Goal: Task Accomplishment & Management: Manage account settings

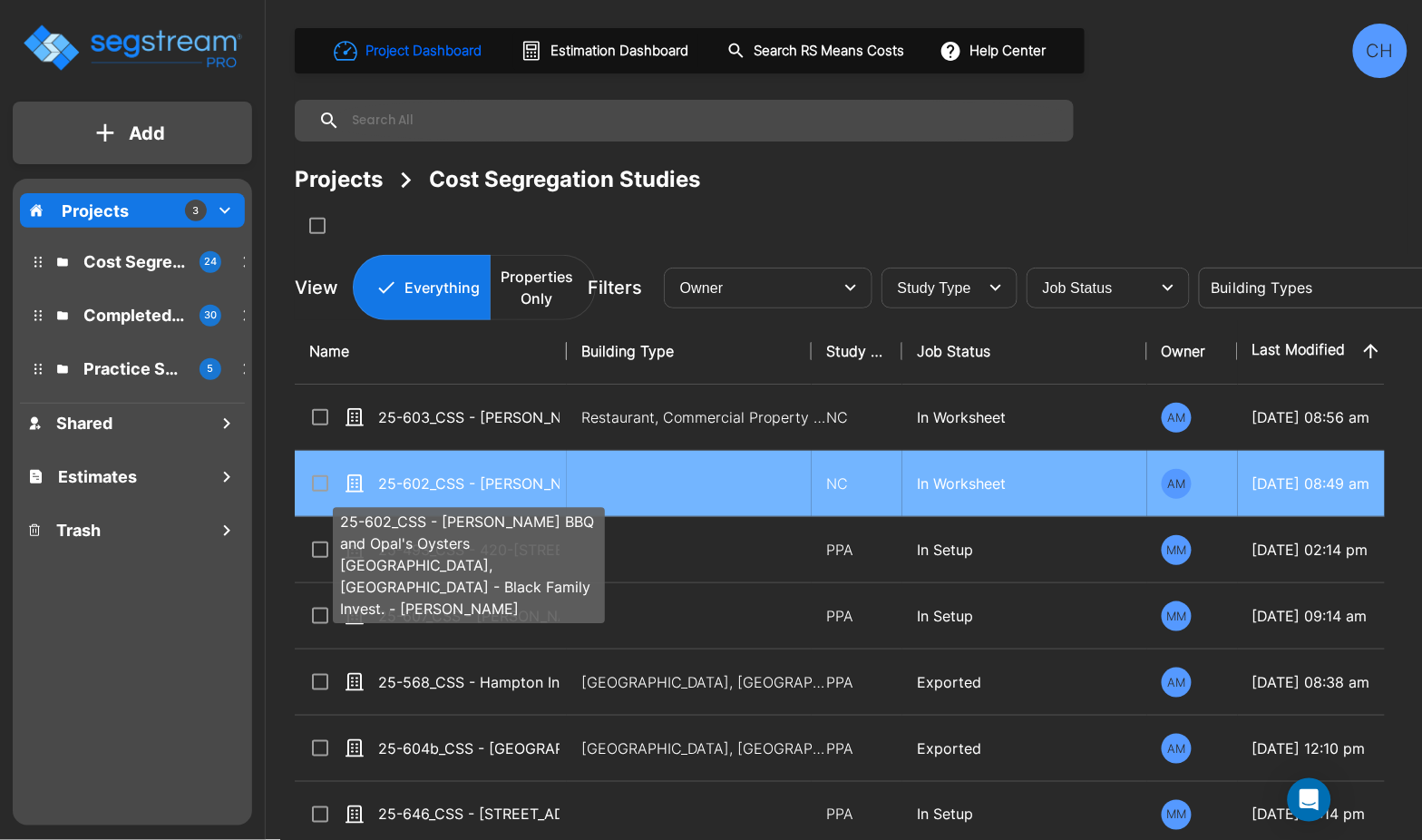
click at [487, 487] on p "25-602_CSS - Terry Black's BBQ and Opal's Oysters Waco, TX - Black Family Inves…" at bounding box center [468, 484] width 182 height 21
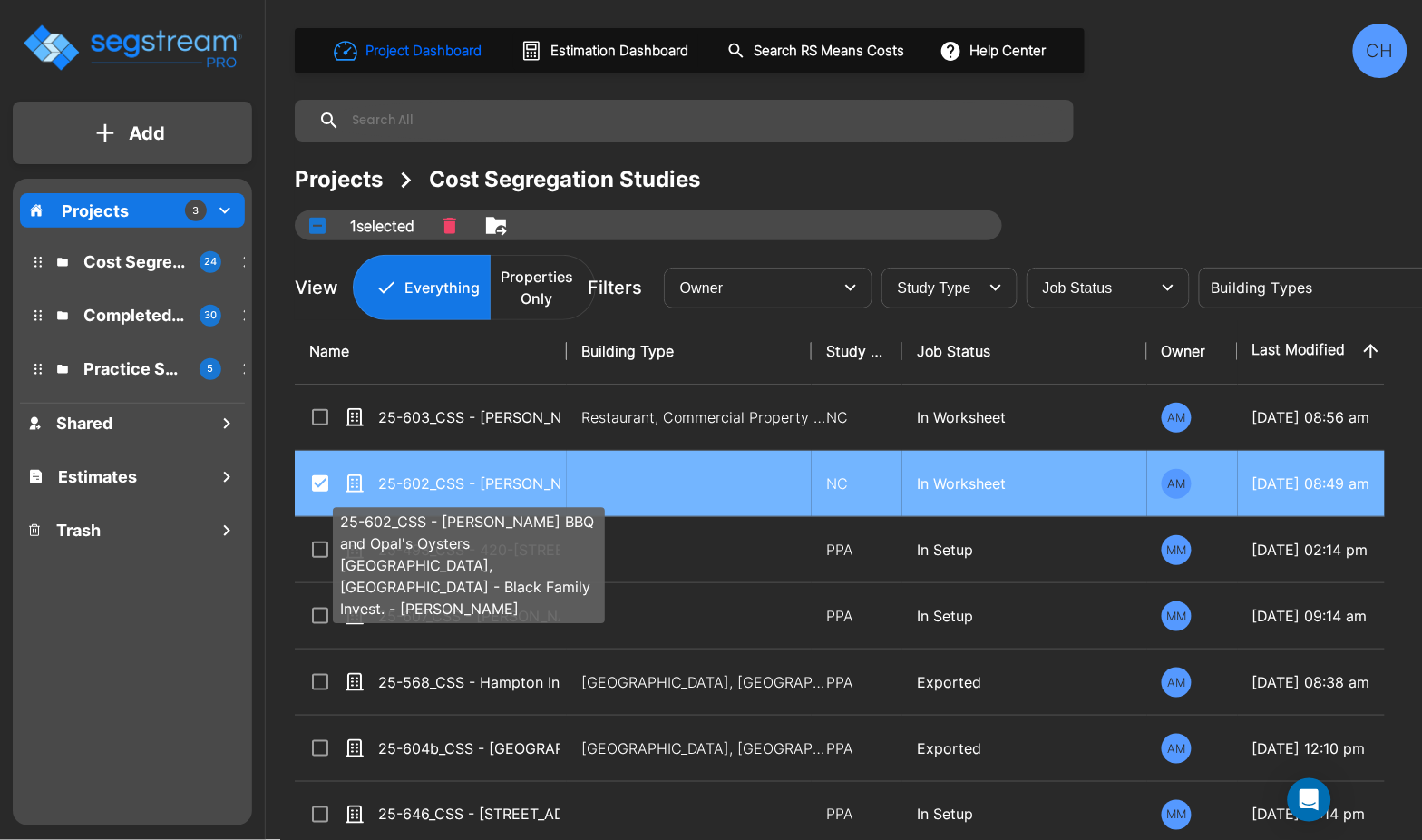
checkbox input "true"
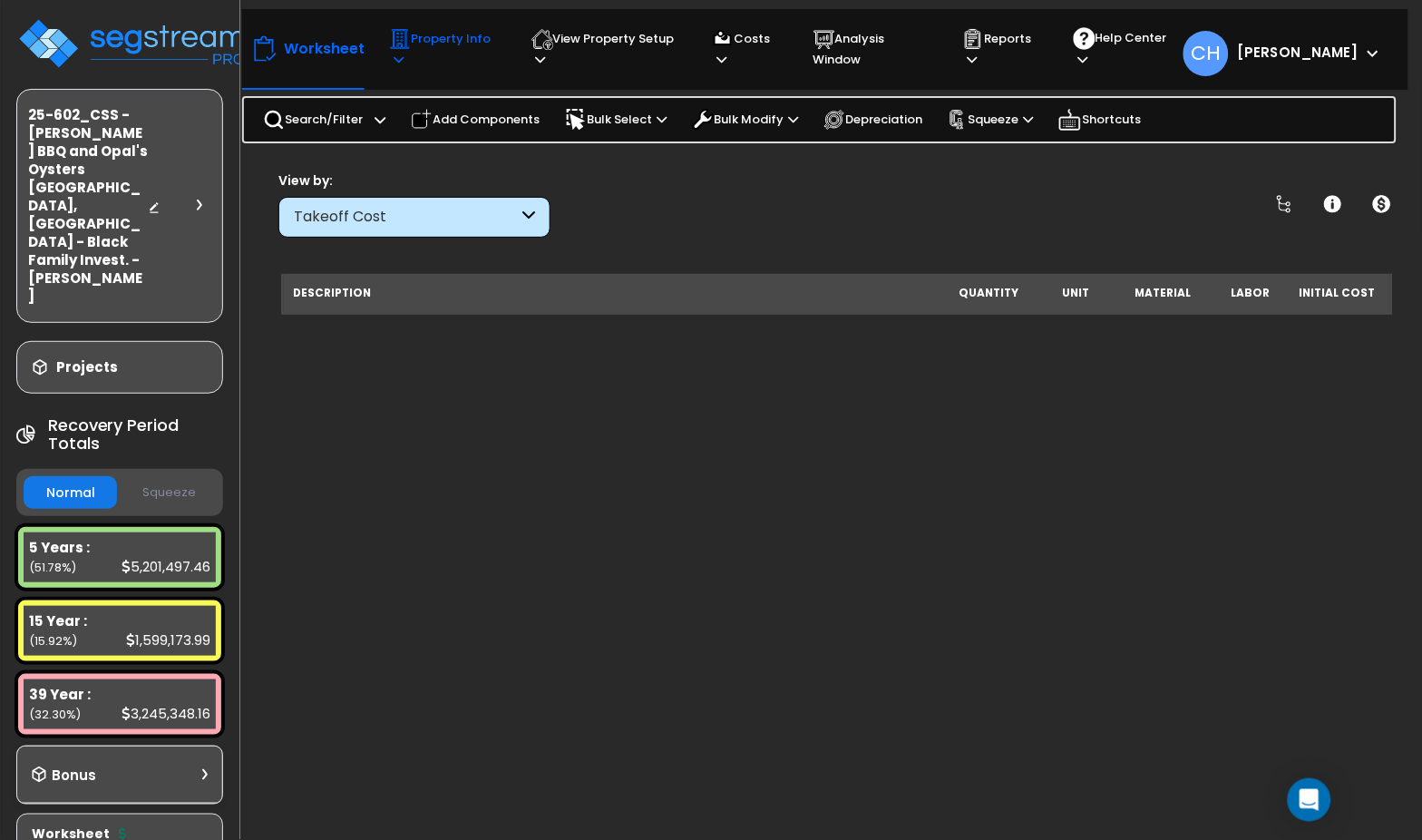
scroll to position [2, 0]
click at [418, 62] on p "Property Info" at bounding box center [443, 49] width 107 height 42
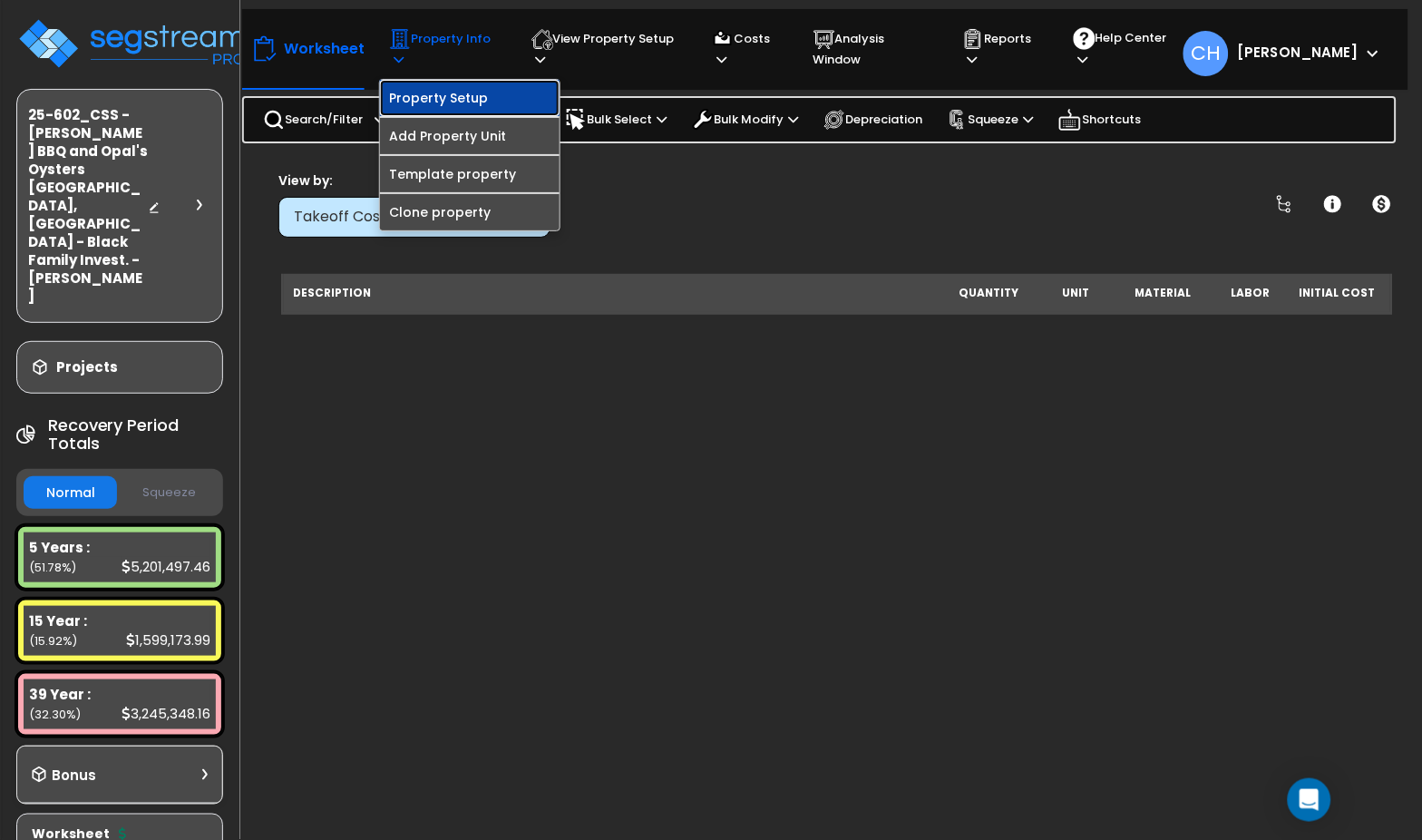
click at [457, 97] on link "Property Setup" at bounding box center [469, 97] width 180 height 36
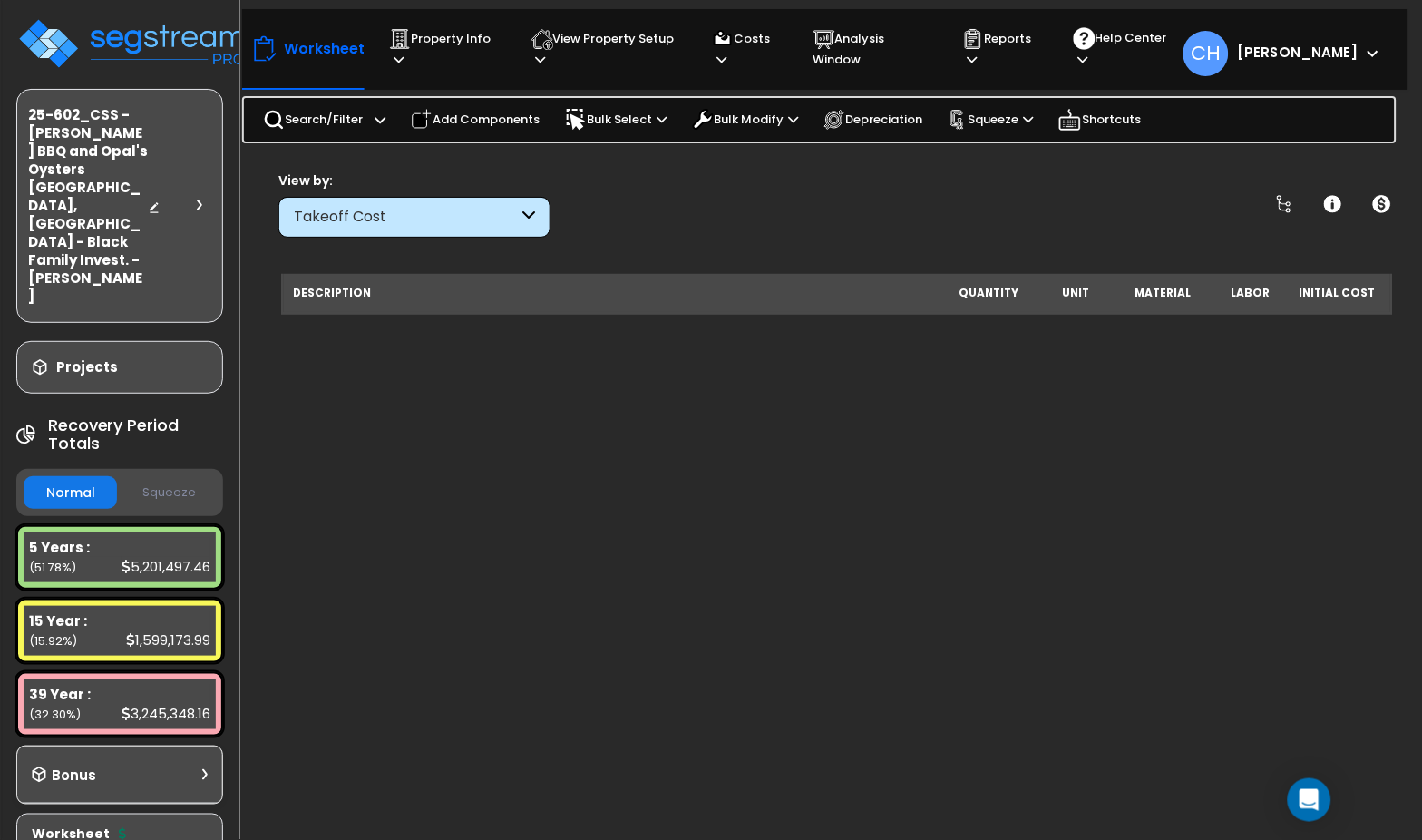
scroll to position [0, 0]
click at [130, 40] on img at bounding box center [134, 44] width 236 height 54
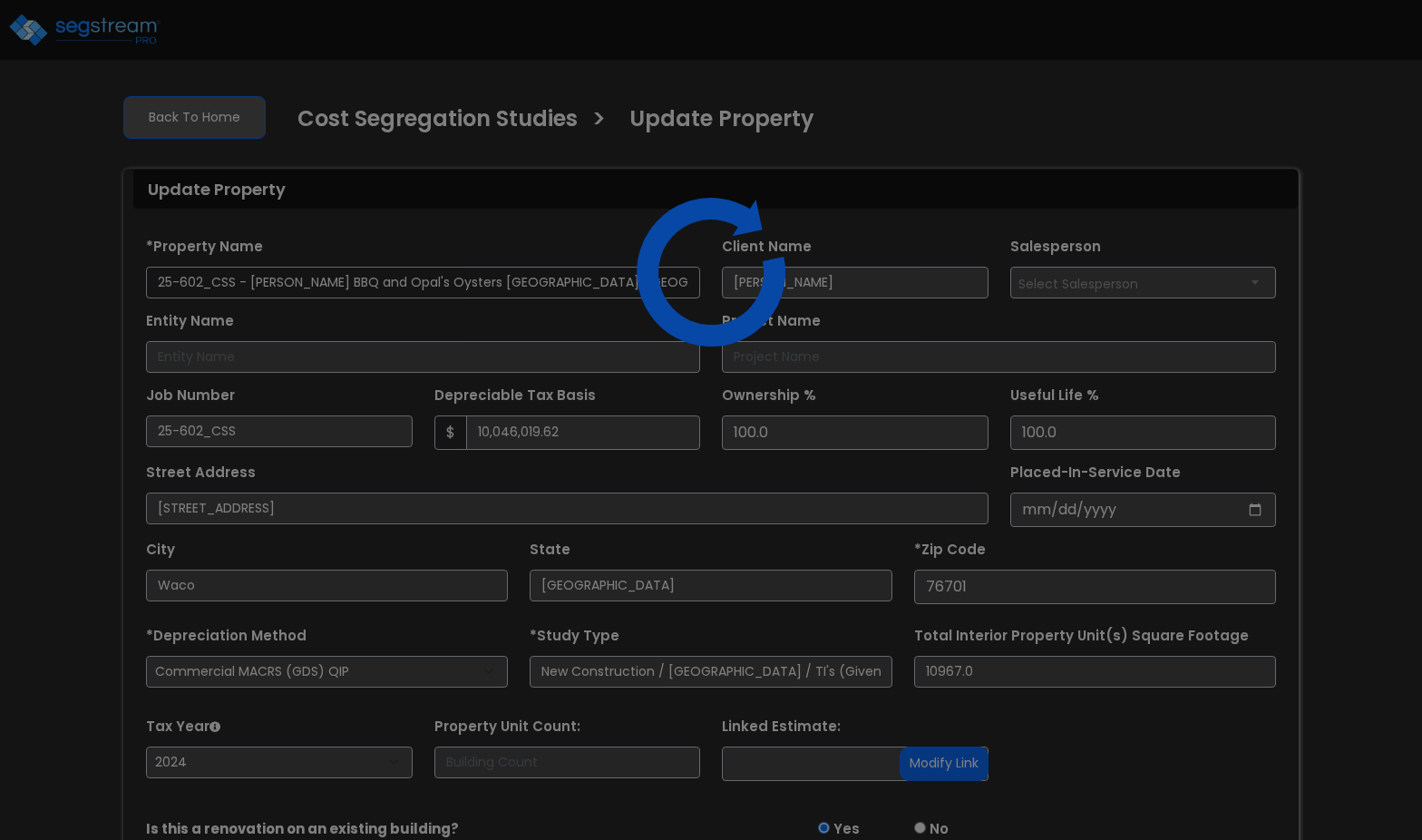
select select "2024"
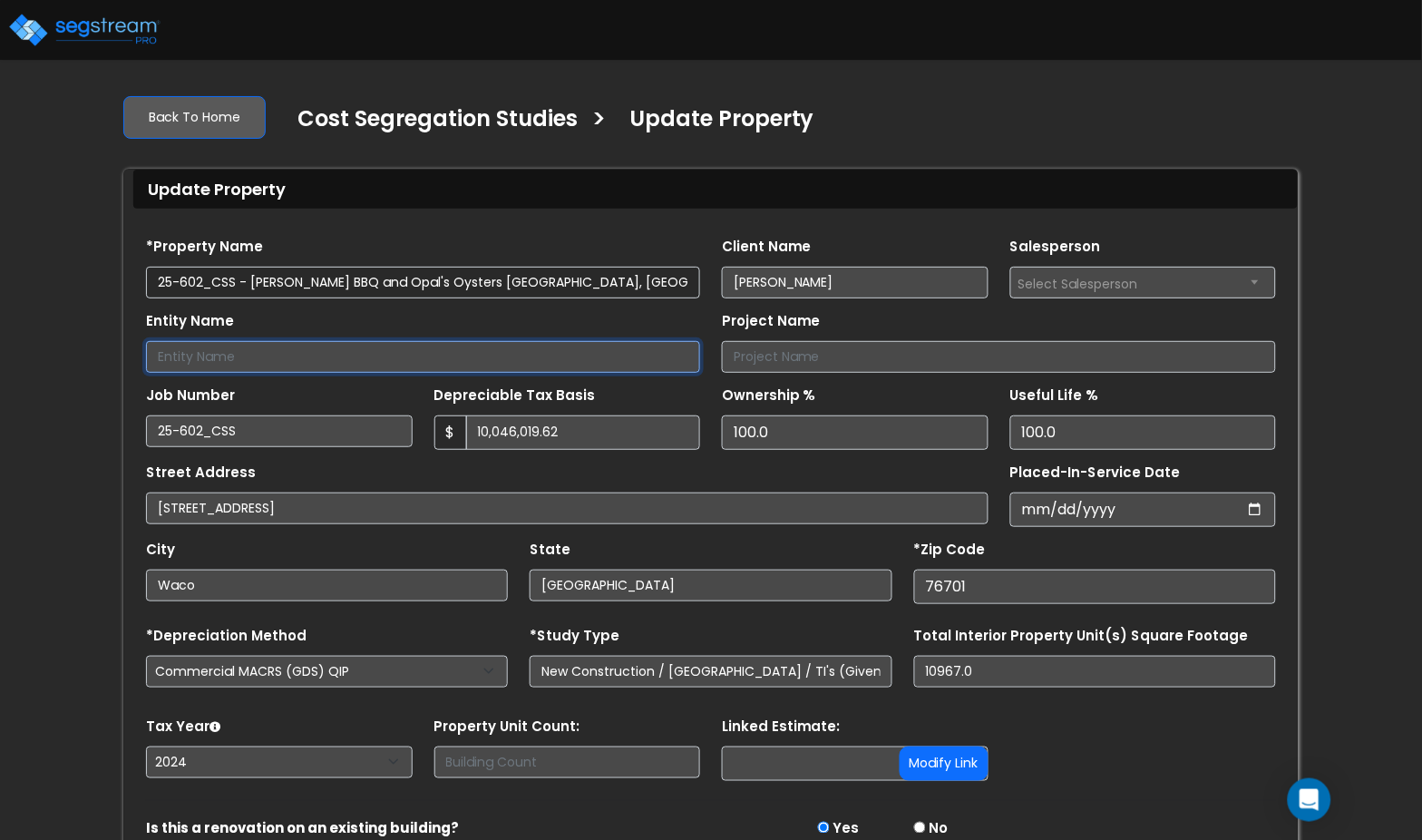
click at [255, 355] on input "Entity Name" at bounding box center [423, 356] width 555 height 32
click at [452, 356] on input "Entity Name" at bounding box center [423, 356] width 555 height 32
type input "Bearland 22 LLC"
click at [798, 476] on div "Street Address [STREET_ADDRESS]" at bounding box center [567, 491] width 843 height 65
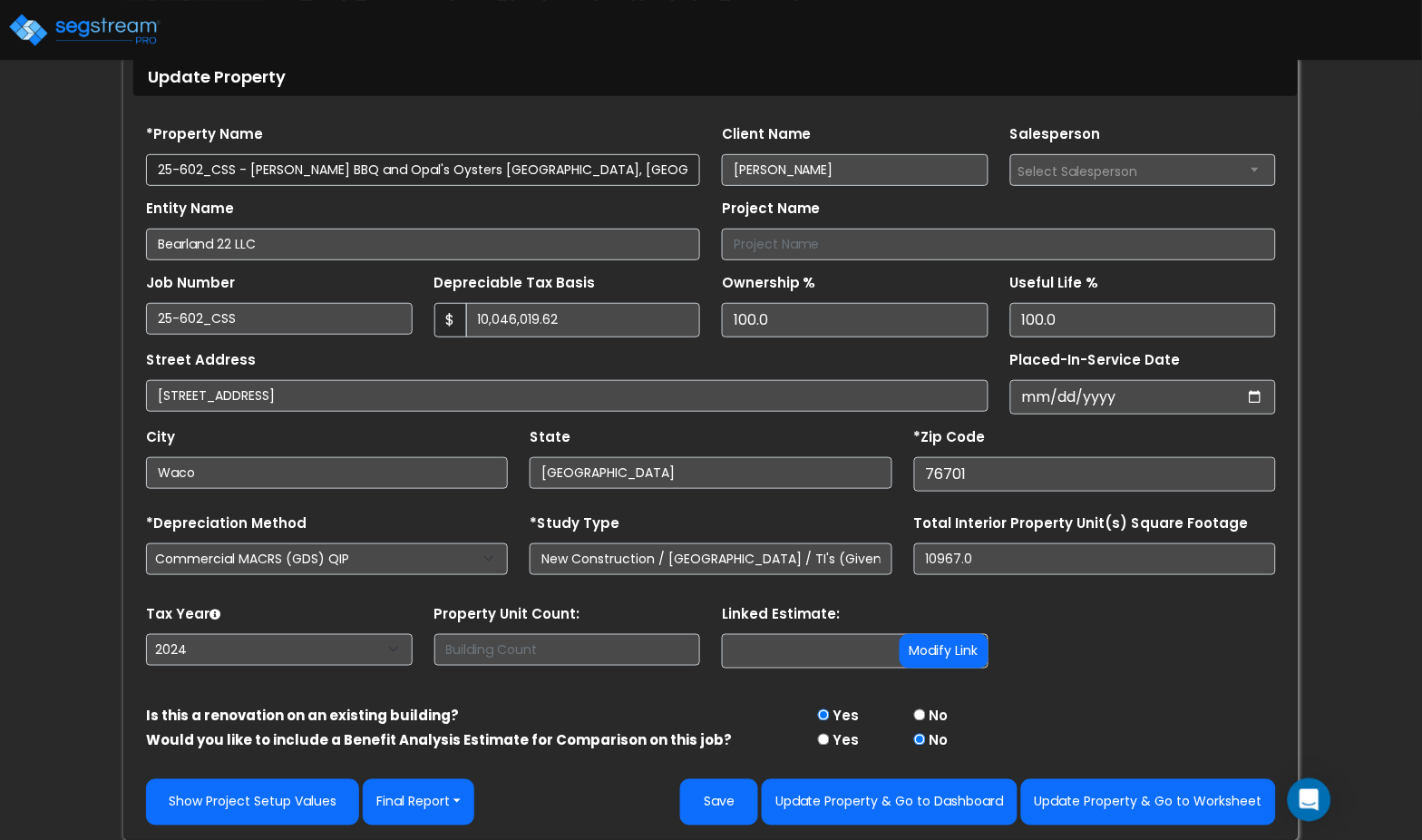
scroll to position [114, 0]
click at [1143, 791] on button "Update Property & Go to Worksheet" at bounding box center [1149, 801] width 254 height 47
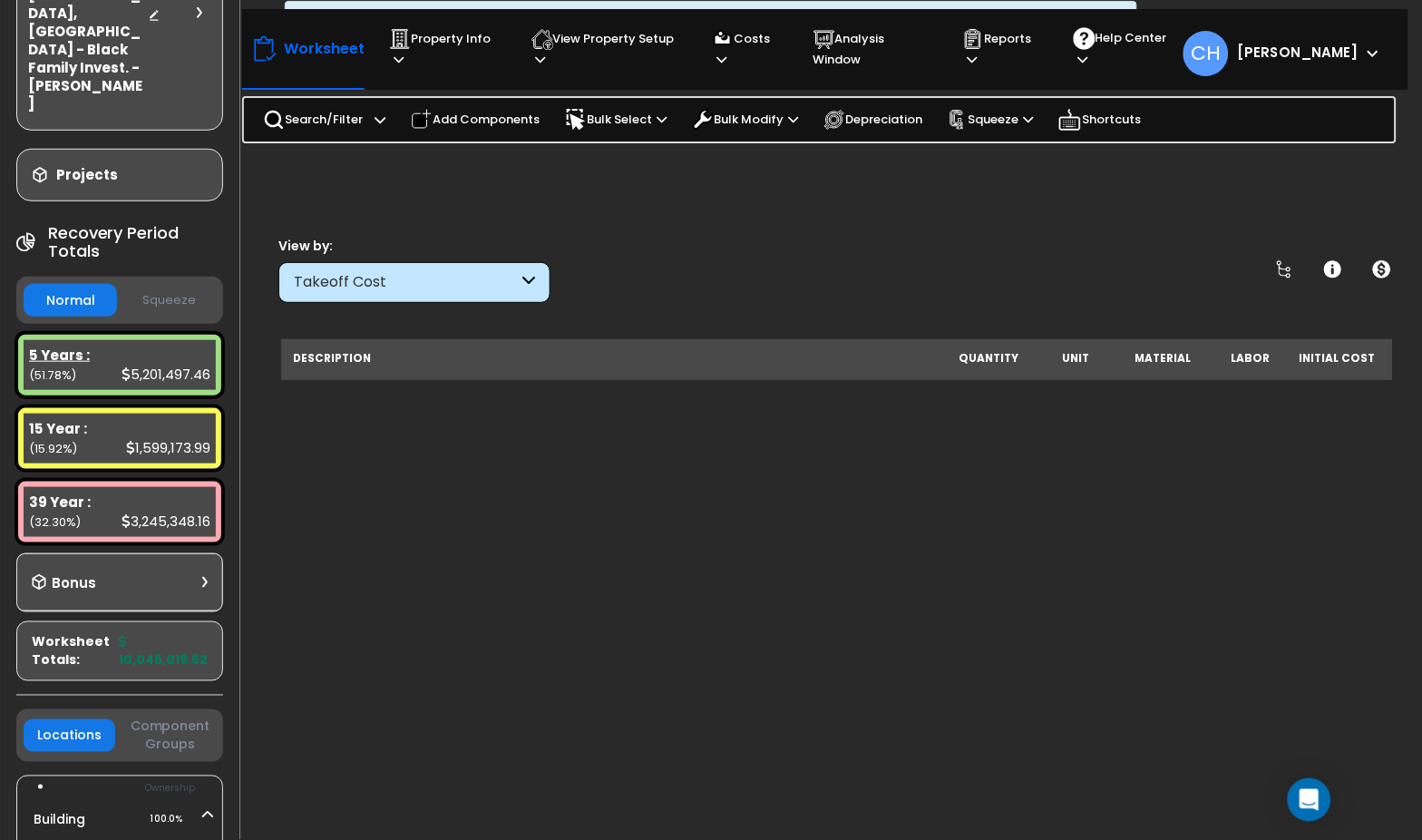
scroll to position [204, 0]
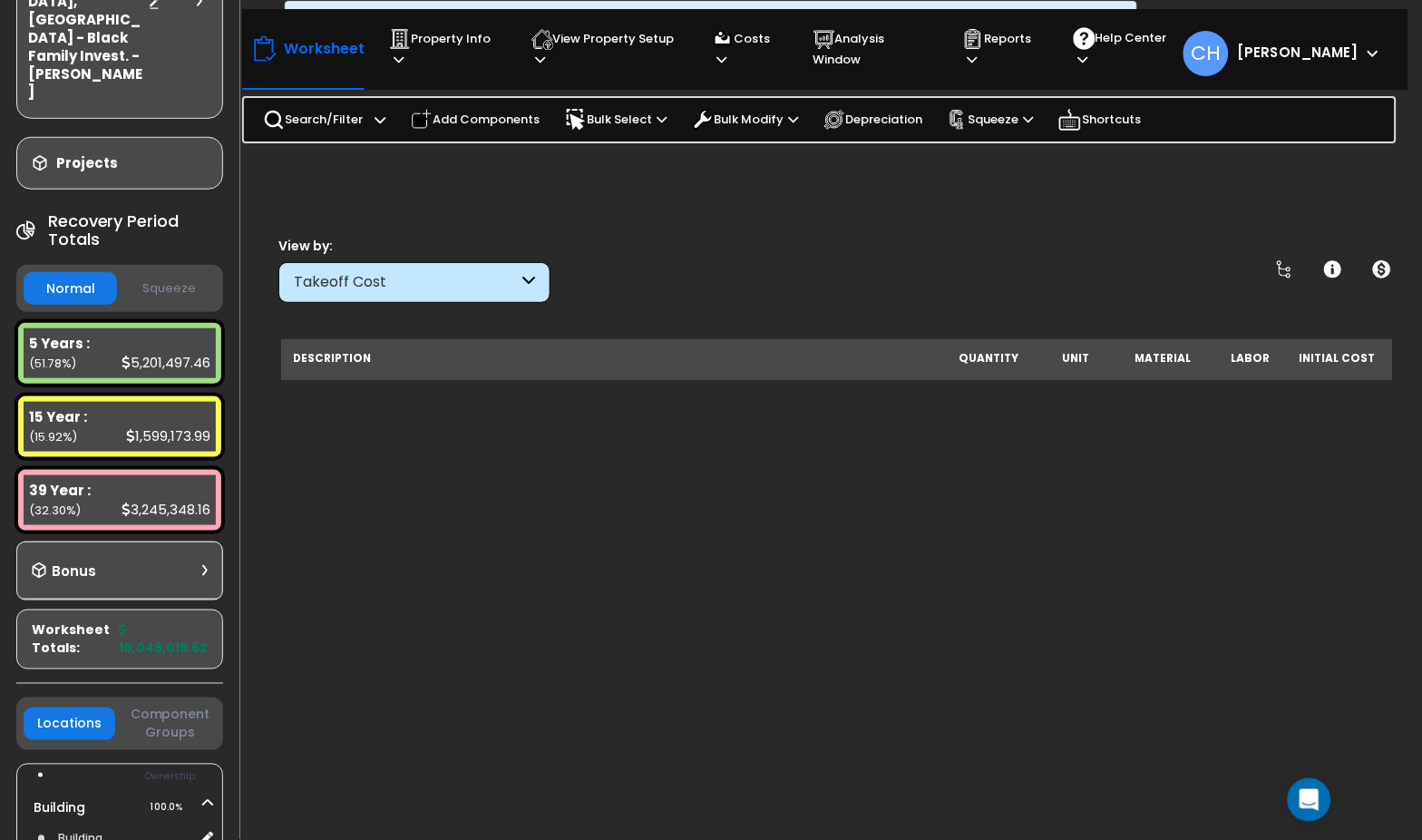
click at [176, 273] on button "Squeeze" at bounding box center [168, 288] width 93 height 32
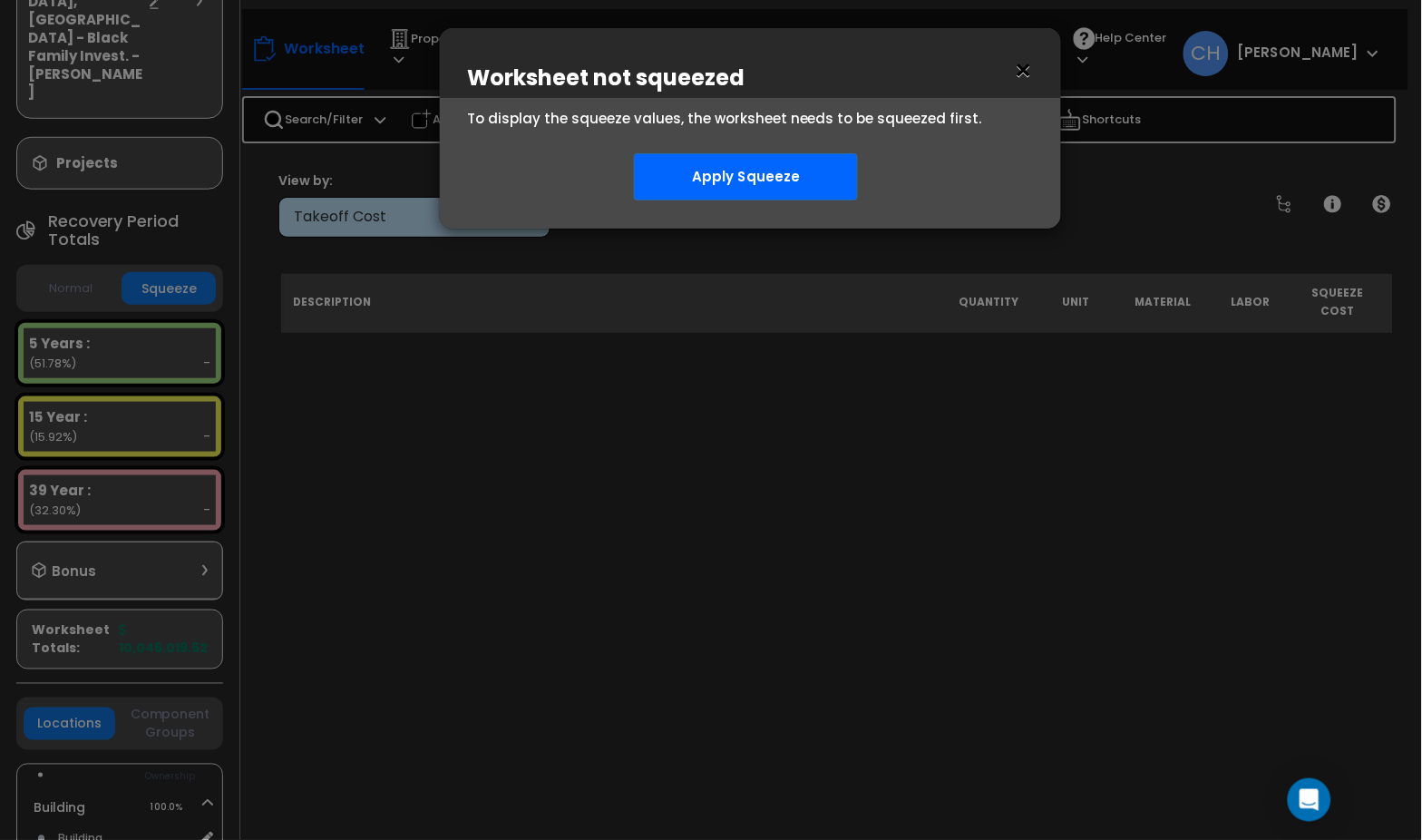
click at [1015, 70] on button "×" at bounding box center [1024, 71] width 20 height 29
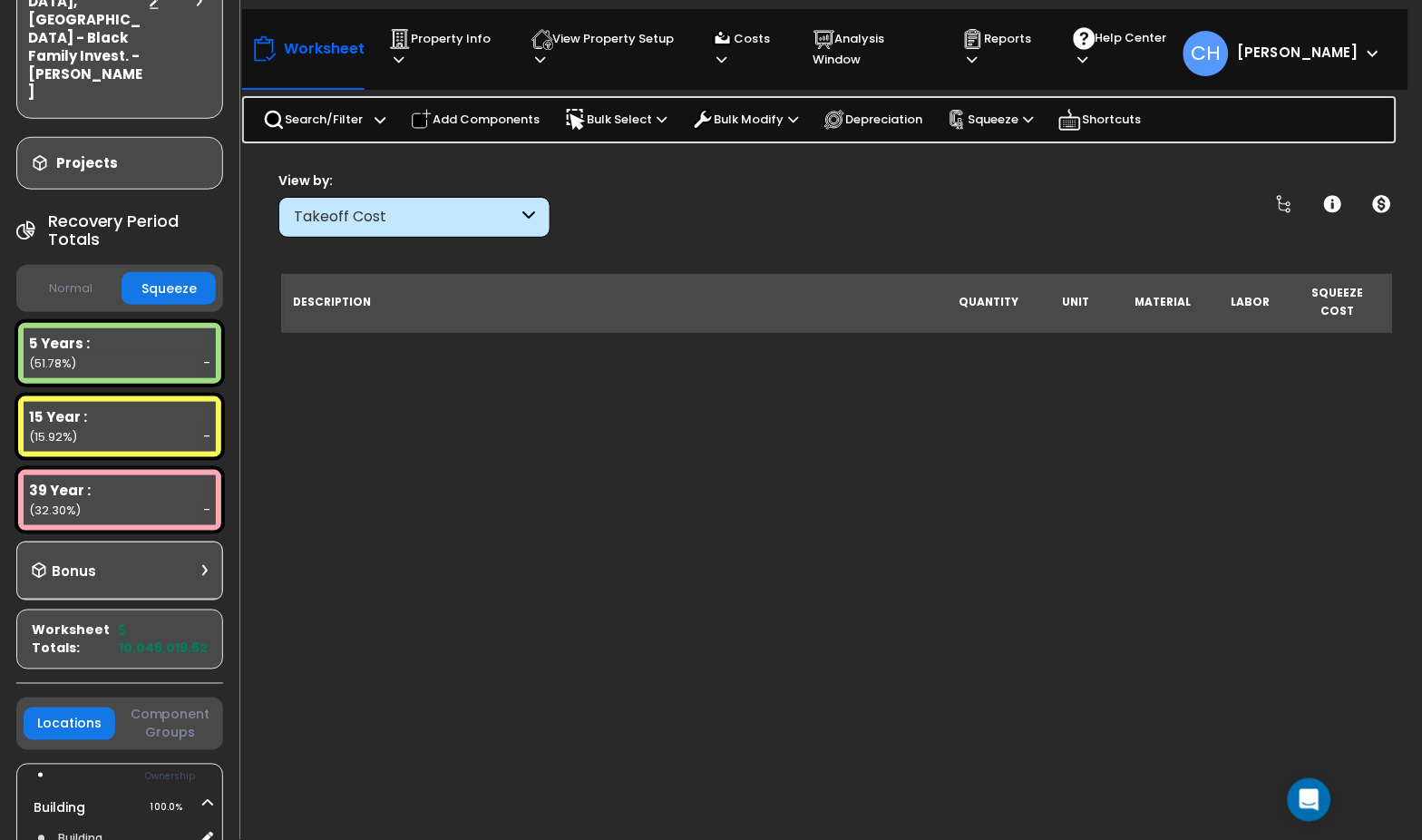
click at [50, 273] on button "Normal" at bounding box center [70, 288] width 93 height 32
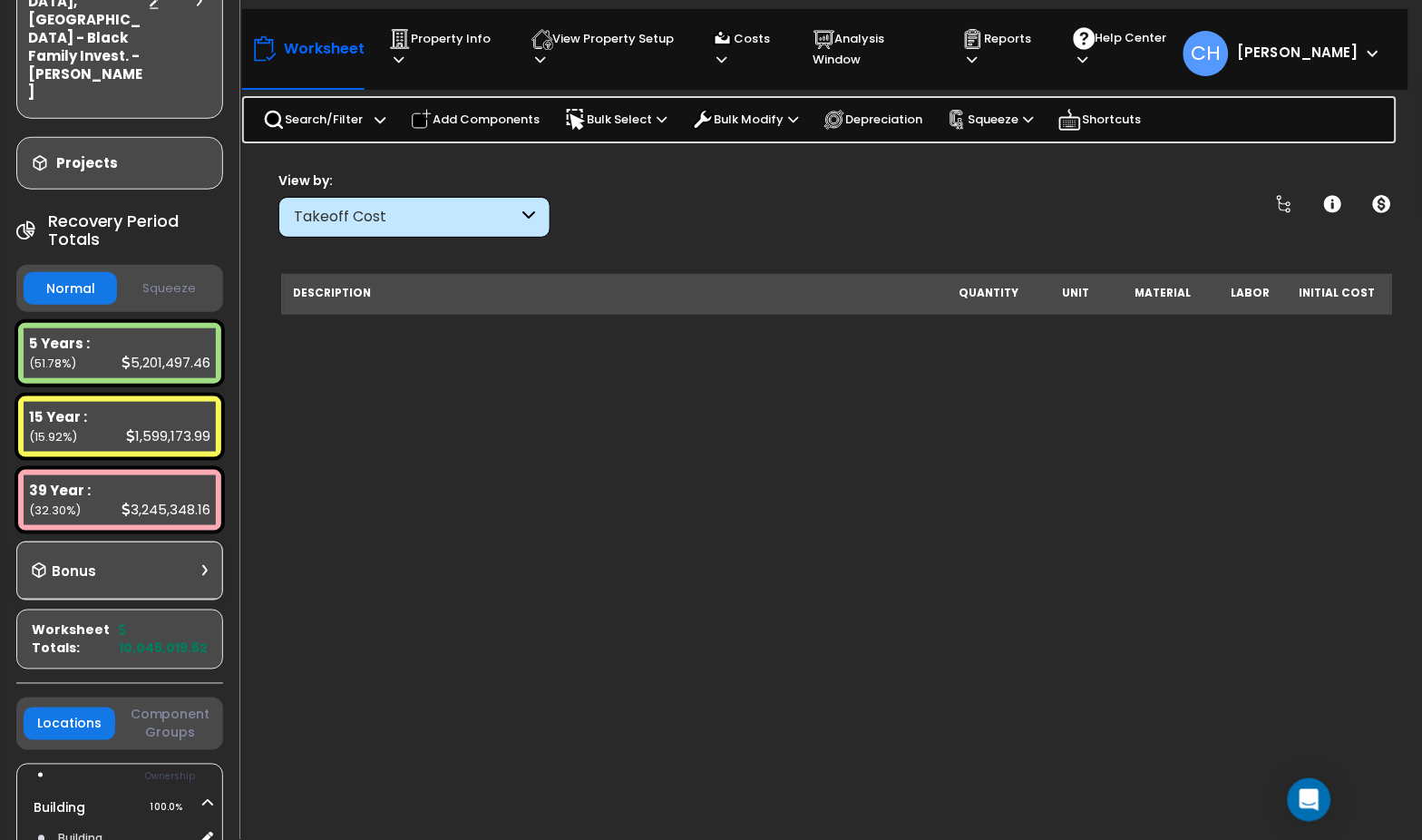
scroll to position [0, 0]
click at [747, 61] on p "Costs" at bounding box center [745, 49] width 67 height 42
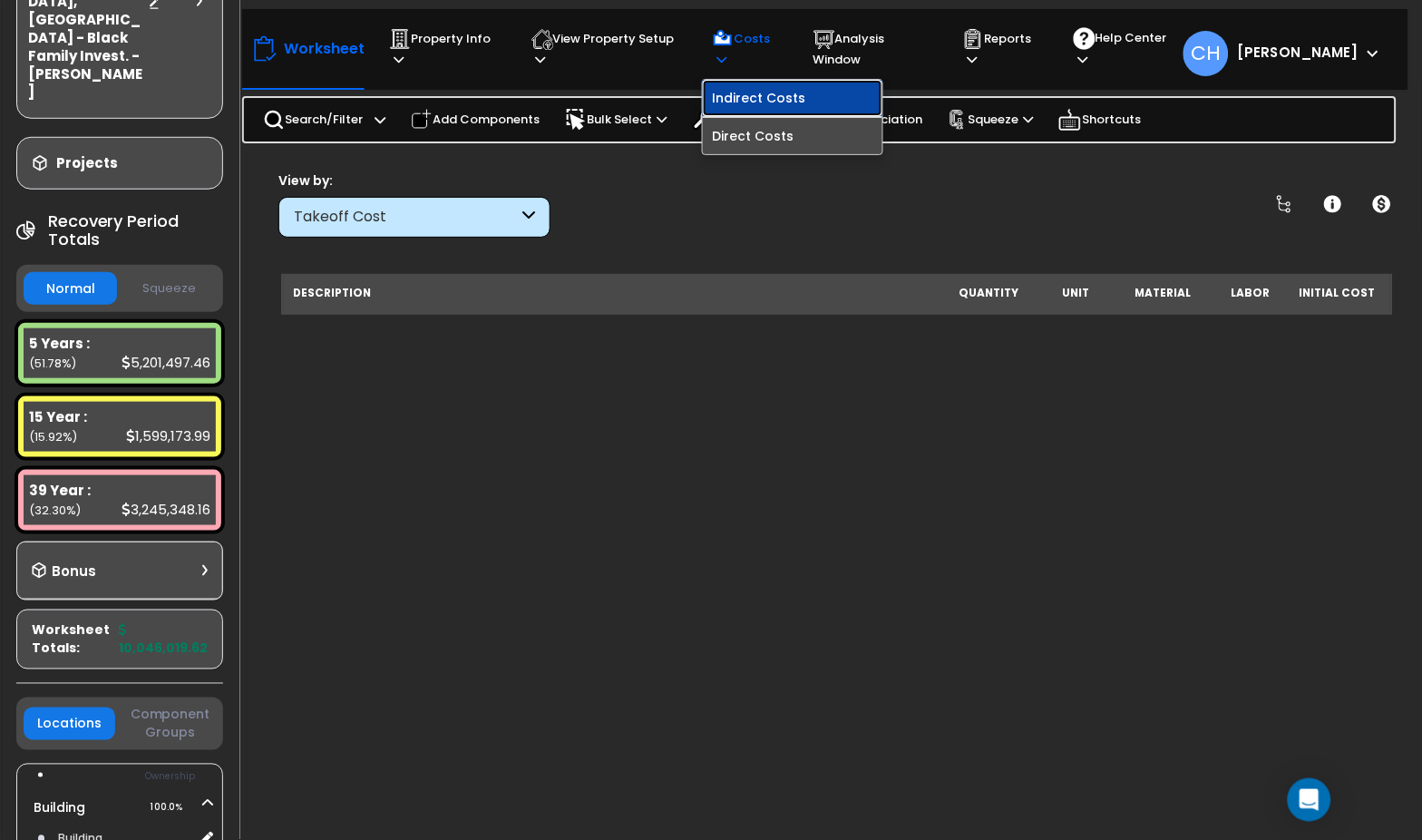
click at [775, 102] on link "Indirect Costs" at bounding box center [793, 97] width 180 height 36
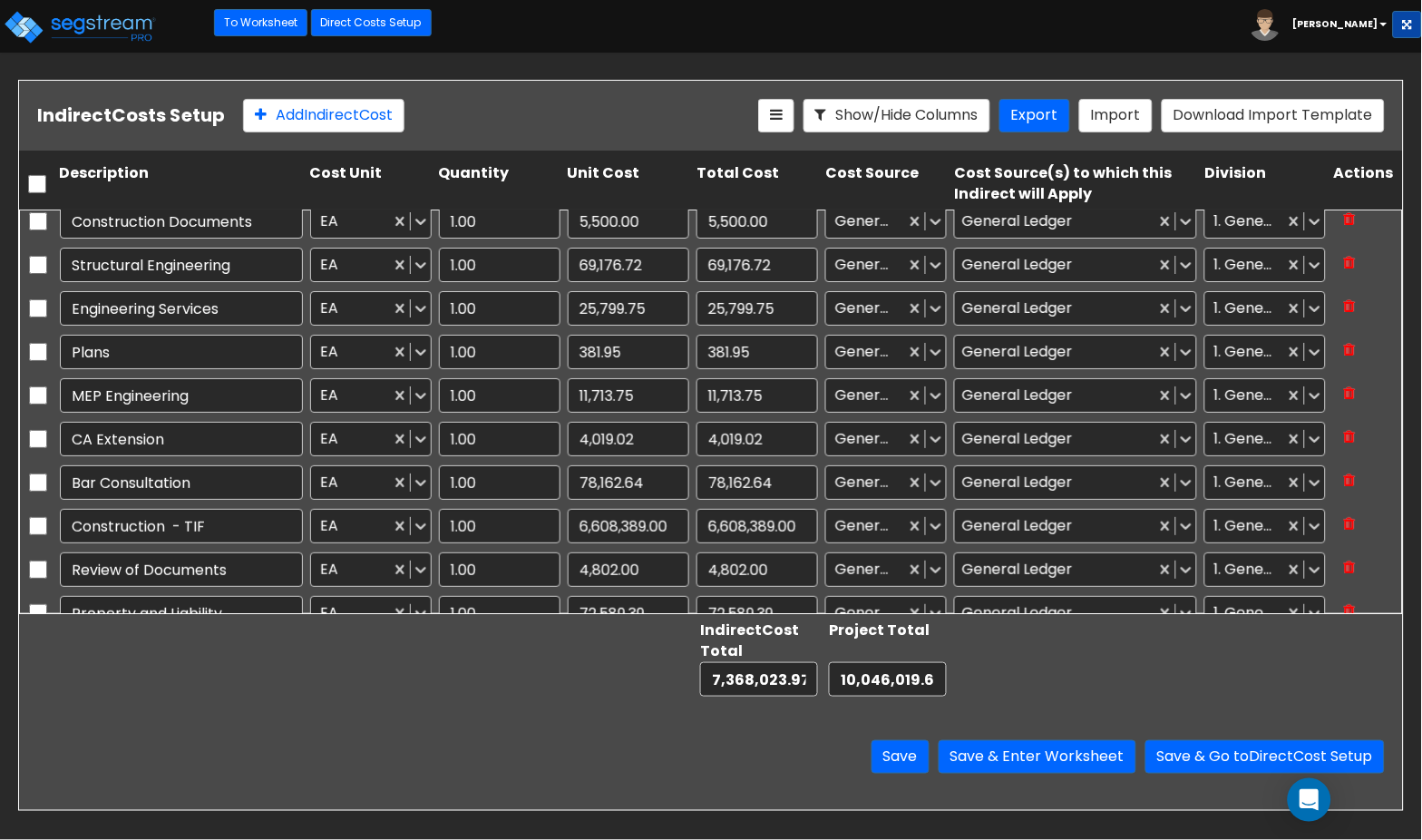
scroll to position [2, 0]
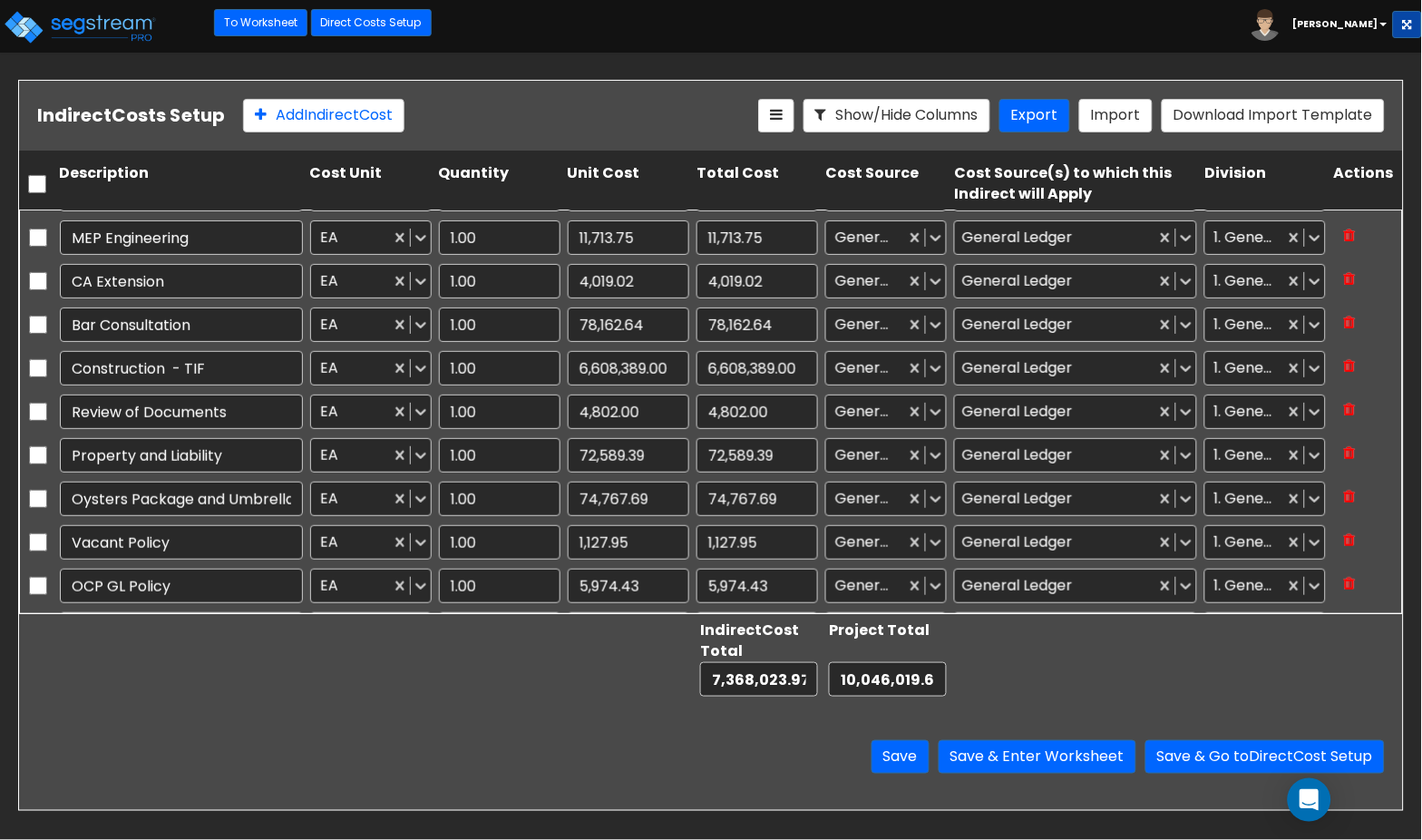
type input "1.00"
type input "74,438.07"
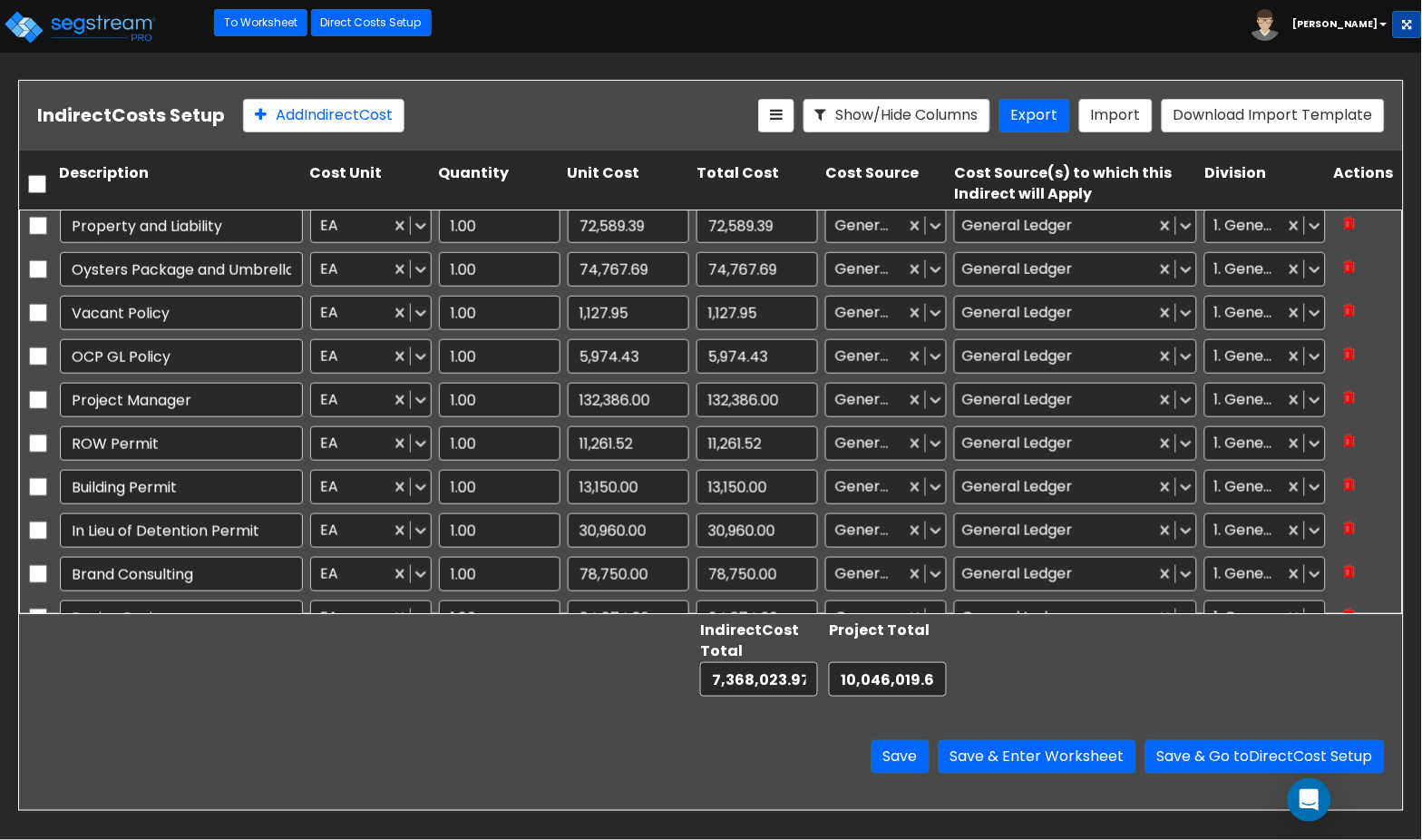
scroll to position [468, 0]
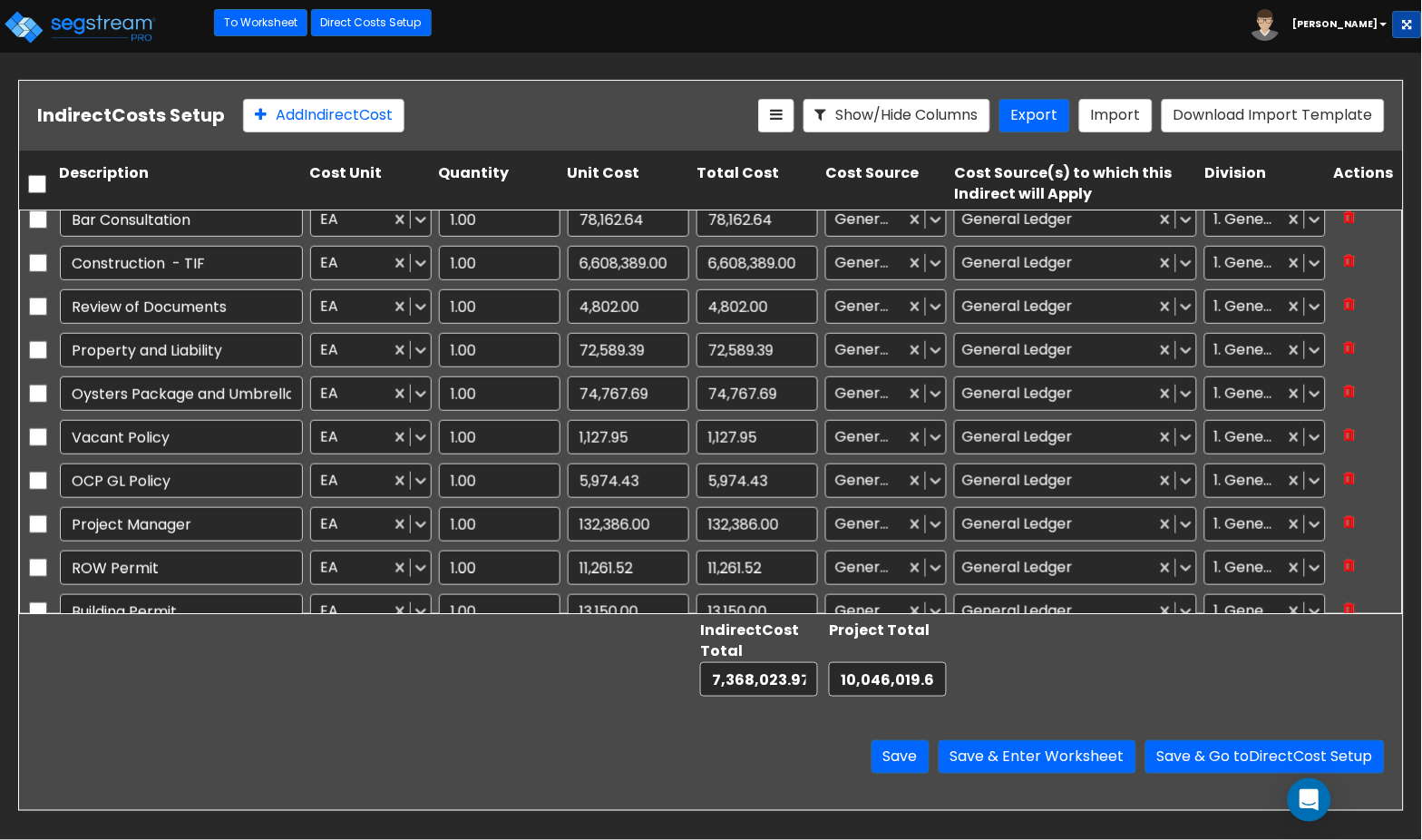
type input "1.00"
type input "381.95"
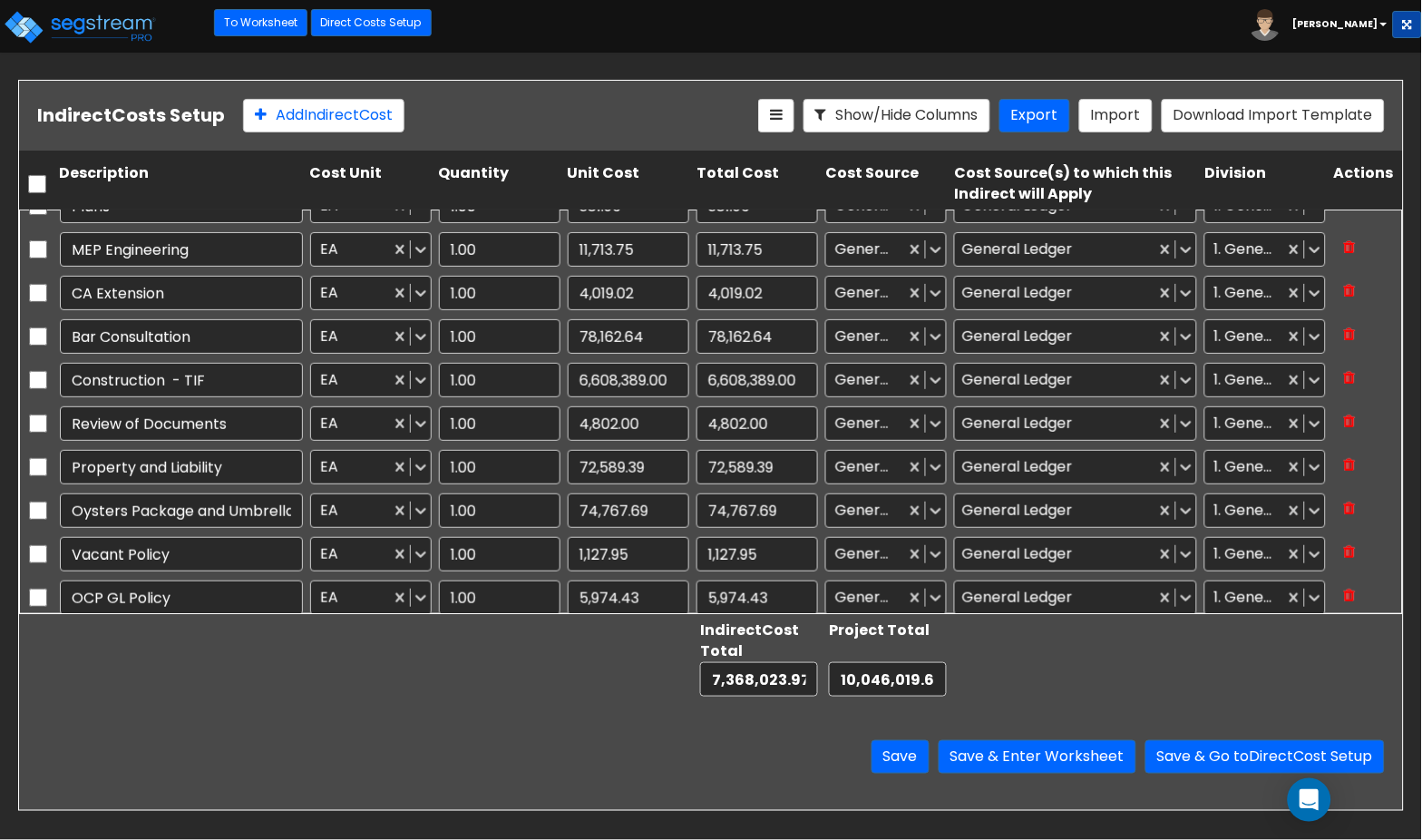
type input "1.00"
type input "5,500.00"
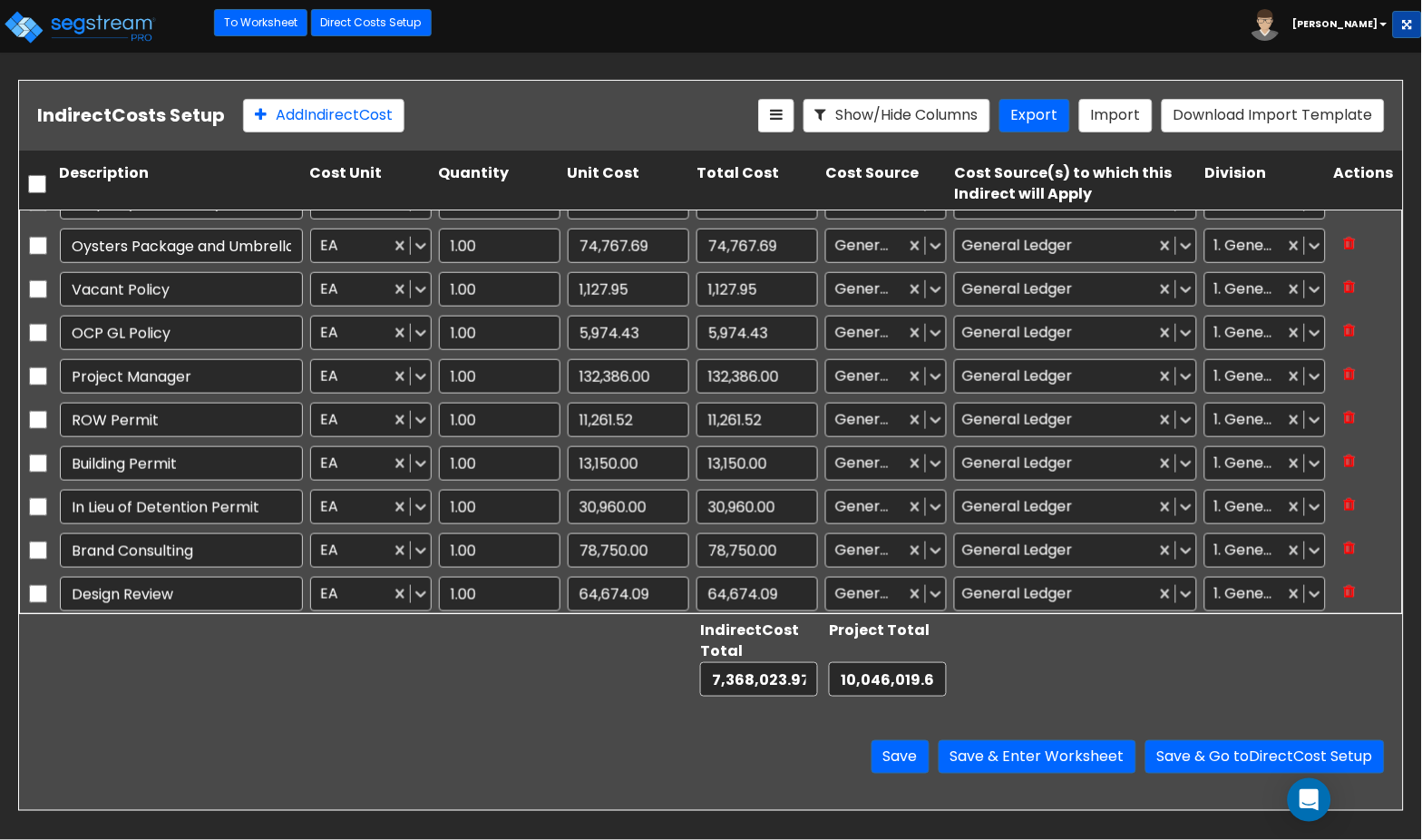
scroll to position [446, 0]
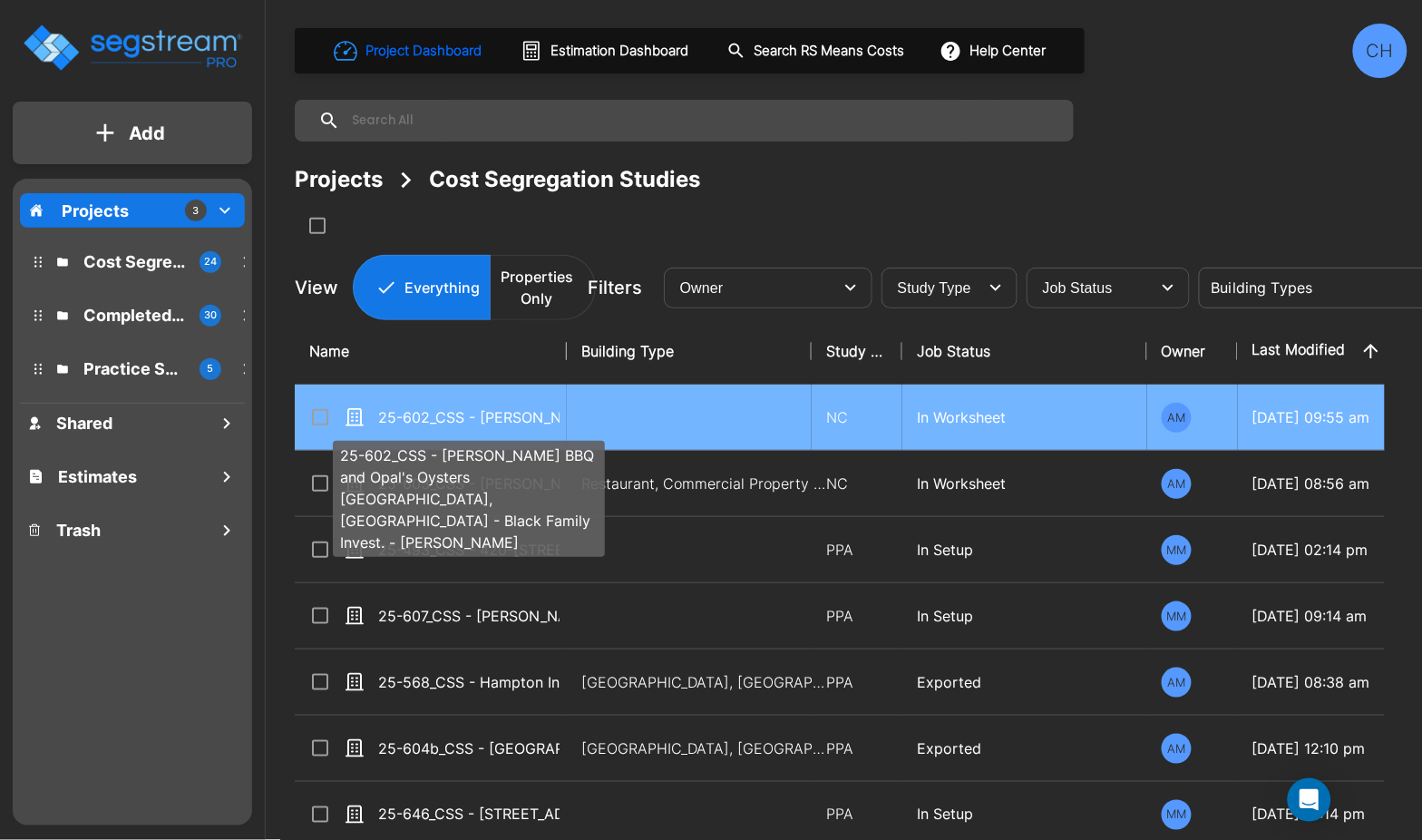
click at [432, 421] on p "25-602_CSS - [PERSON_NAME] BBQ and Opal's Oysters [GEOGRAPHIC_DATA], [GEOGRAPHI…" at bounding box center [468, 417] width 182 height 21
click at [432, 421] on p "25-602_CSS - Terry Black's BBQ and Opal's Oysters Waco, TX - Black Family Inves…" at bounding box center [468, 417] width 182 height 21
checkbox input "true"
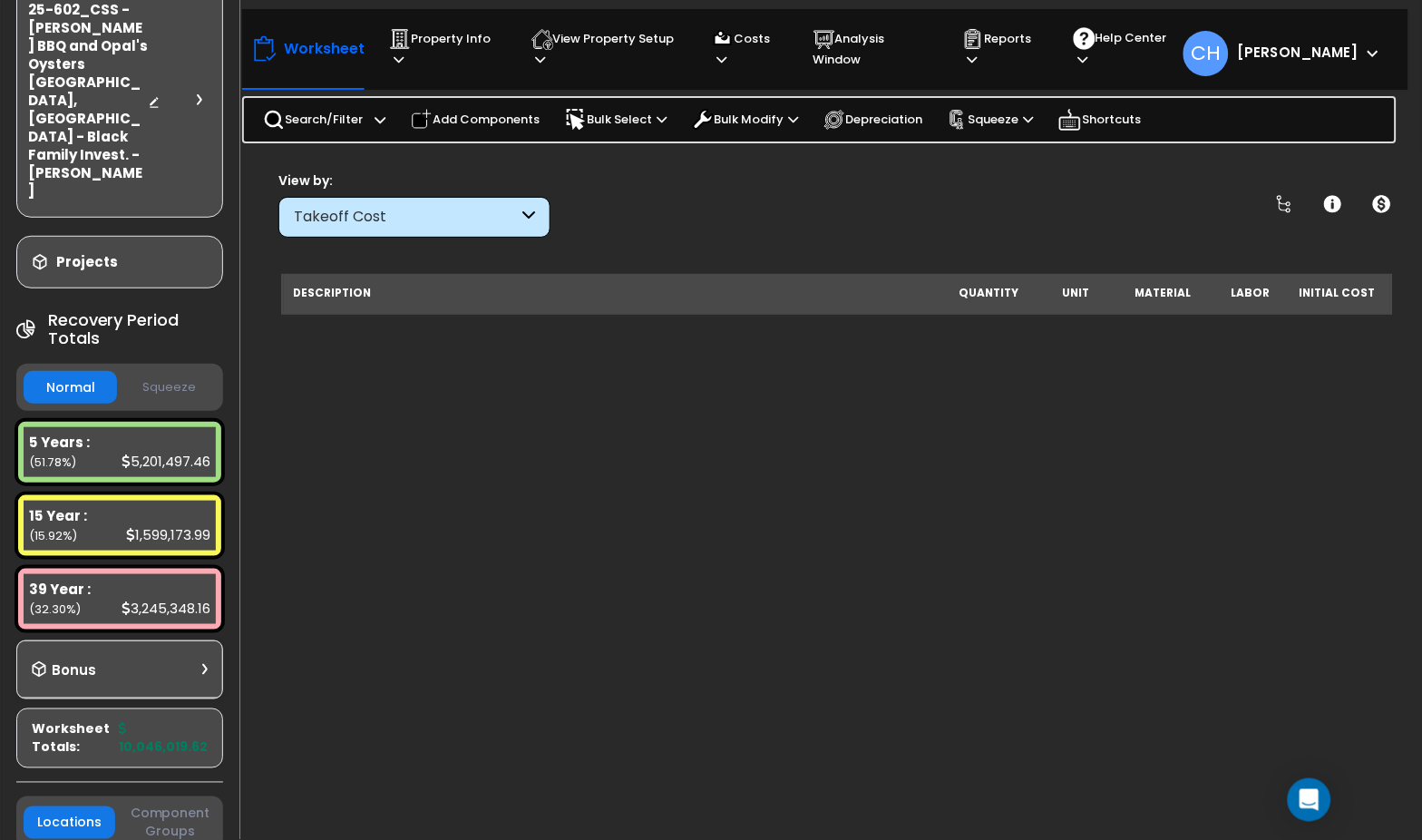
scroll to position [54, 0]
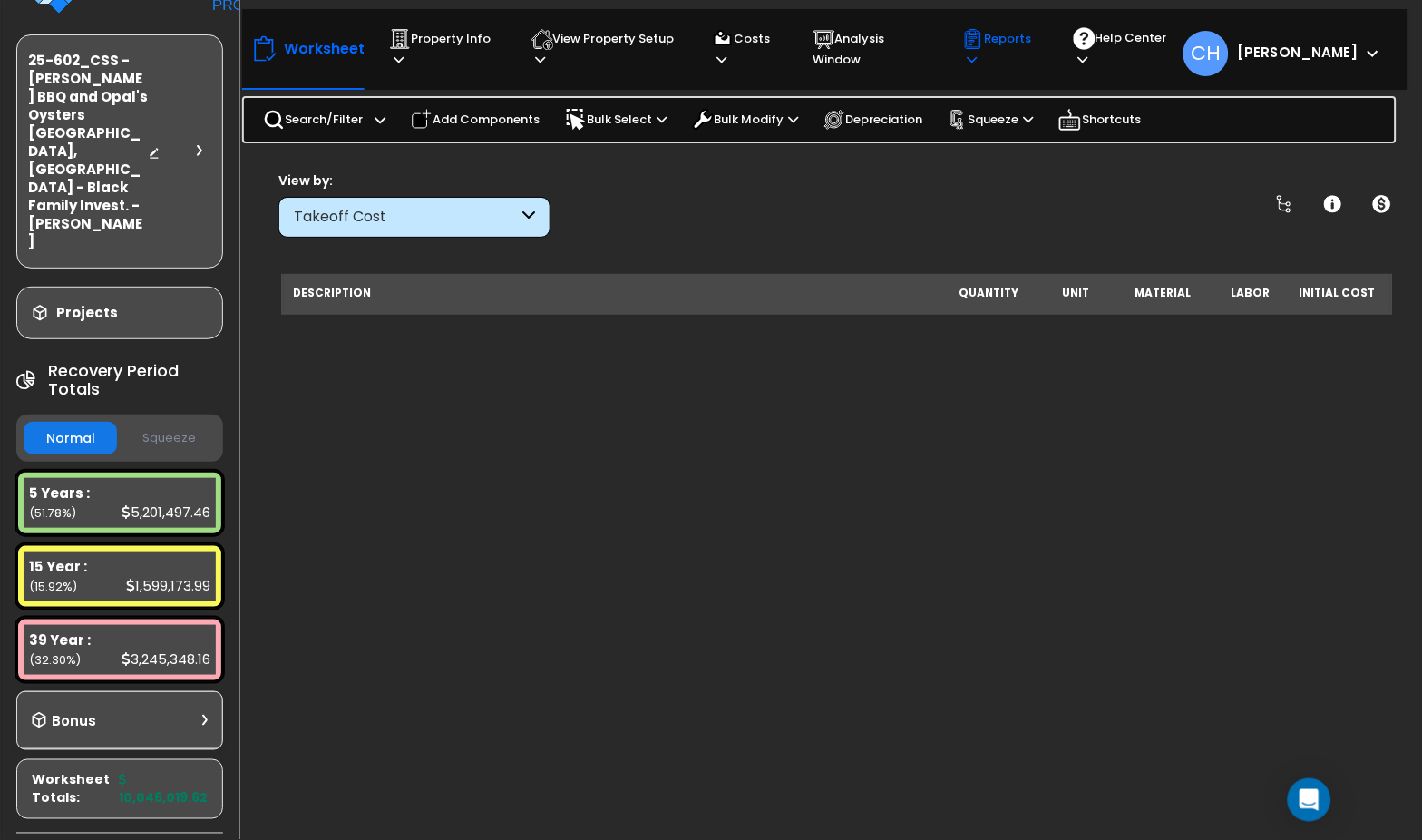
click at [977, 58] on icon at bounding box center [972, 59] width 10 height 12
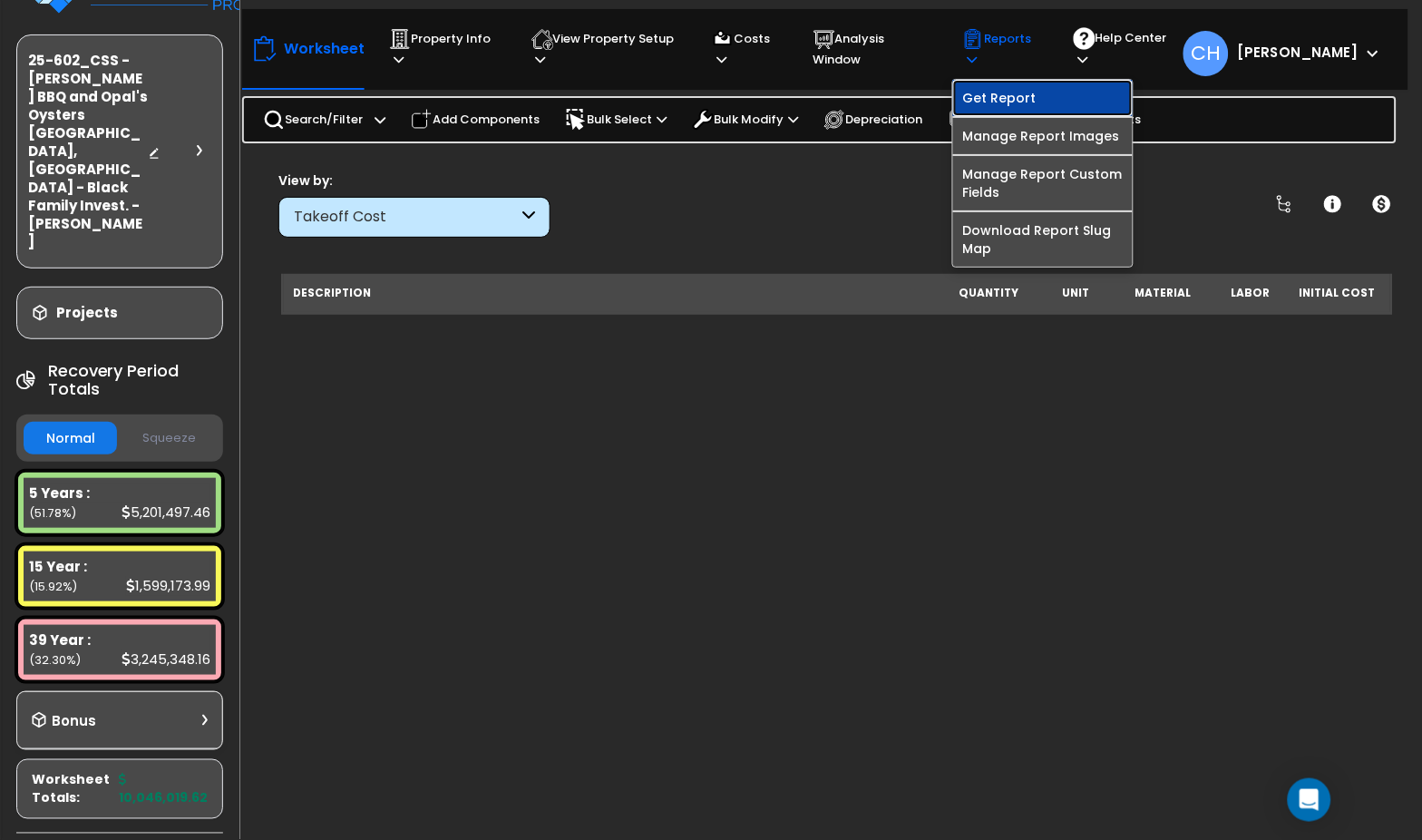
click at [1056, 107] on link "Get Report" at bounding box center [1043, 97] width 180 height 36
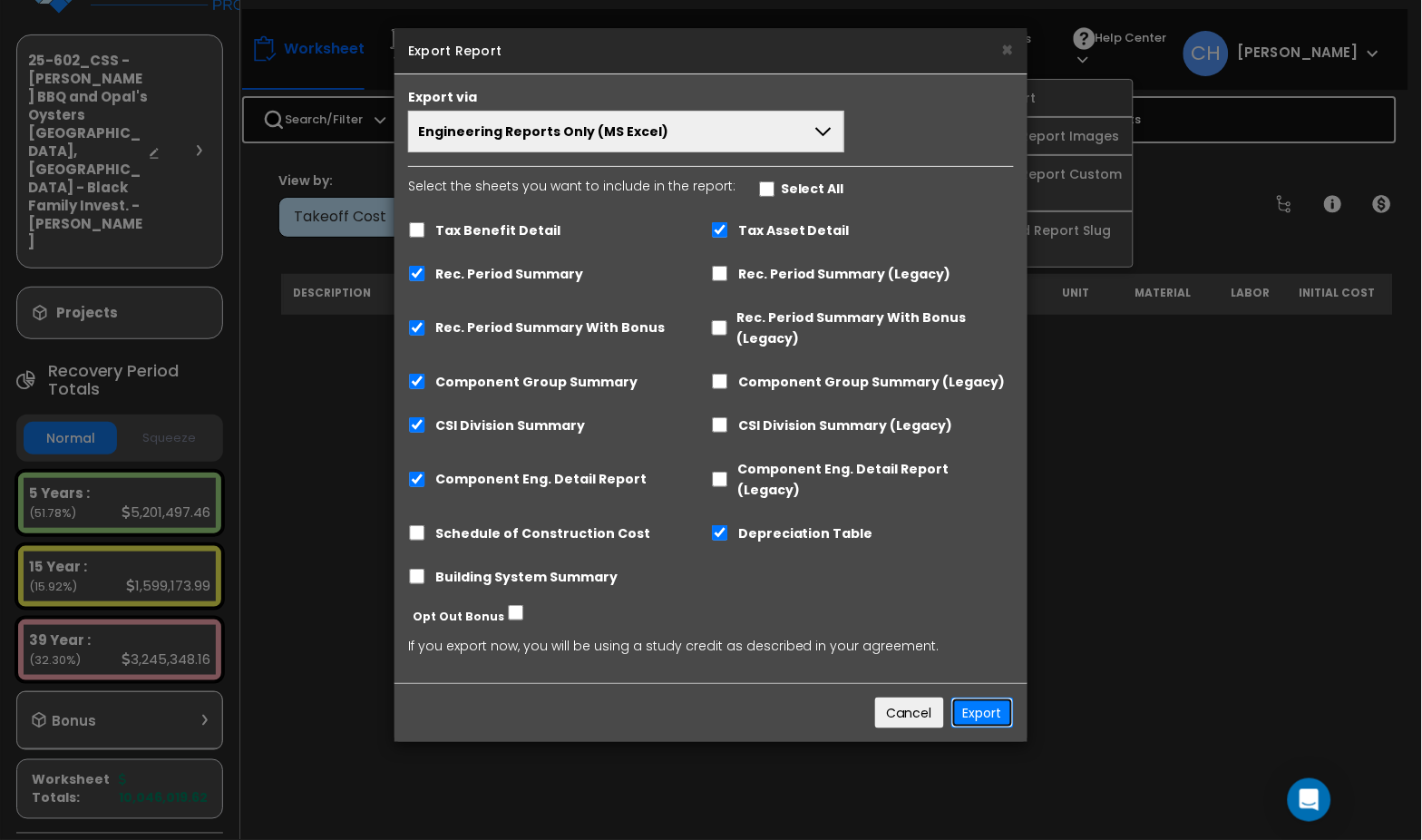
click at [972, 697] on button "Export" at bounding box center [983, 713] width 62 height 31
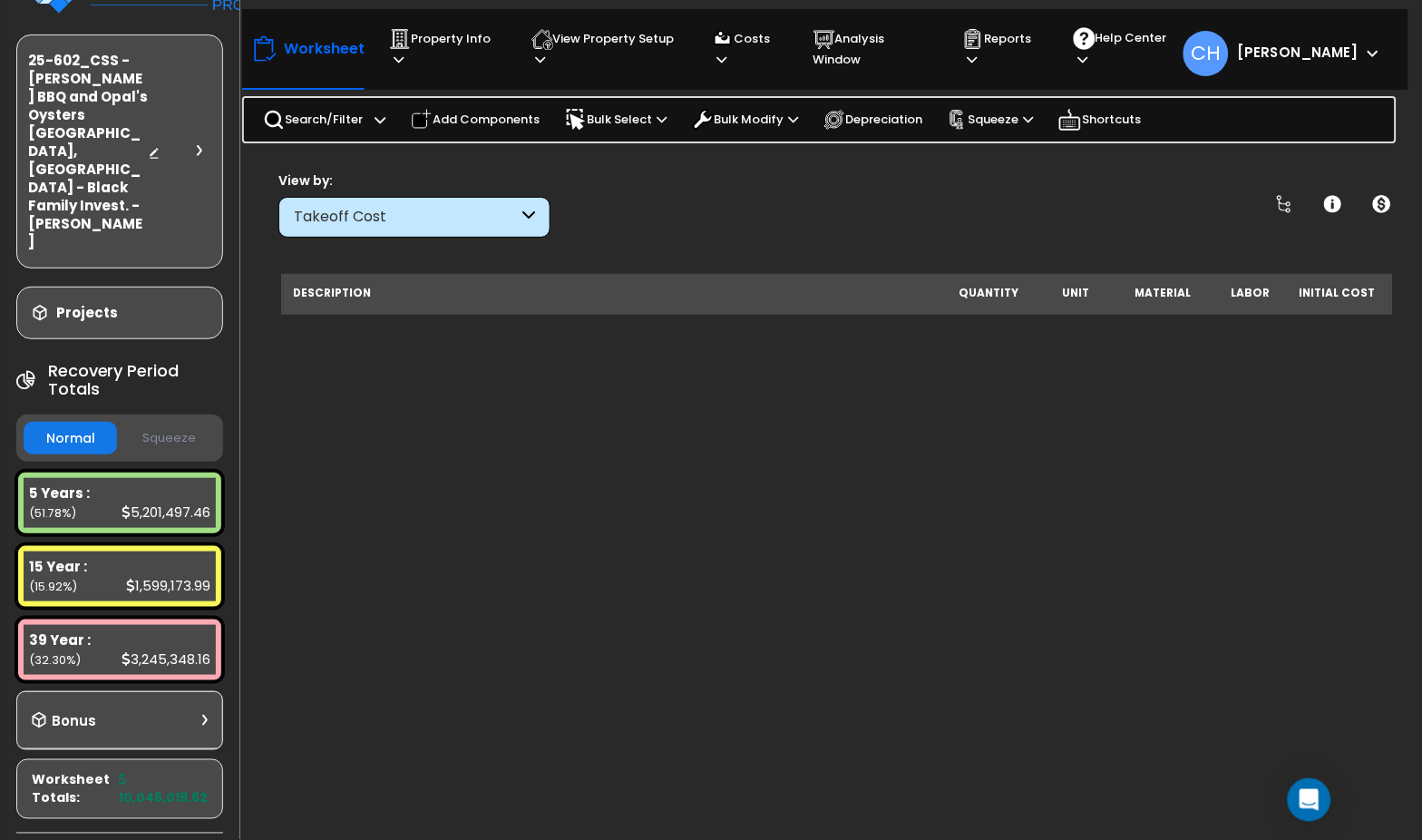
click at [532, 218] on icon at bounding box center [528, 217] width 13 height 20
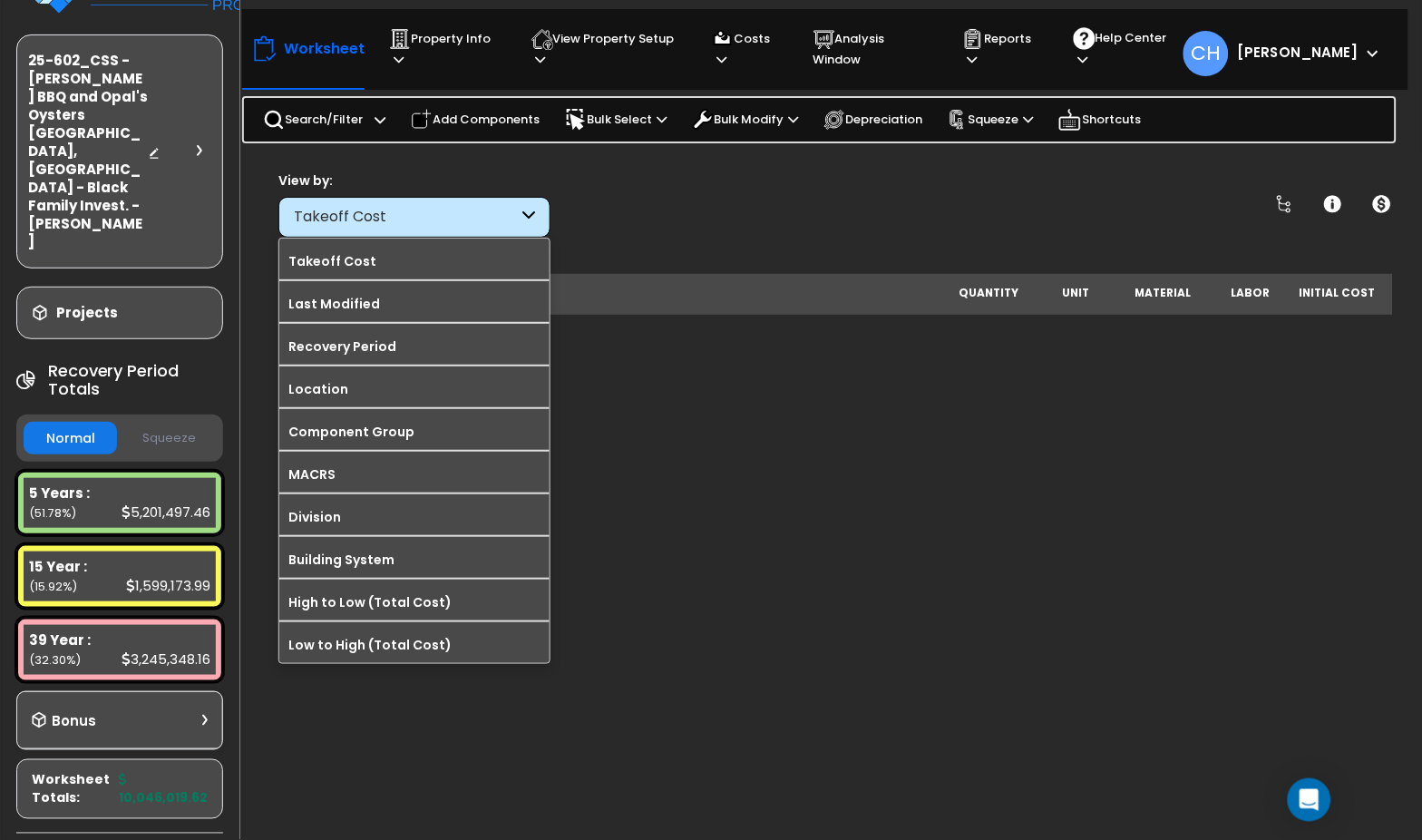
click at [733, 208] on div "View by: Takeoff Cost Takeoff Cost" at bounding box center [837, 204] width 1131 height 67
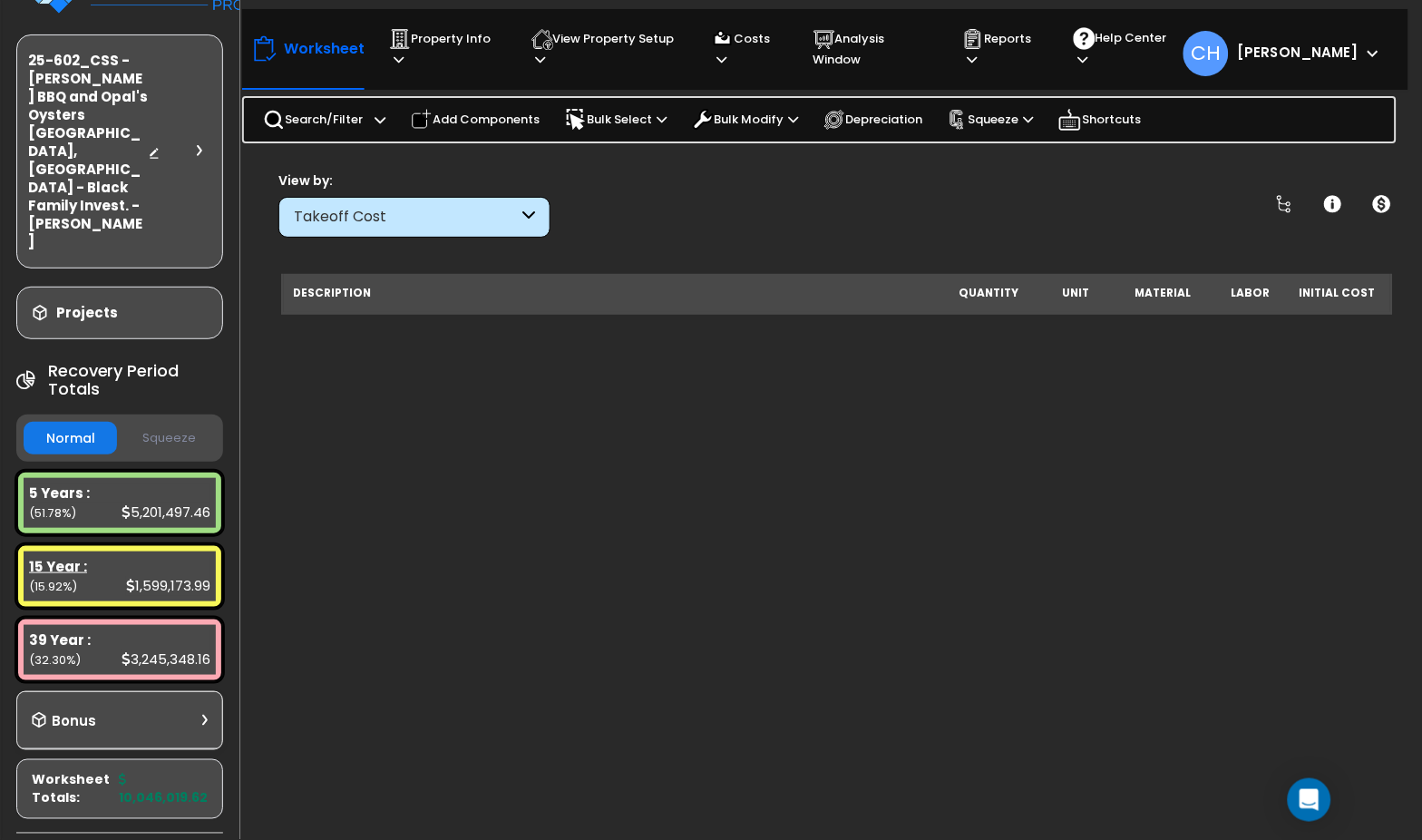
scroll to position [19, 0]
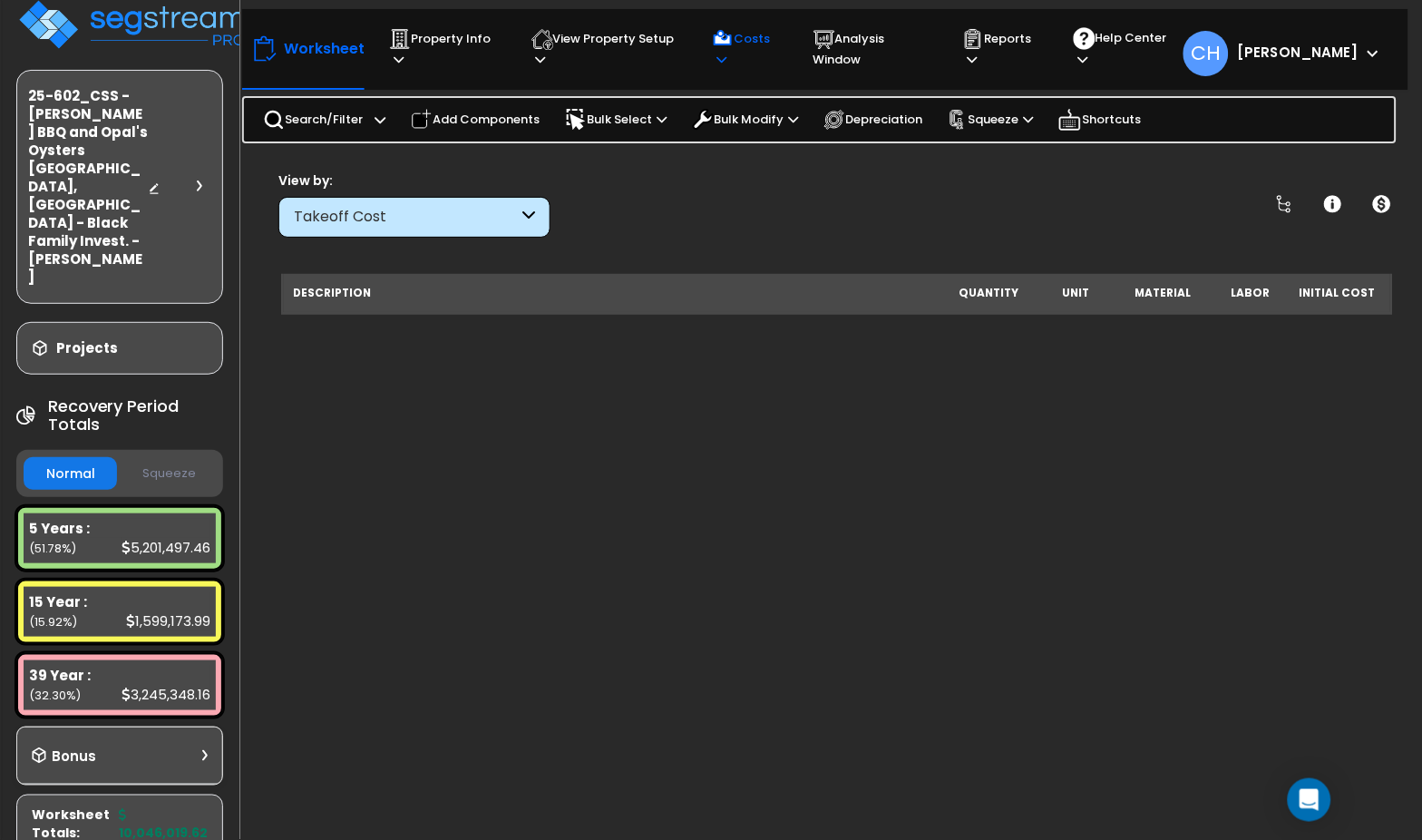
click at [759, 52] on p "Costs" at bounding box center [745, 49] width 67 height 42
click at [793, 136] on link "Direct Costs" at bounding box center [793, 135] width 180 height 36
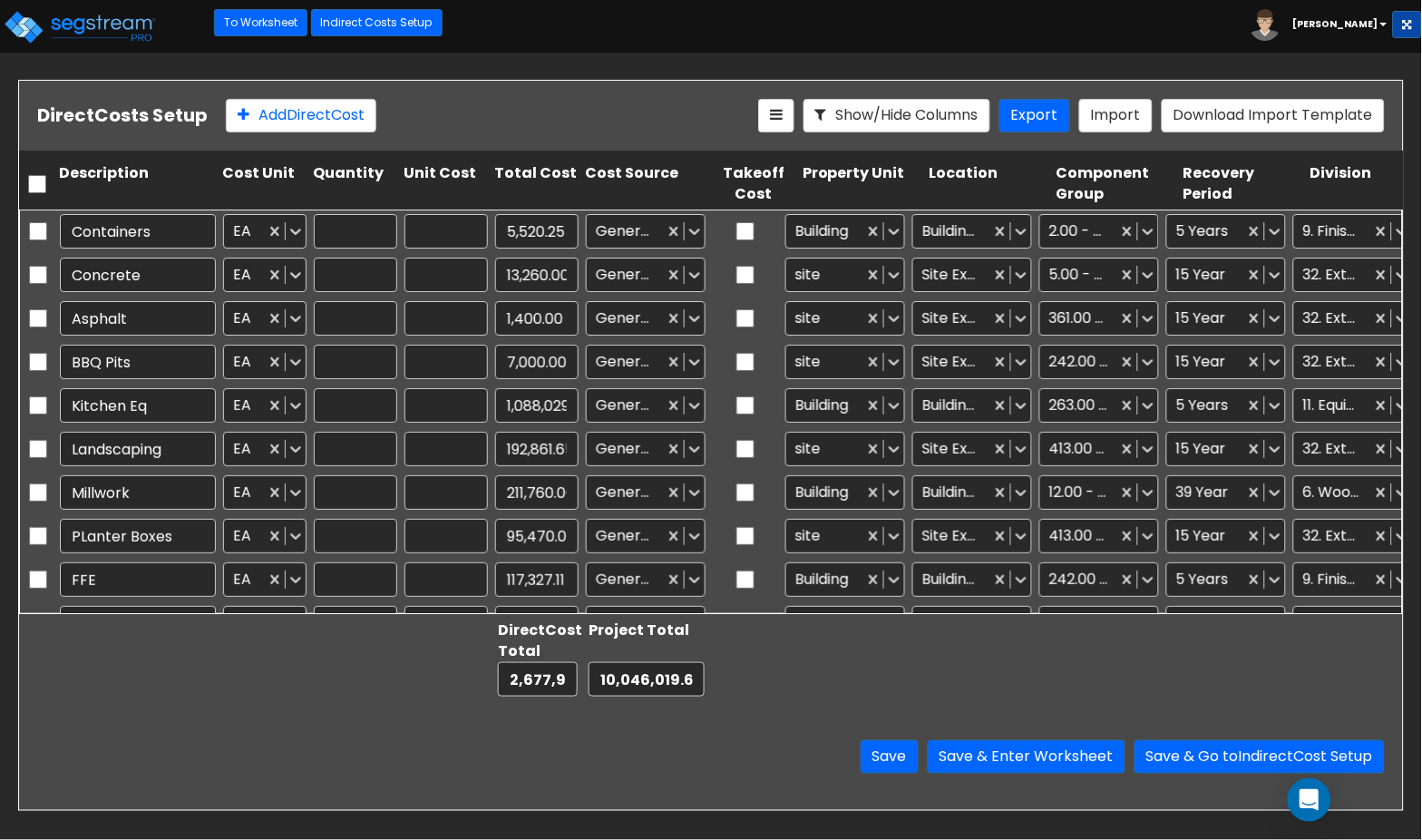
type input "1.00"
type input "5,520.25"
type input "1.00"
type input "13,260.00"
type input "1.00"
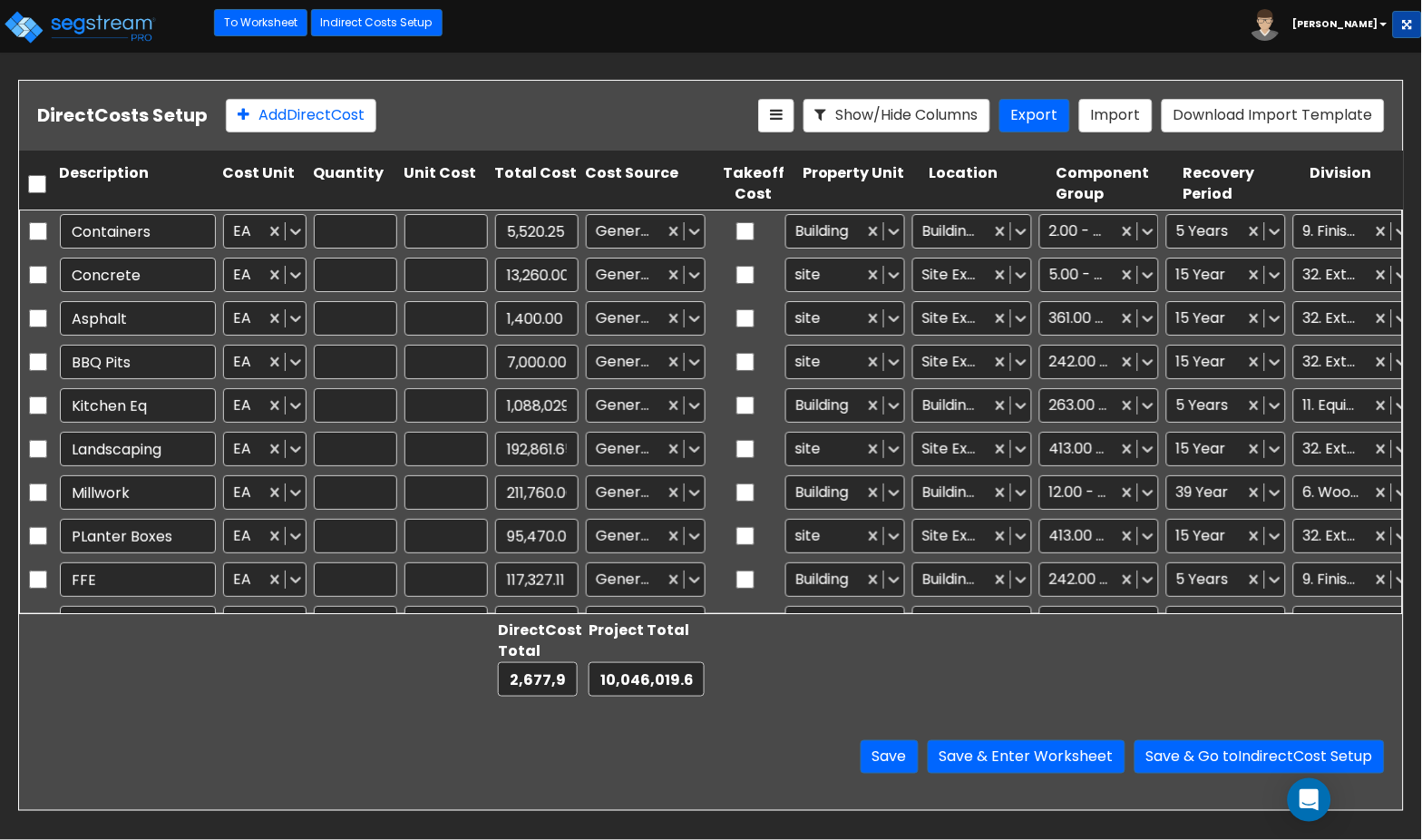
type input "1,400.00"
type input "1.00"
type input "7,000.00"
type input "1.00"
type input "1,088,029.59"
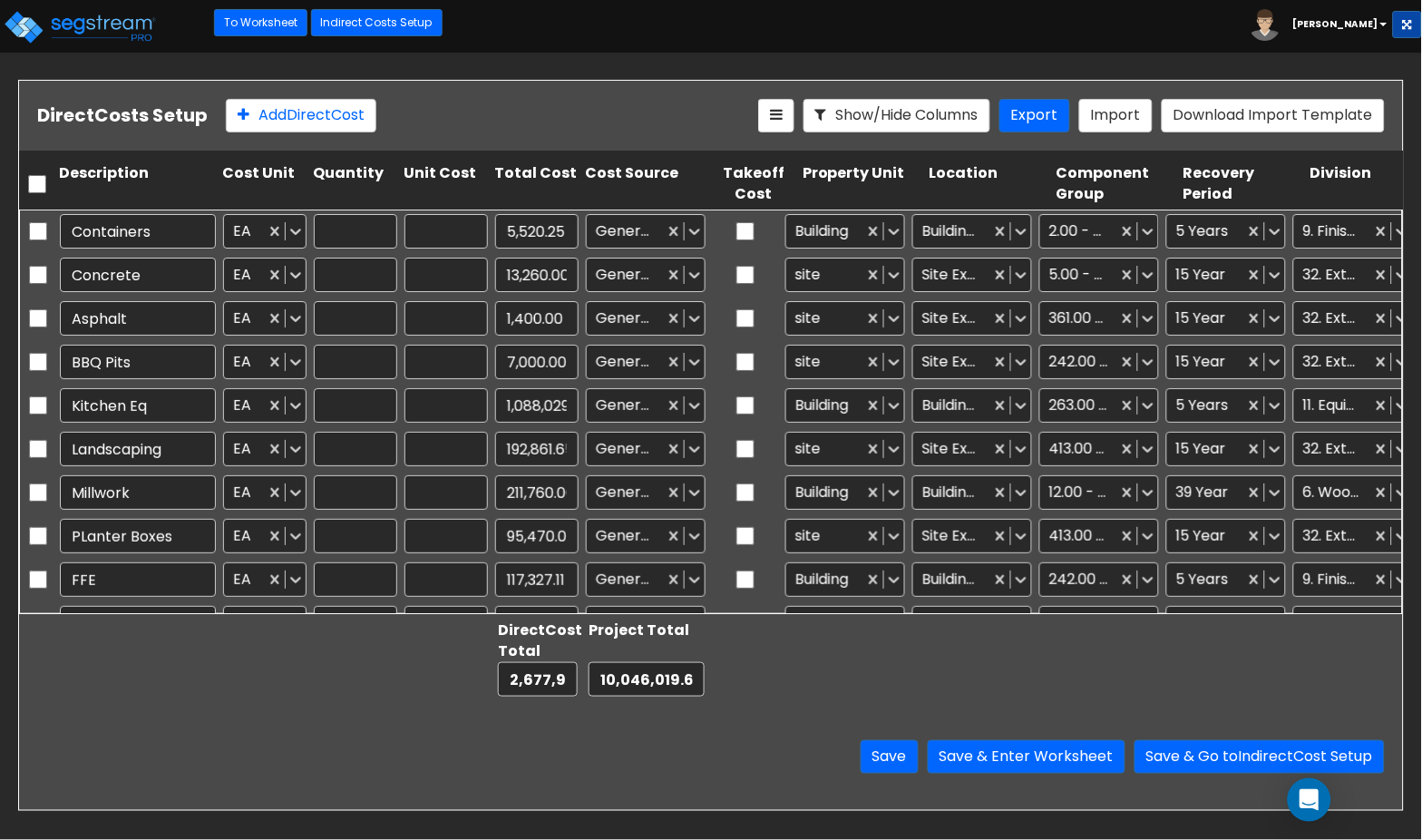
type input "1.00"
type input "192,861.65"
type input "1.00"
type input "211,760.00"
type input "1.00"
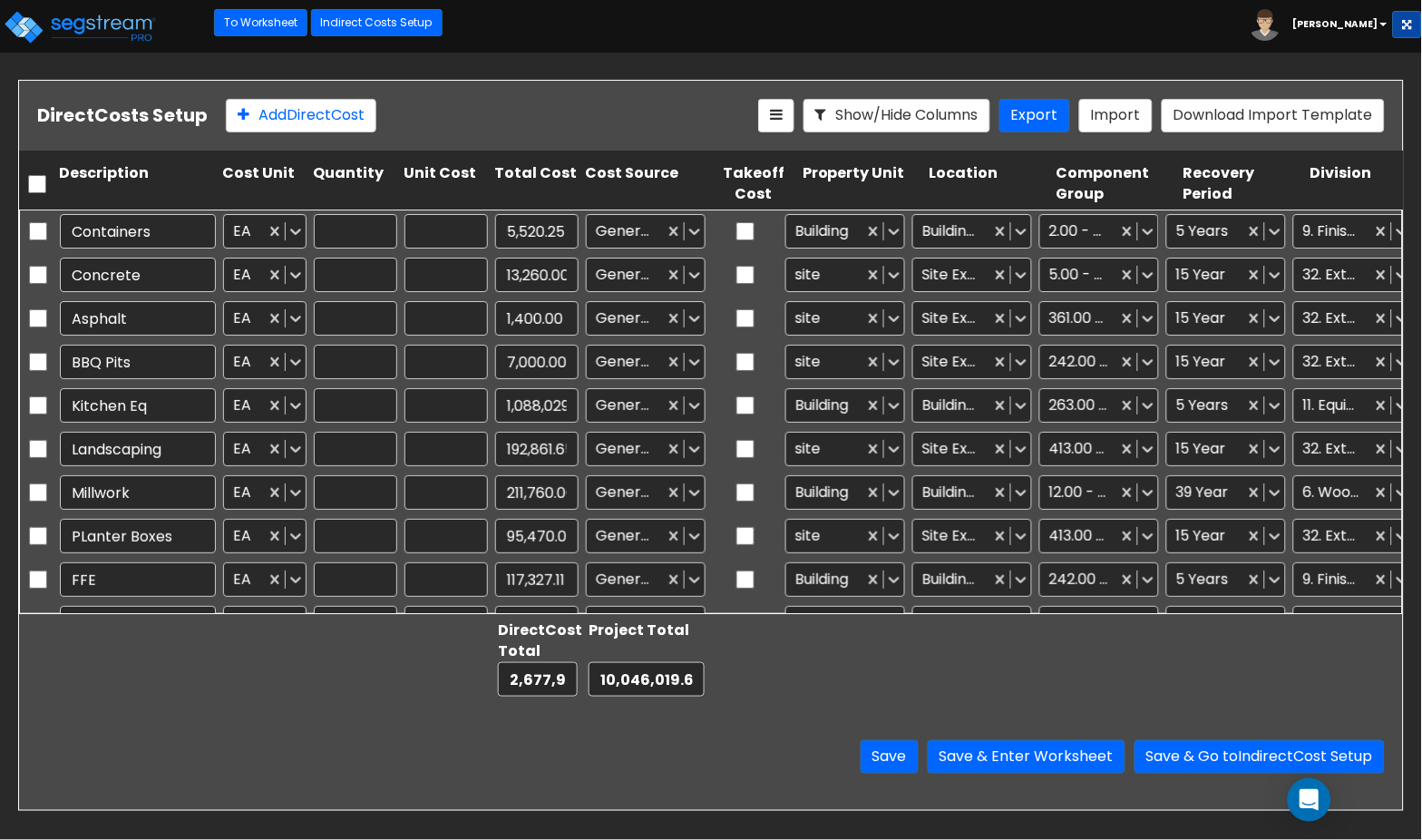
type input "95,470.00"
type input "1.00"
type input "117,327.11"
type input "1.00"
type input "24,543.81"
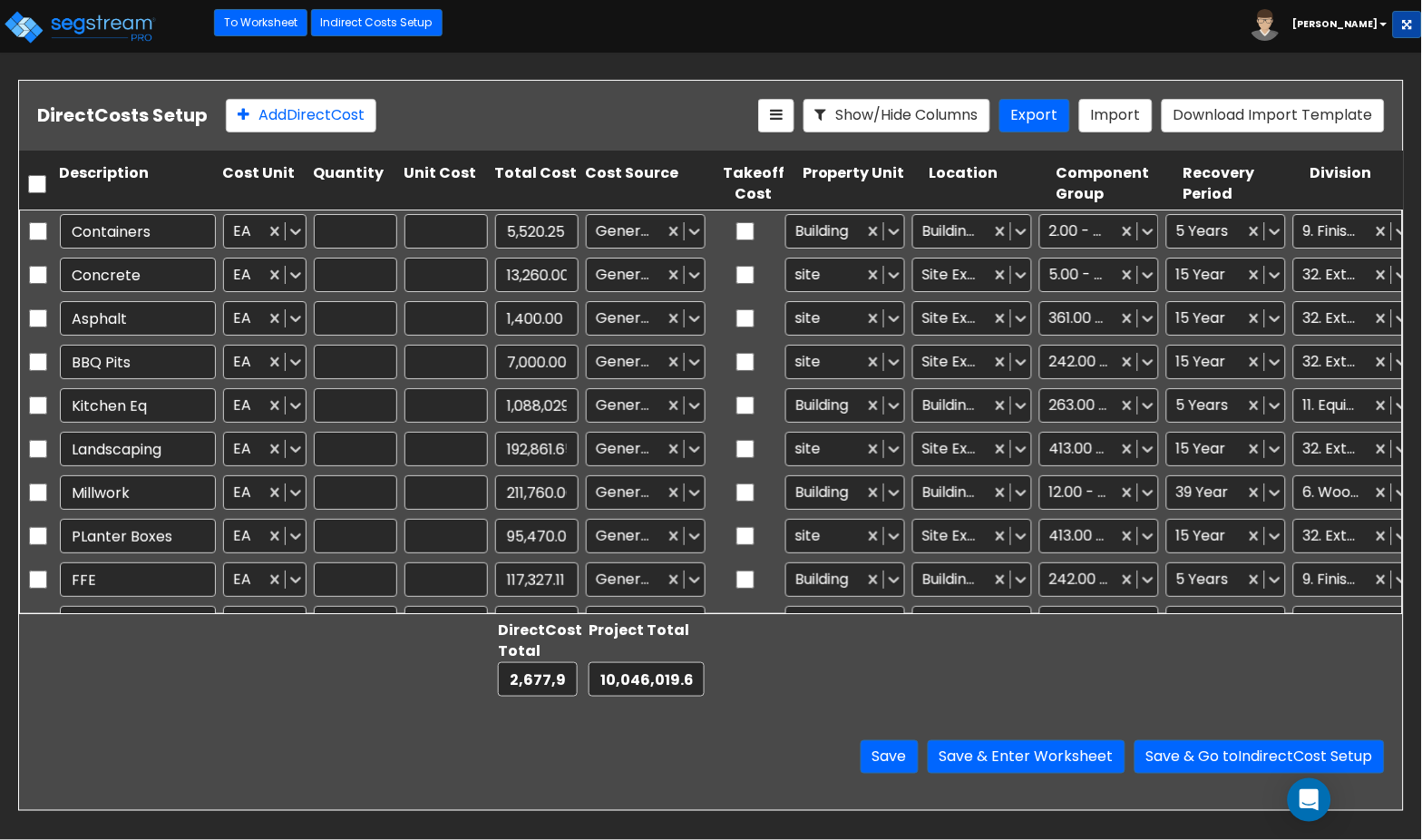
type input "1.00"
type input "35,087.00"
type input "1.00"
type input "19,764.05"
type input "1.00"
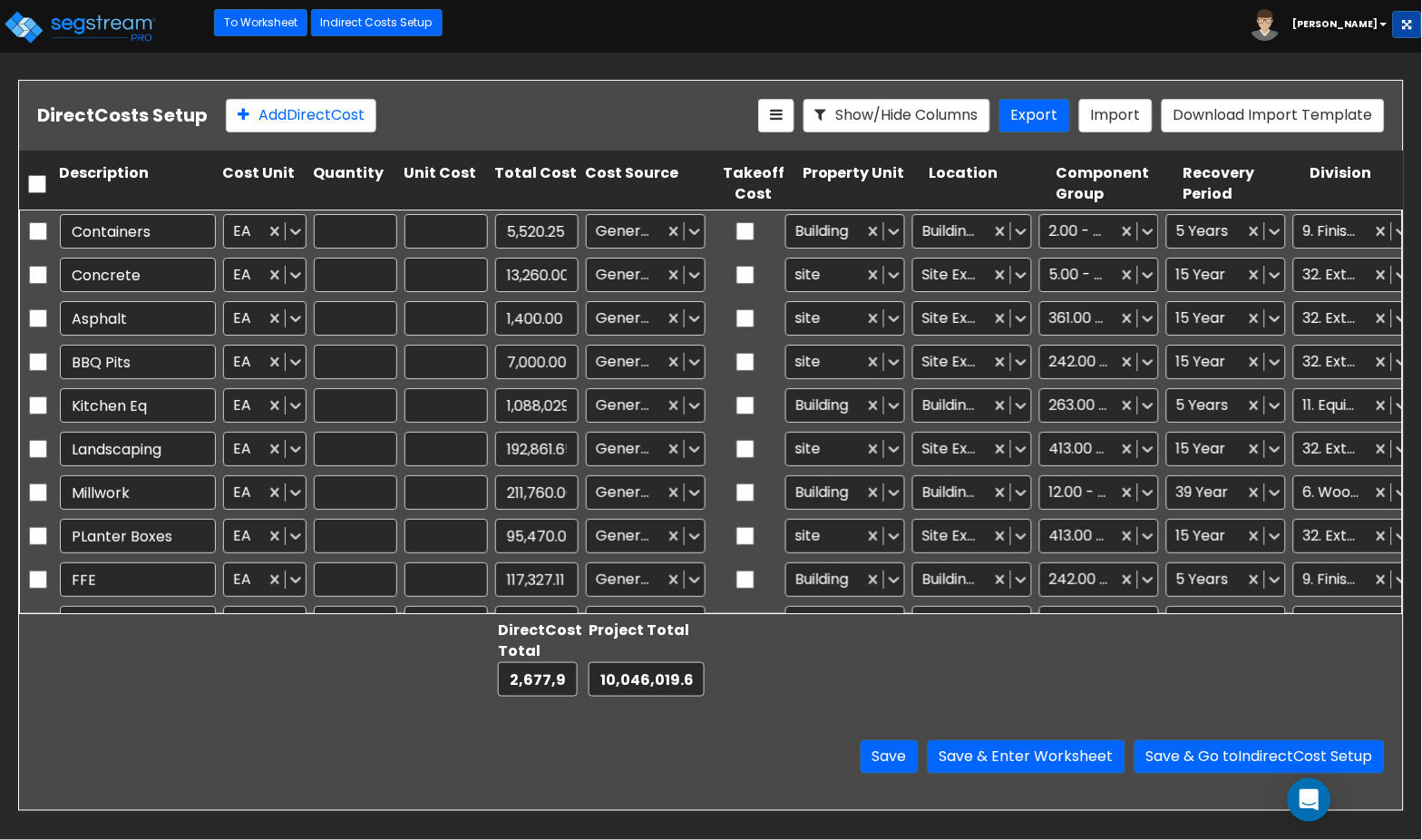
type input "102,595.00"
type input "1.00"
type input "3,560.50"
type input "1.00"
type input "13,709.65"
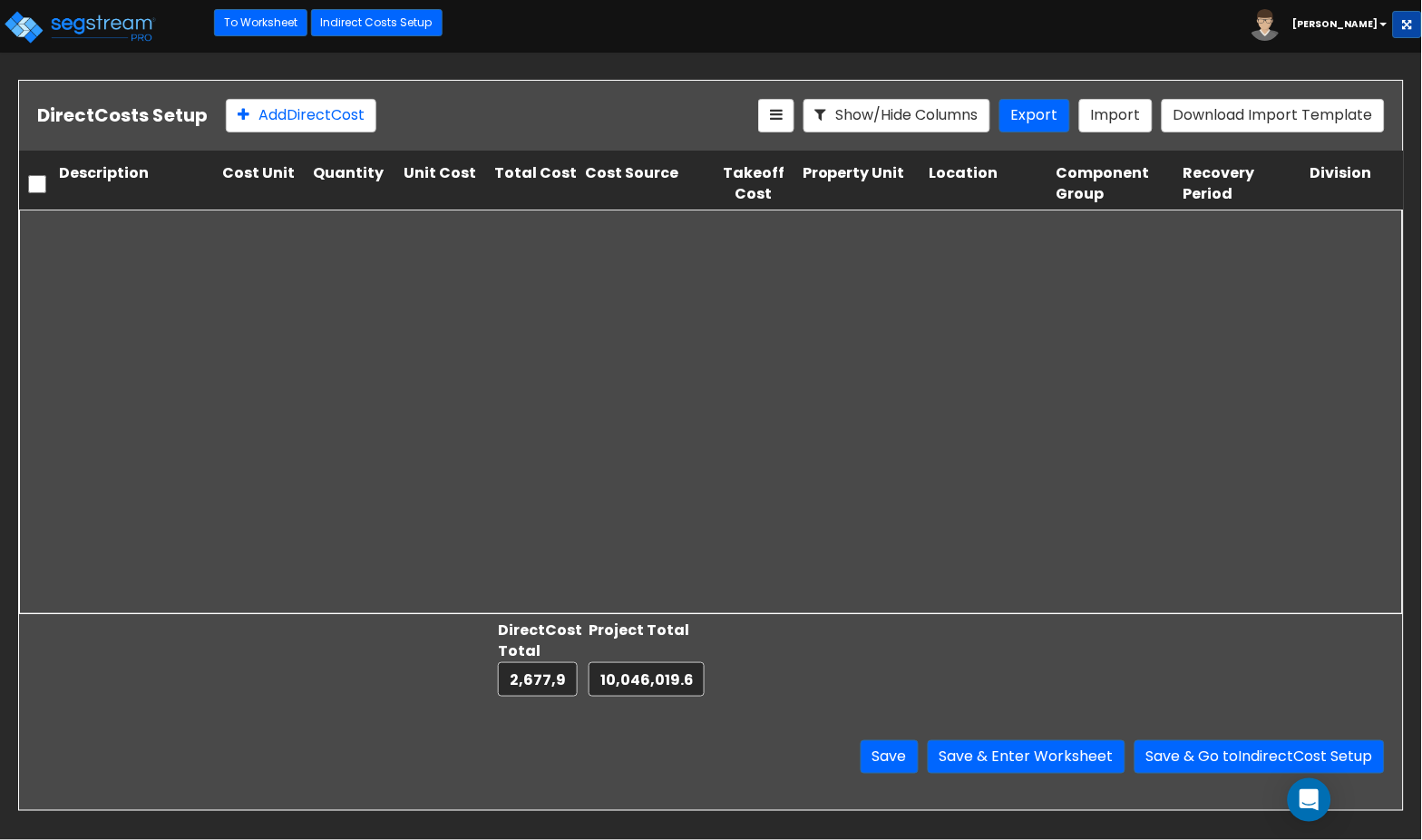
type input "1.00"
type input "3,377.75"
type input "1.00"
type input "539.09"
type input "1.00"
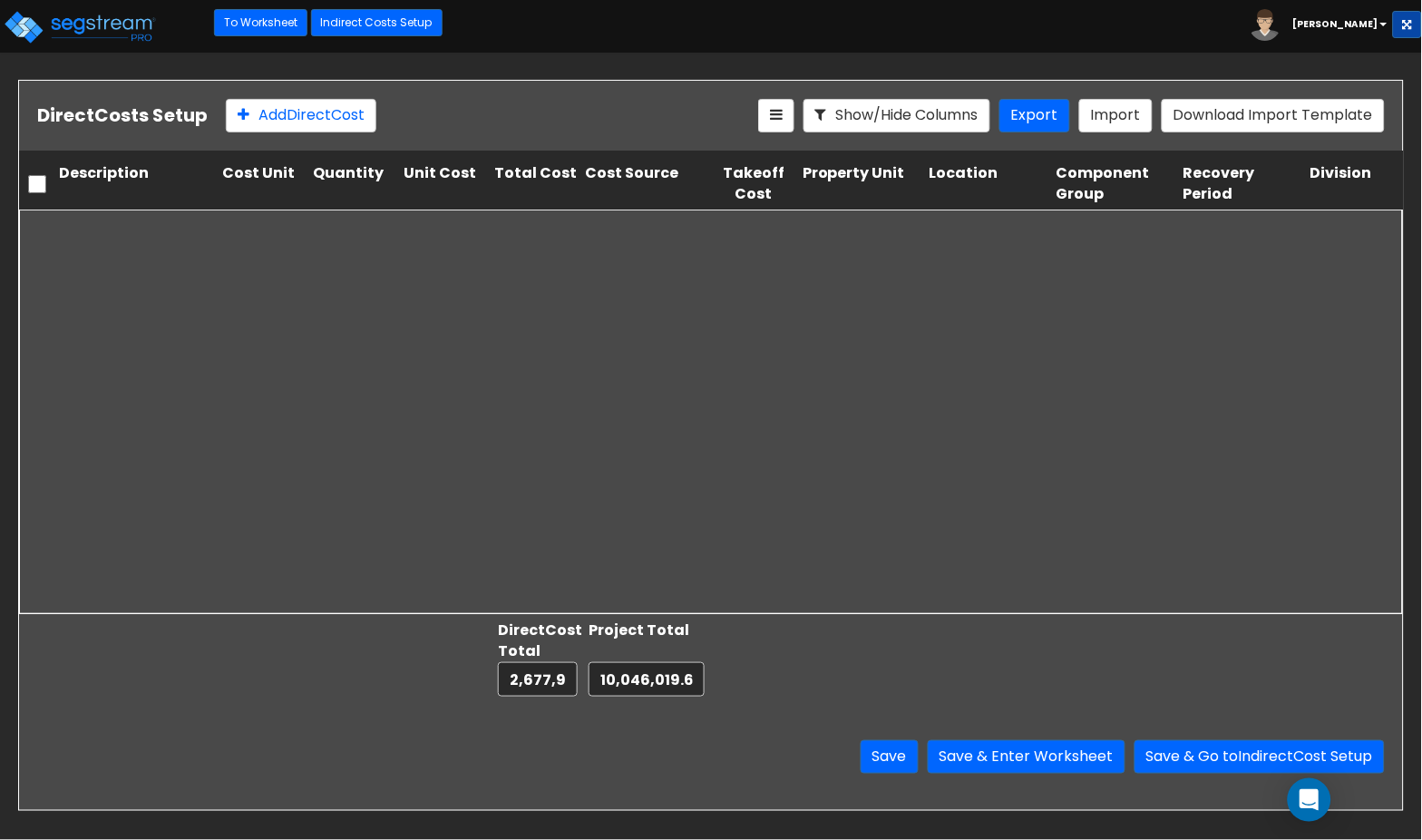
type input "616,692.01"
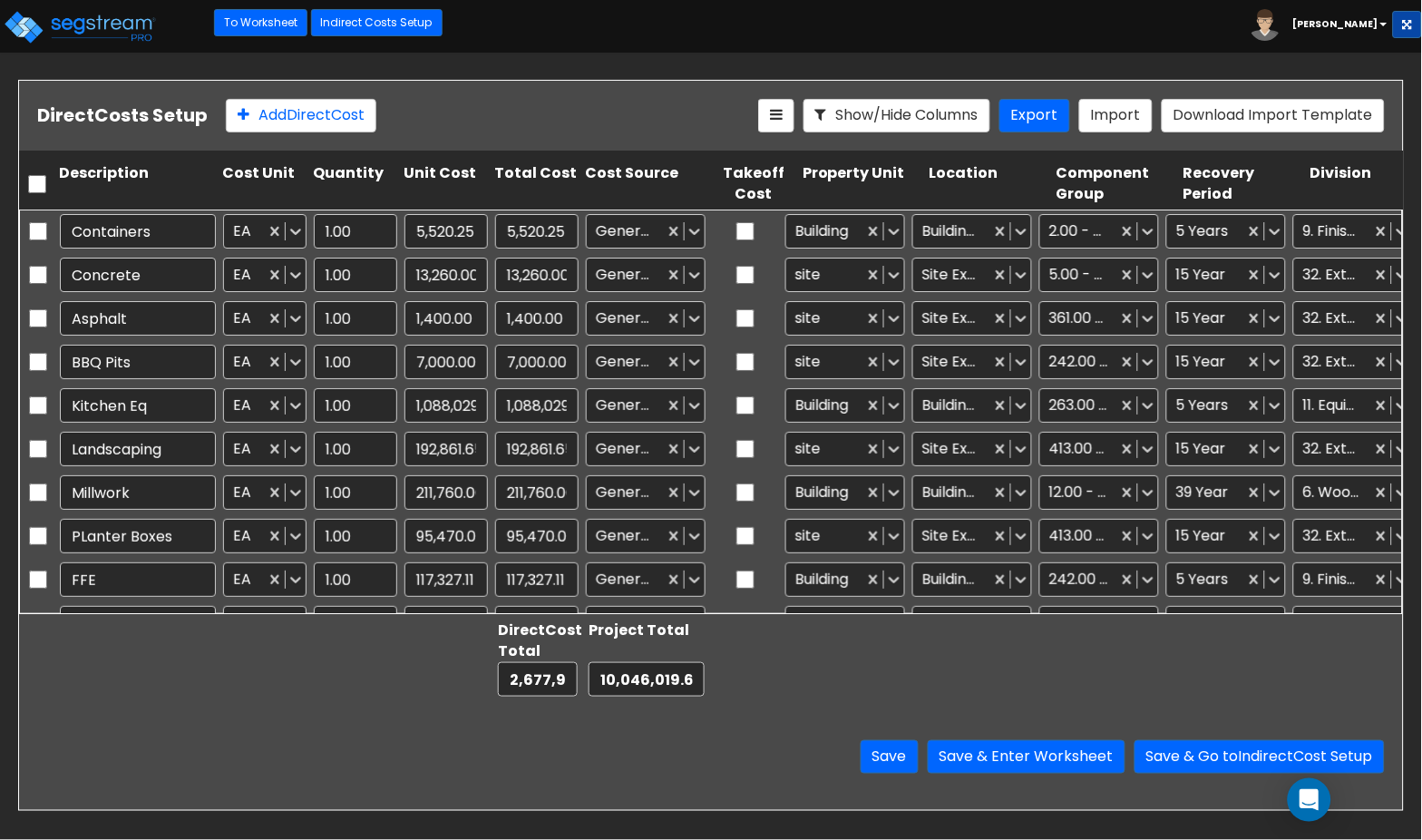
type input "1.00"
type input "13,709.65"
click at [1074, 759] on button "Save & Enter Worksheet" at bounding box center [1027, 756] width 198 height 34
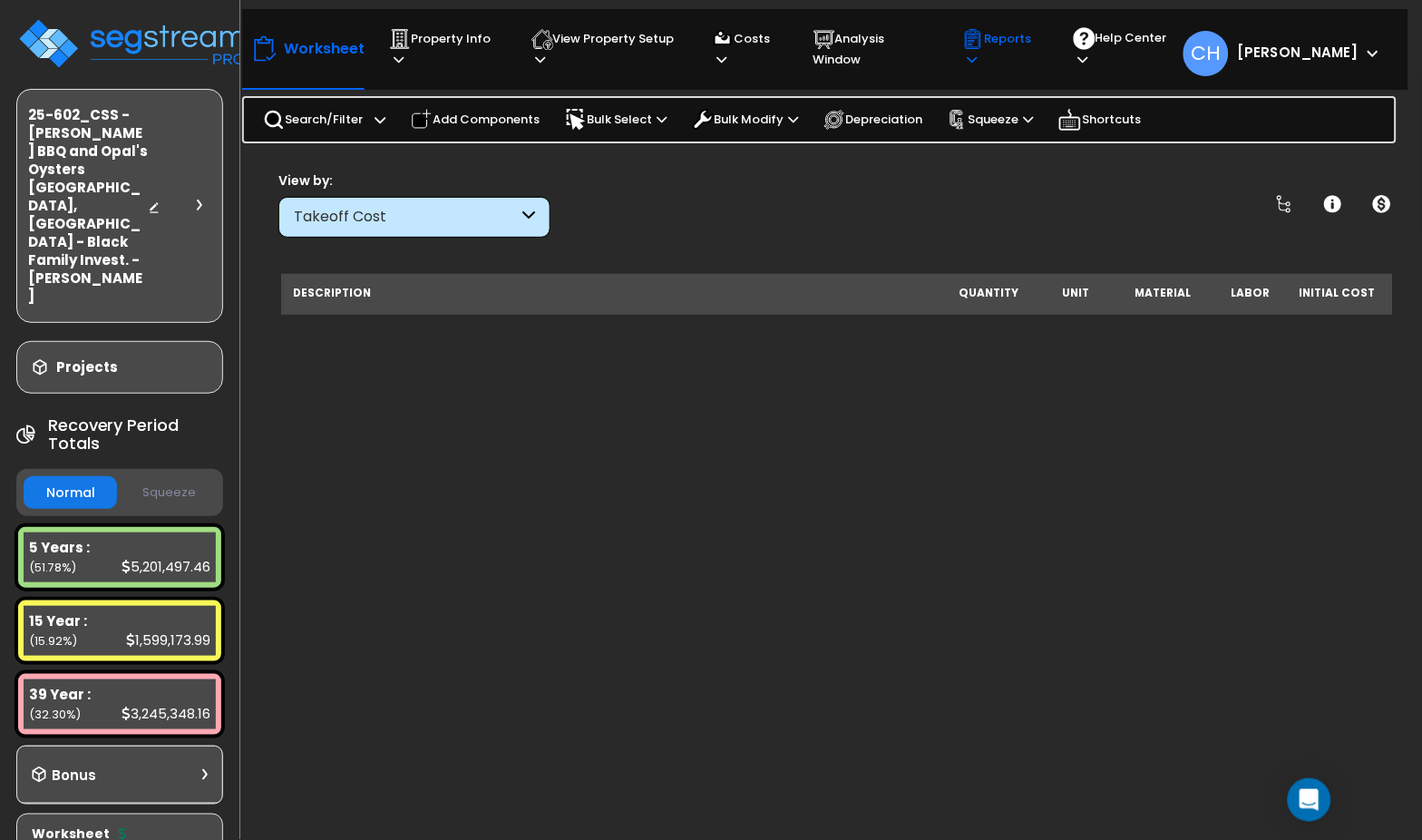
click at [1009, 49] on p "Reports" at bounding box center [1000, 49] width 77 height 42
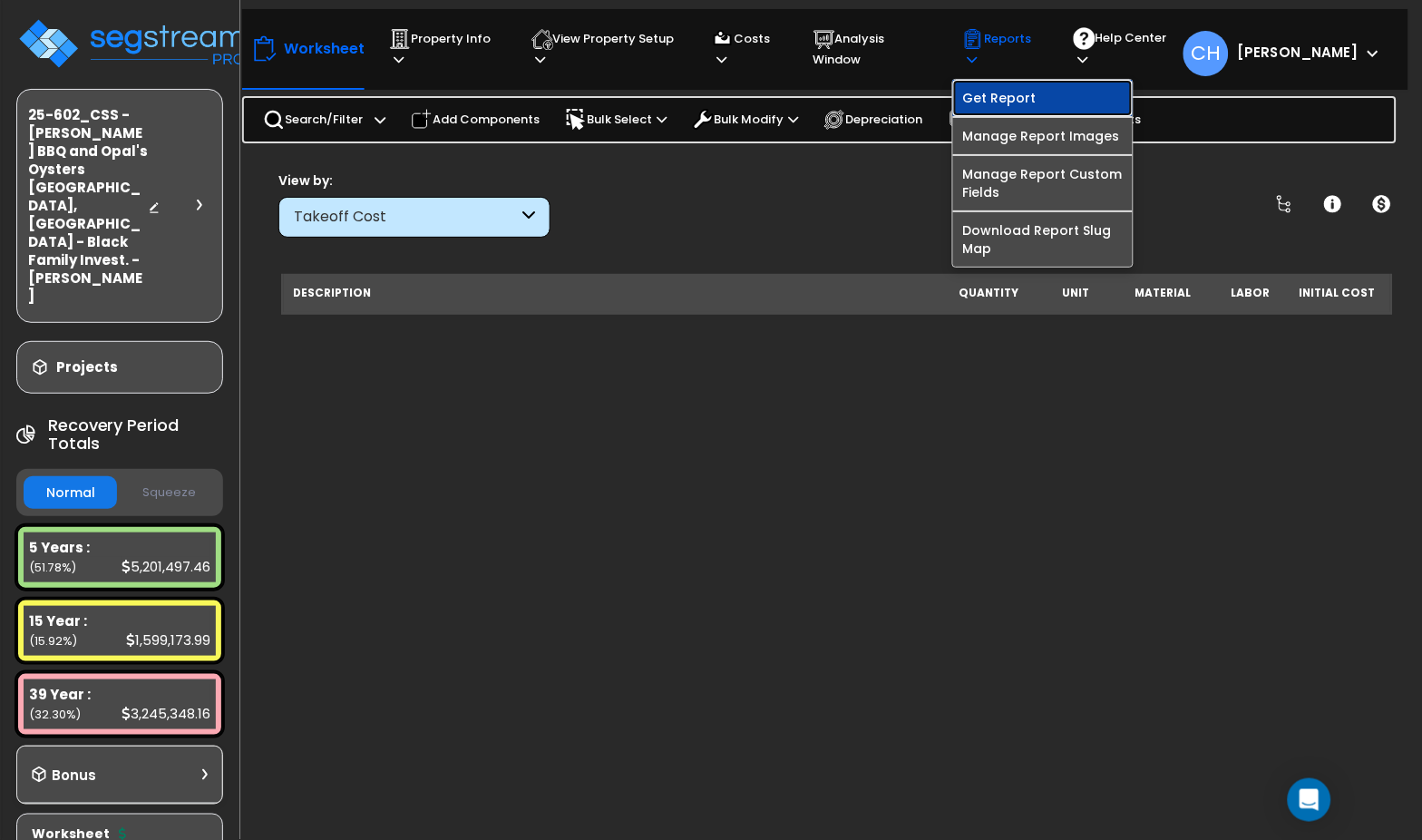
click at [1040, 103] on link "Get Report" at bounding box center [1043, 97] width 180 height 36
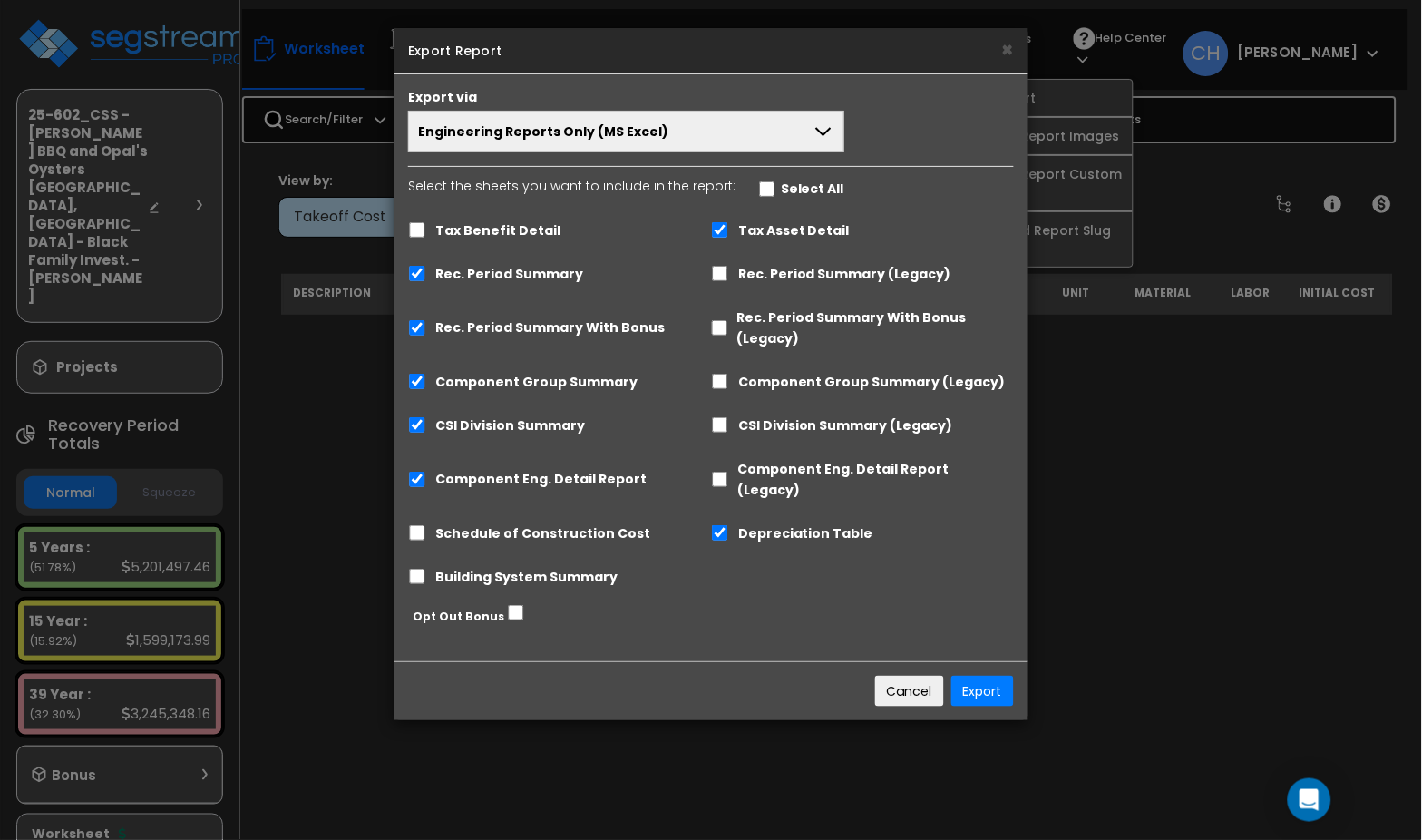
click at [589, 110] on div "Export via" at bounding box center [711, 99] width 633 height 22
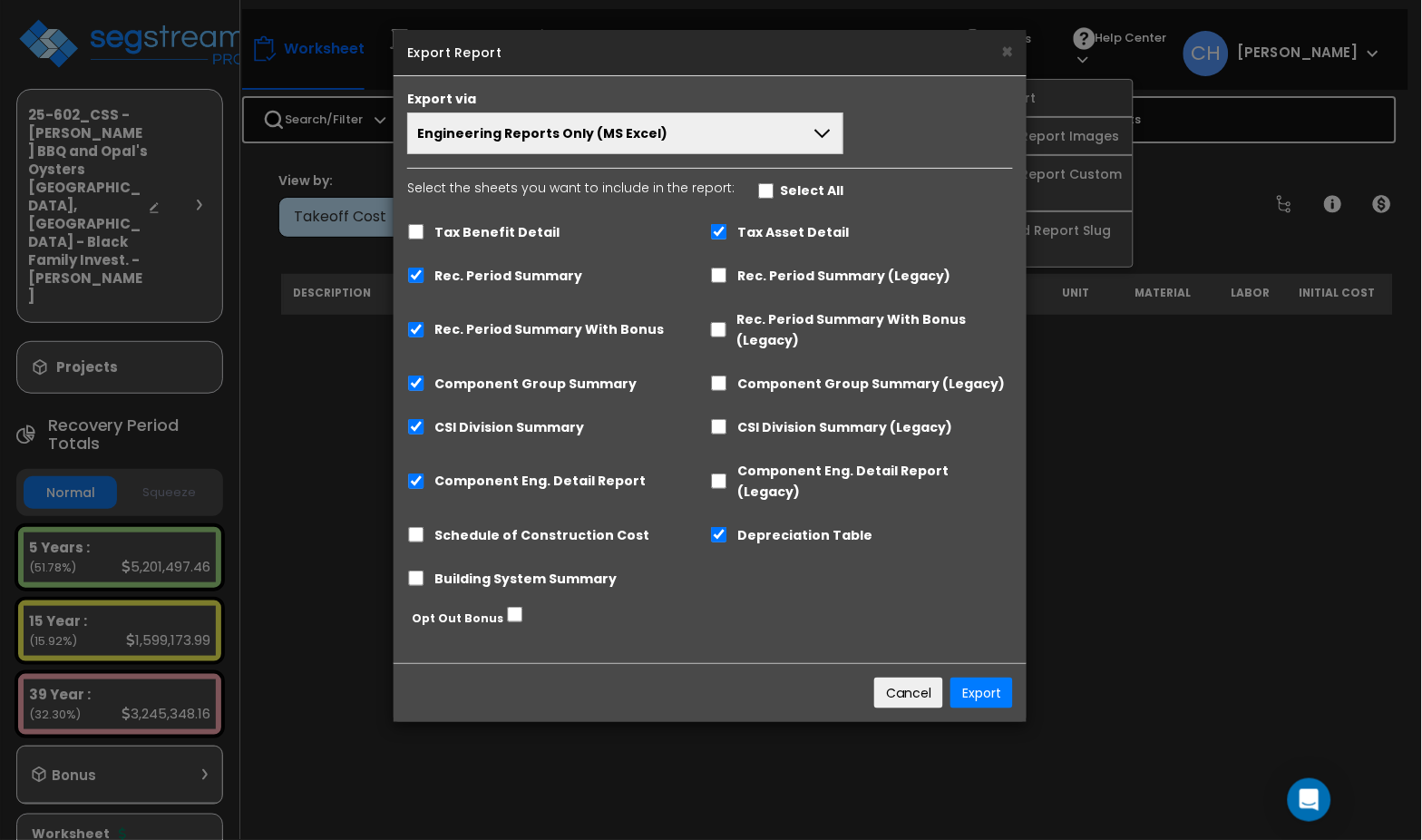
click at [588, 121] on button "Engineering Reports Only (MS Excel)" at bounding box center [625, 133] width 436 height 42
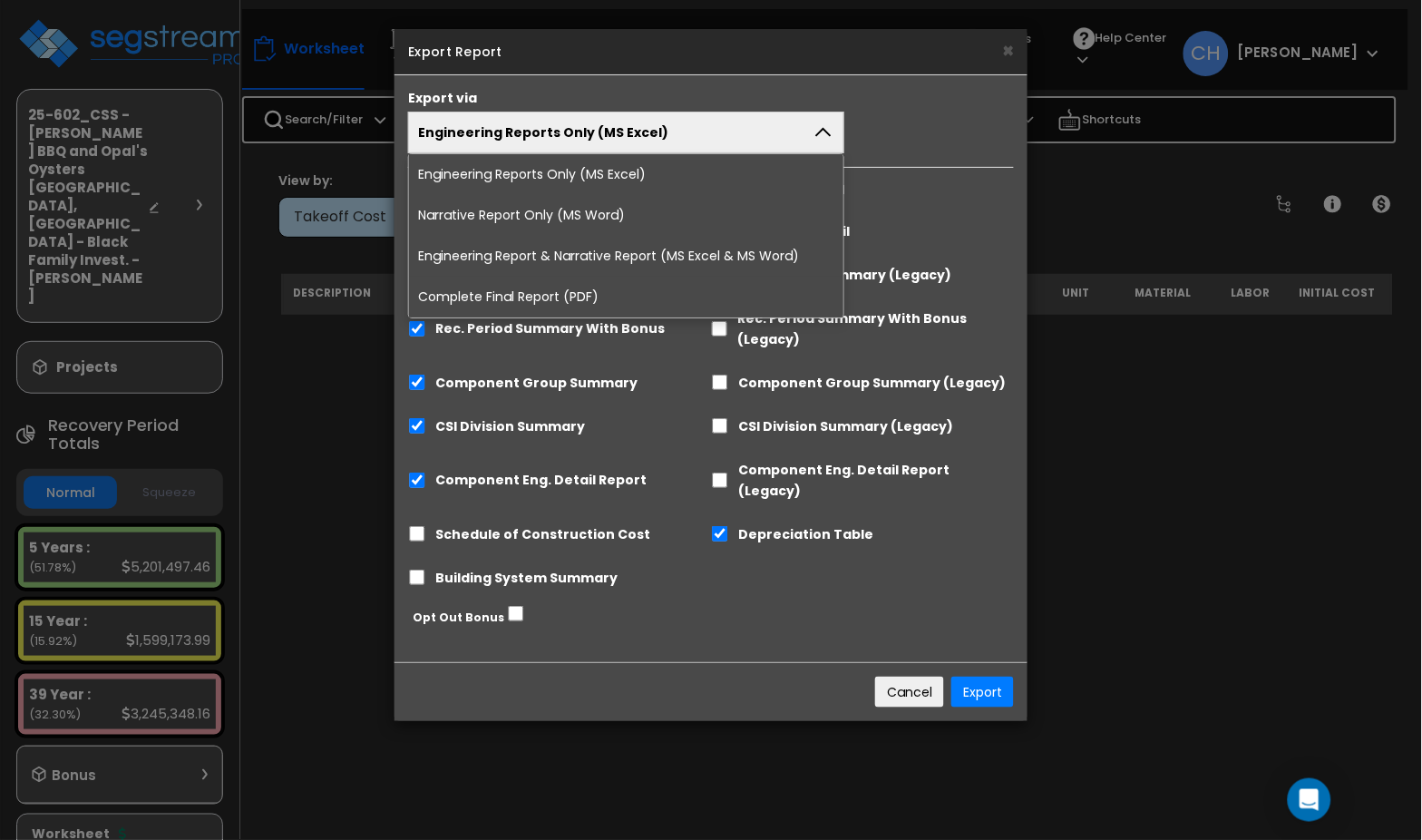
click at [575, 296] on li "Complete Final Report (PDF)" at bounding box center [626, 297] width 434 height 41
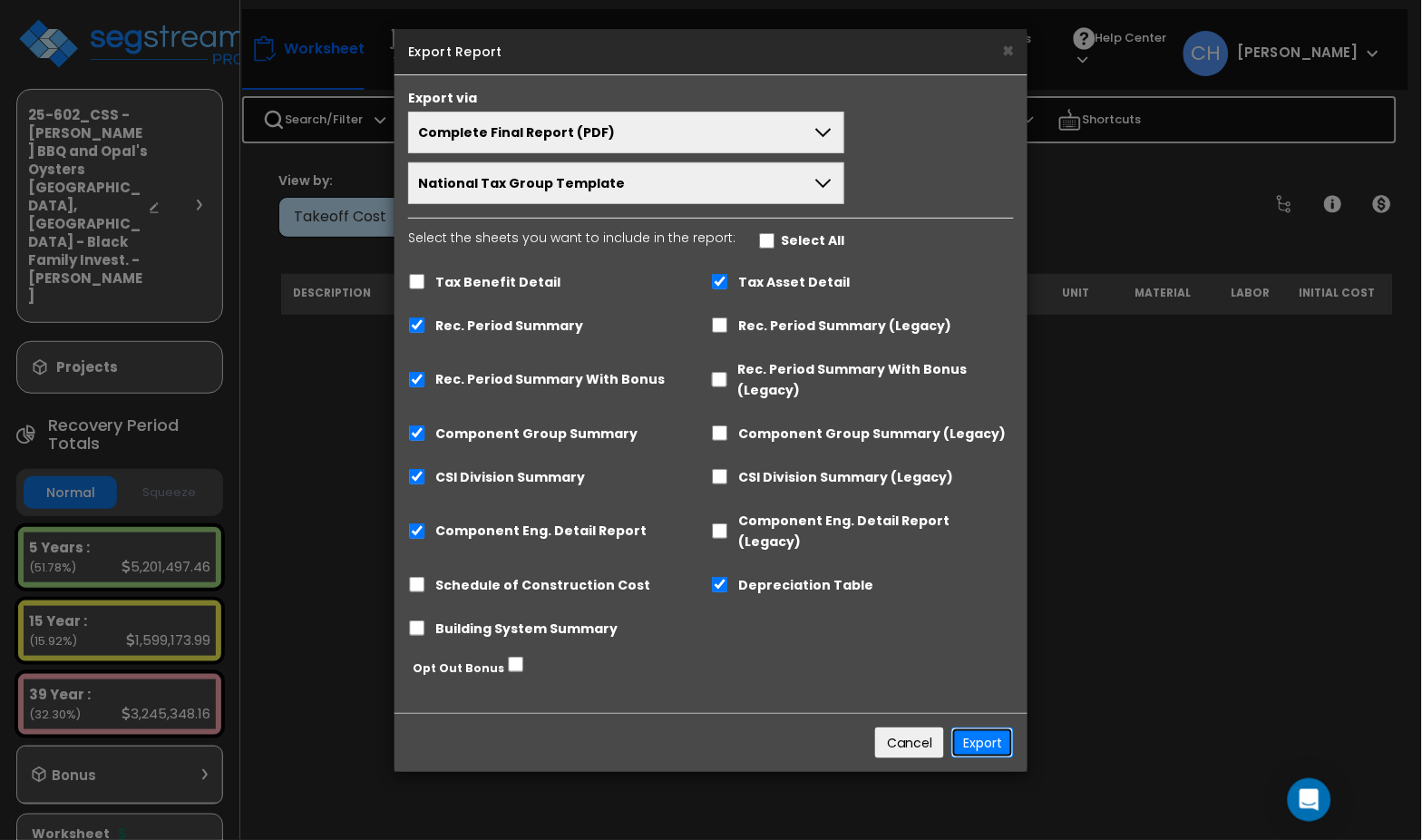
click at [976, 727] on button "Export" at bounding box center [983, 743] width 62 height 31
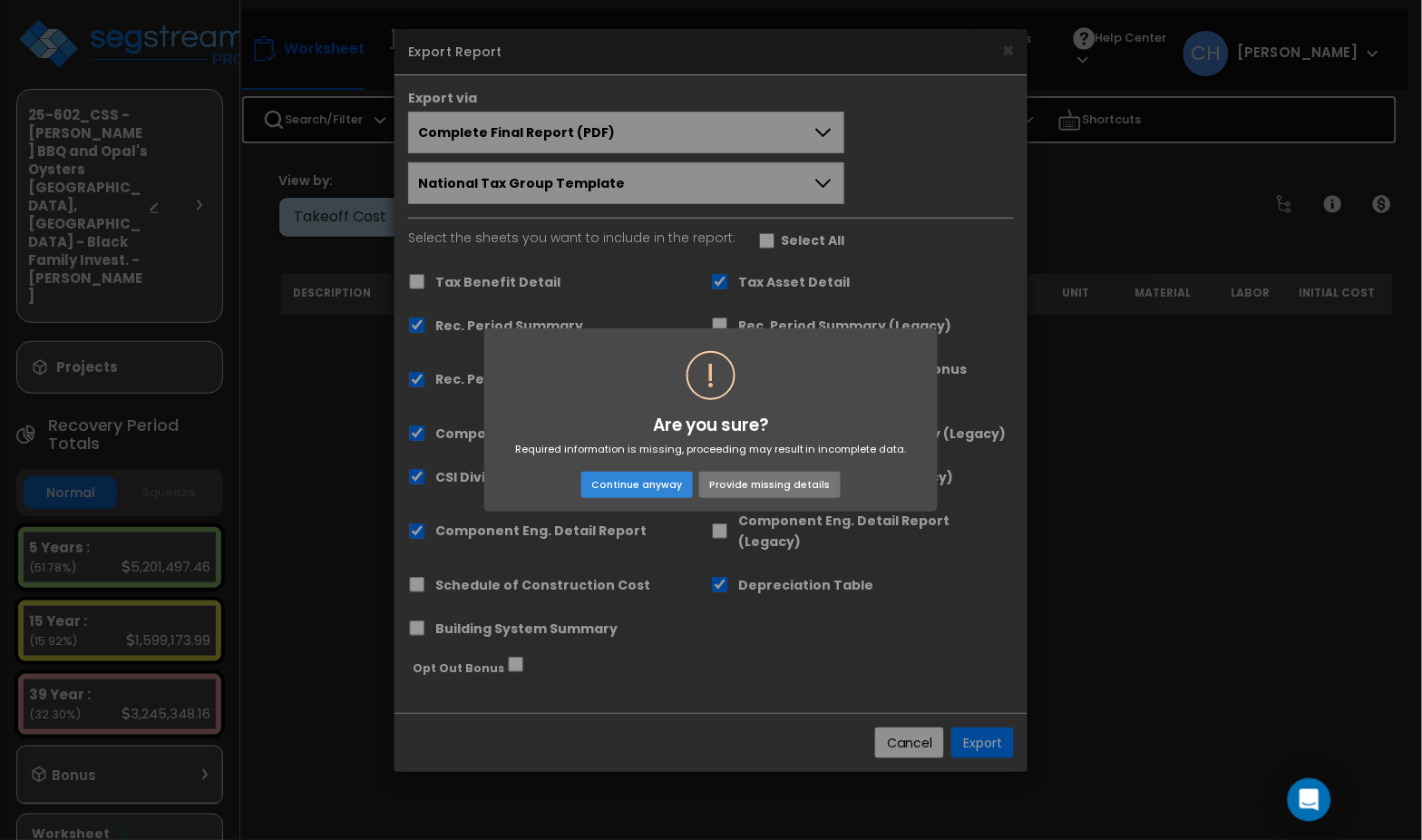
click at [763, 484] on button "Provide missing details" at bounding box center [770, 485] width 142 height 25
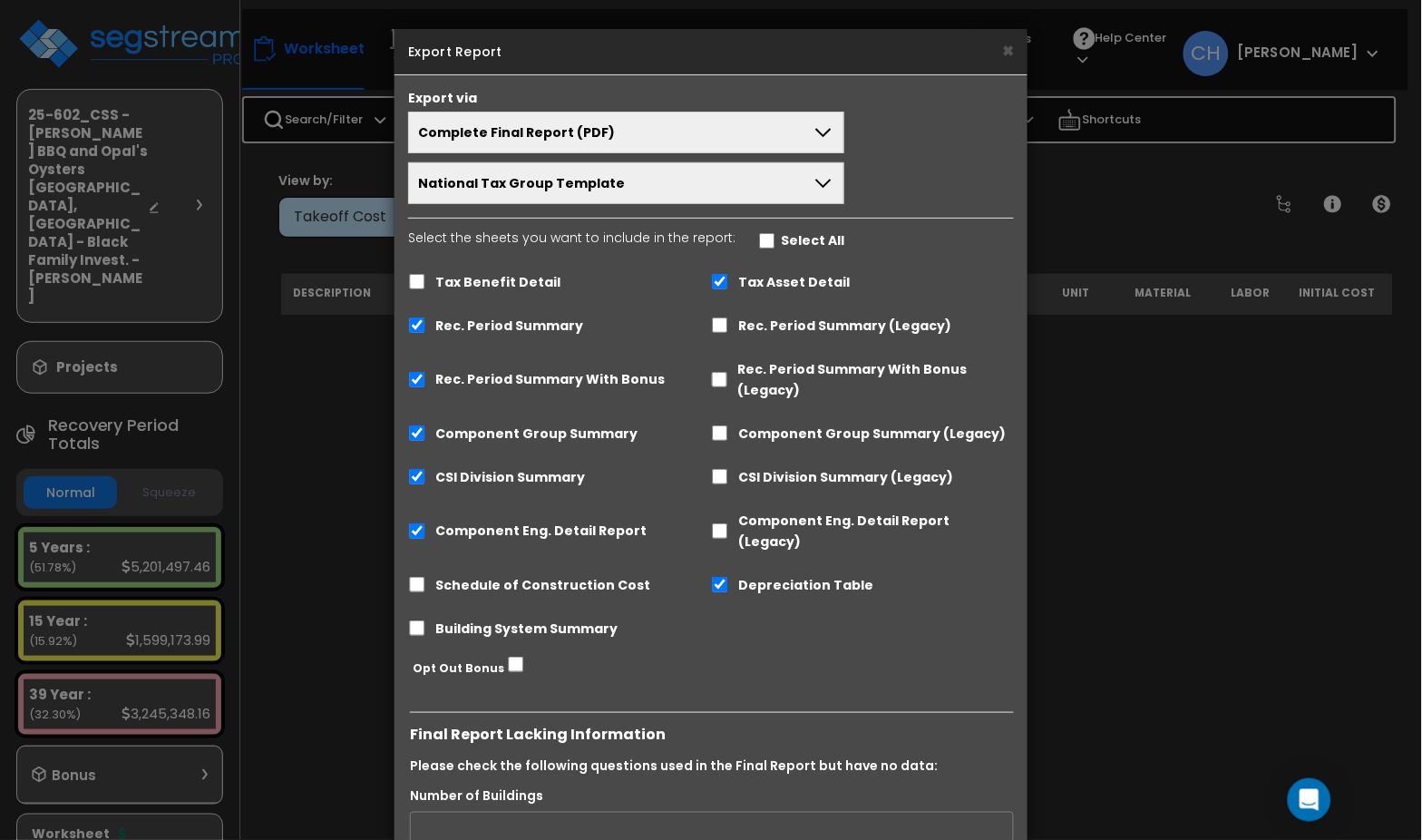
scroll to position [183, 0]
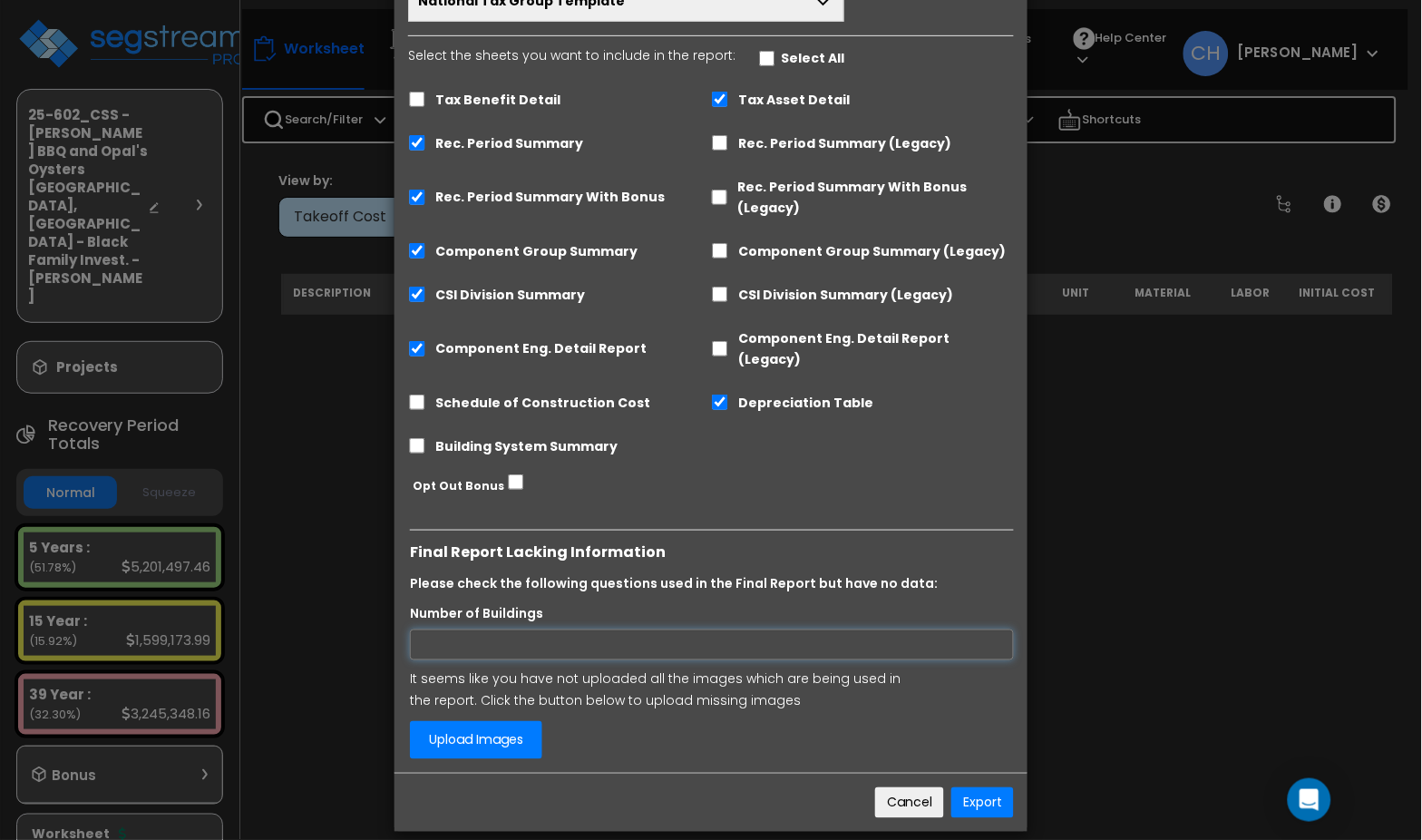
click at [589, 629] on input "Number of Buildings" at bounding box center [712, 645] width 604 height 31
type input "2"
click at [602, 728] on div "It seems like you have not uploaded all the images which are being used in the …" at bounding box center [660, 714] width 526 height 90
click at [967, 789] on button "Export" at bounding box center [983, 803] width 62 height 31
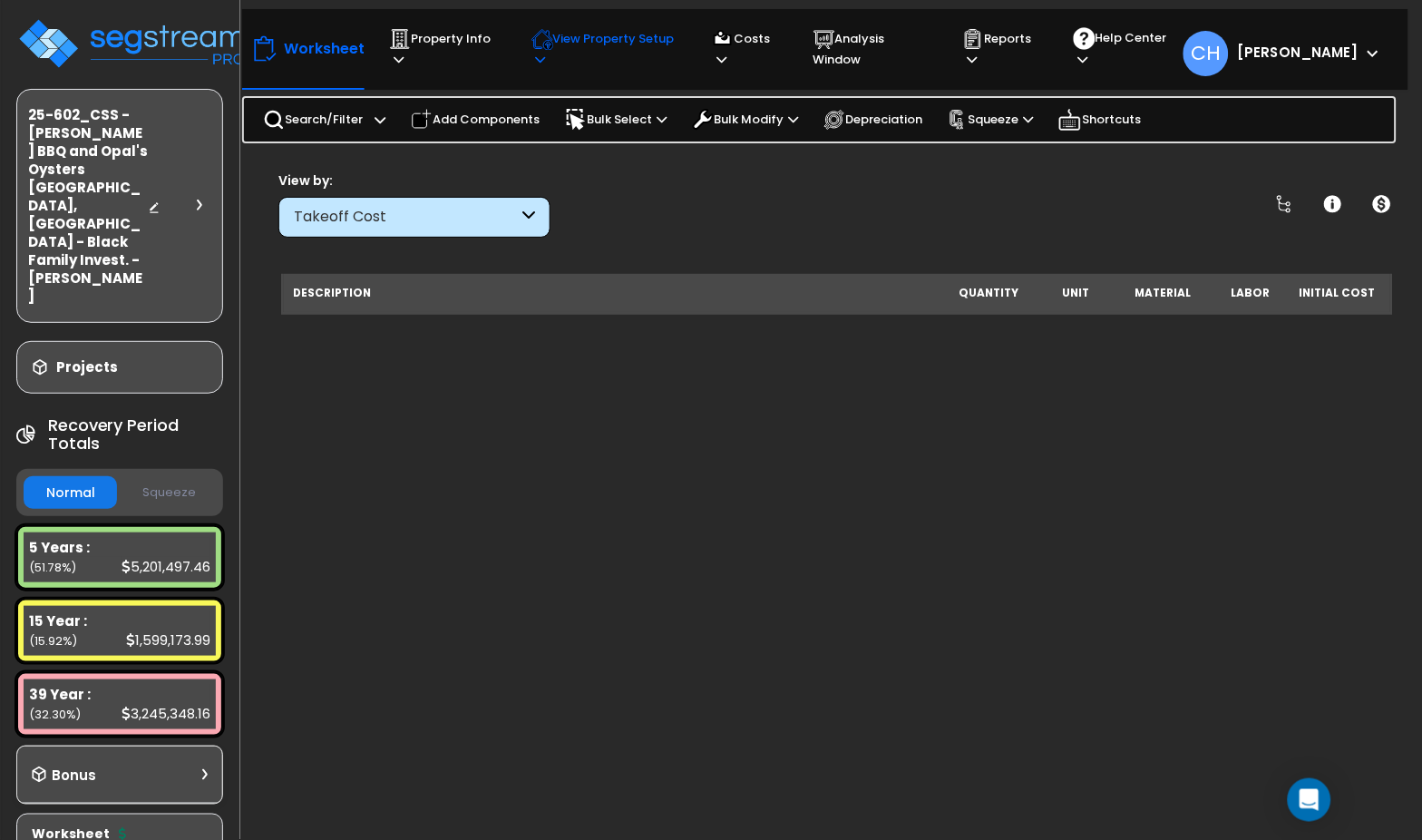
click at [542, 62] on icon at bounding box center [541, 59] width 10 height 12
click at [620, 140] on link "View Questionnaire" at bounding box center [612, 135] width 180 height 36
click at [1229, 48] on span "CH" at bounding box center [1206, 53] width 46 height 46
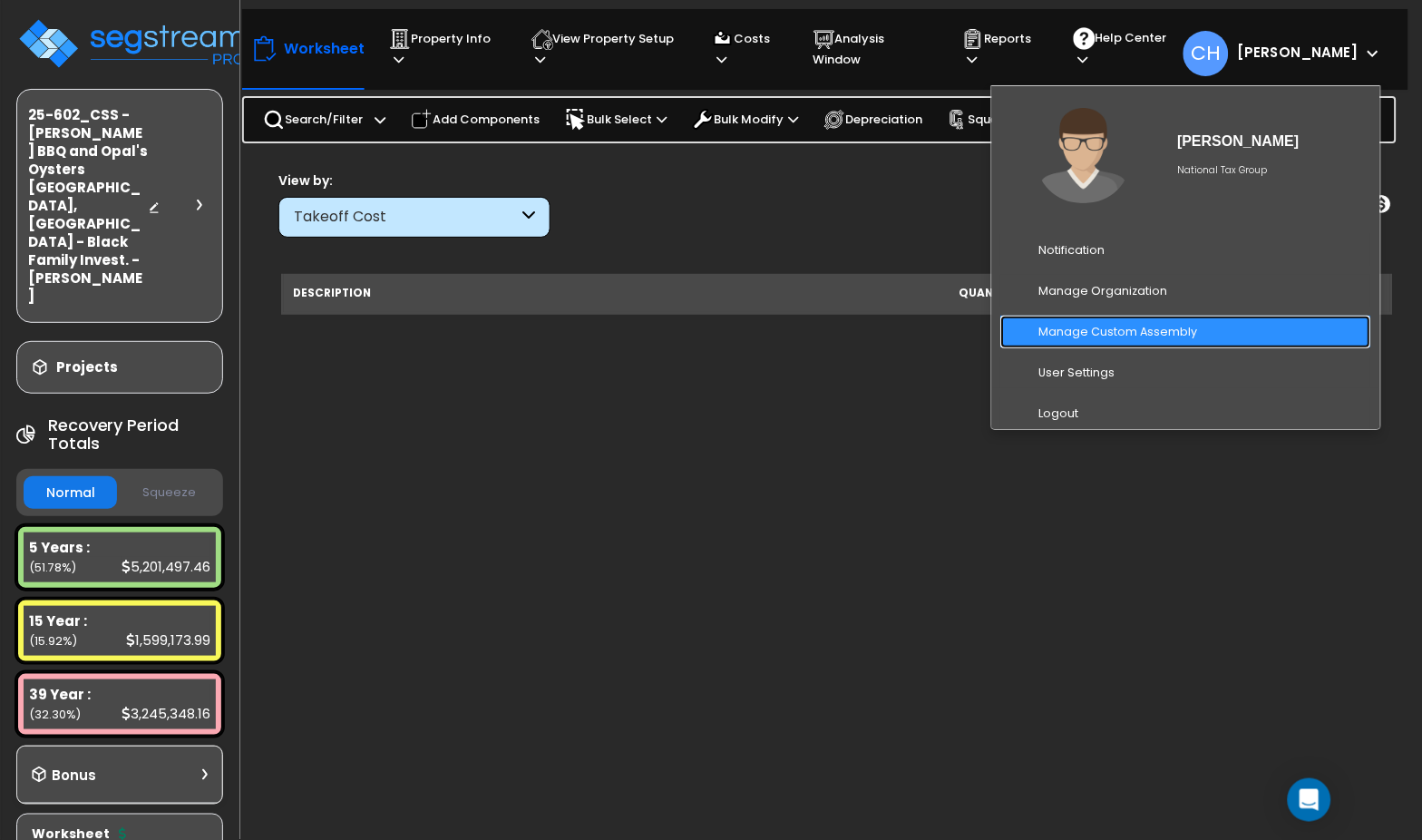
click at [1158, 331] on link "Manage Custom Assembly" at bounding box center [1186, 332] width 370 height 34
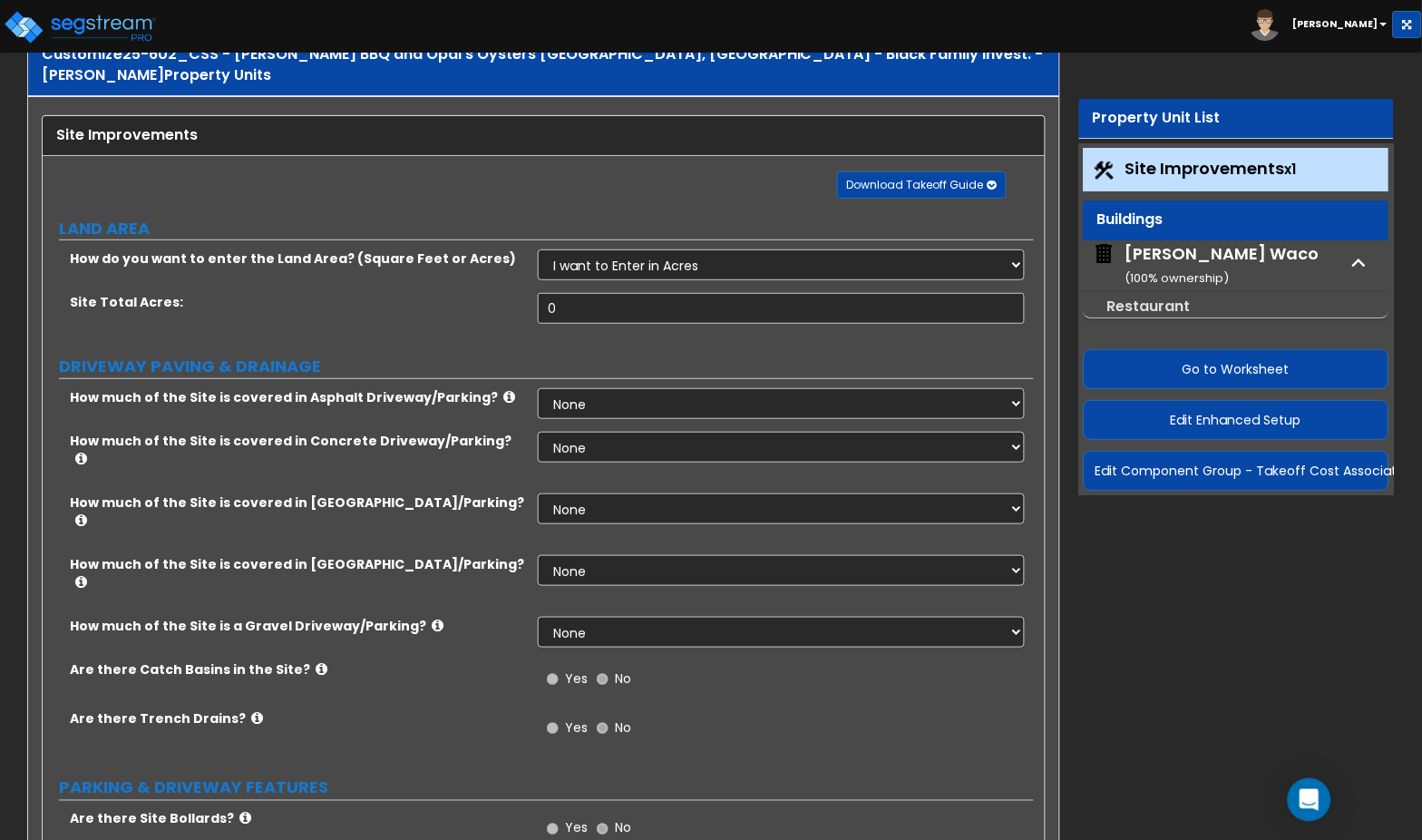
scroll to position [76, 0]
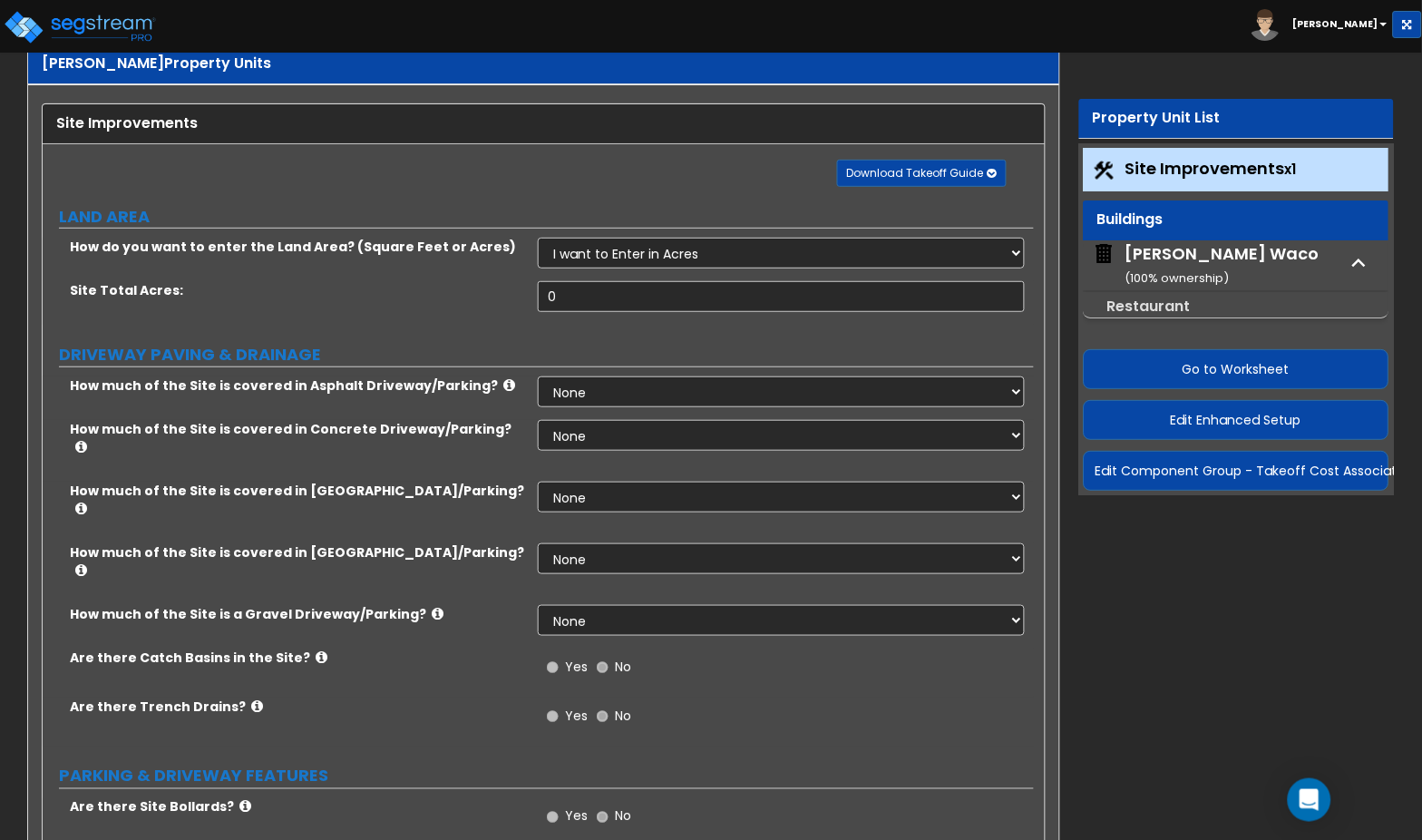
drag, startPoint x: 305, startPoint y: 240, endPoint x: 336, endPoint y: 235, distance: 31.4
click at [305, 240] on div "How do you want to enter the Land Area? (Square Feet or Acres) I want to Enter …" at bounding box center [538, 259] width 992 height 44
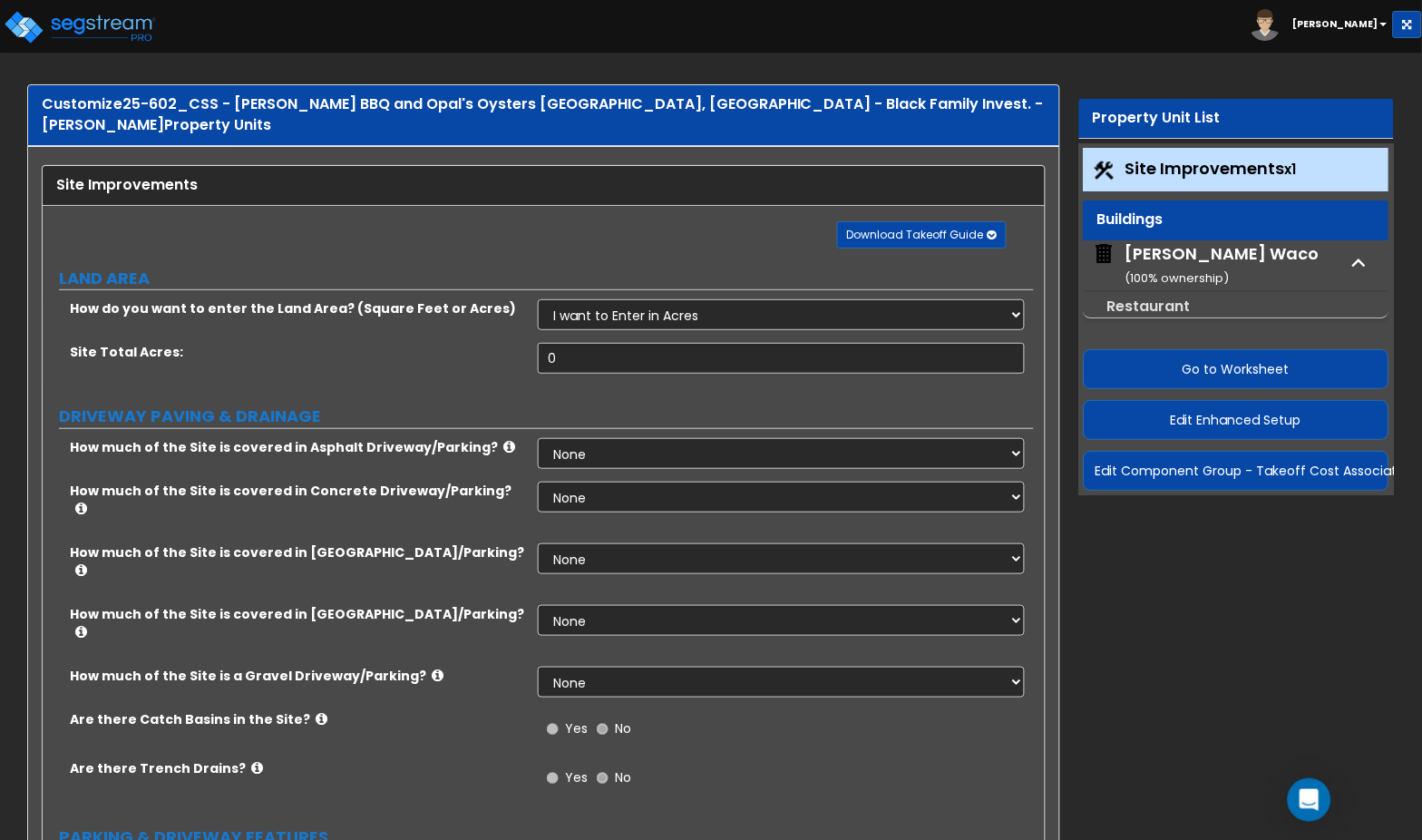
scroll to position [0, 0]
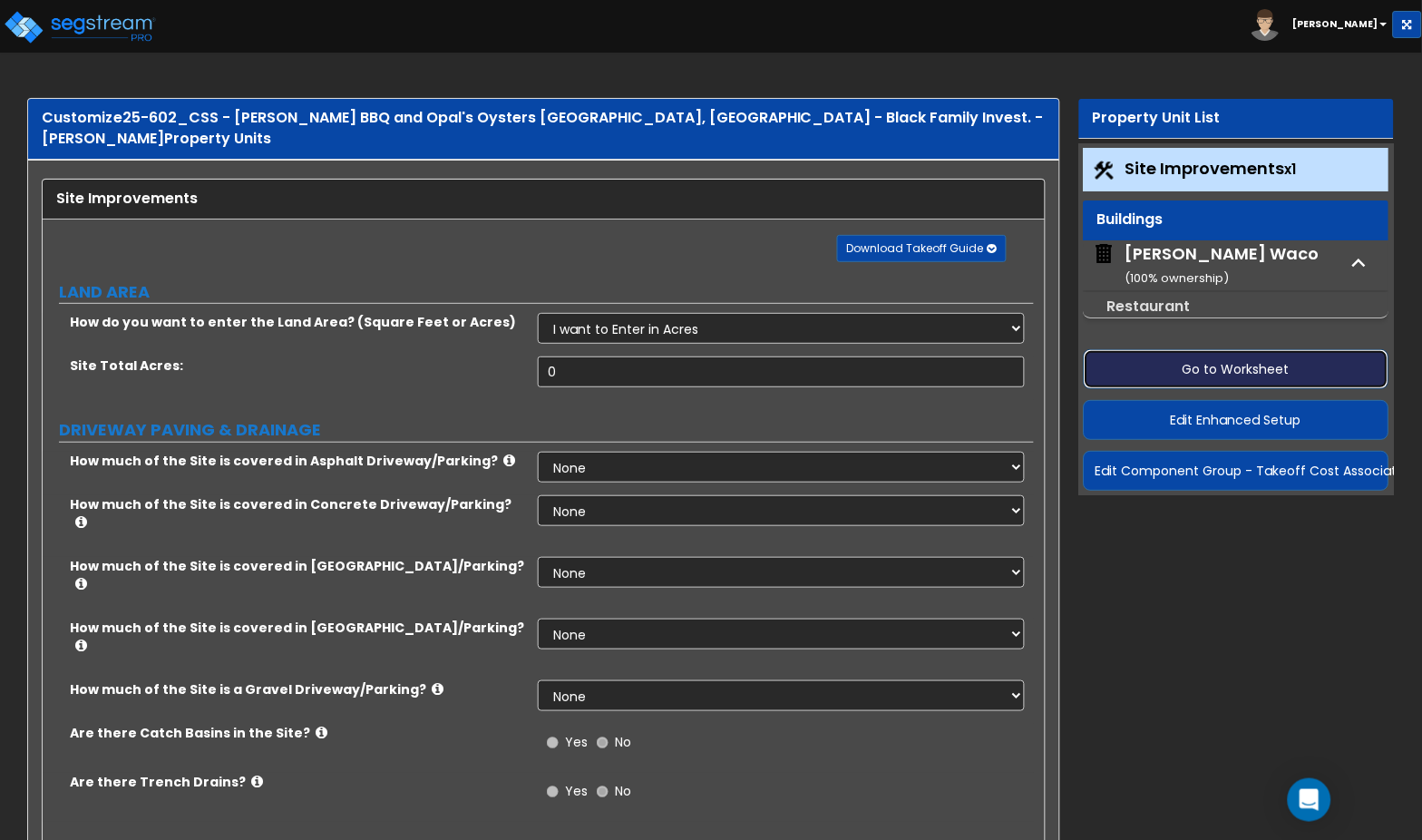
click at [1220, 367] on button "Go to Worksheet" at bounding box center [1236, 369] width 306 height 40
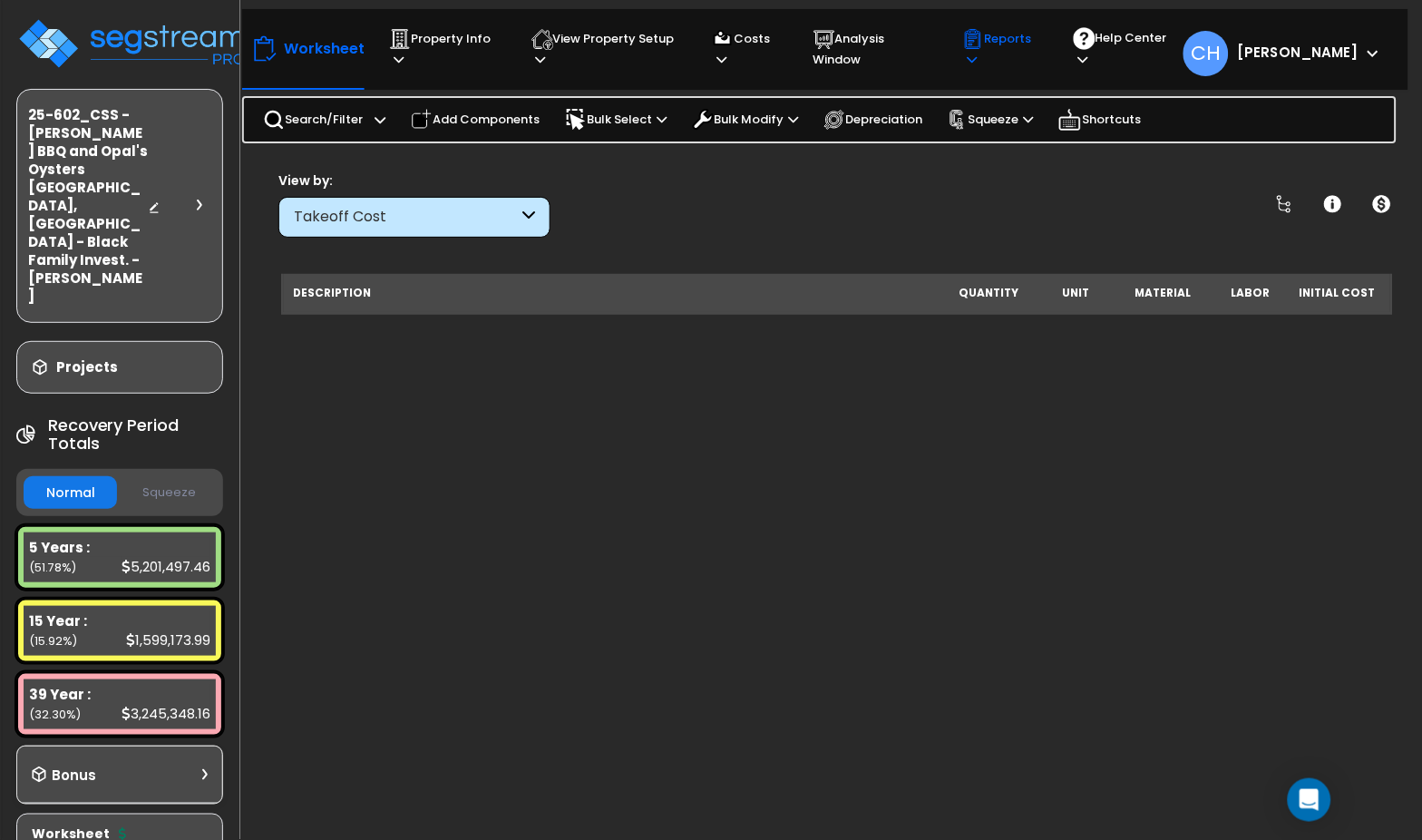
click at [1021, 48] on p "Reports" at bounding box center [1000, 49] width 77 height 42
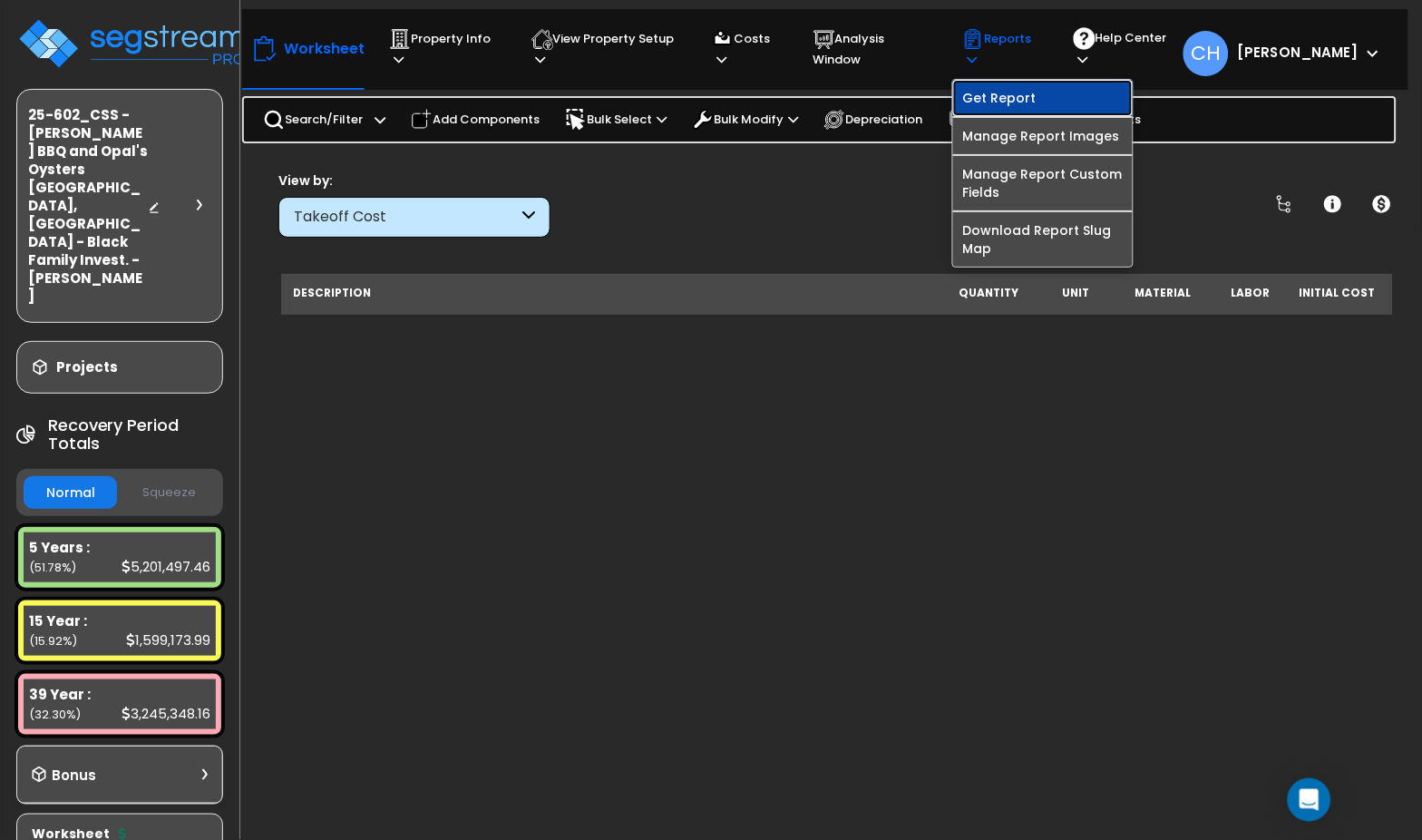
click at [1027, 97] on link "Get Report" at bounding box center [1043, 97] width 180 height 36
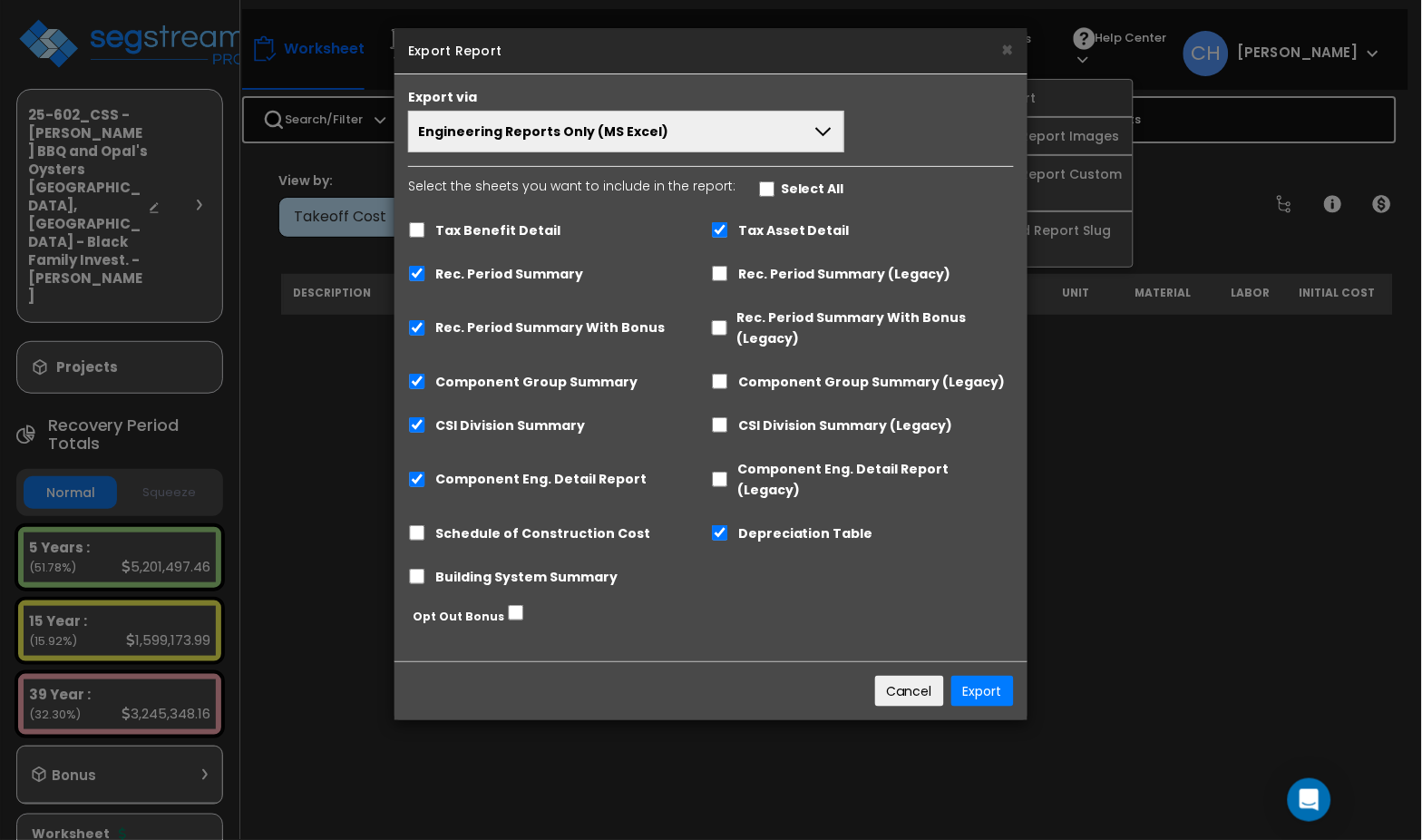
click at [691, 138] on button "Engineering Reports Only (MS Excel)" at bounding box center [626, 131] width 436 height 42
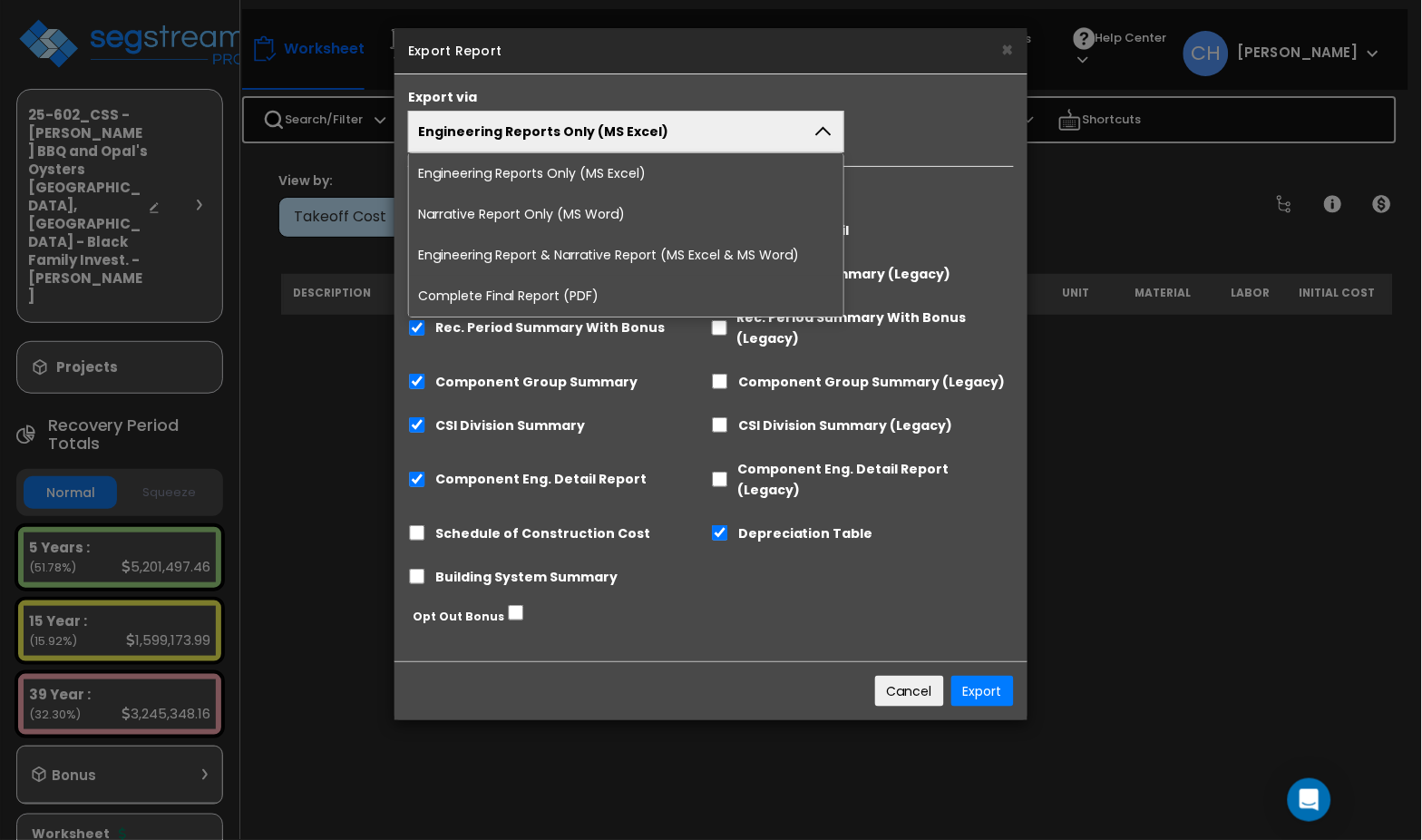
click at [559, 297] on li "Complete Final Report (PDF)" at bounding box center [626, 296] width 434 height 41
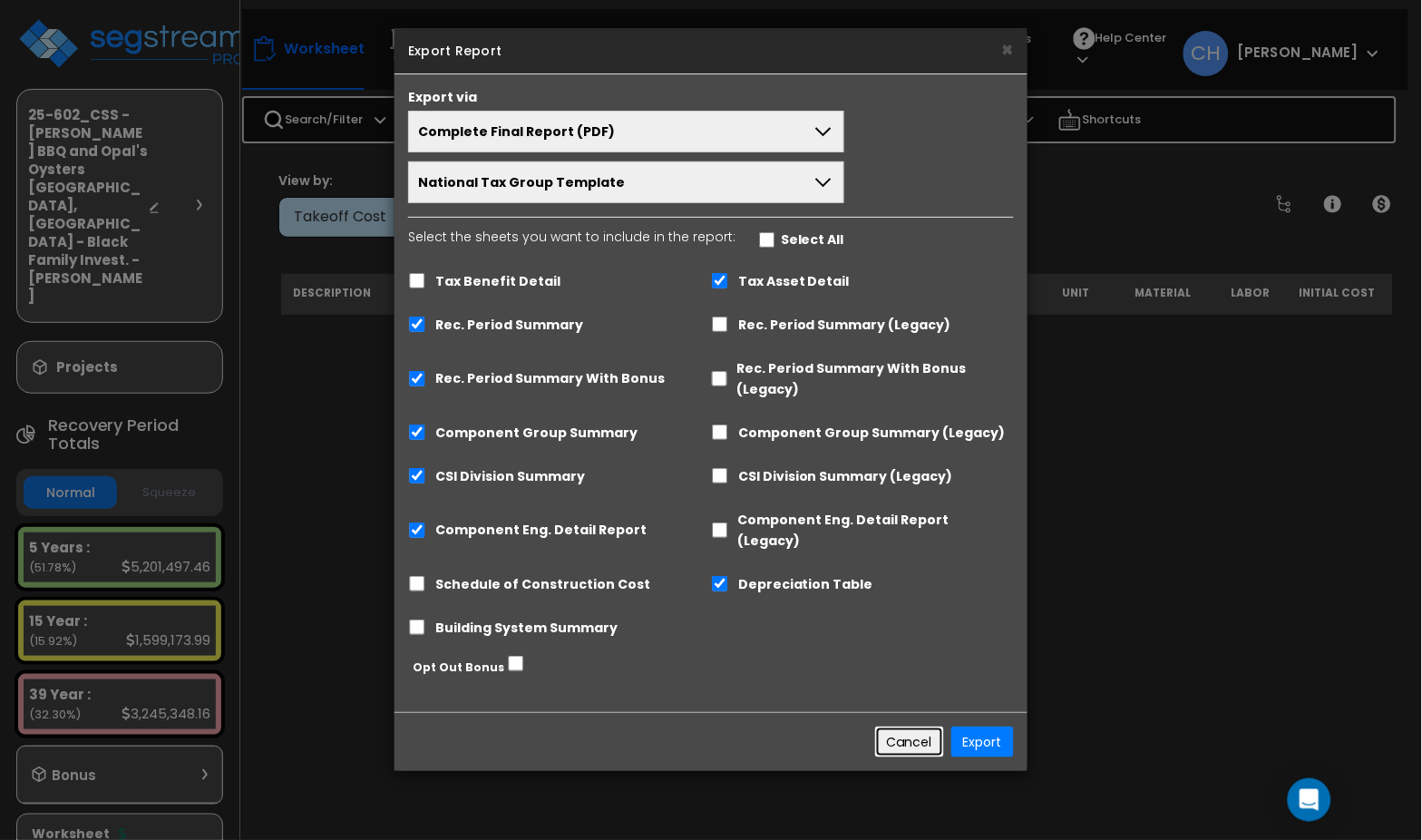
click at [899, 726] on button "Cancel" at bounding box center [909, 742] width 69 height 31
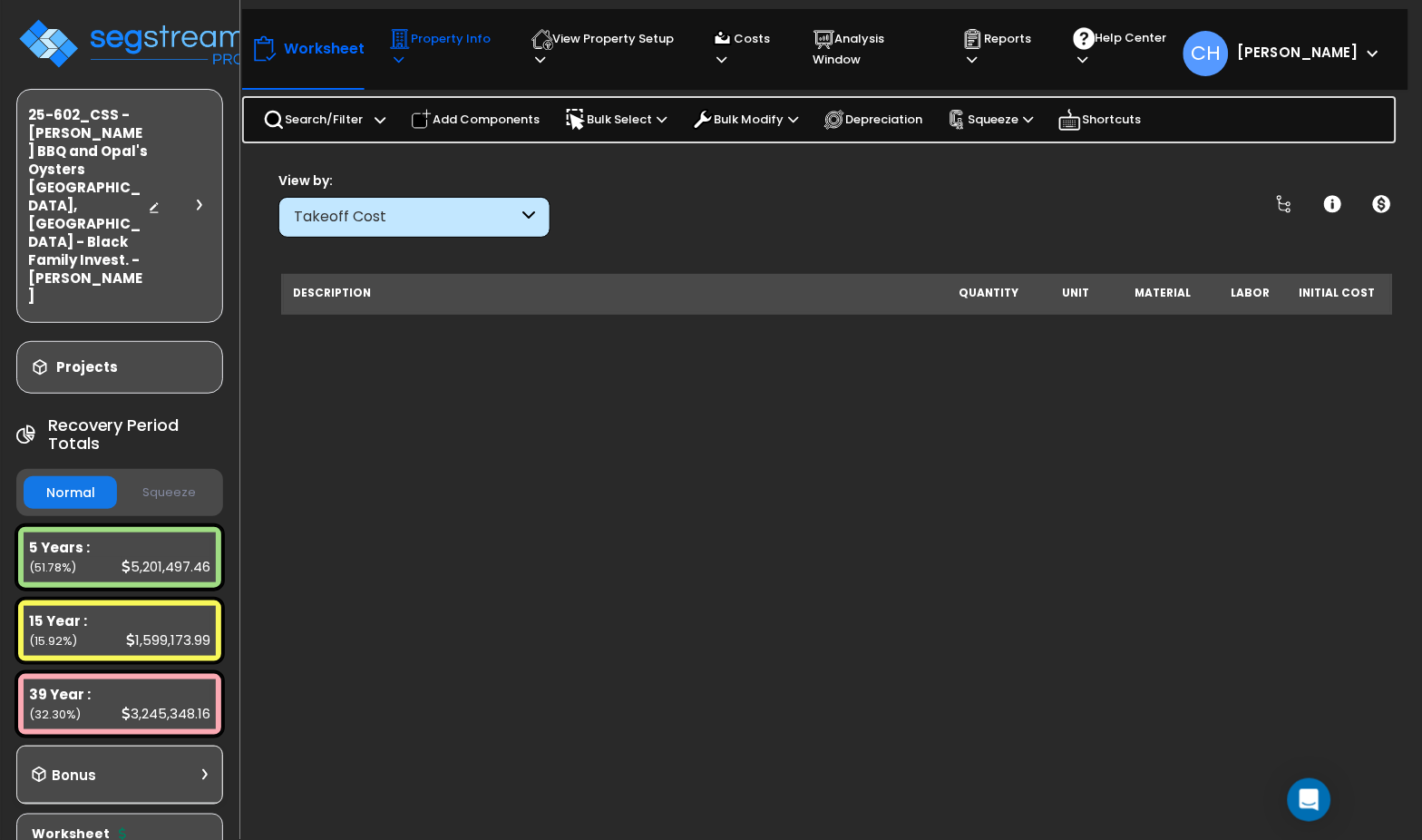
click at [412, 58] on p "Property Info" at bounding box center [443, 49] width 107 height 42
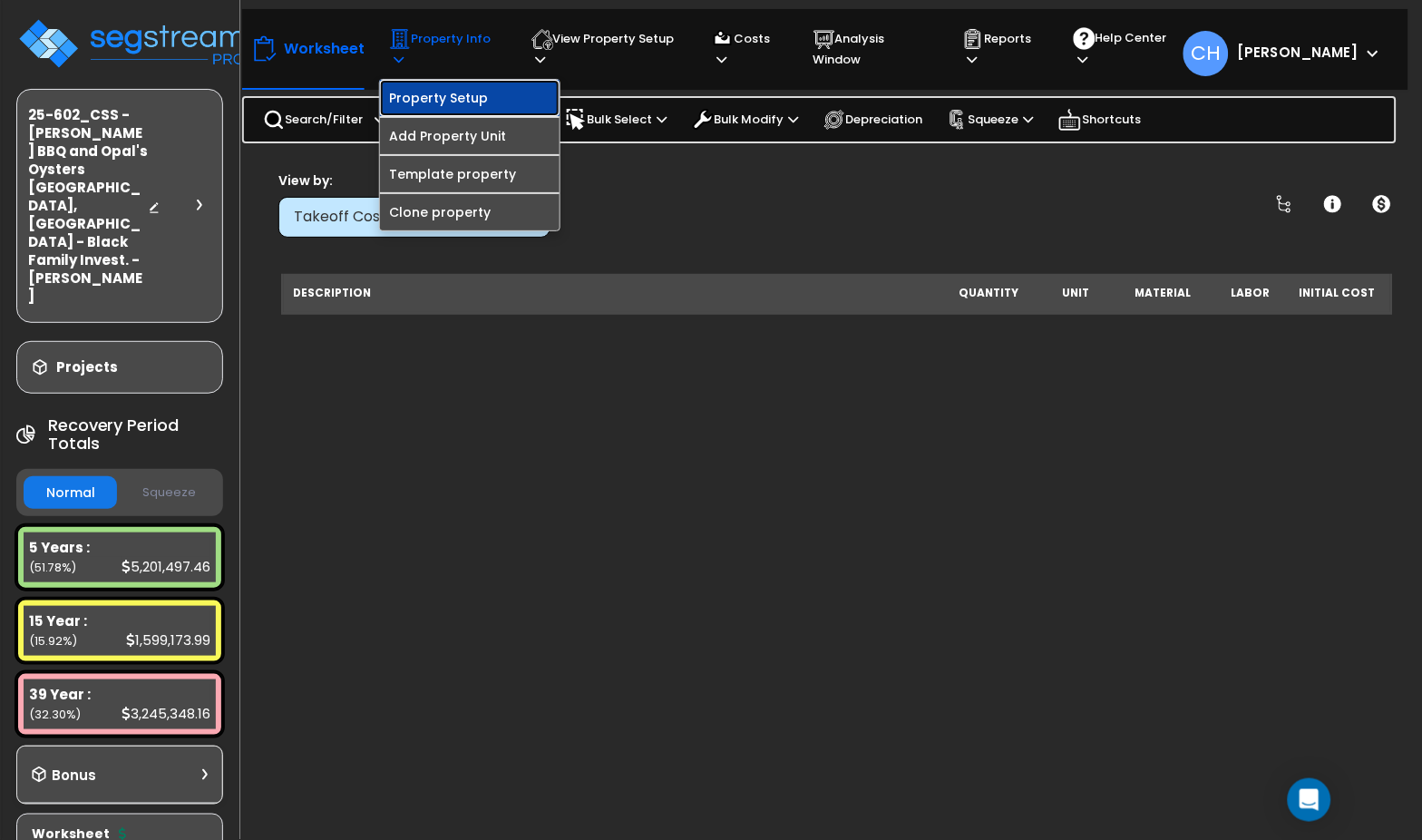
click at [468, 99] on link "Property Setup" at bounding box center [469, 97] width 180 height 36
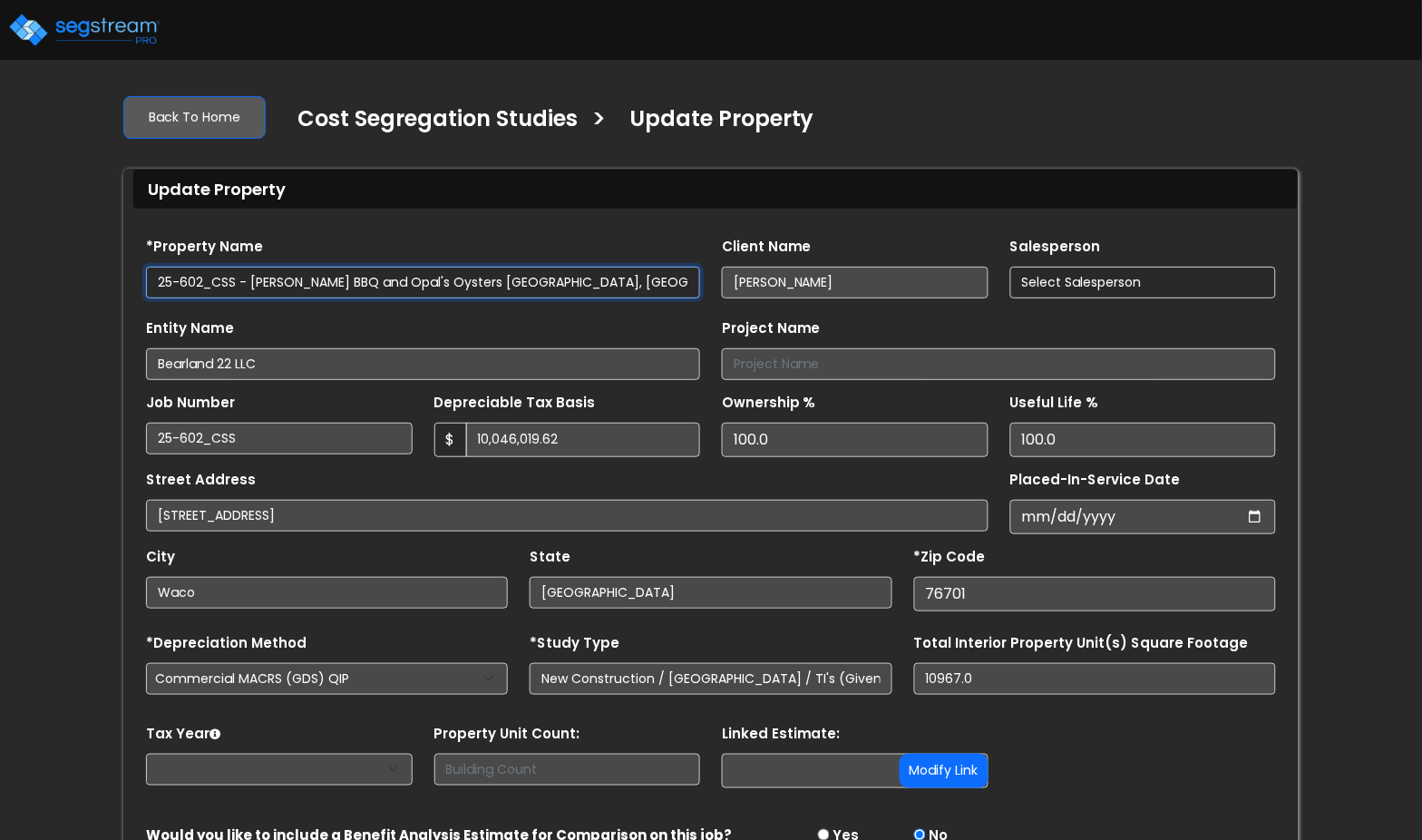
select select "2024"
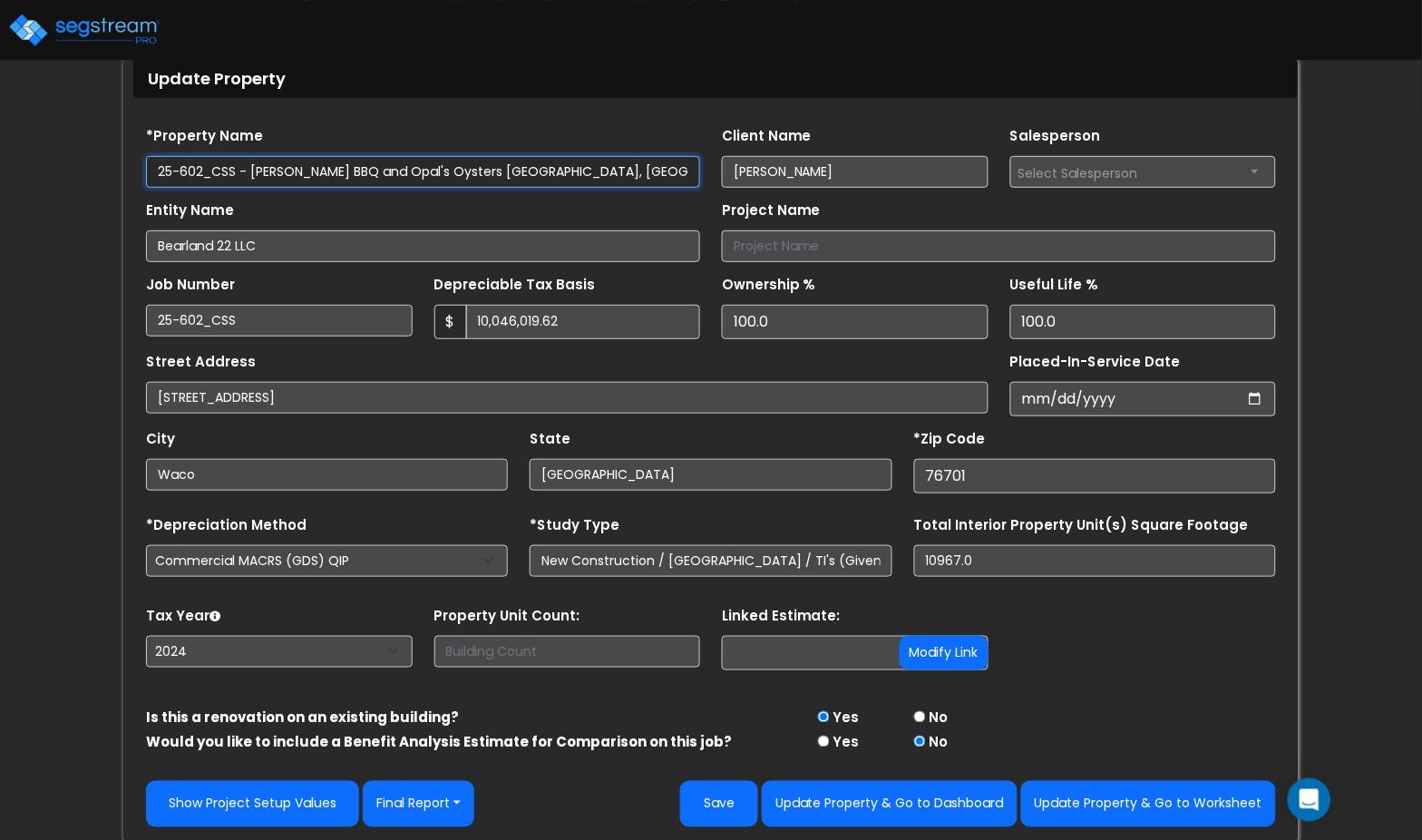
scroll to position [114, 0]
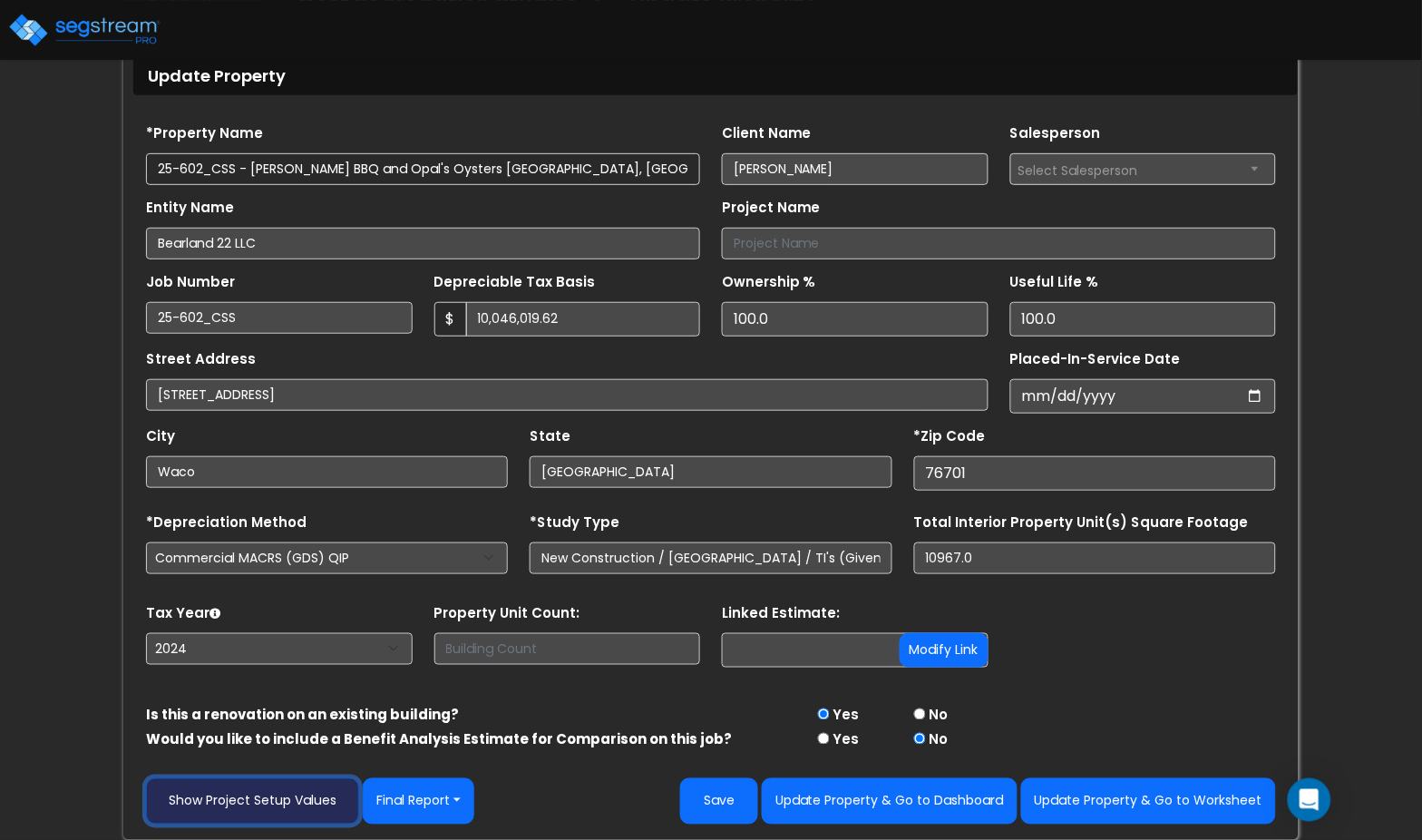
click at [282, 808] on link "Show Project Setup Values" at bounding box center [252, 801] width 213 height 47
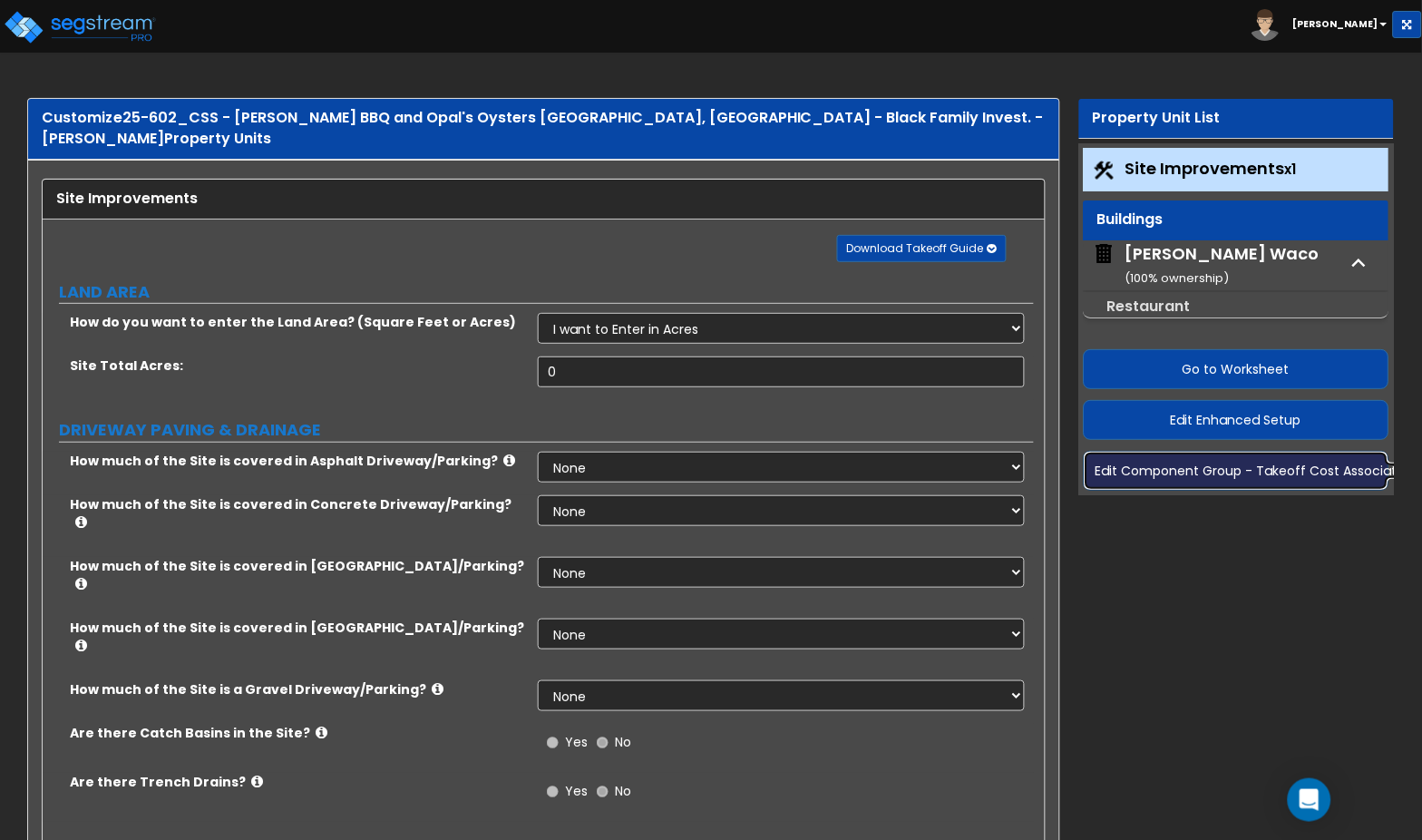
click at [1148, 477] on button "Edit Component Group - Takeoff Cost Associations" at bounding box center [1236, 470] width 306 height 40
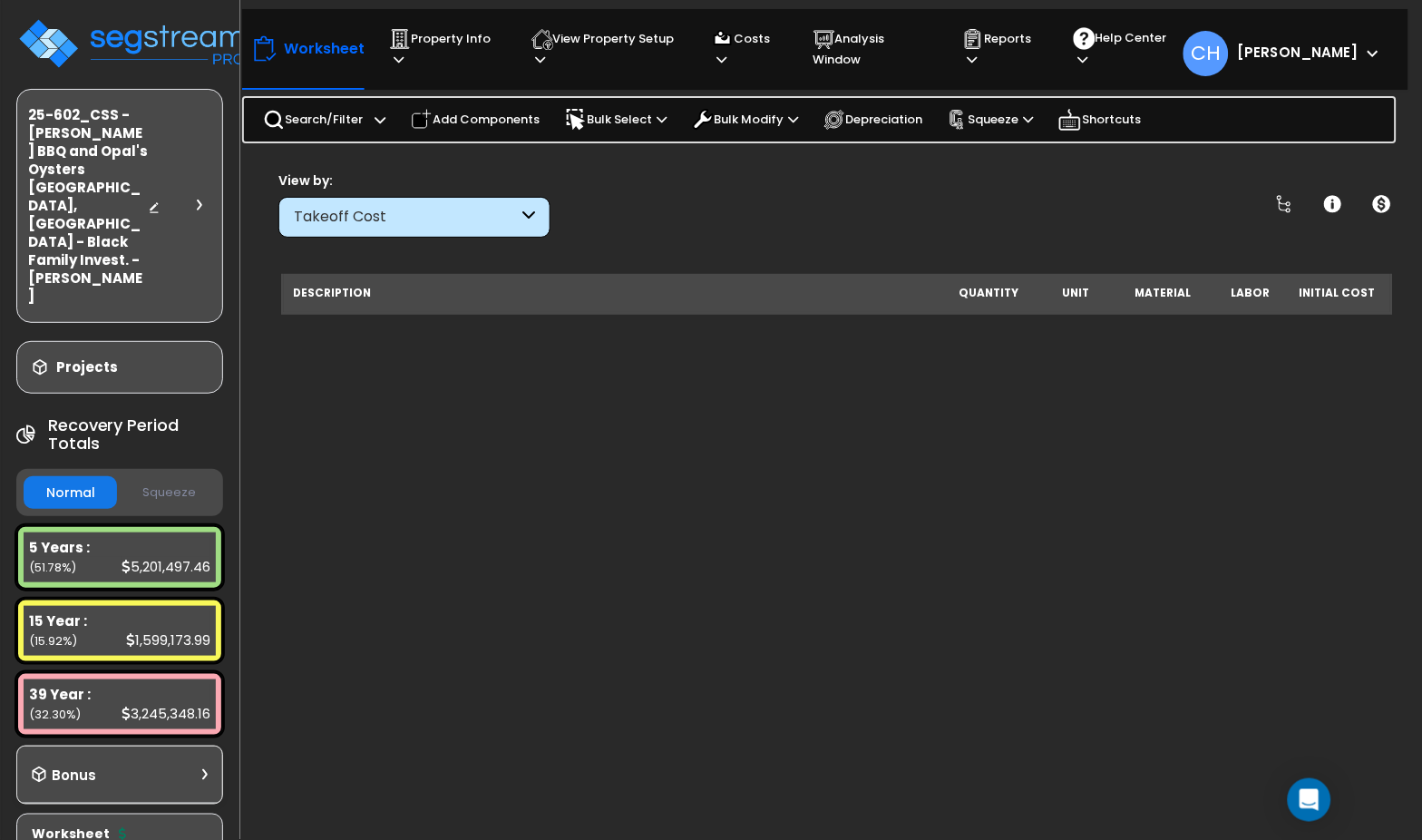
scroll to position [79, 0]
click at [560, 51] on p "View Property Setup" at bounding box center [604, 49] width 147 height 42
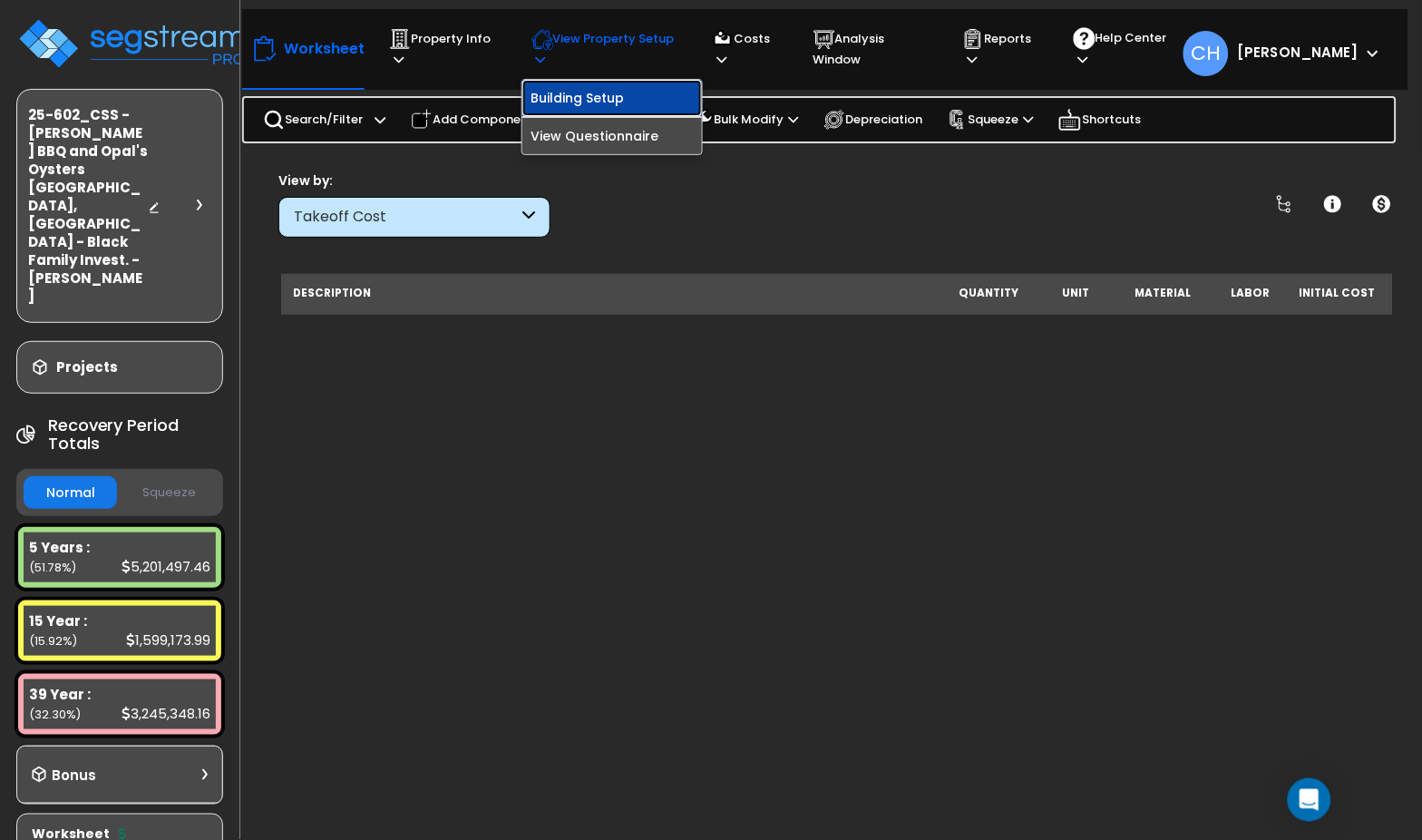
click at [591, 103] on link "Building Setup" at bounding box center [612, 97] width 180 height 36
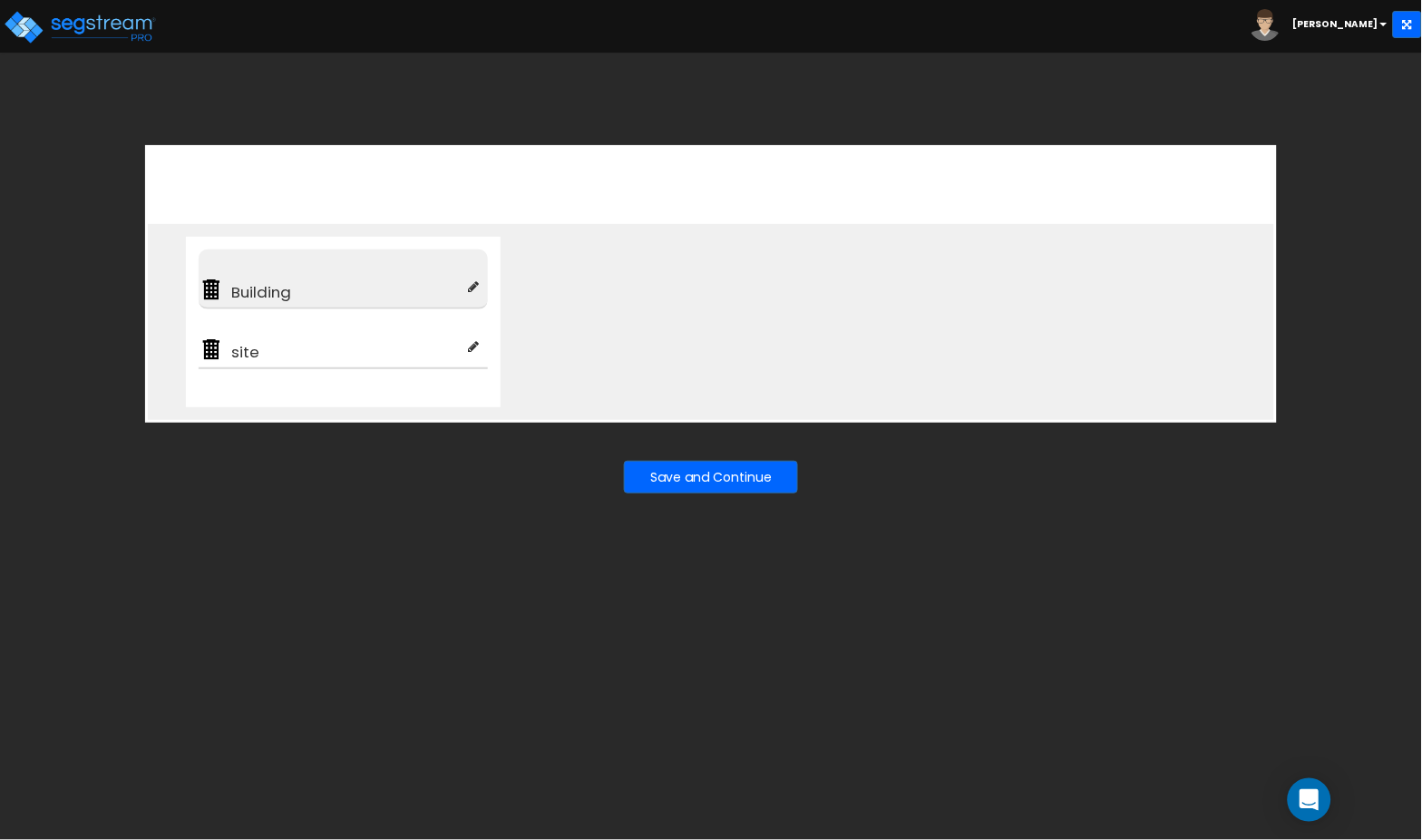
click at [312, 295] on span "Building" at bounding box center [346, 292] width 244 height 21
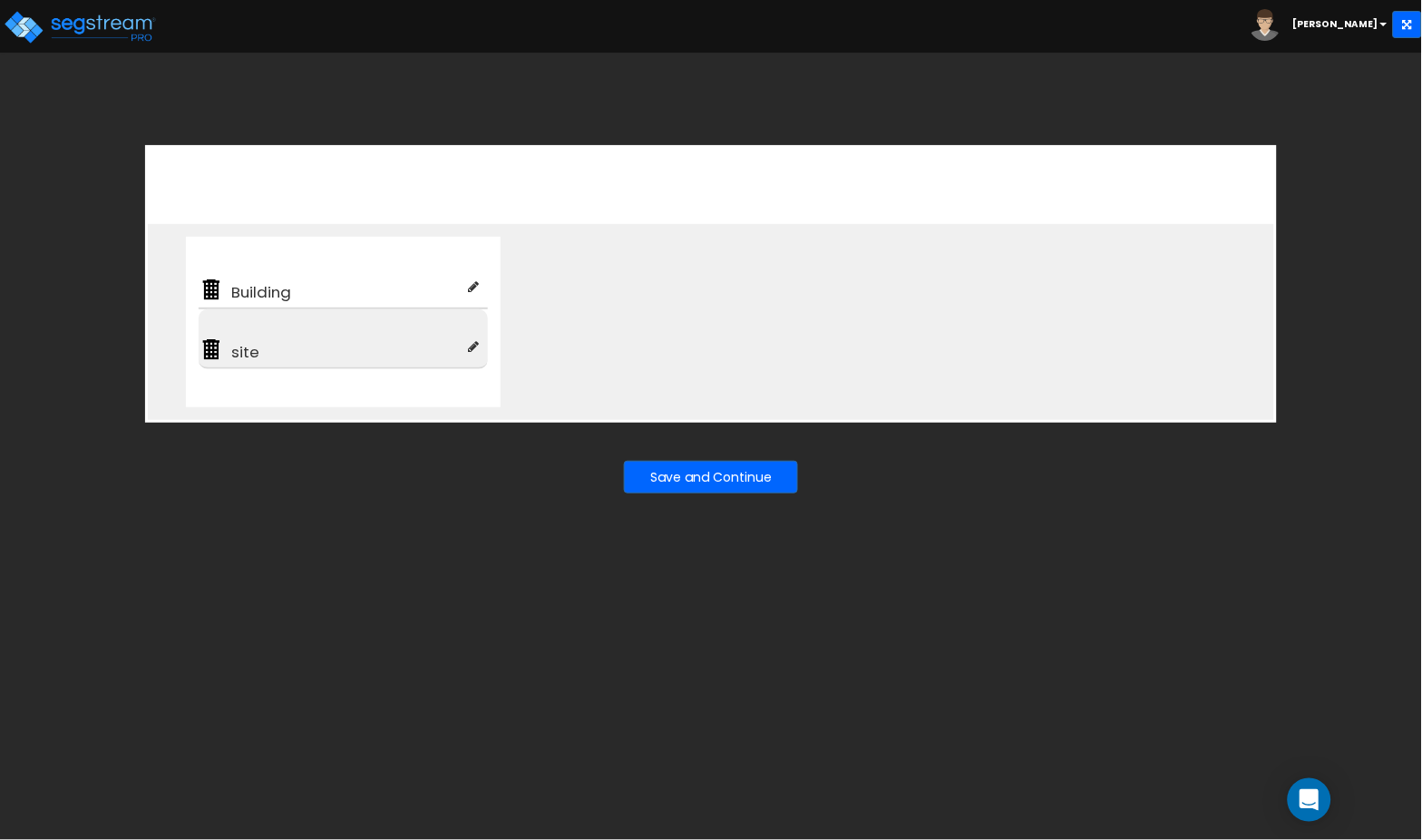
click at [320, 353] on span "site" at bounding box center [346, 352] width 244 height 21
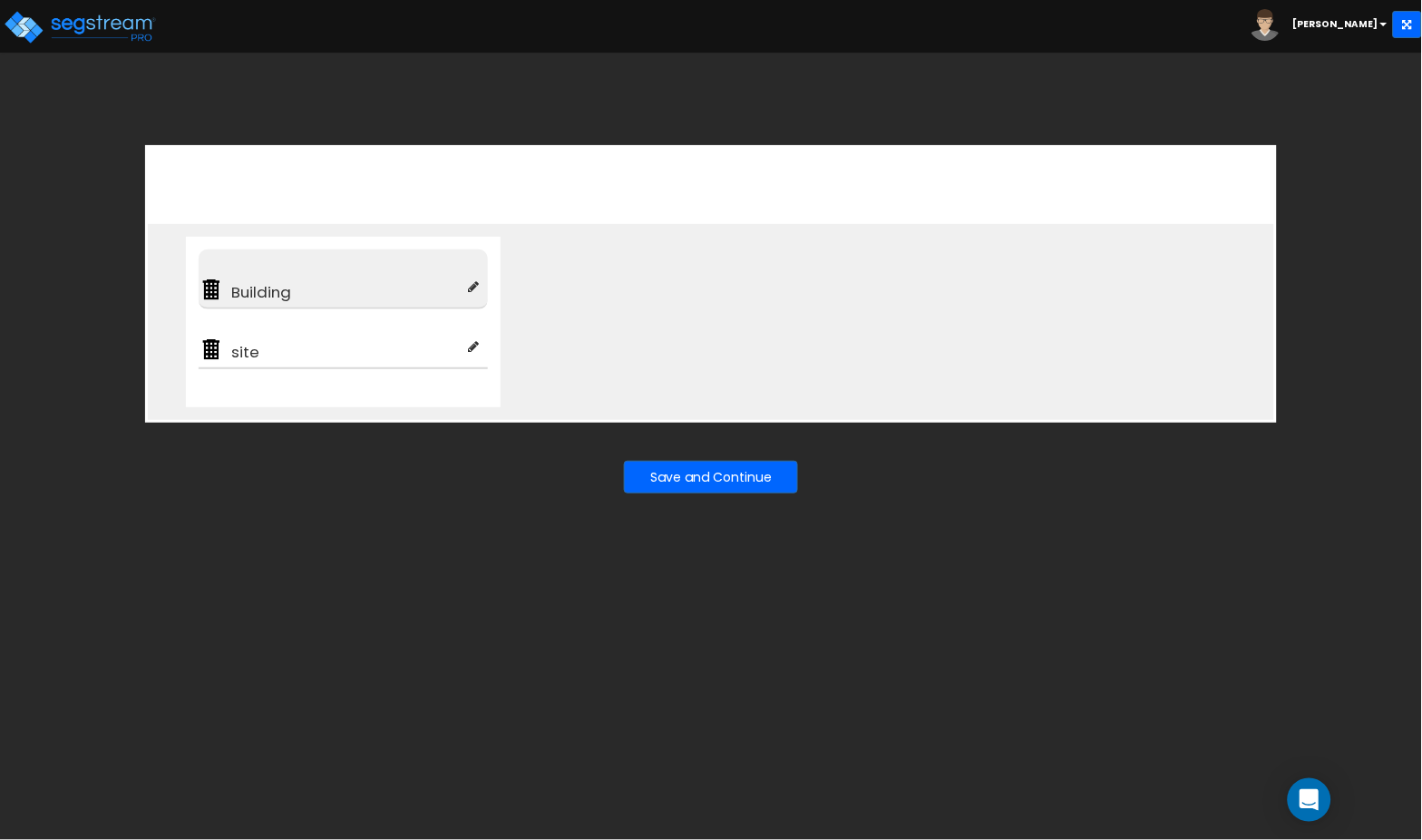
click at [474, 286] on icon at bounding box center [473, 286] width 11 height 13
type input "Building"
checkbox input "true"
type input "100"
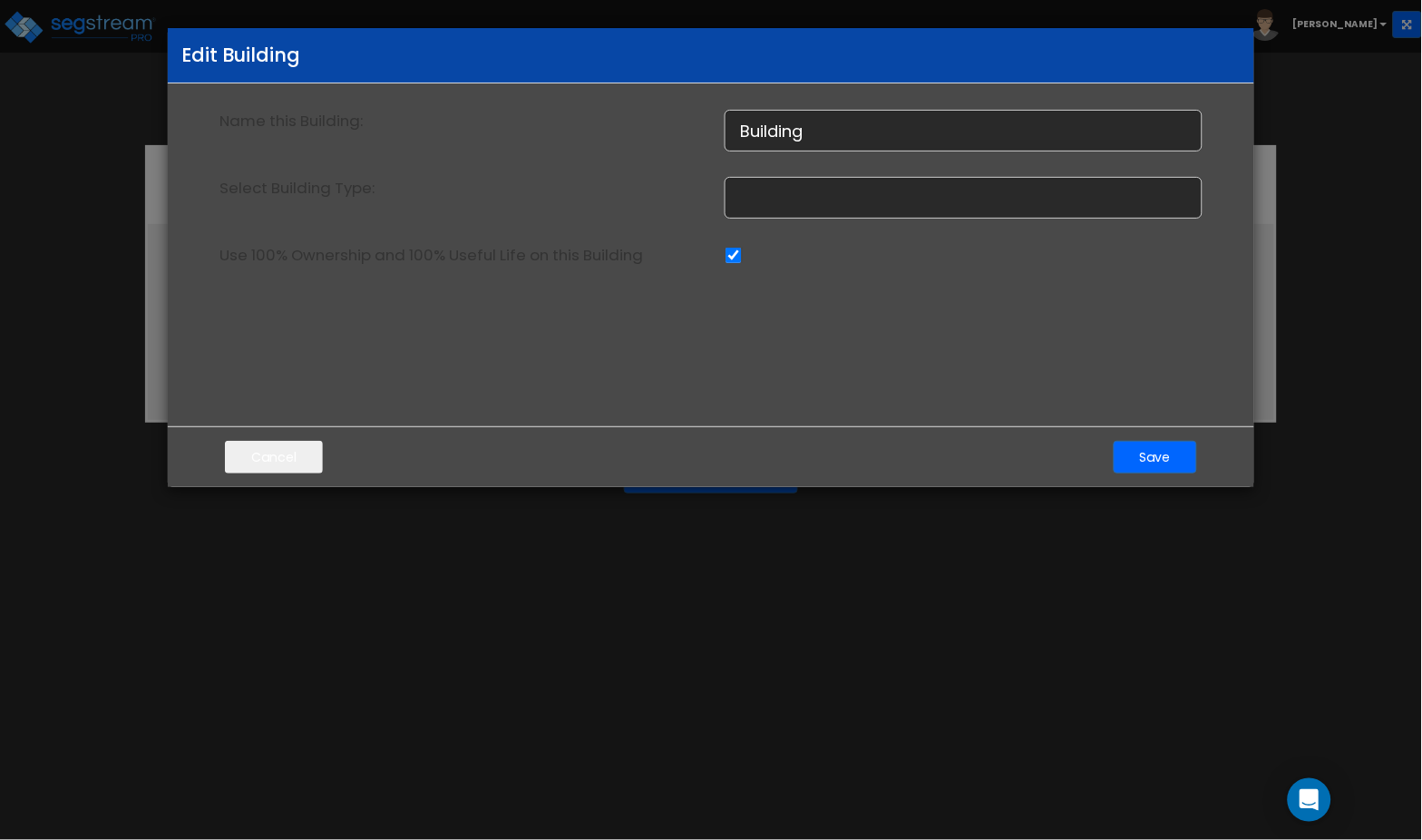
click at [1138, 439] on div "Cancel Save" at bounding box center [711, 456] width 1087 height 61
click at [1142, 452] on button "Save" at bounding box center [1156, 457] width 84 height 33
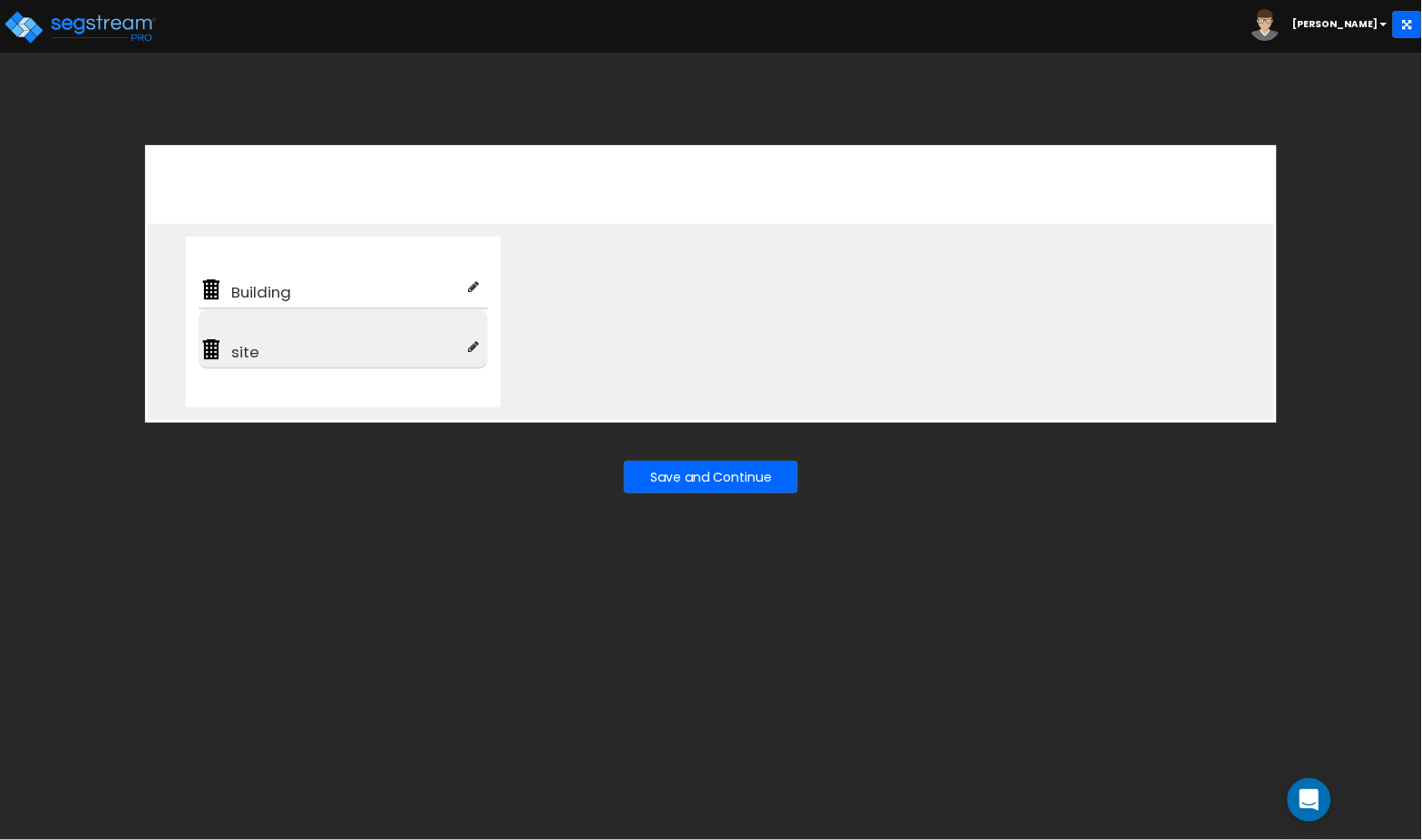
click at [468, 344] on icon at bounding box center [473, 346] width 11 height 13
type input "site"
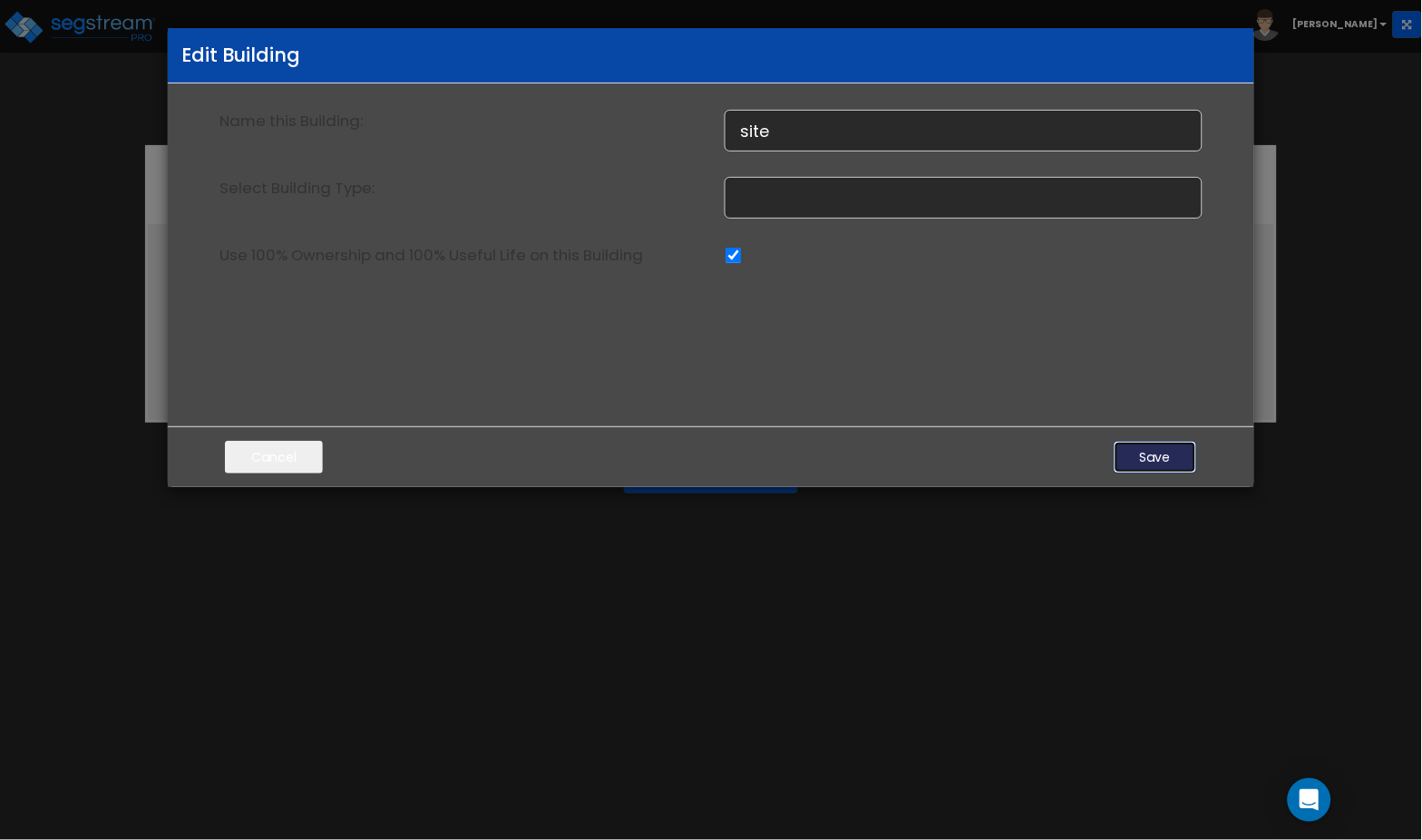
click at [1151, 459] on button "Save" at bounding box center [1156, 457] width 84 height 33
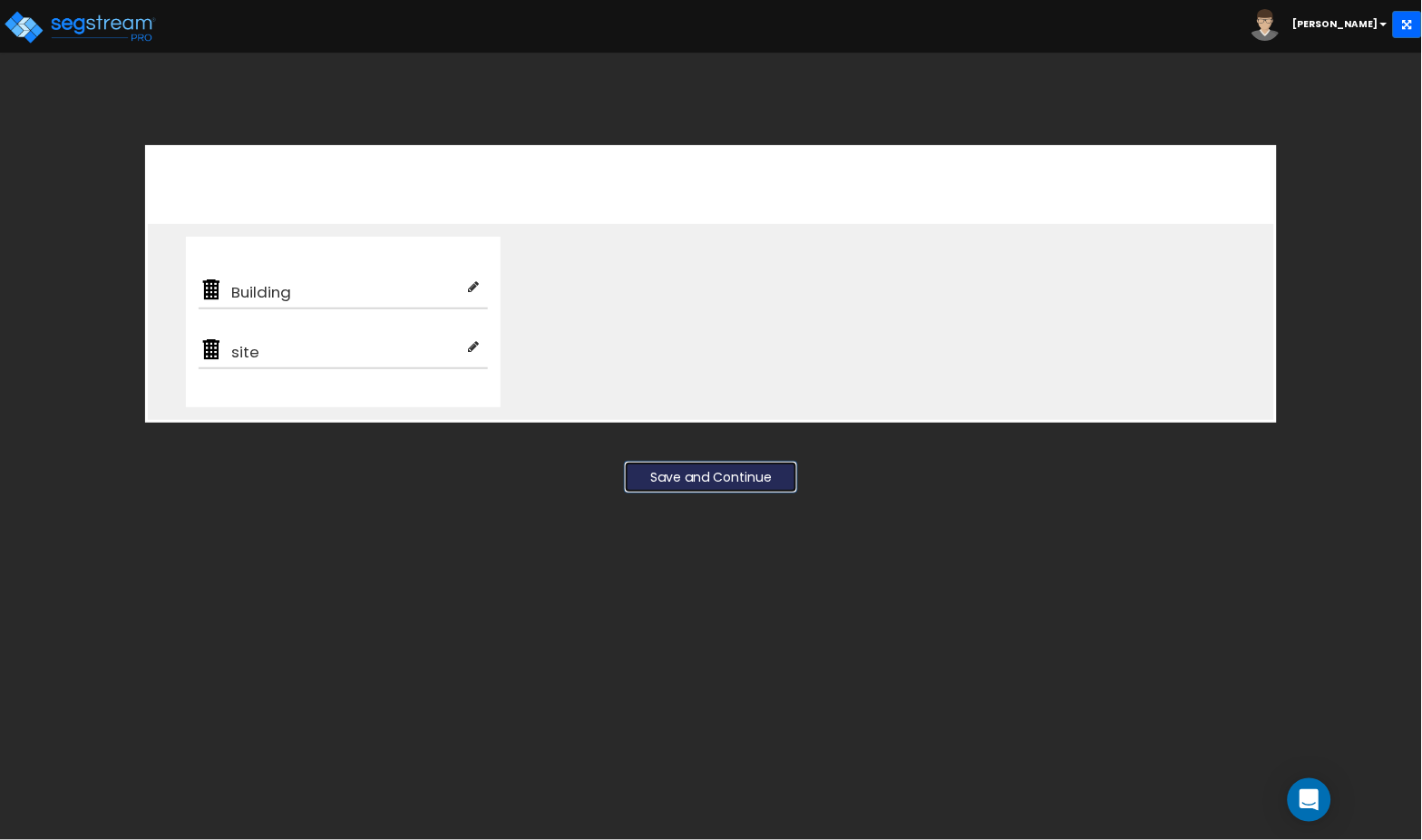
click at [715, 477] on button "Save and Continue" at bounding box center [711, 477] width 174 height 33
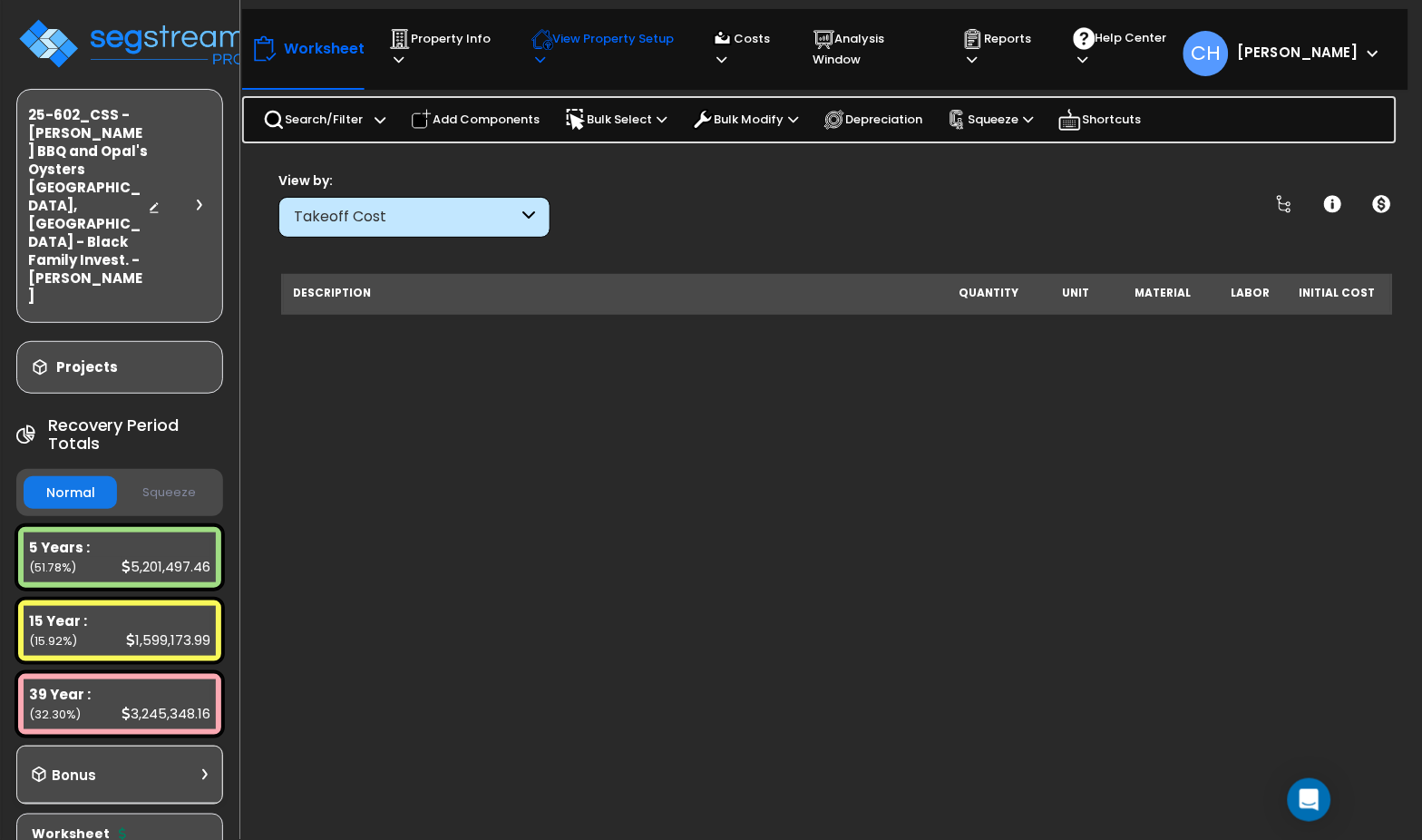
click at [545, 58] on icon at bounding box center [541, 59] width 10 height 12
click at [569, 130] on link "View Questionnaire" at bounding box center [612, 135] width 180 height 36
click at [1022, 52] on p "Reports" at bounding box center [1000, 49] width 77 height 42
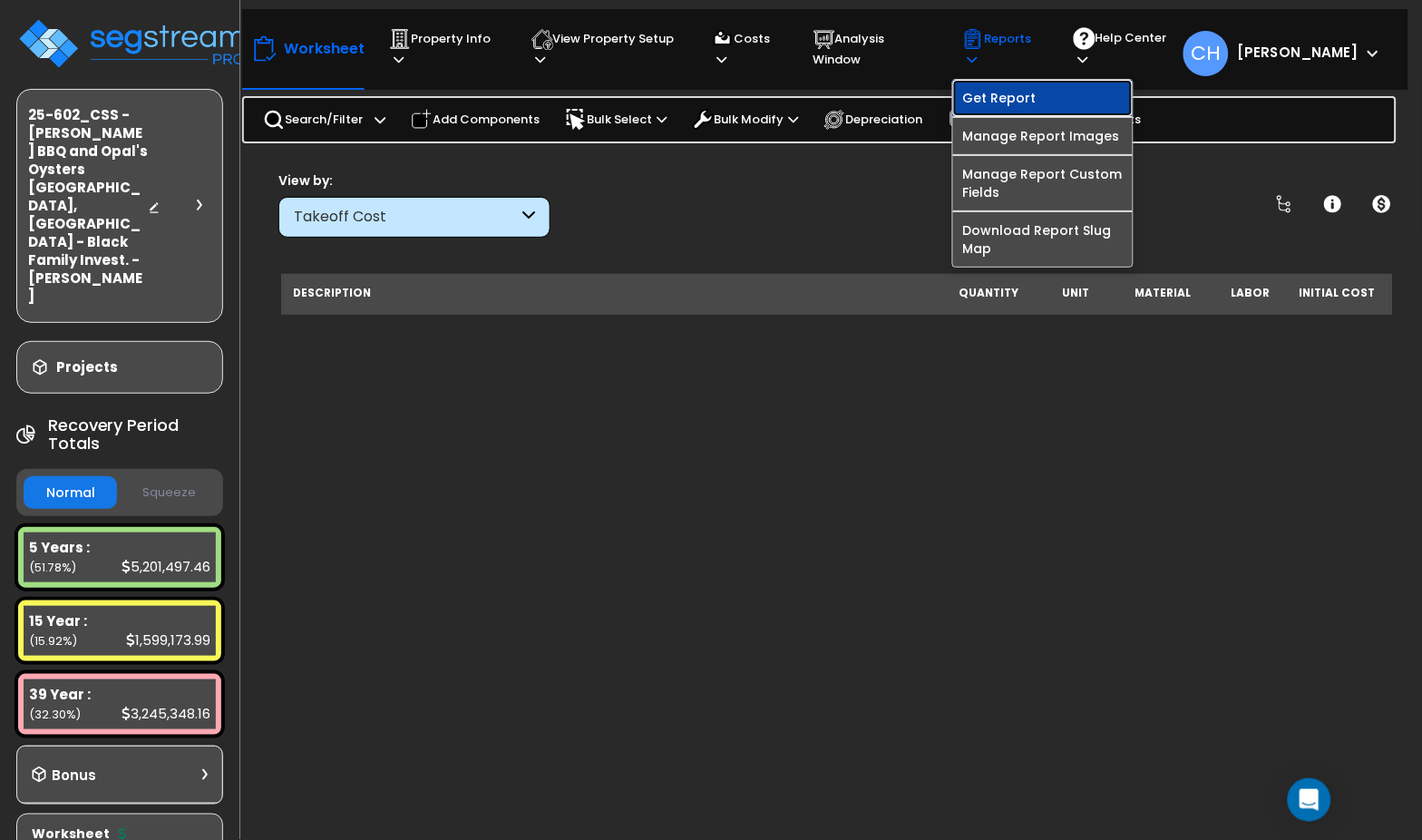
click at [1021, 102] on link "Get Report" at bounding box center [1043, 97] width 180 height 36
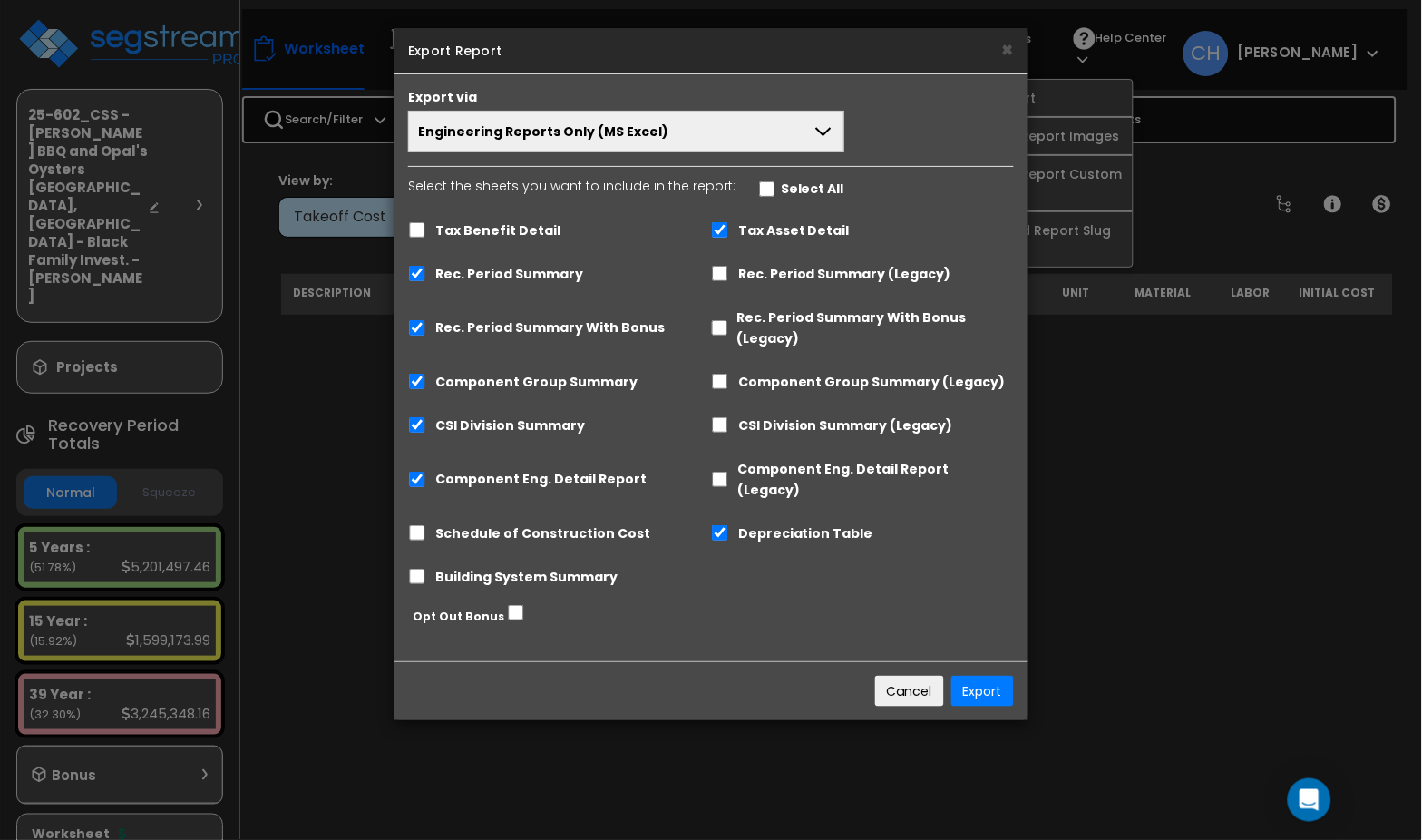
click at [805, 136] on button "Engineering Reports Only (MS Excel)" at bounding box center [626, 131] width 436 height 42
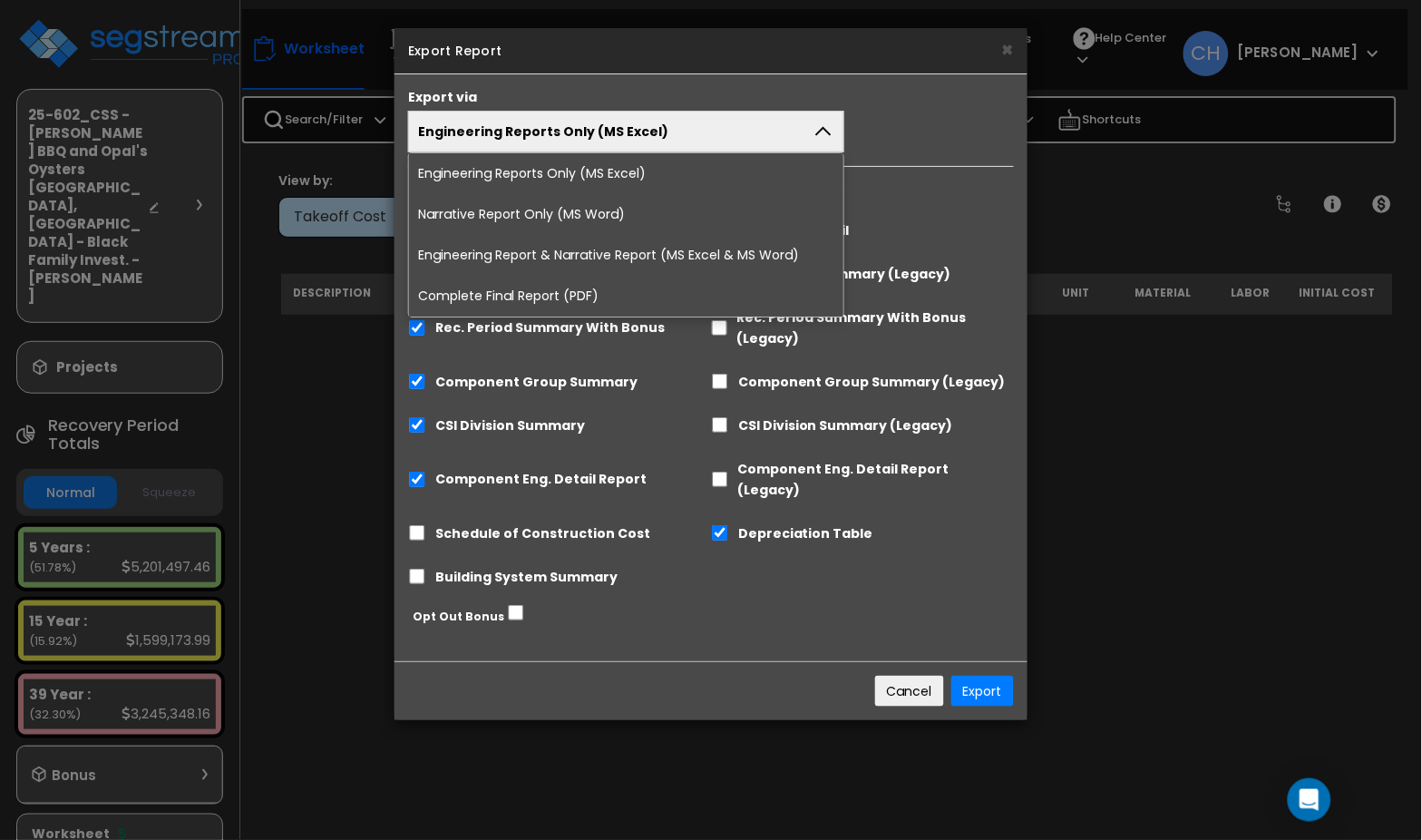
click at [541, 293] on li "Complete Final Report (PDF)" at bounding box center [626, 296] width 434 height 41
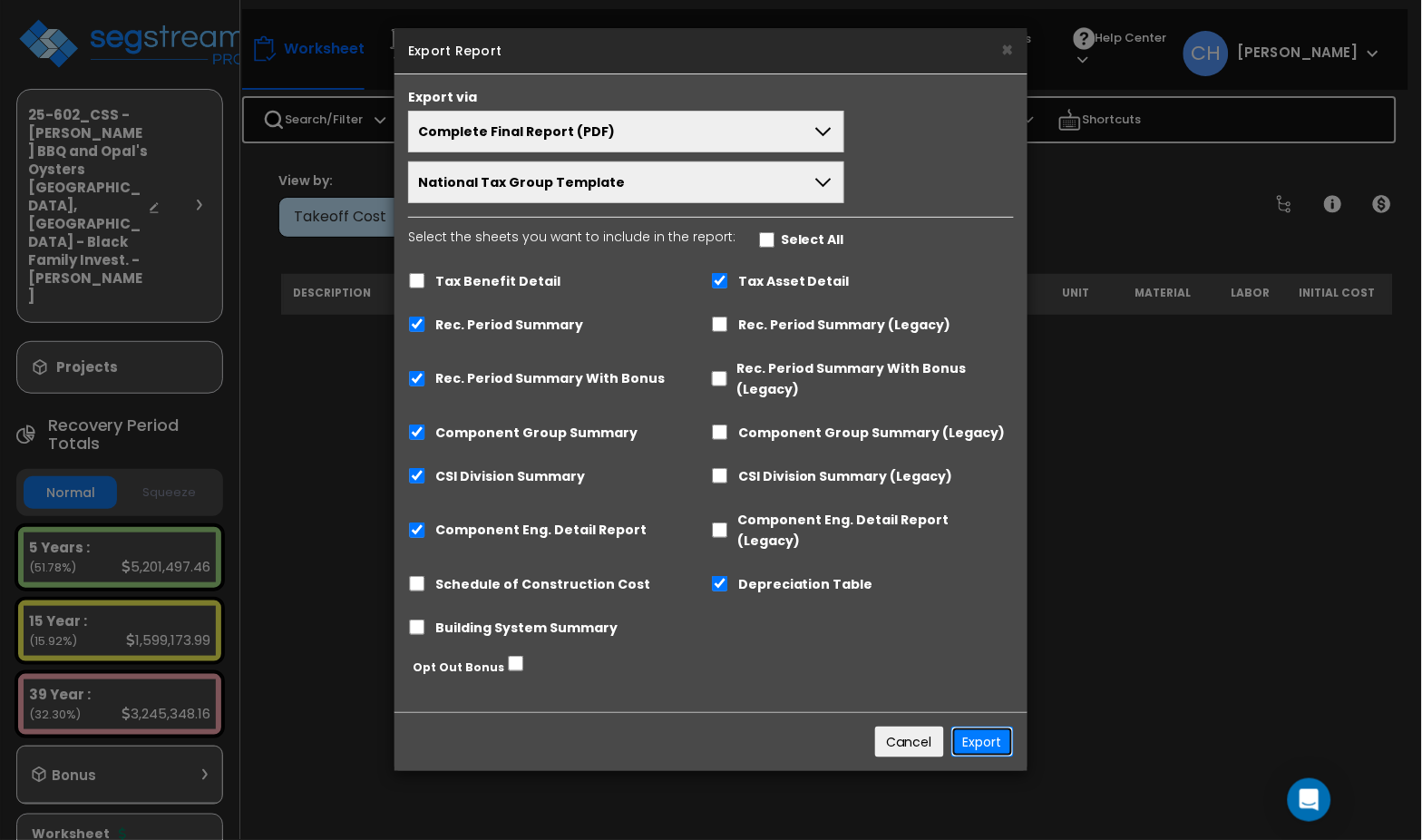
click at [982, 726] on button "Export" at bounding box center [983, 742] width 62 height 31
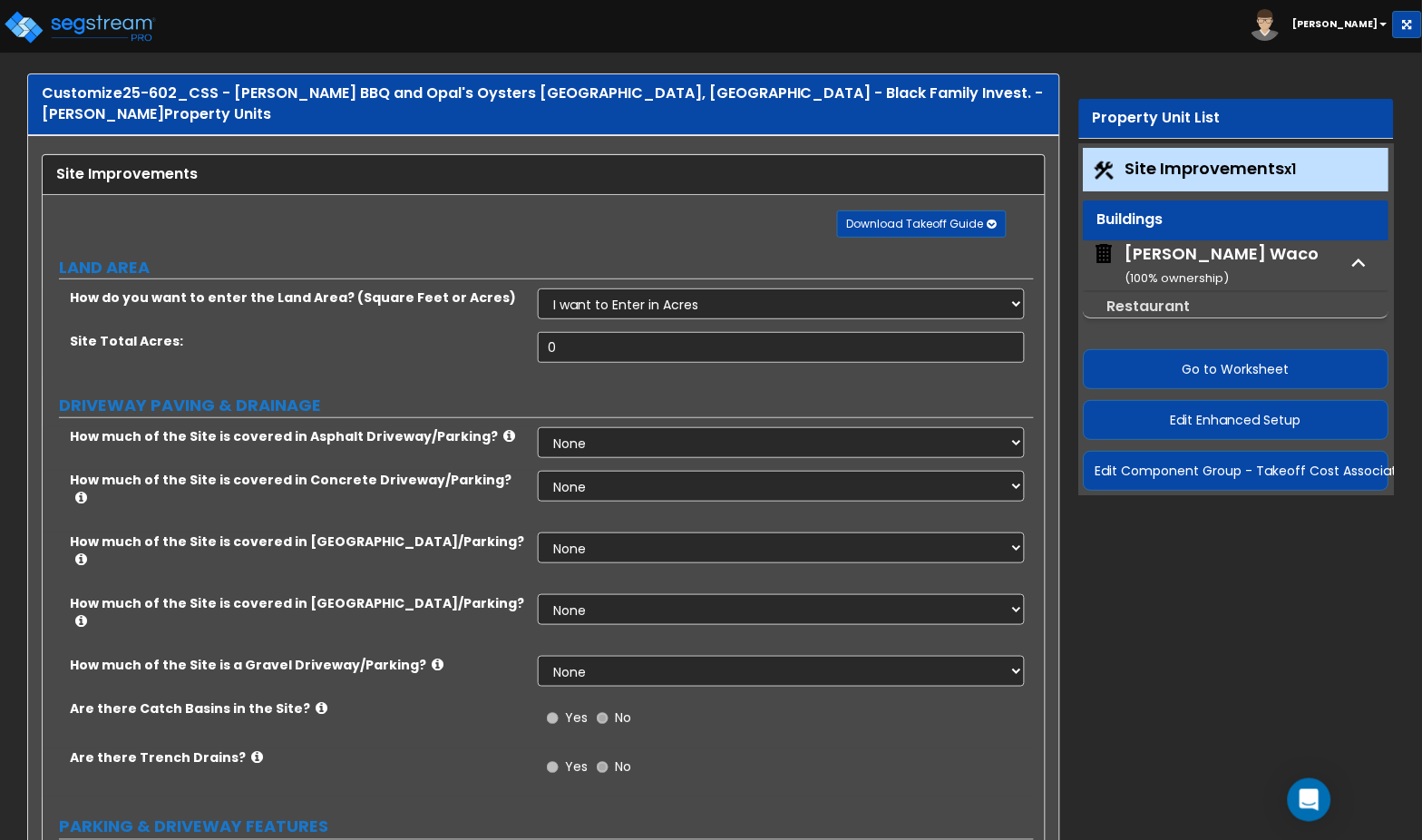
scroll to position [27, 0]
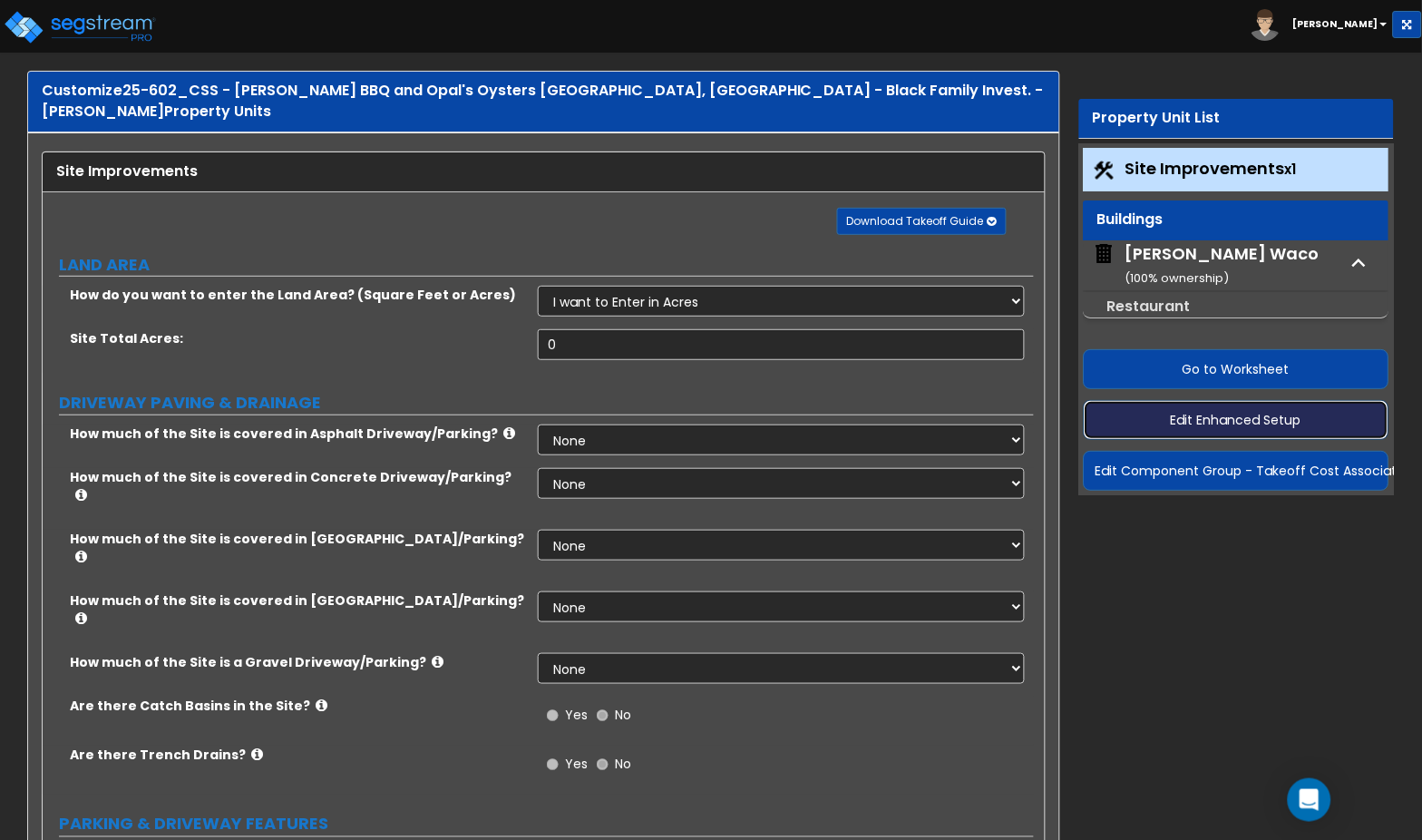
click at [1220, 424] on button "Edit Enhanced Setup" at bounding box center [1236, 420] width 306 height 40
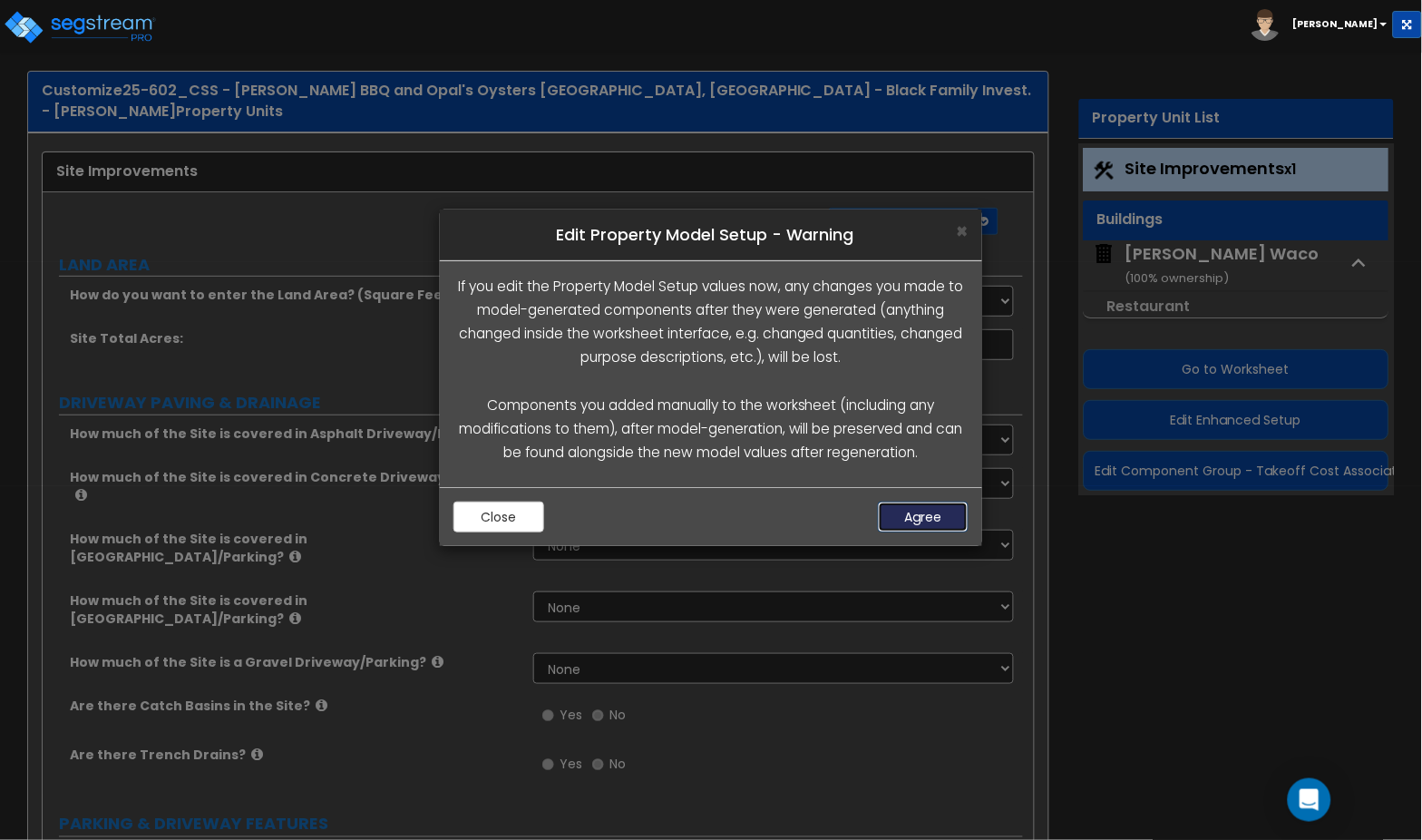
click at [927, 525] on button "Agree" at bounding box center [923, 517] width 90 height 31
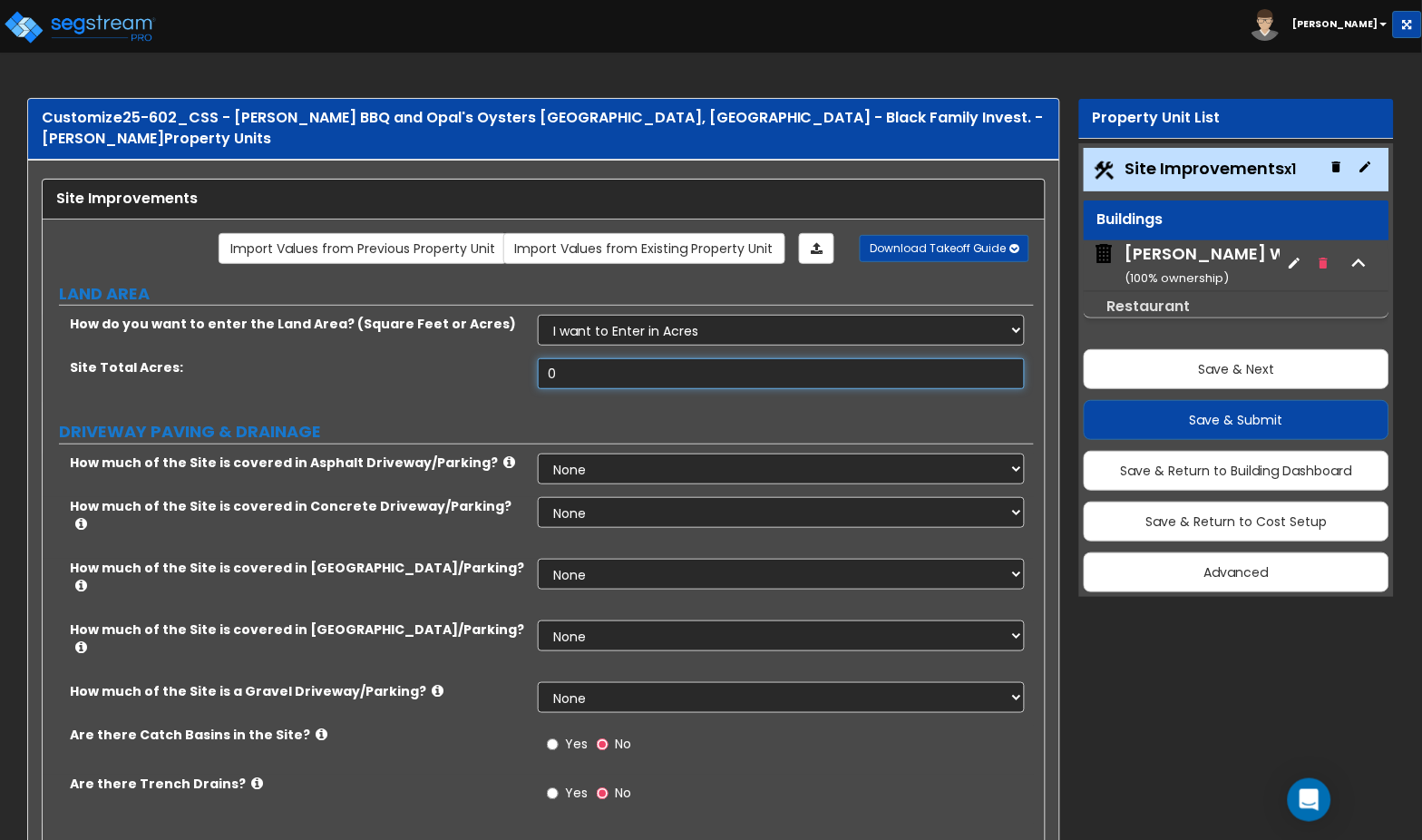
click at [569, 358] on input "0" at bounding box center [781, 374] width 487 height 31
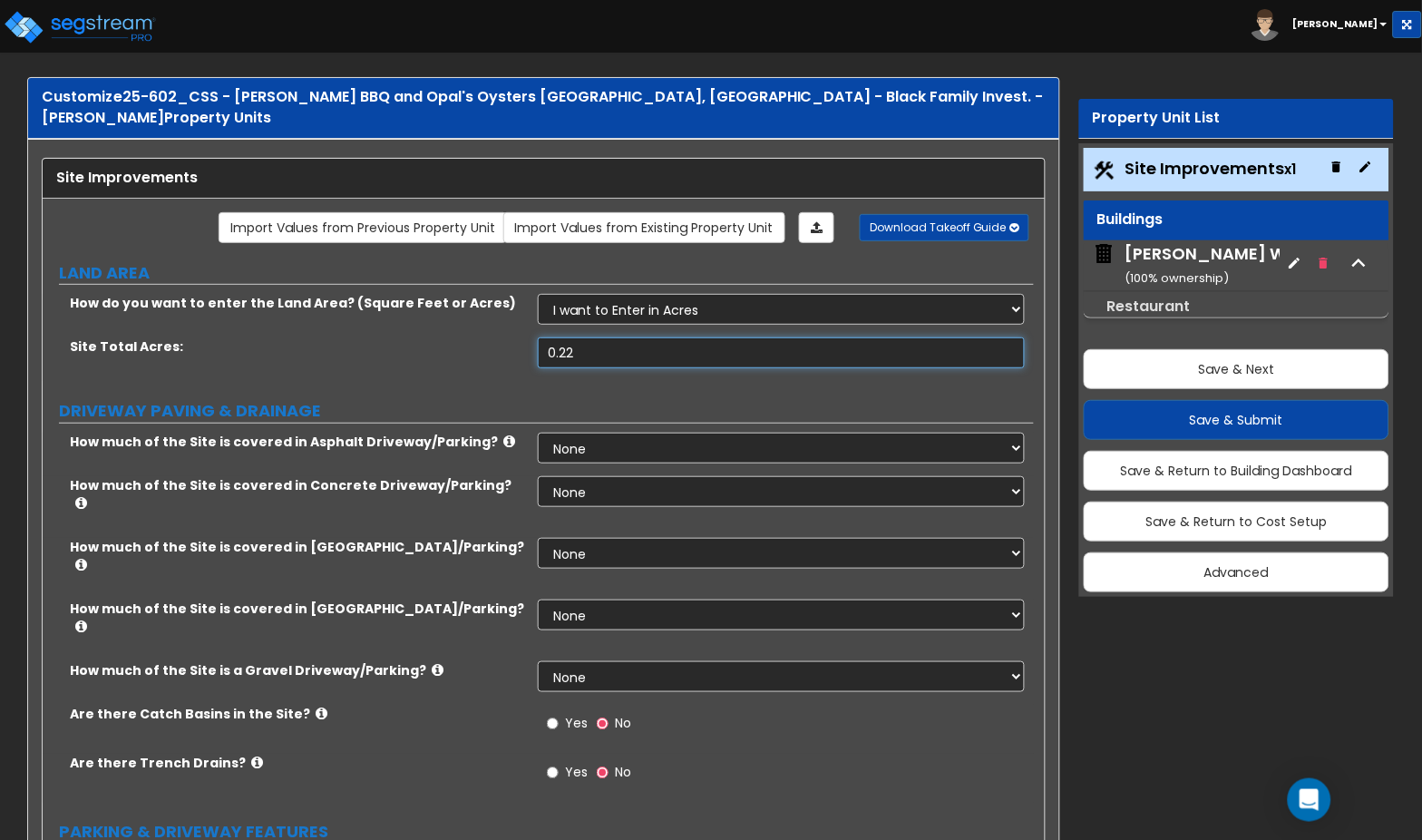
type input "0.22"
click at [601, 294] on select "I want to Enter in Acres I want to Enter in Square Feet" at bounding box center [781, 310] width 487 height 31
select select "2"
click at [538, 294] on select "I want to Enter in Acres I want to Enter in Square Feet" at bounding box center [781, 310] width 487 height 31
click at [586, 337] on input "0" at bounding box center [781, 353] width 487 height 31
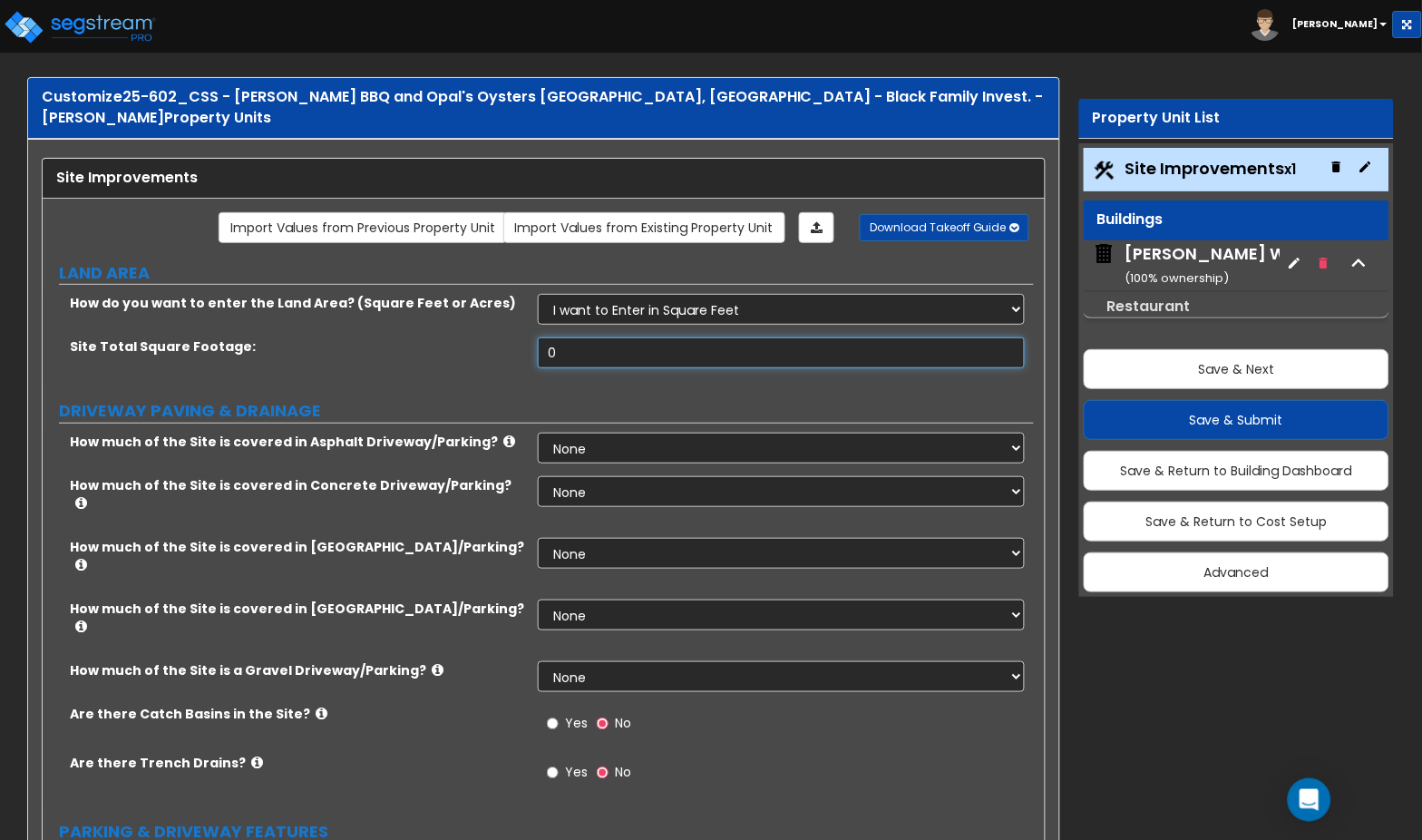
drag, startPoint x: 568, startPoint y: 334, endPoint x: 525, endPoint y: 331, distance: 43.1
click at [525, 337] on div "Site Total Square Footage: 0" at bounding box center [538, 358] width 992 height 44
type input "10"
click at [611, 294] on select "I want to Enter in Acres I want to Enter in Square Feet" at bounding box center [781, 310] width 487 height 31
select select "1"
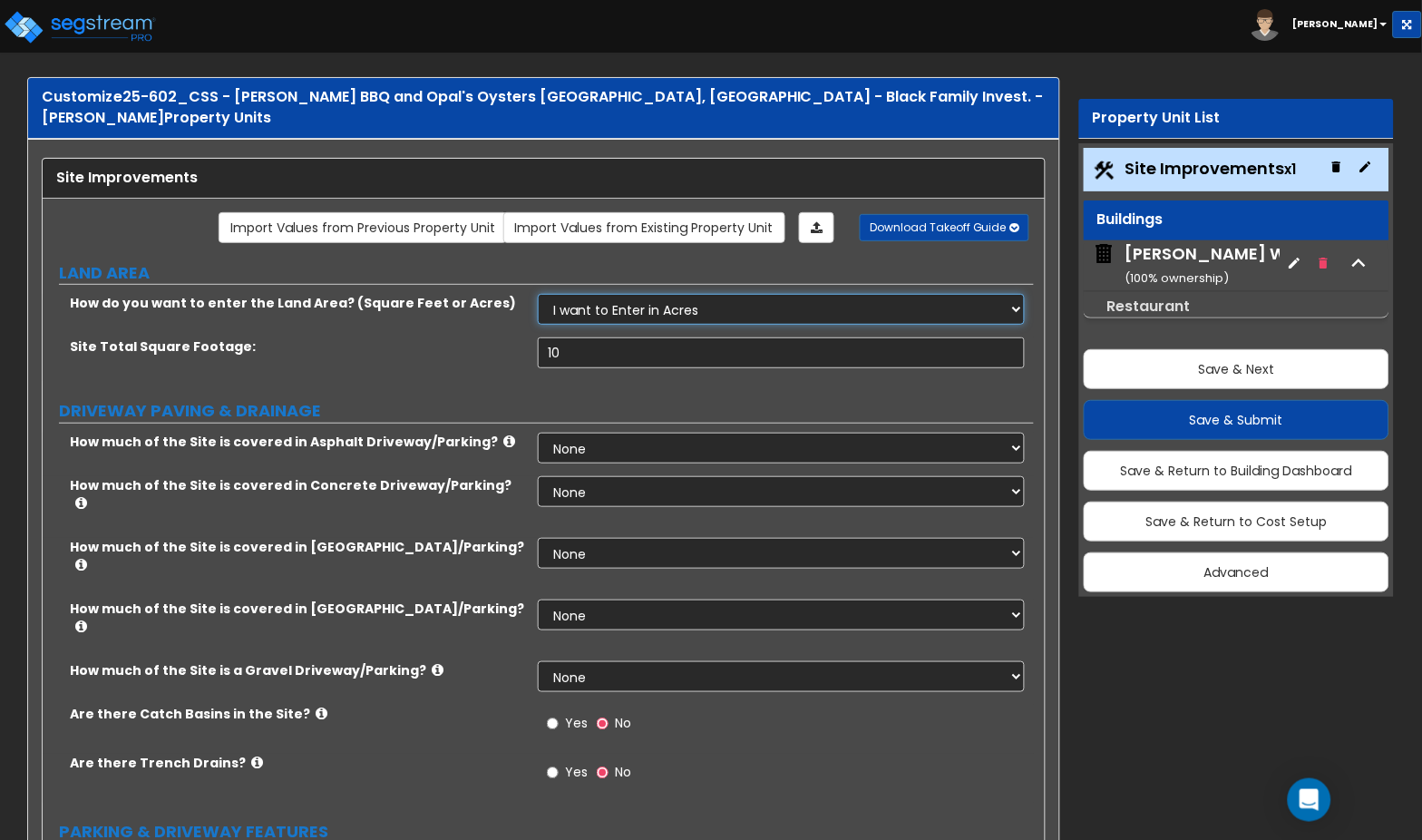
click at [538, 294] on select "I want to Enter in Acres I want to Enter in Square Feet" at bounding box center [781, 310] width 487 height 31
drag, startPoint x: 577, startPoint y: 336, endPoint x: 530, endPoint y: 336, distance: 47.0
click at [530, 337] on div "Site Total Acres: 0" at bounding box center [538, 358] width 992 height 44
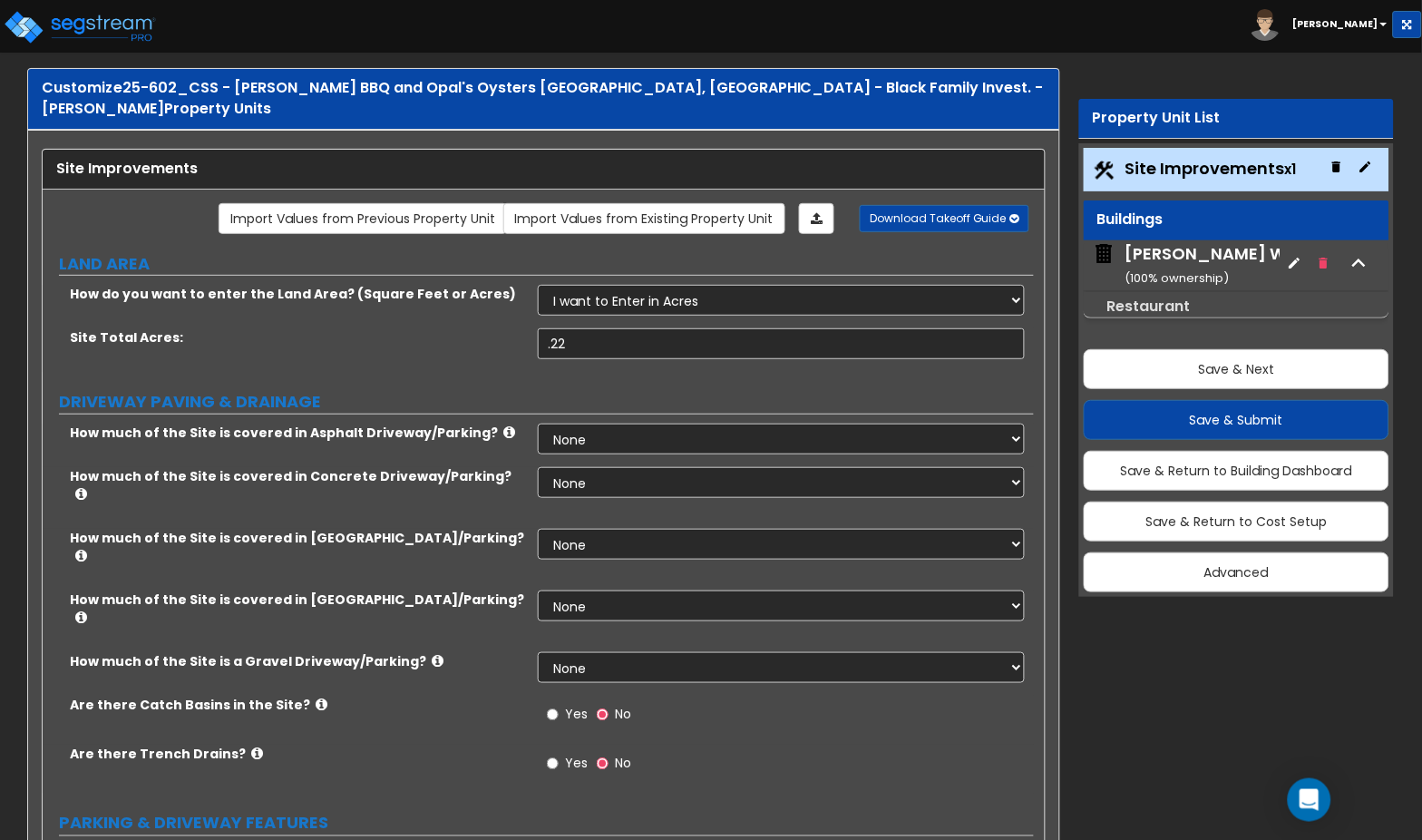
scroll to position [18, 0]
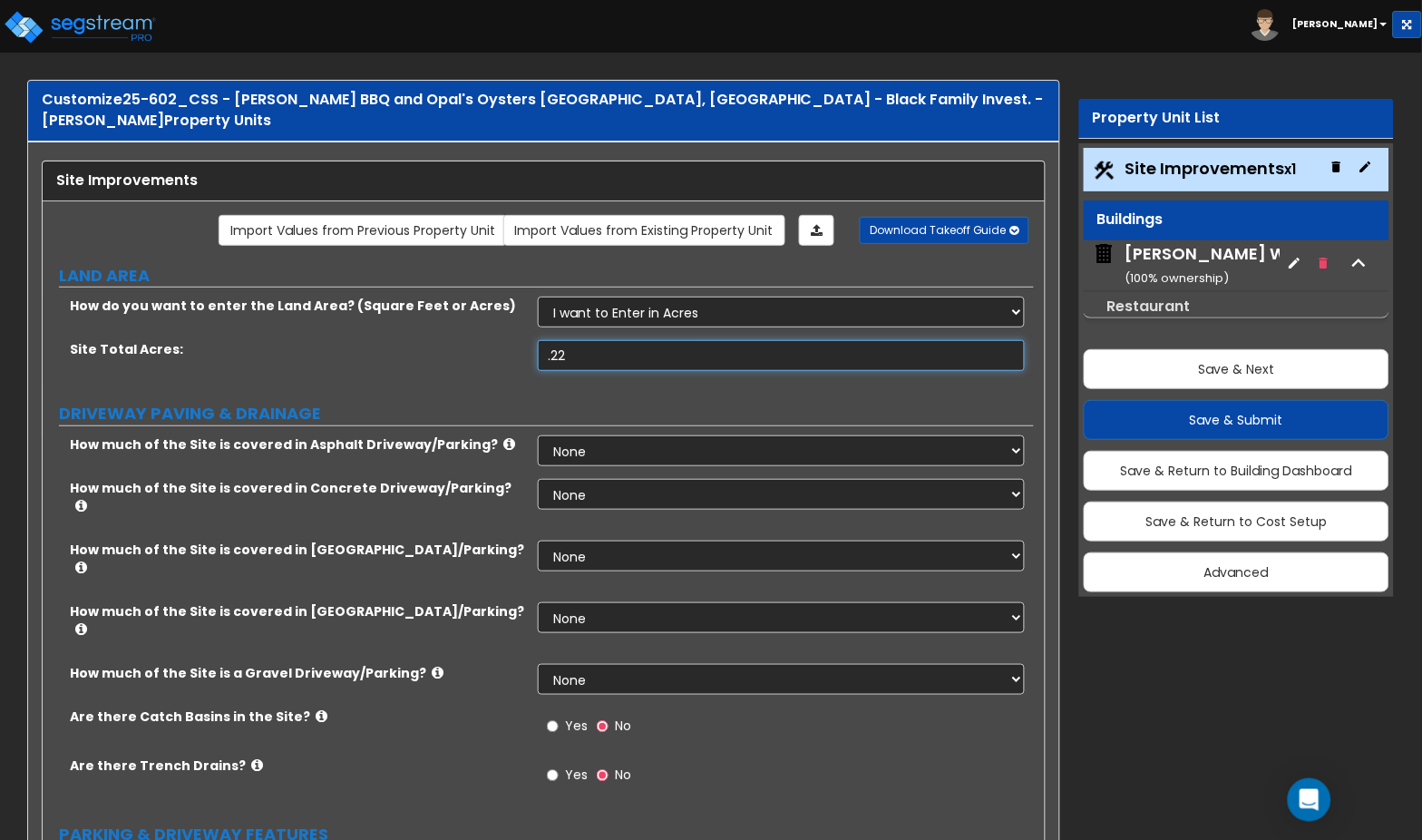
click at [547, 340] on input ".22" at bounding box center [781, 355] width 487 height 31
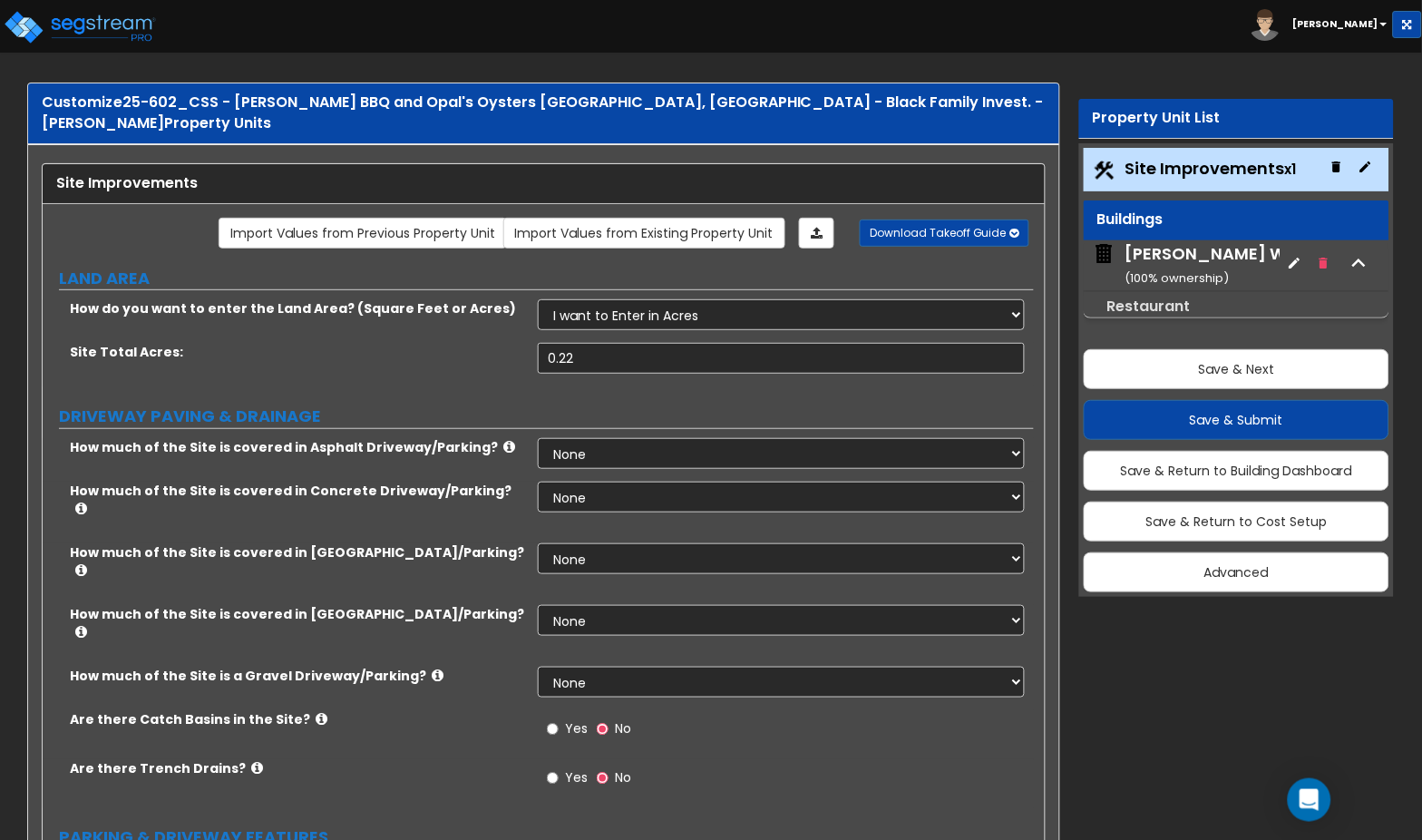
scroll to position [20, 0]
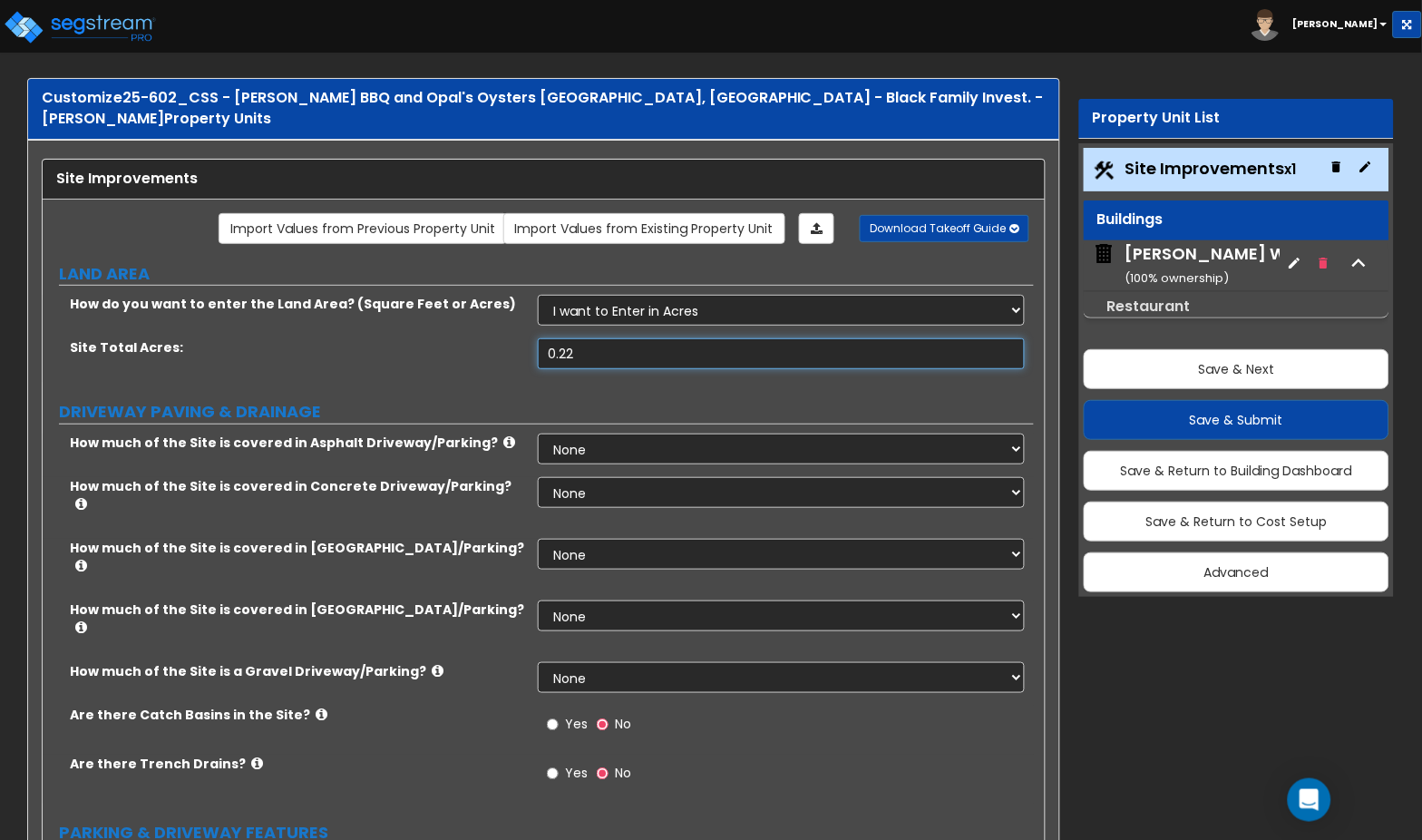
click at [576, 338] on input "0.22" at bounding box center [781, 353] width 487 height 31
type input "0.5"
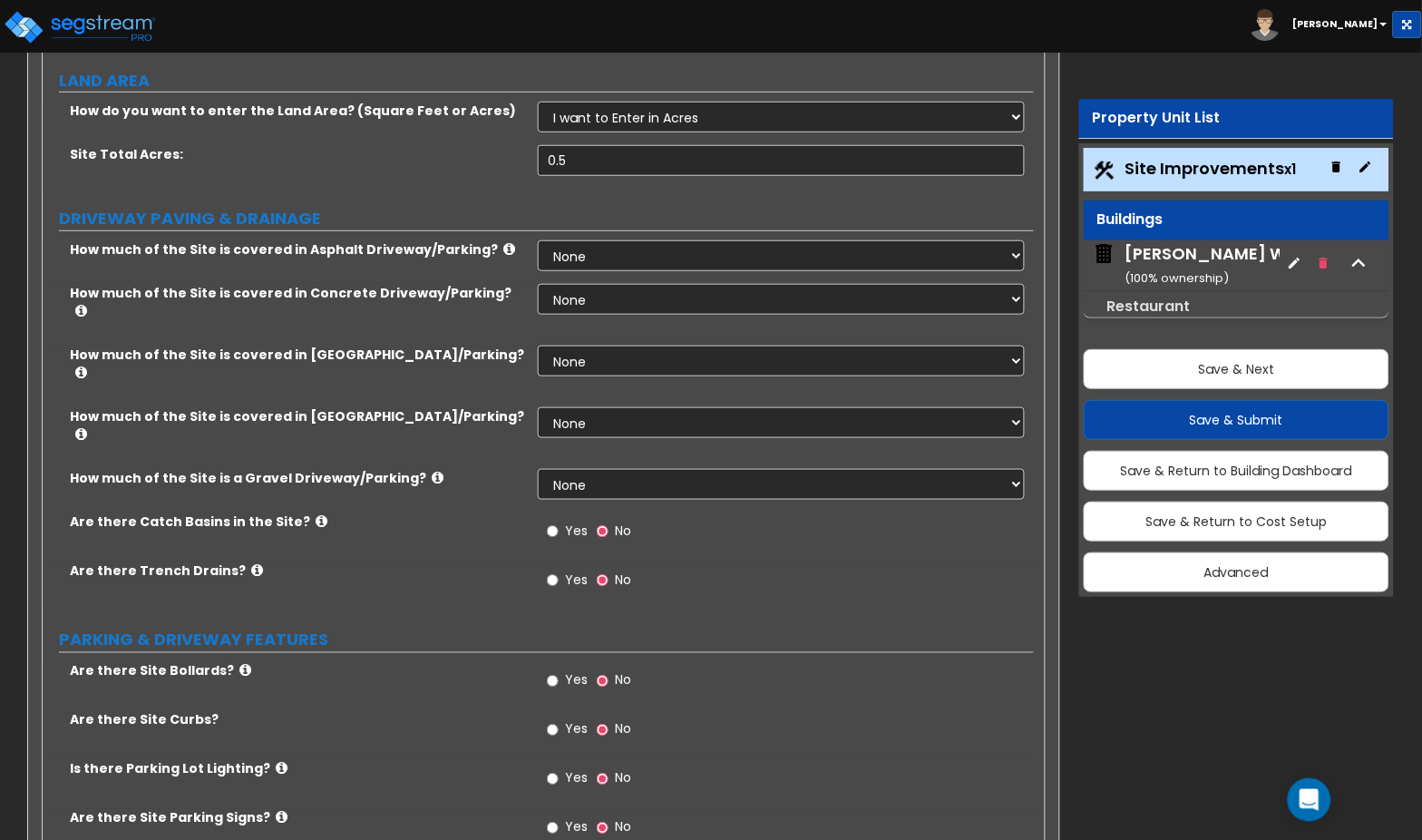
scroll to position [0, 0]
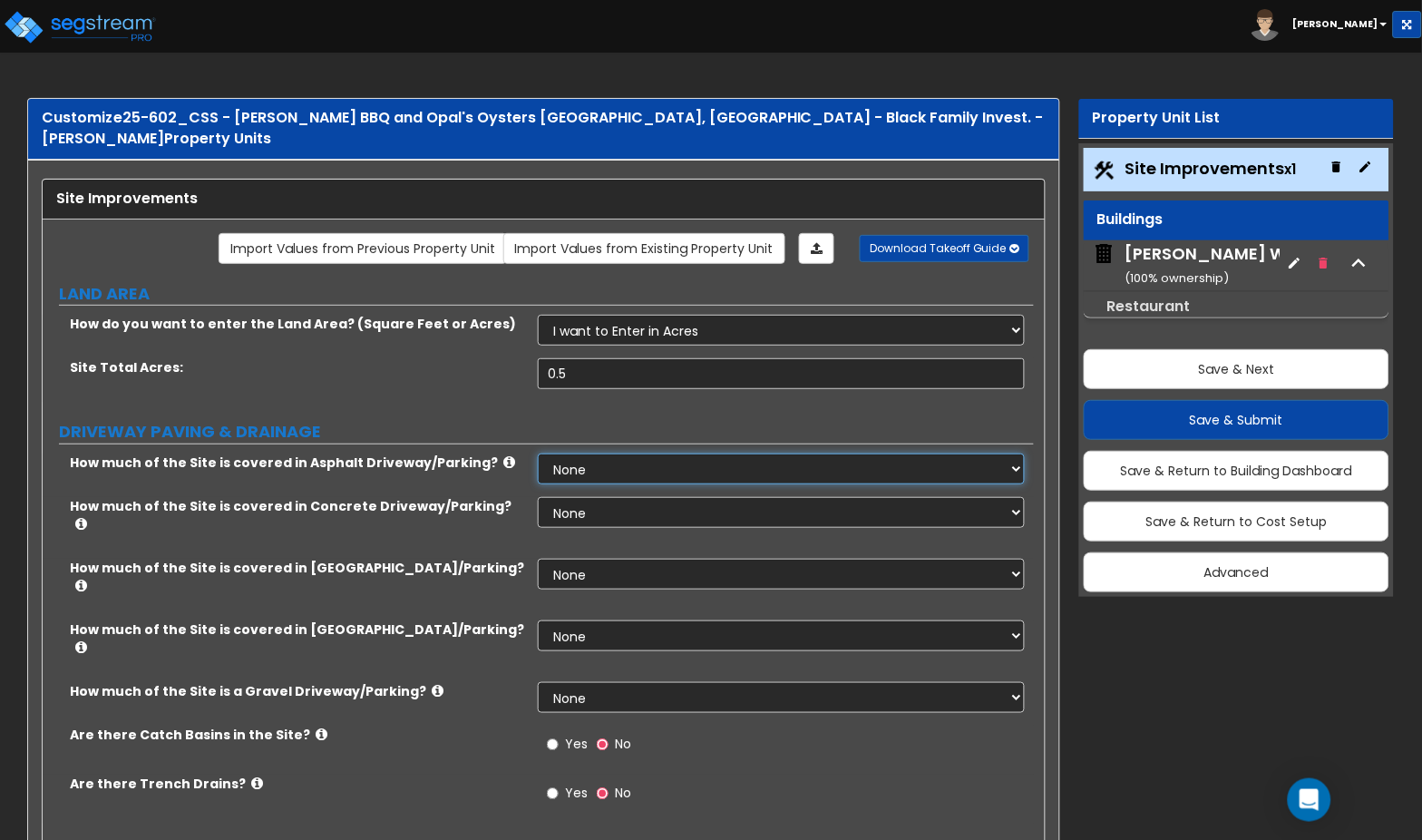
click at [728, 454] on select "None I want to Enter an Approximate Percentage I want to Enter the Square Foota…" at bounding box center [781, 469] width 487 height 31
click at [1168, 310] on small "Restaurant" at bounding box center [1149, 305] width 84 height 20
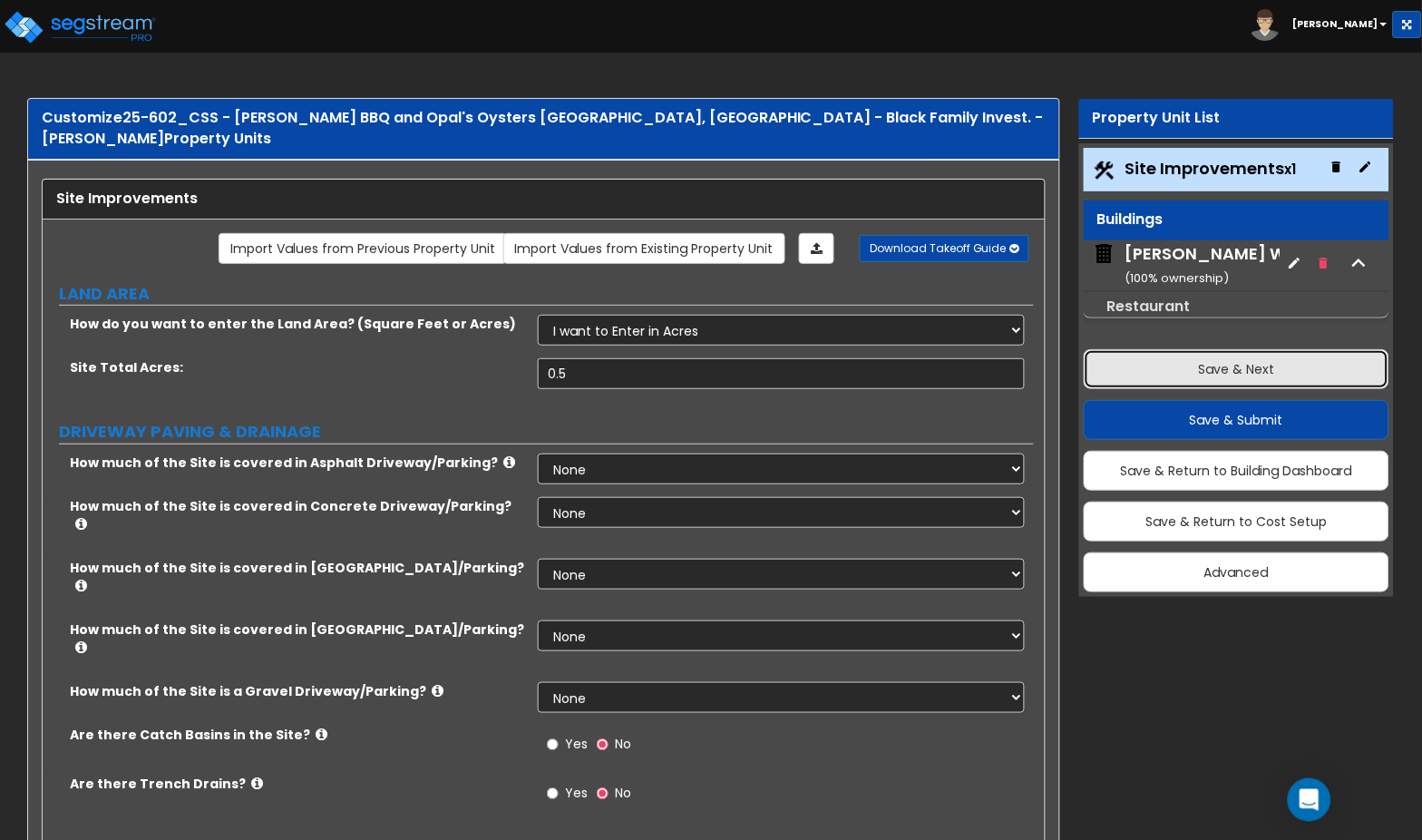
click at [1259, 358] on button "Save & Next" at bounding box center [1236, 369] width 306 height 40
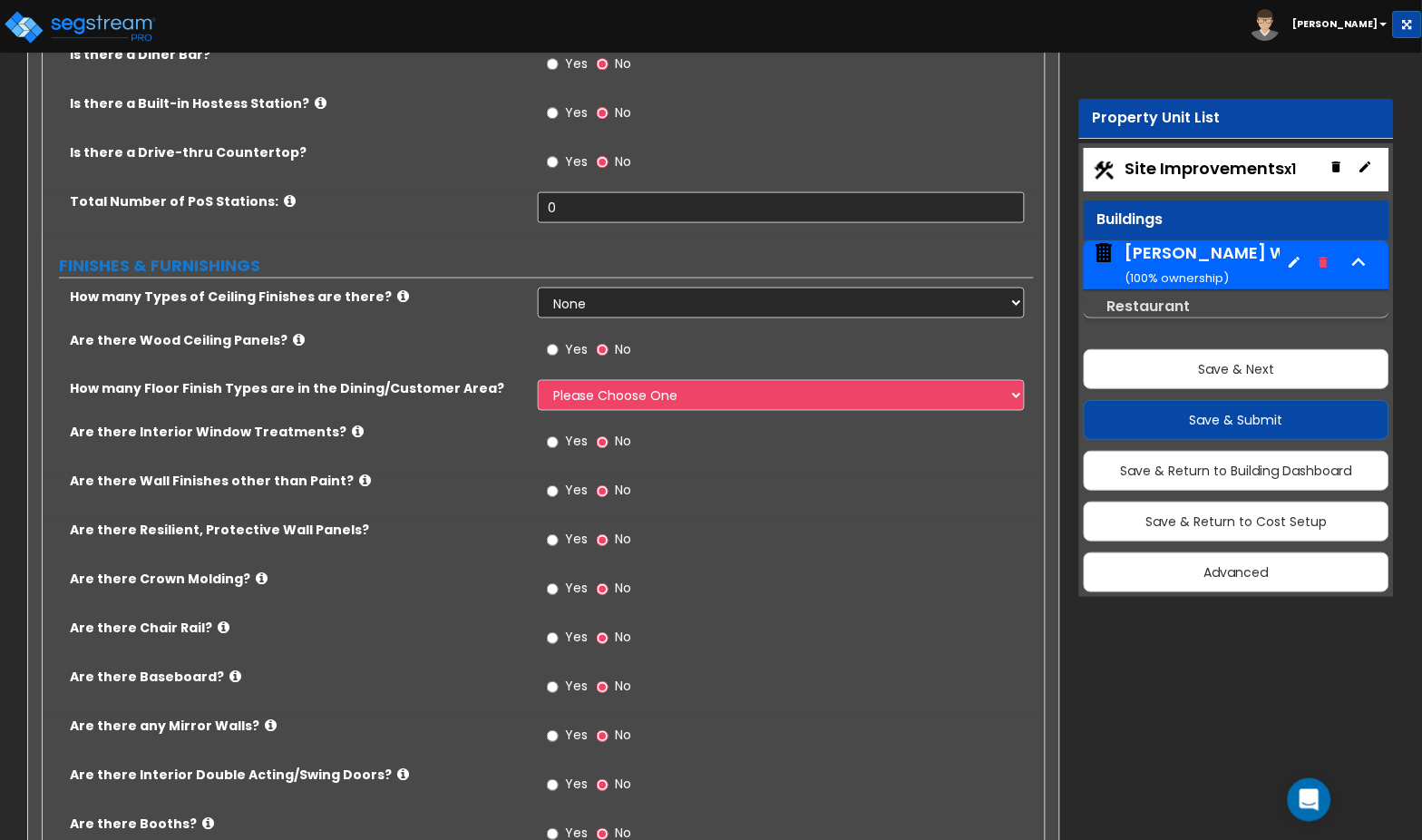
scroll to position [2001, 0]
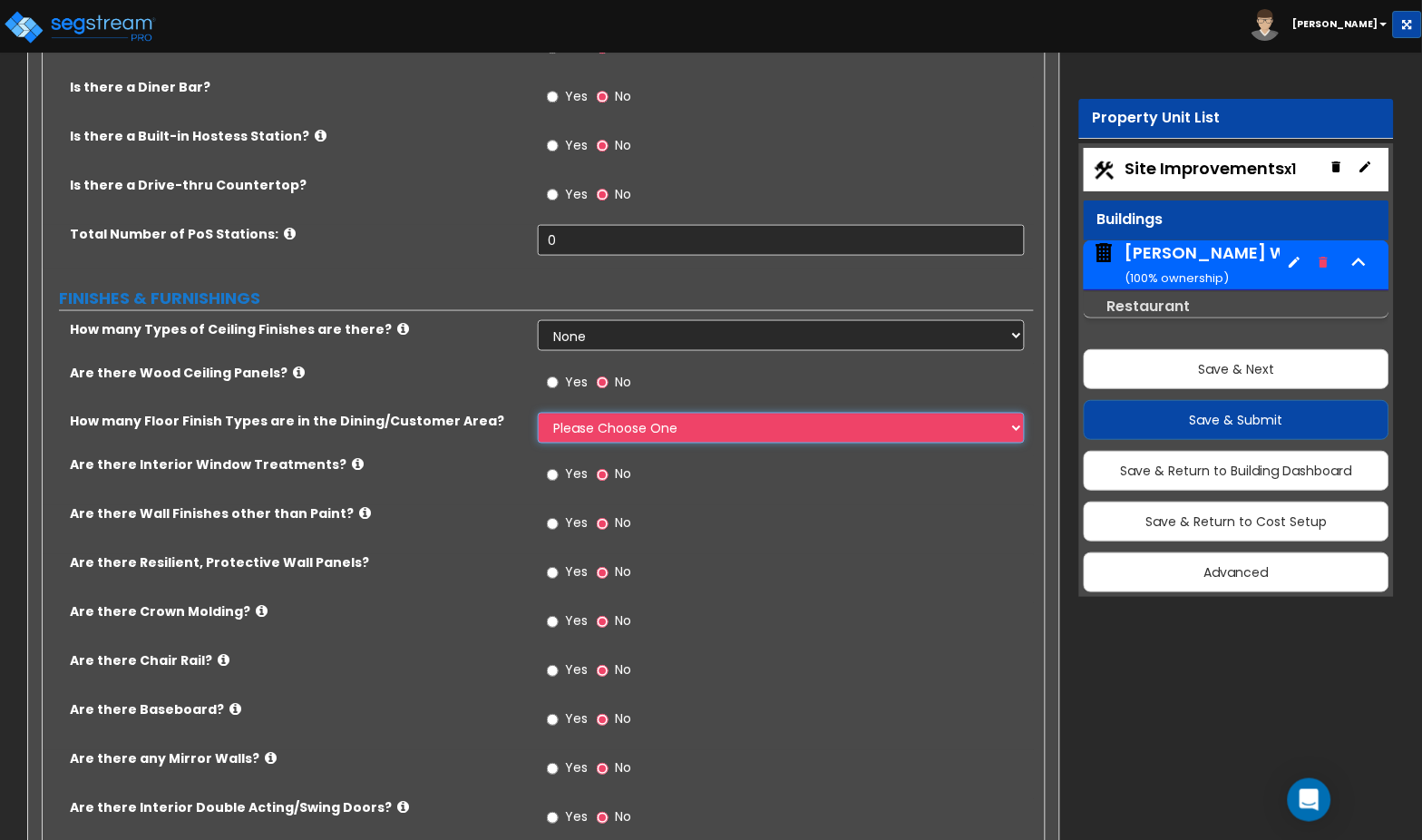
click at [647, 413] on select "Please Choose One 1 2 3" at bounding box center [781, 428] width 487 height 31
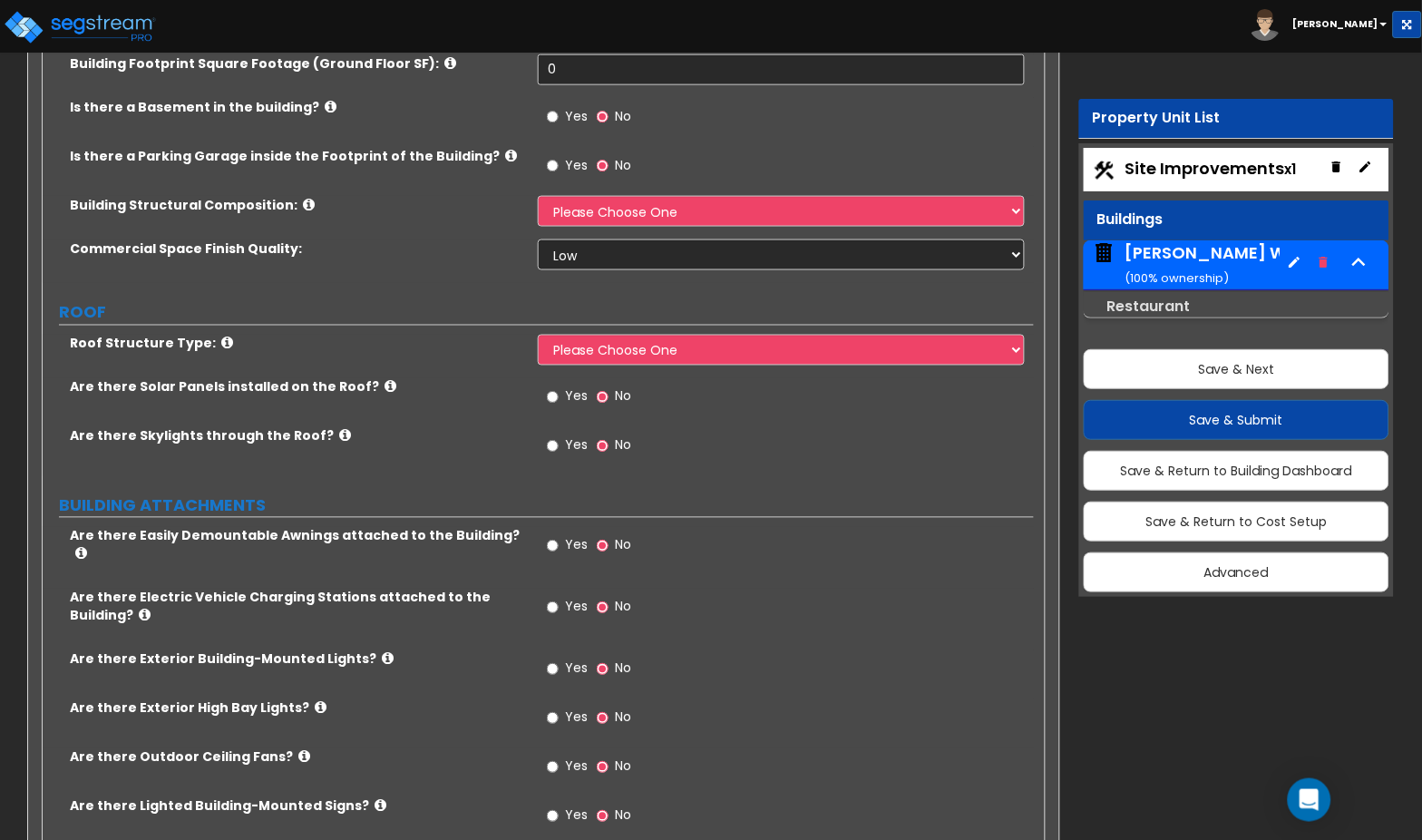
scroll to position [0, 0]
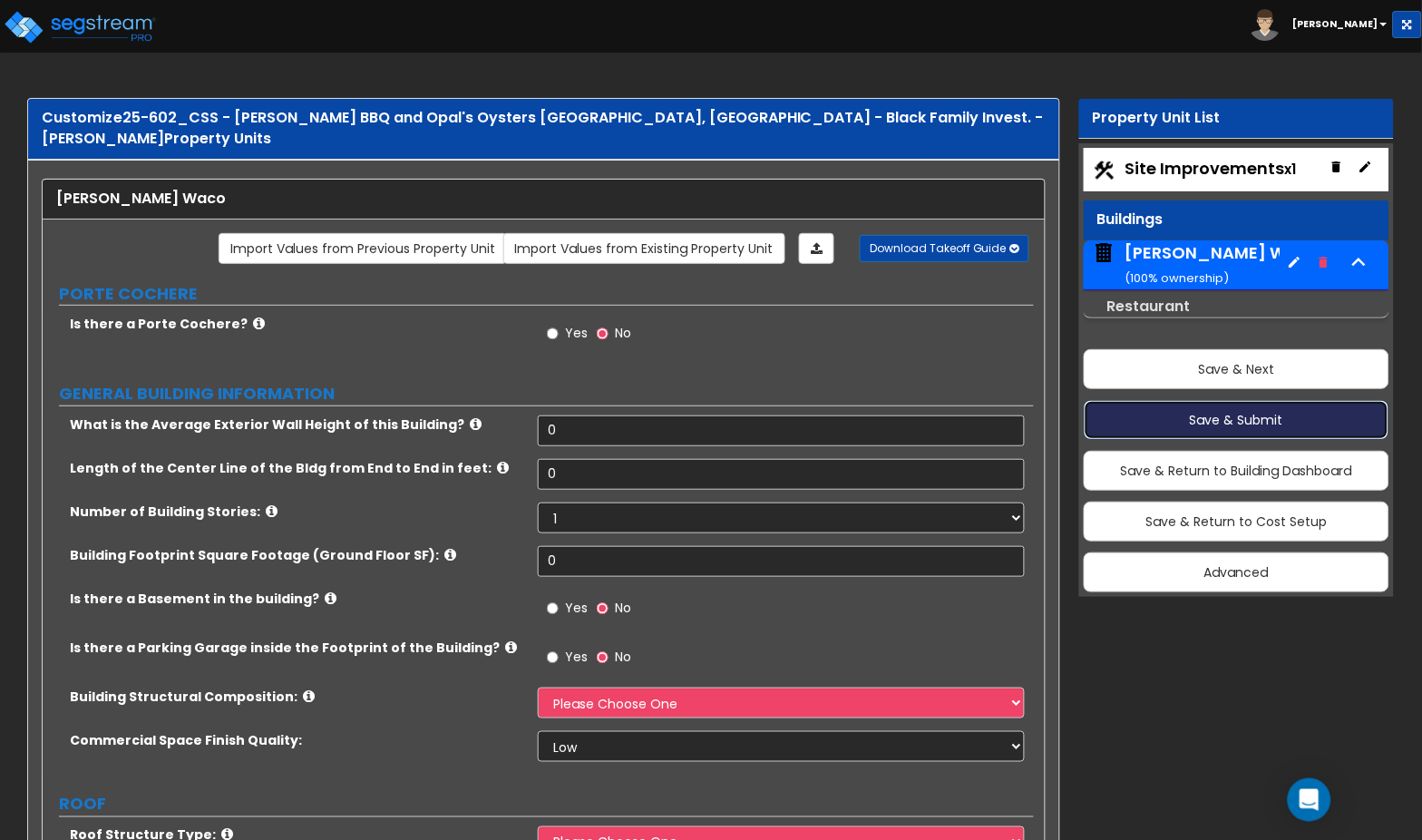
click at [1251, 429] on button "Save & Submit" at bounding box center [1236, 420] width 306 height 40
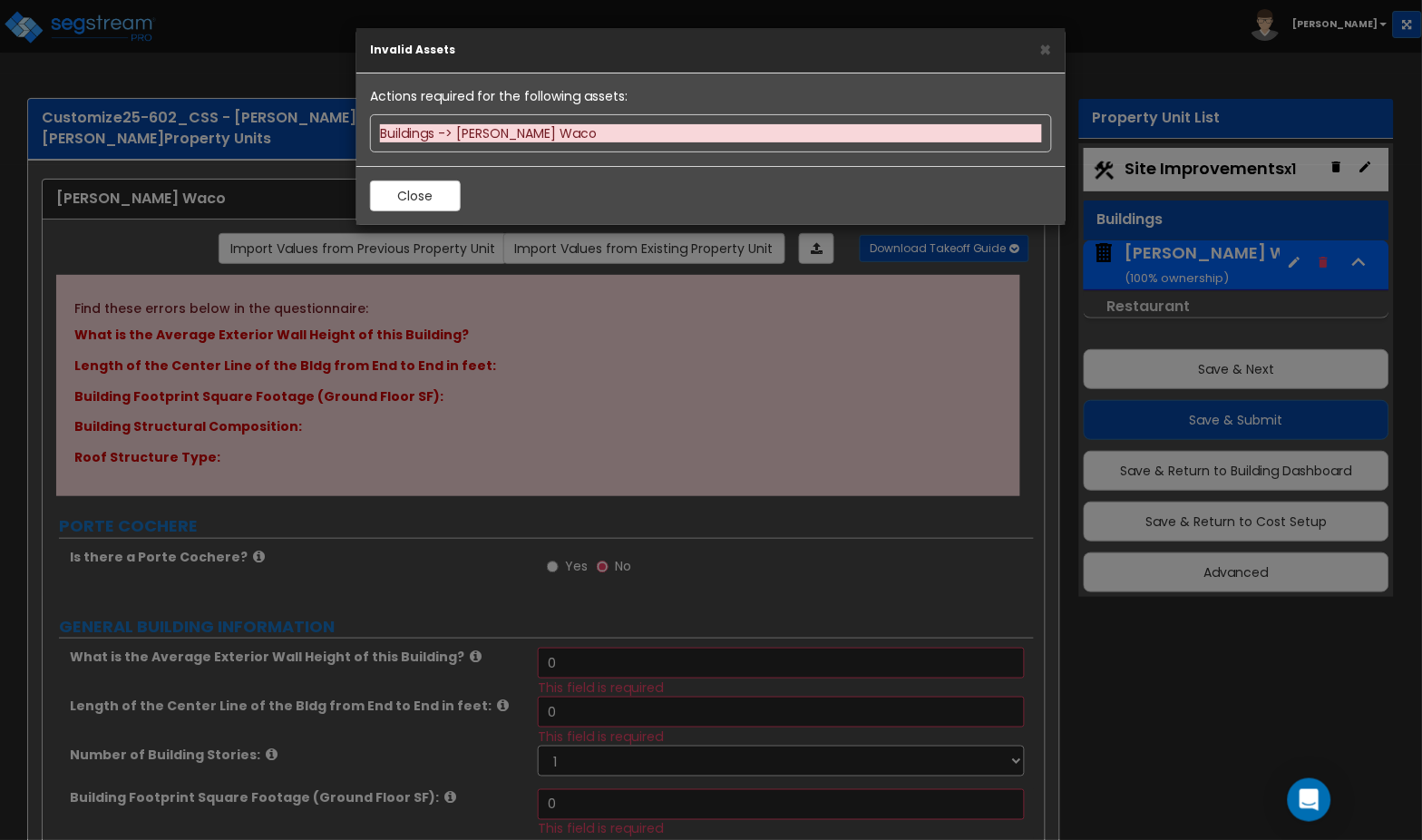
click at [501, 140] on div "Buildings -> Terry Black's Waco" at bounding box center [711, 133] width 662 height 18
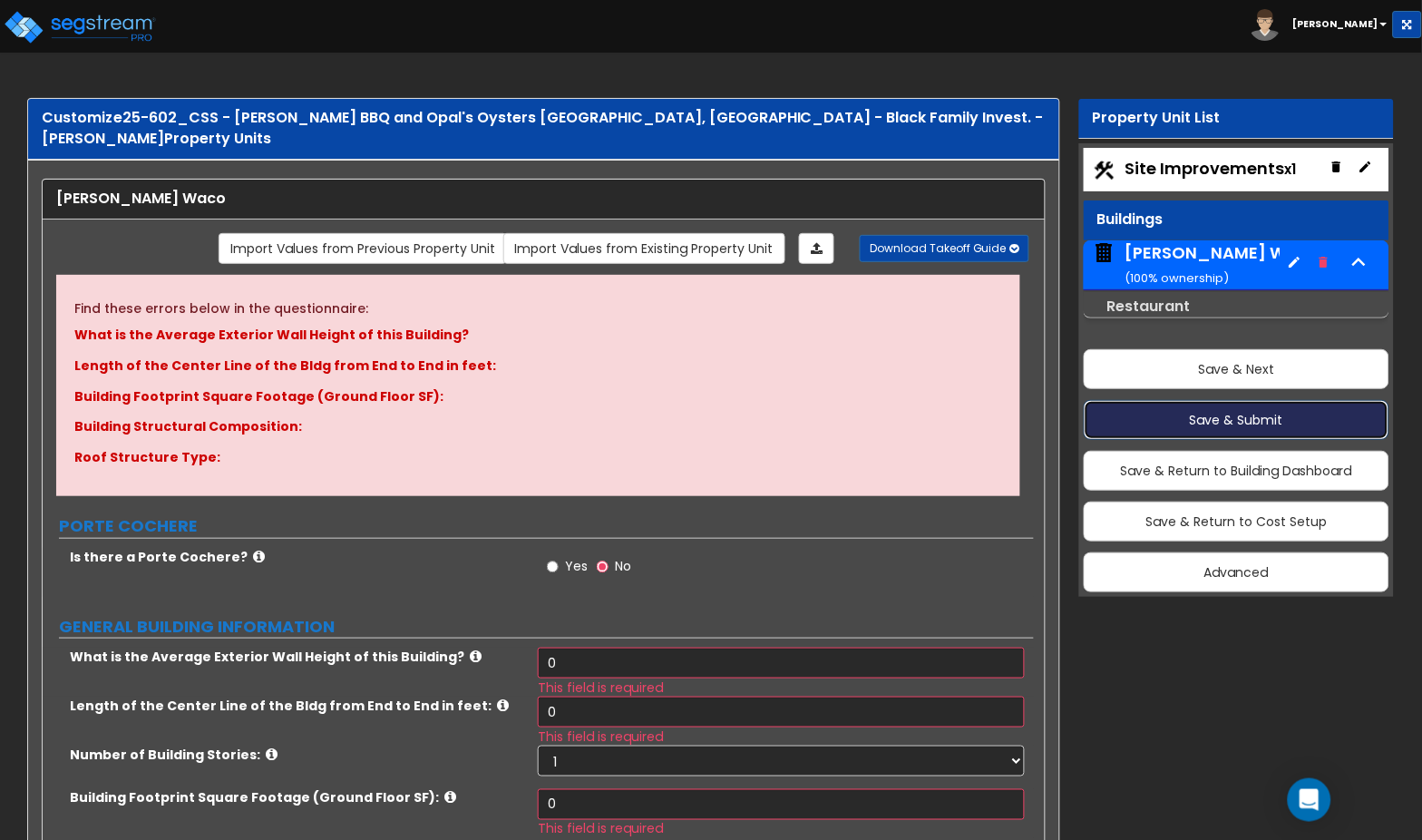
click at [1230, 425] on button "Save & Submit" at bounding box center [1236, 420] width 306 height 40
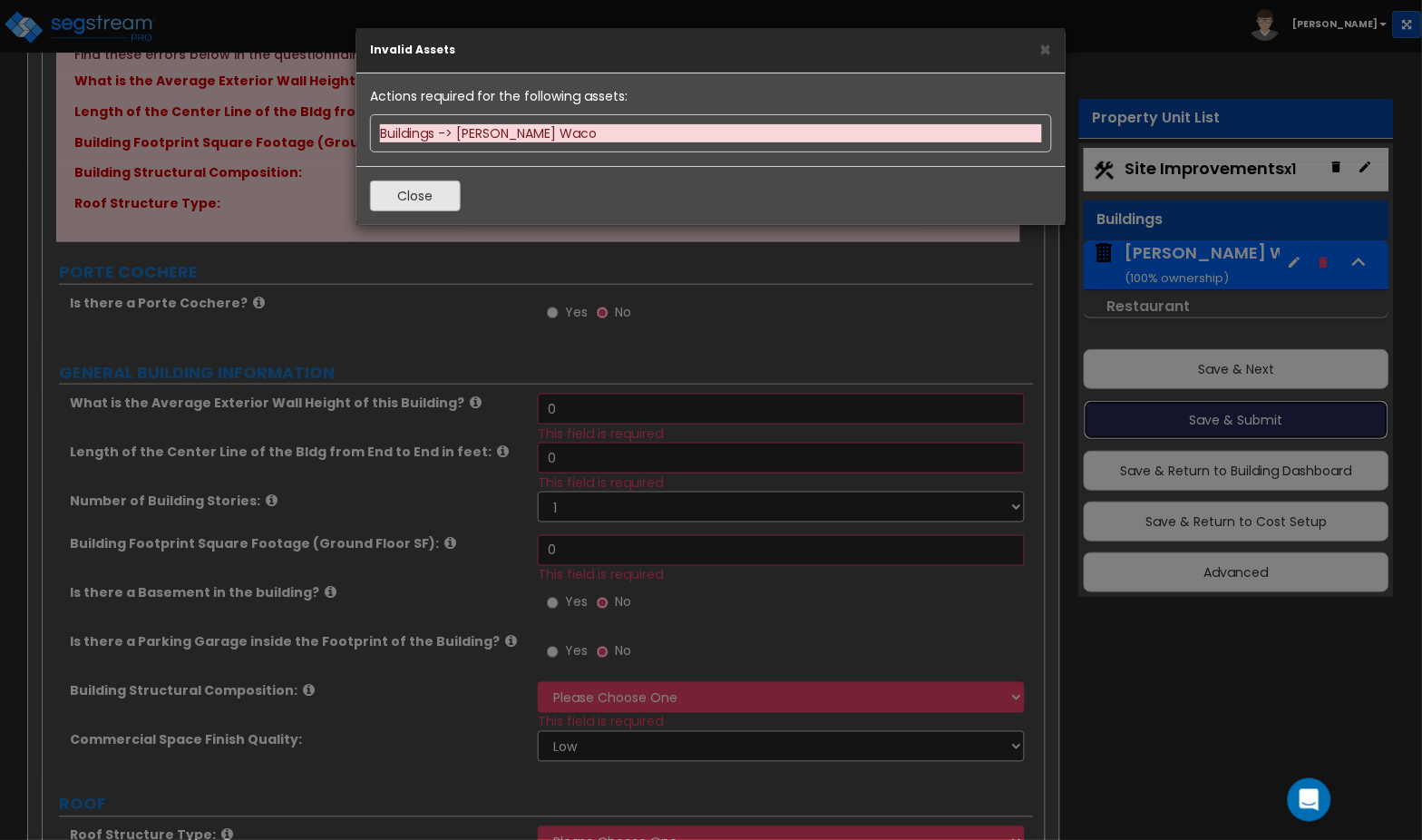
scroll to position [264, 0]
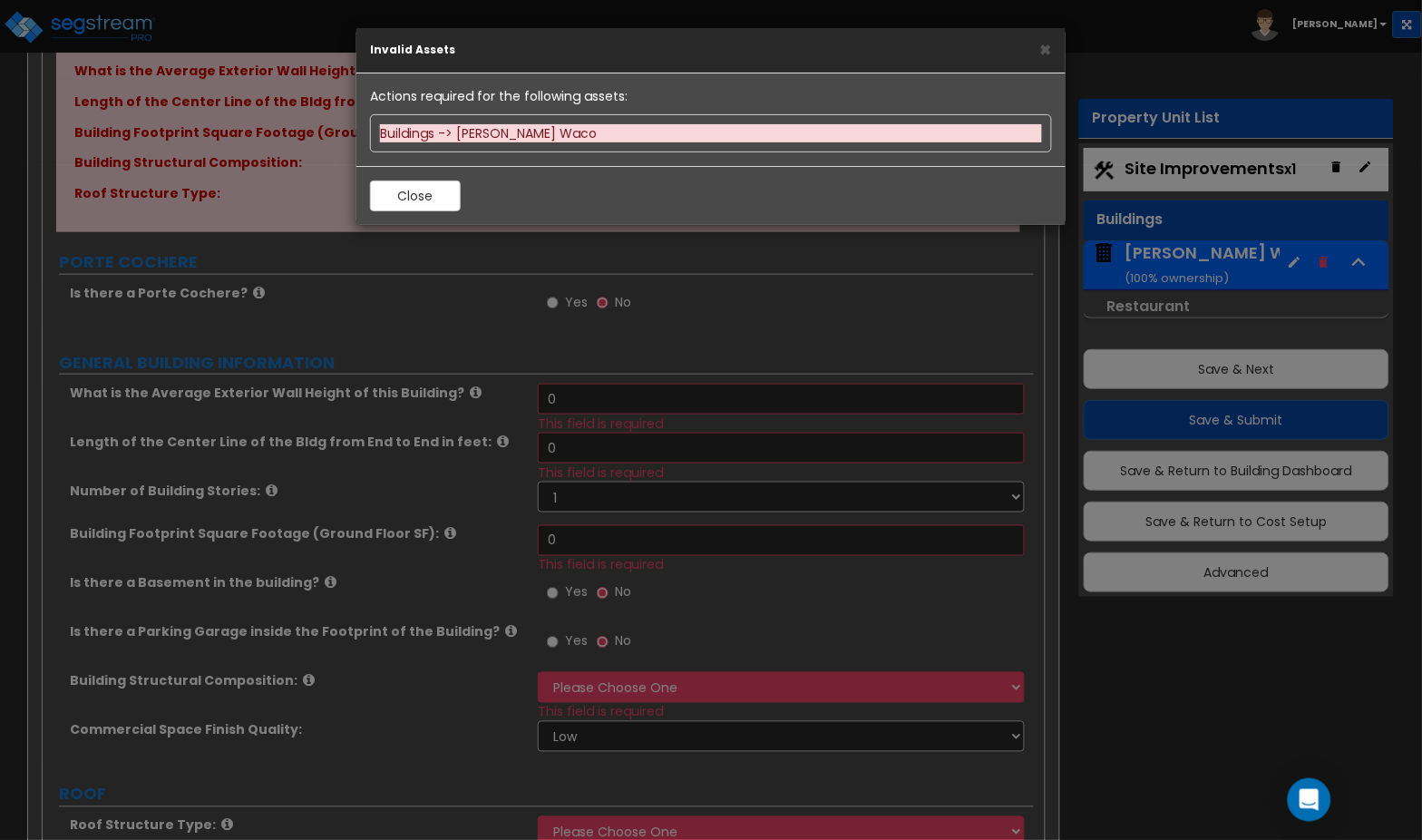
click at [489, 138] on div "Buildings -> Terry Black's Waco" at bounding box center [711, 133] width 662 height 18
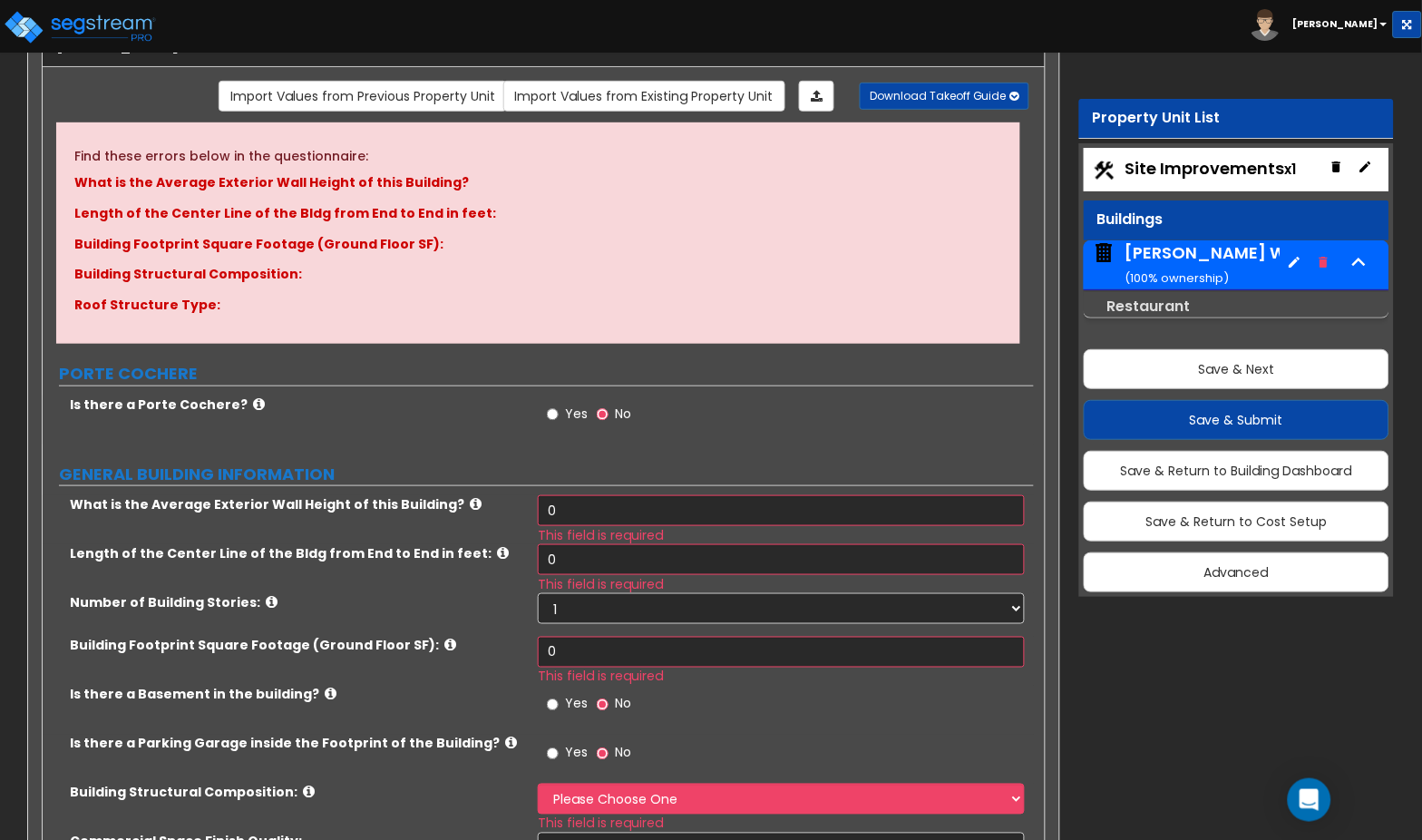
scroll to position [0, 0]
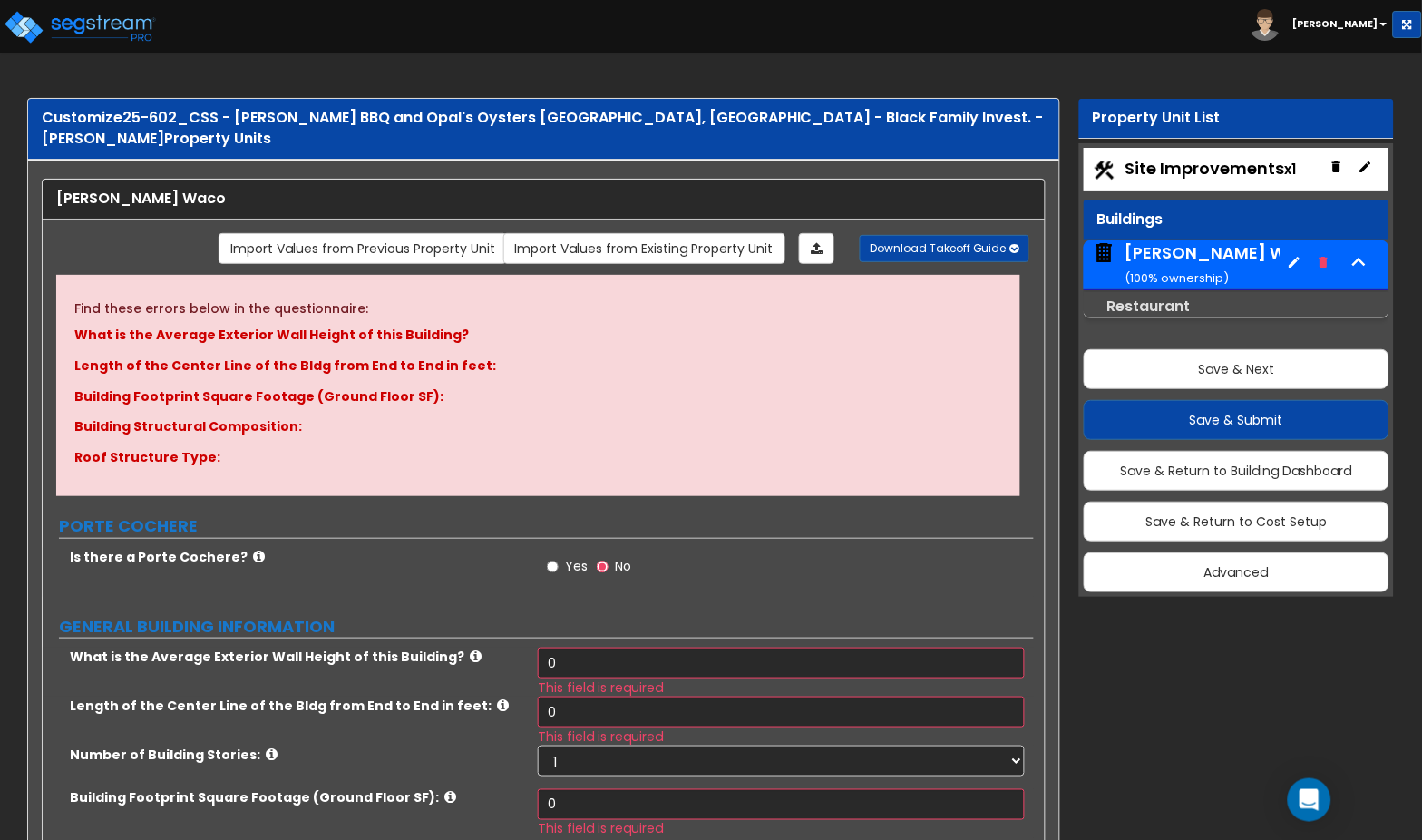
click at [1061, 565] on div "Property Unit List Site Improvements x1 Buildings Terry Black's Waco ( 100 % ow…" at bounding box center [1230, 354] width 356 height 511
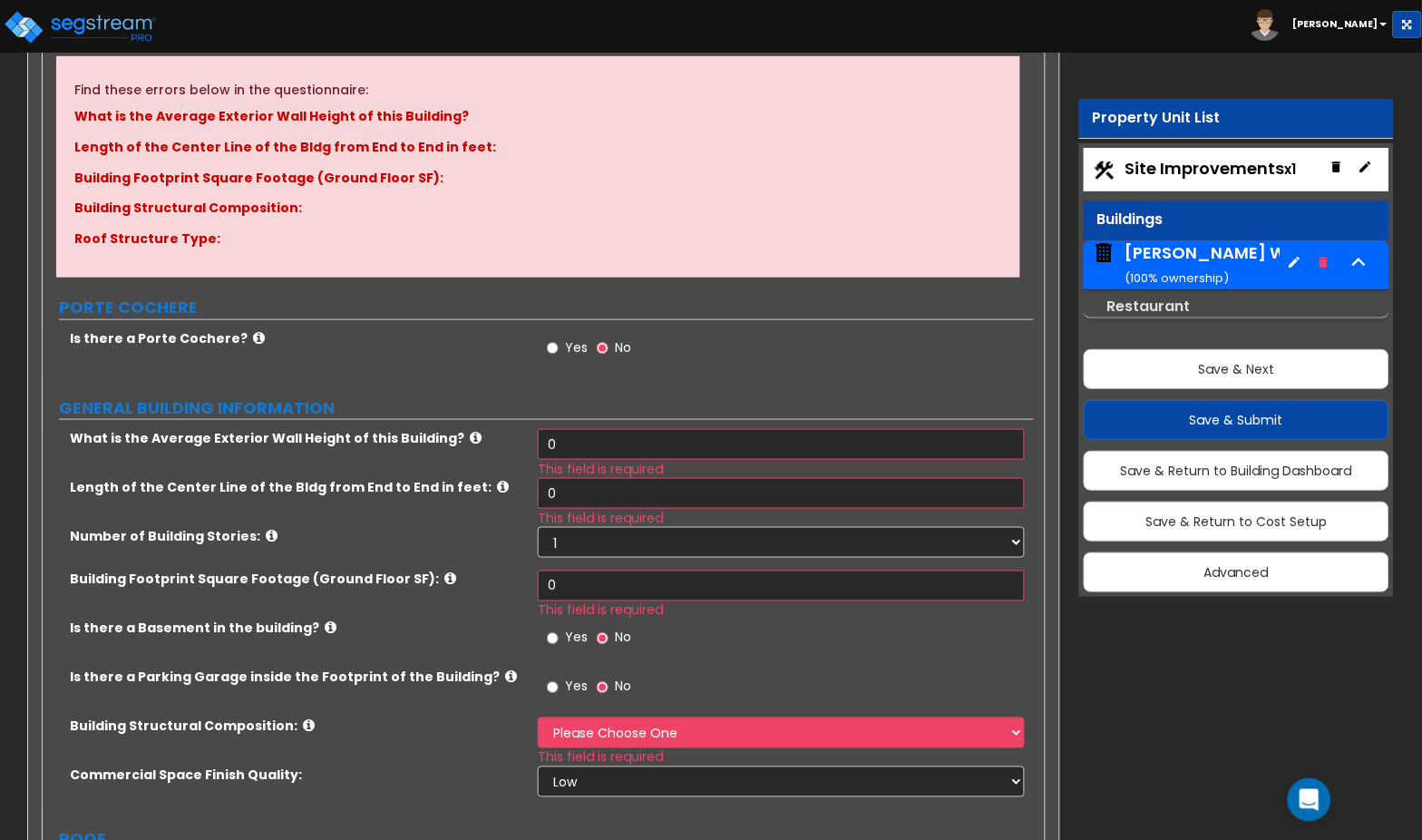
scroll to position [239, 0]
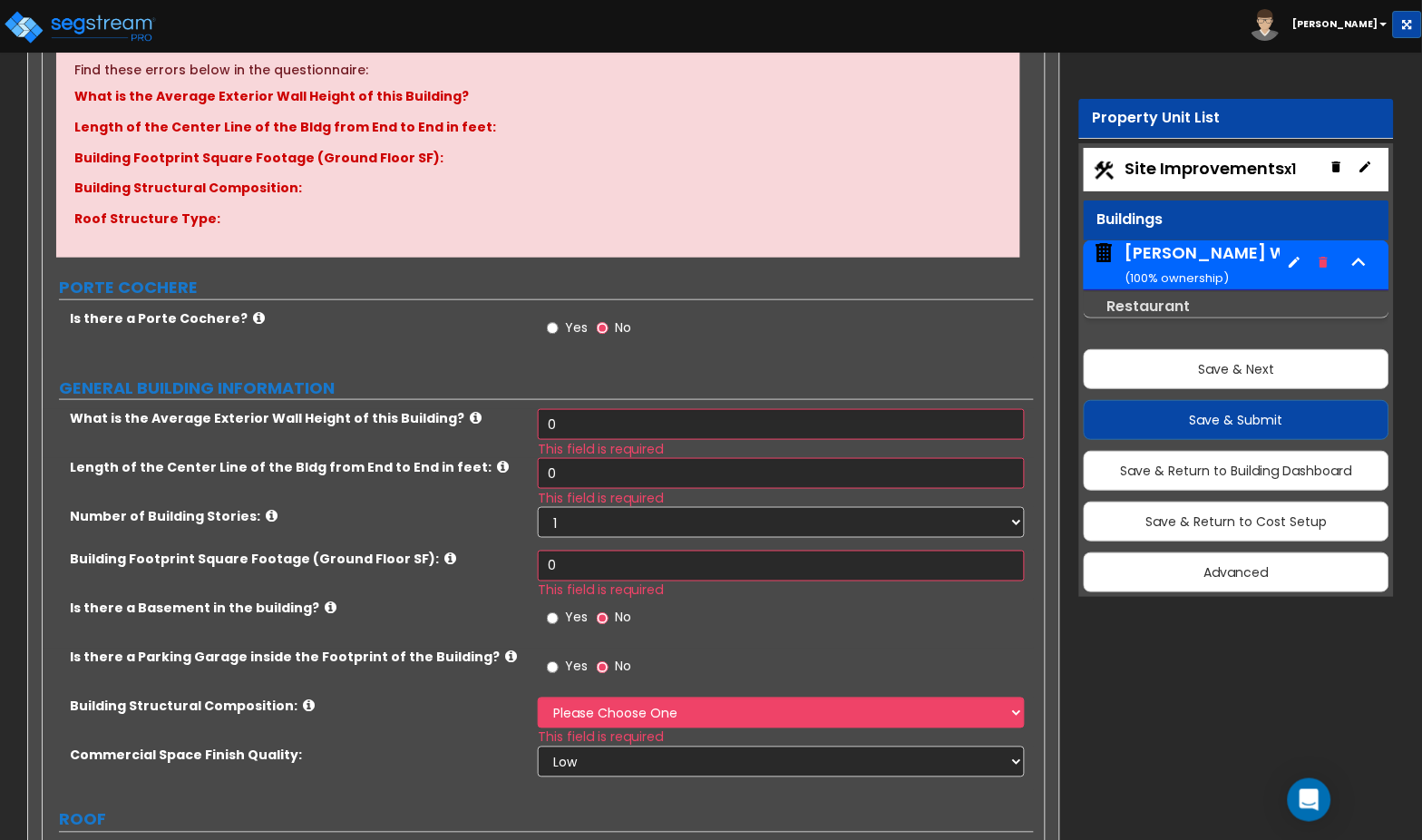
click at [470, 411] on icon at bounding box center [476, 418] width 12 height 14
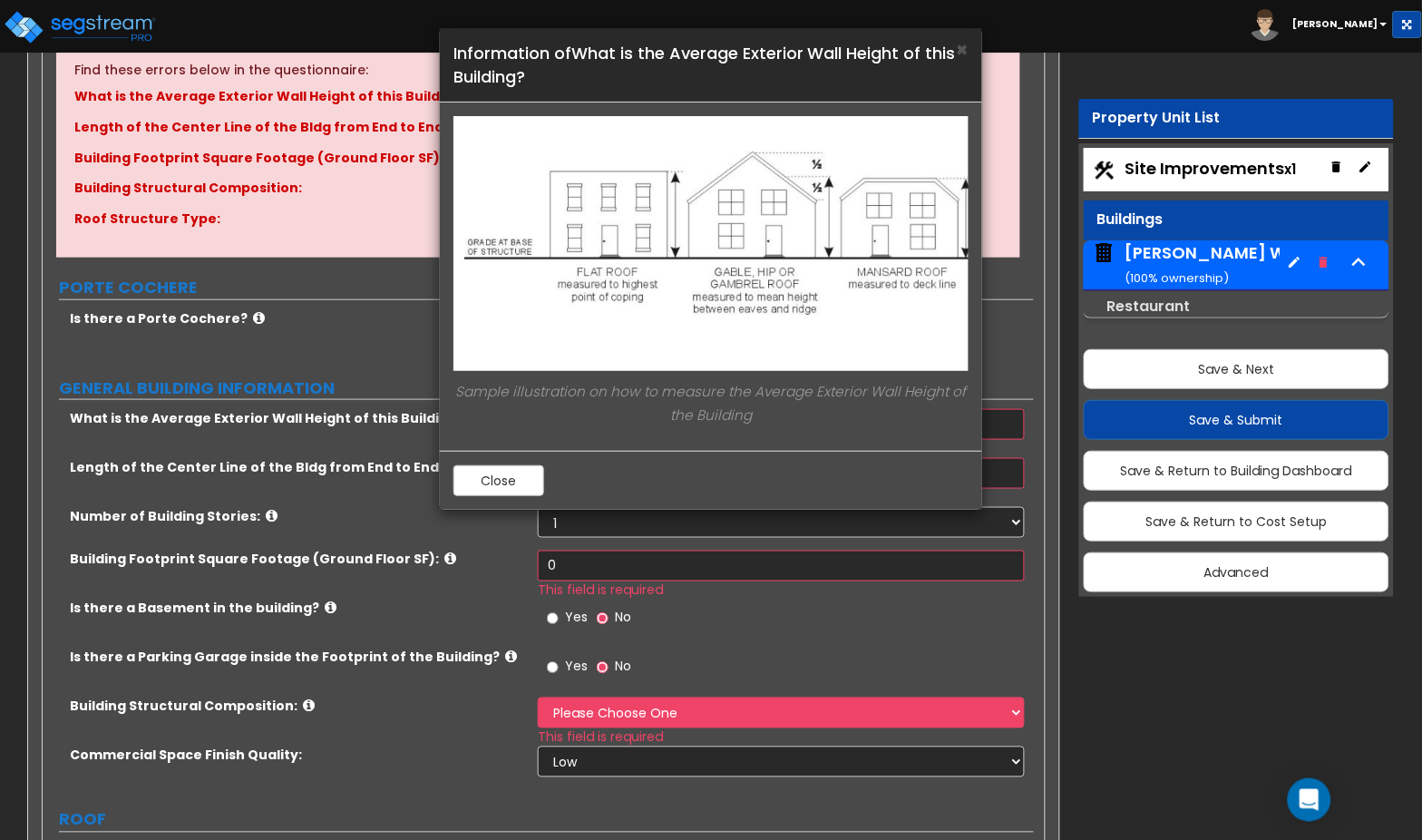
click at [486, 559] on div "× Information of What is the Average Exterior Wall Height of this Building? Sam…" at bounding box center [711, 420] width 1422 height 840
click at [476, 513] on div "× Information of What is the Average Exterior Wall Height of this Building? Sam…" at bounding box center [711, 420] width 1422 height 840
click at [490, 482] on button "Close" at bounding box center [498, 481] width 90 height 31
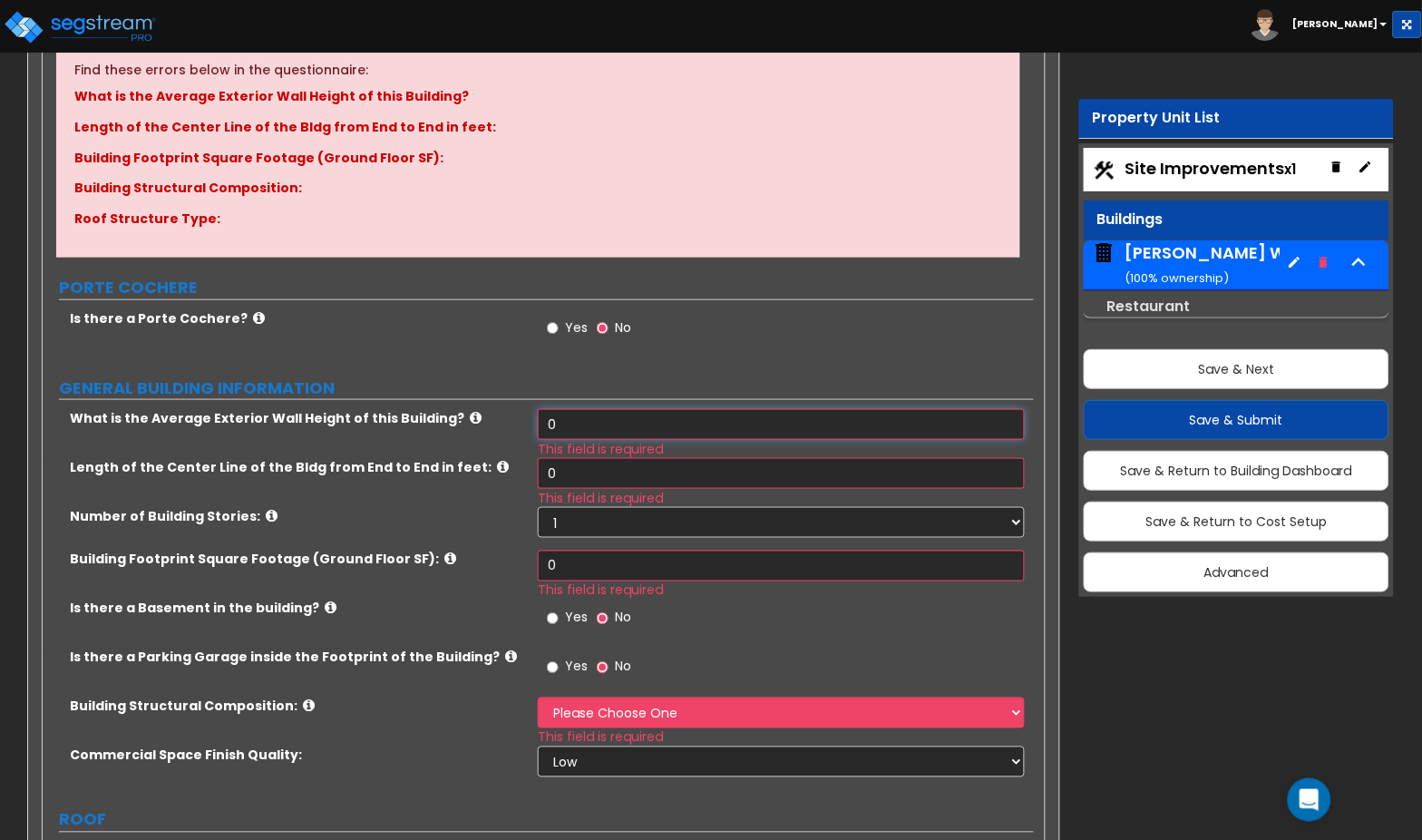
drag, startPoint x: 592, startPoint y: 406, endPoint x: 525, endPoint y: 404, distance: 67.0
click at [525, 409] on div "What is the Average Exterior Wall Height of this Building? 0 This field is requ…" at bounding box center [538, 433] width 992 height 49
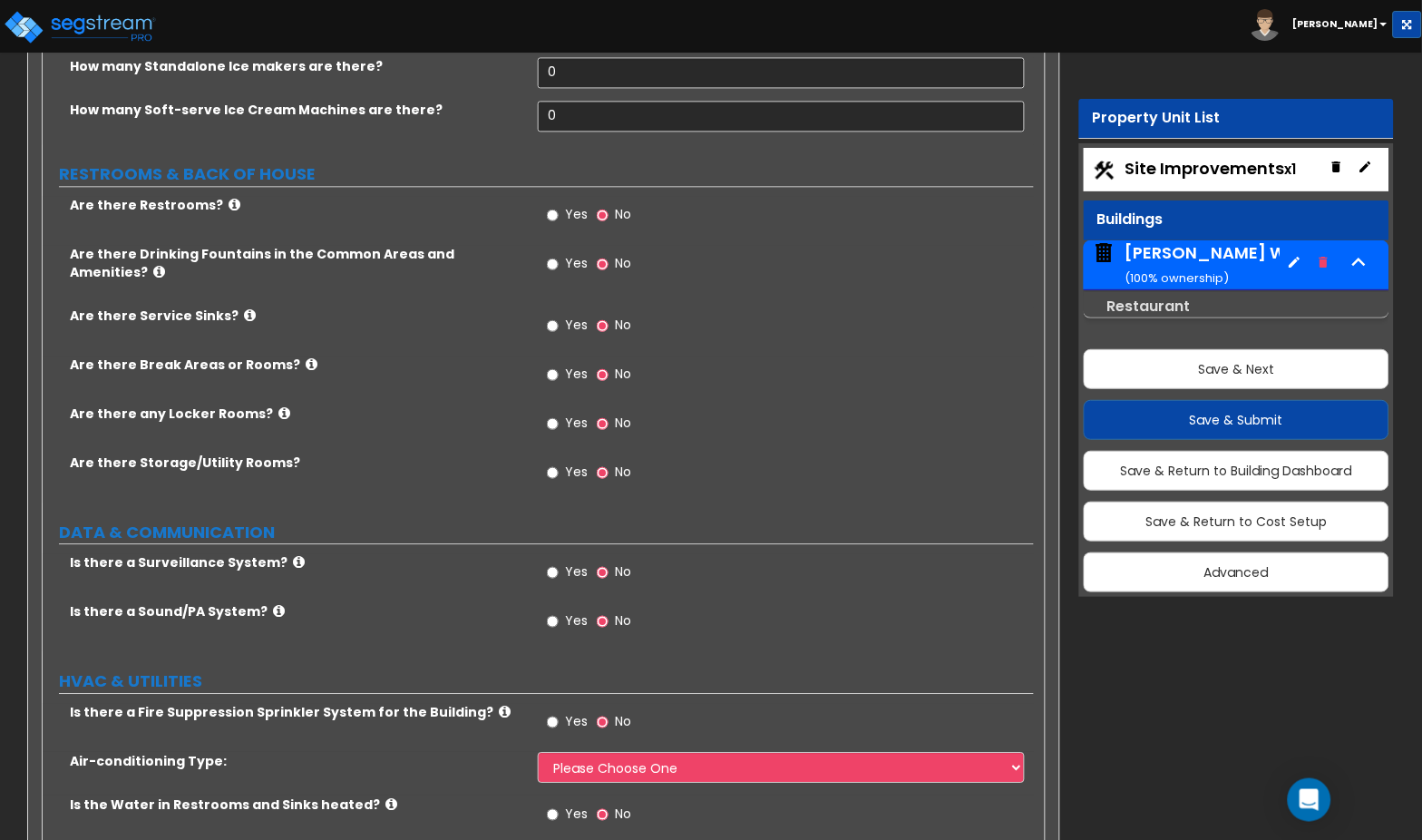
scroll to position [4223, 0]
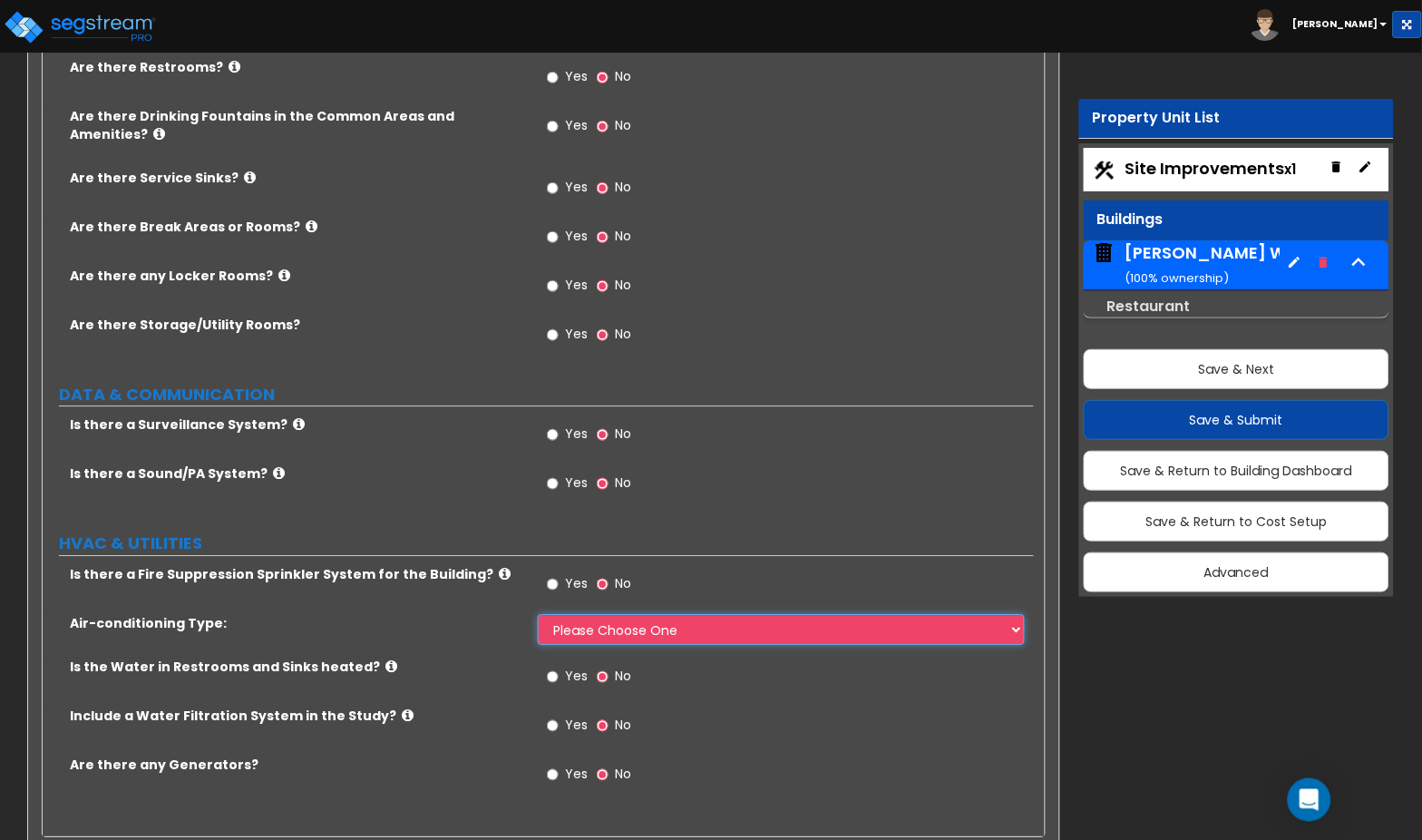
click at [686, 614] on select "Please Choose One Rooftop Unit Furnace-Condenser Forced Air Split Heating/Cooli…" at bounding box center [781, 629] width 487 height 31
click at [618, 614] on select "Please Choose One Rooftop Unit Furnace-Condenser Forced Air Split Heating/Cooli…" at bounding box center [781, 629] width 487 height 31
select select "1"
click at [538, 614] on select "Please Choose One Rooftop Unit Furnace-Condenser Forced Air Split Heating/Cooli…" at bounding box center [781, 629] width 487 height 31
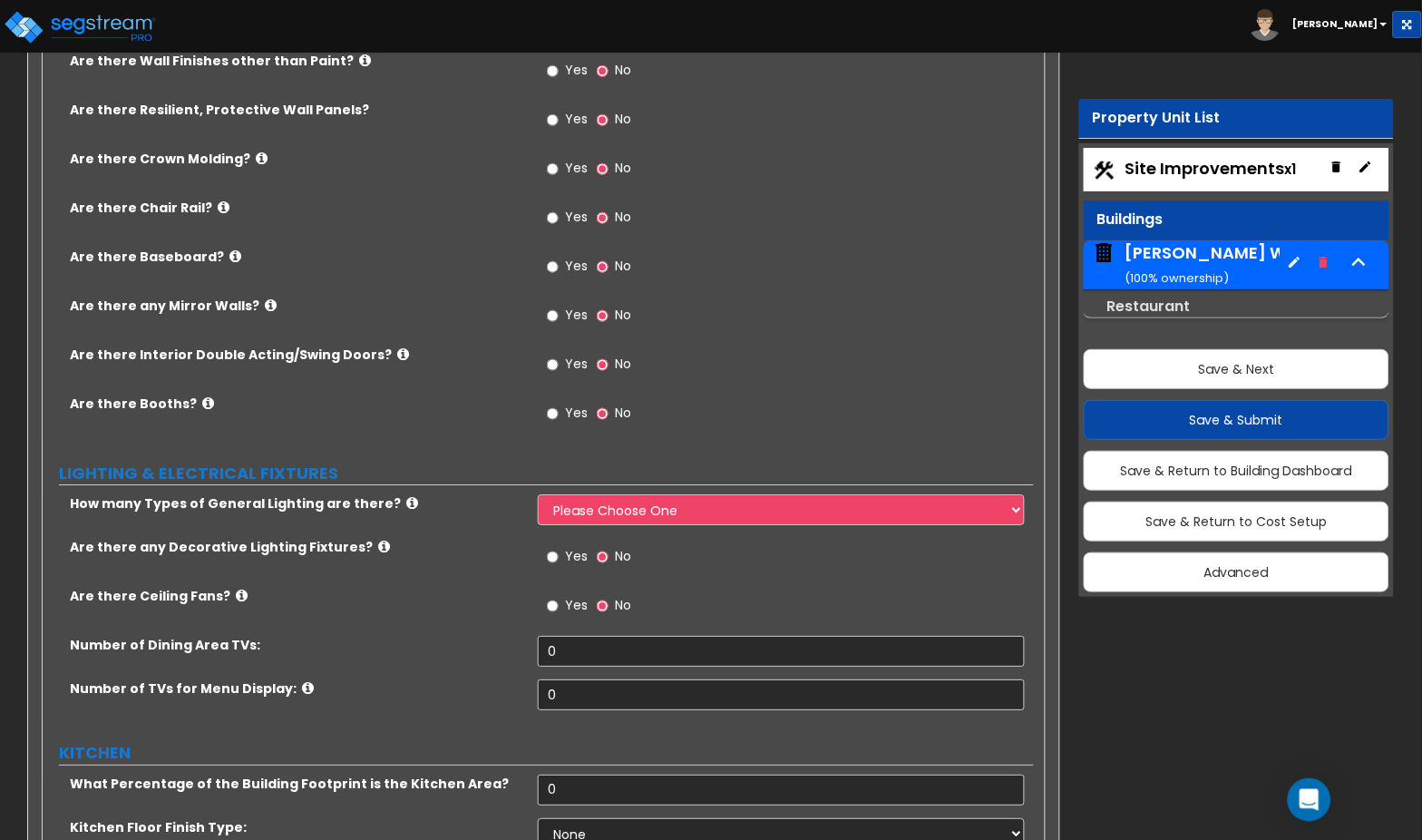
scroll to position [2651, 0]
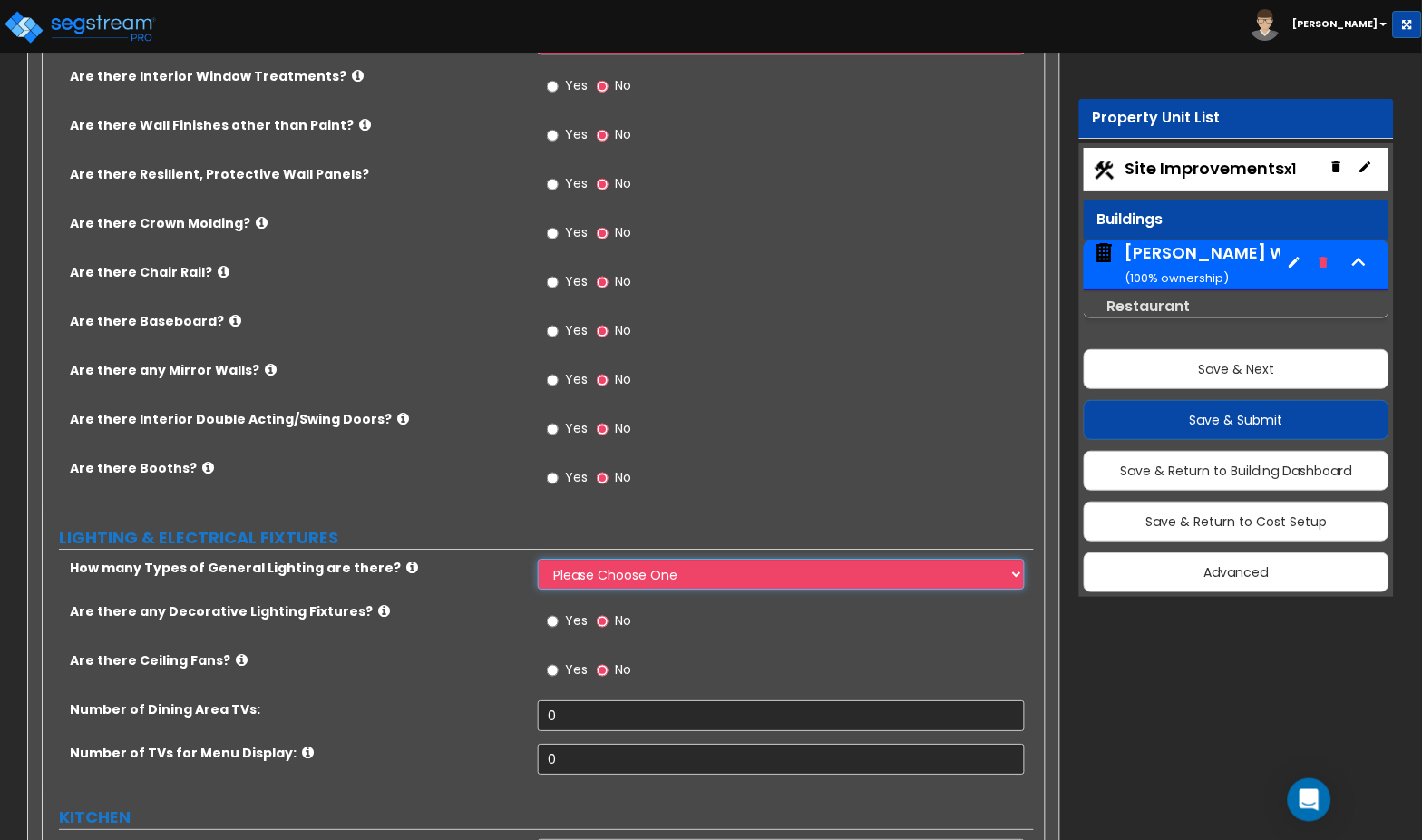
click at [687, 558] on select "Please Choose One 1 2 3" at bounding box center [781, 574] width 487 height 31
select select "1"
click at [538, 558] on select "Please Choose One 1 2 3" at bounding box center [781, 574] width 487 height 31
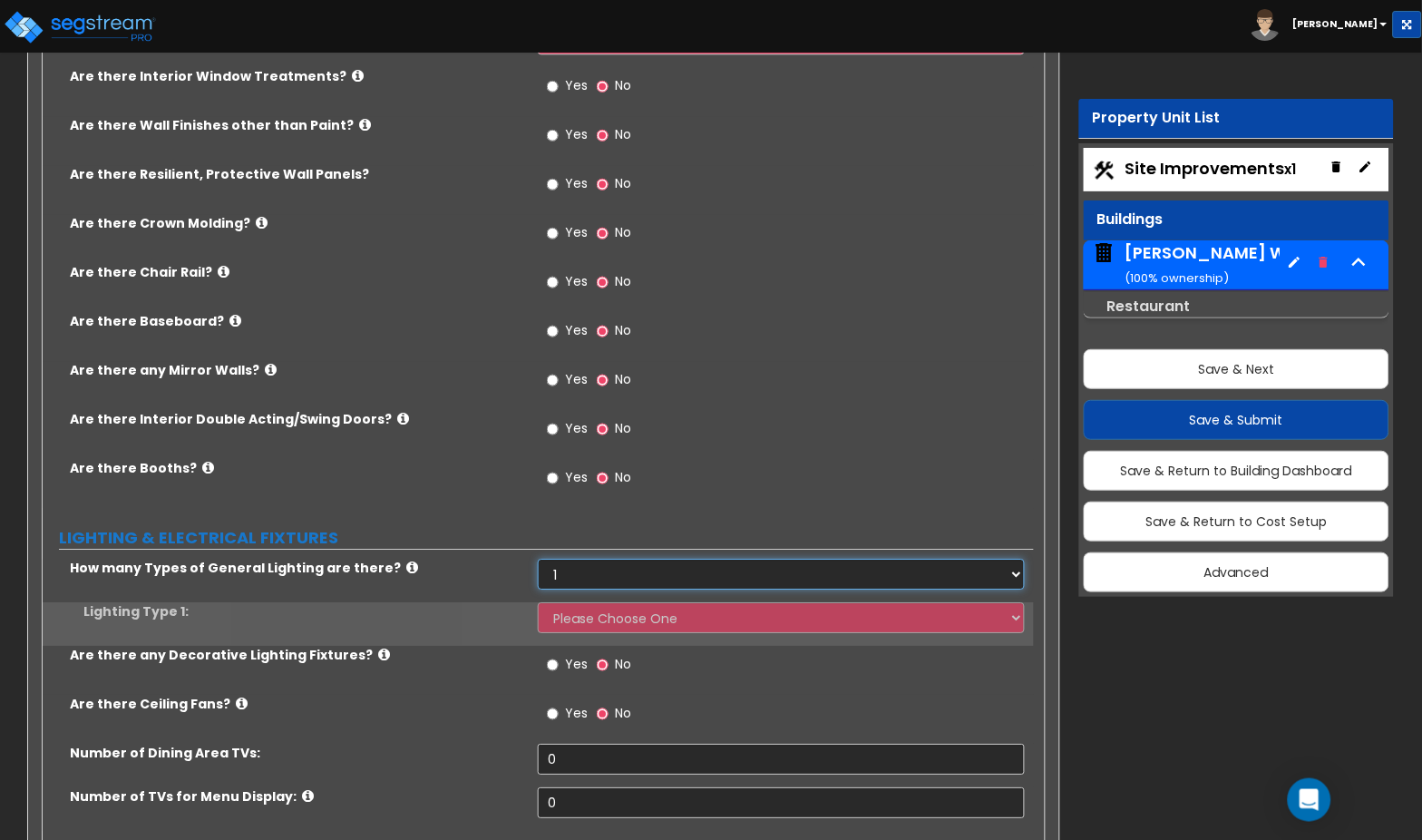
scroll to position [2648, 0]
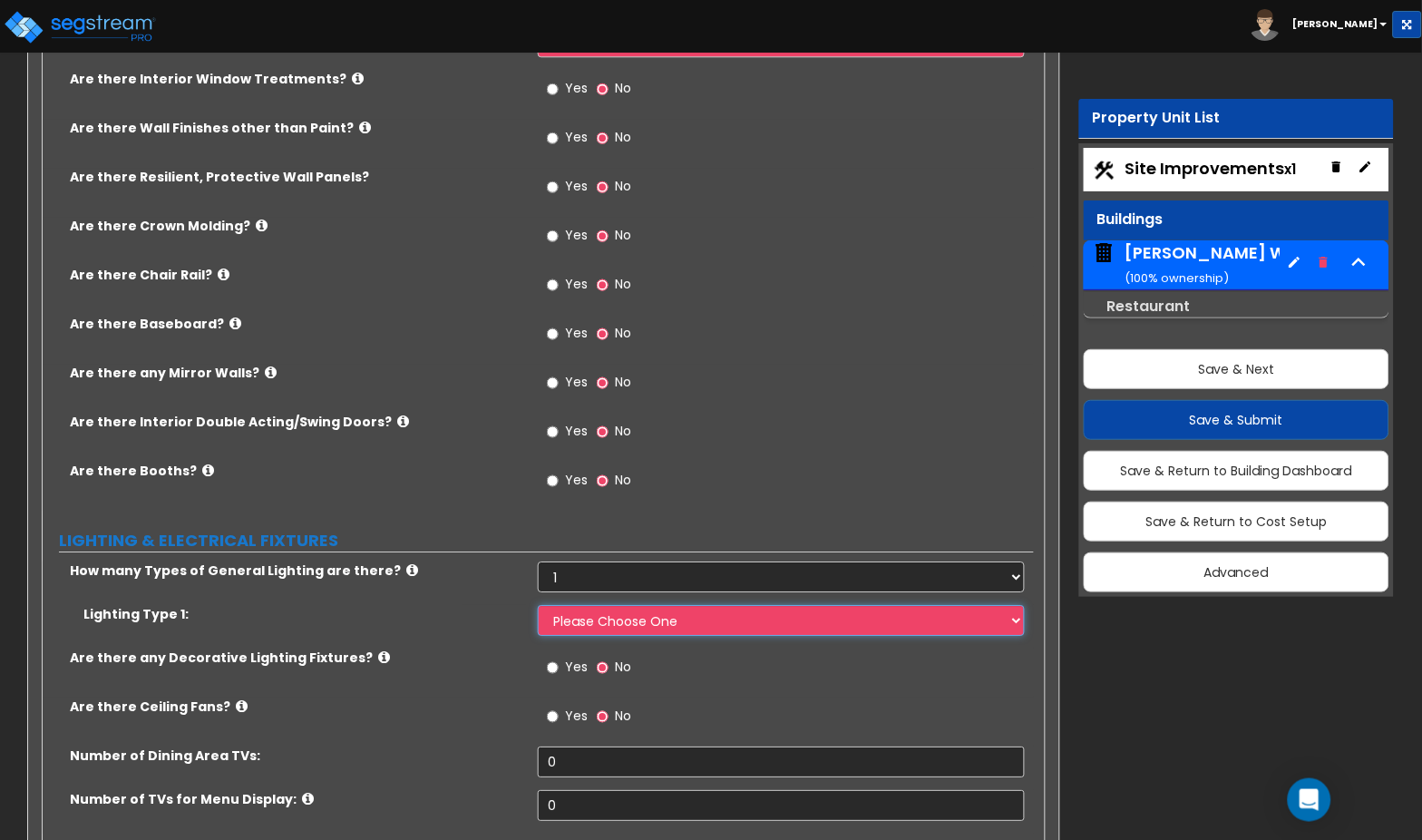
click at [696, 605] on select "Please Choose One LED Surface-Mounted LED Recessed Fluorescent Surface-Mounted …" at bounding box center [781, 621] width 487 height 31
select select "1"
click at [538, 605] on select "Please Choose One LED Surface-Mounted LED Recessed Fluorescent Surface-Mounted …" at bounding box center [781, 621] width 487 height 31
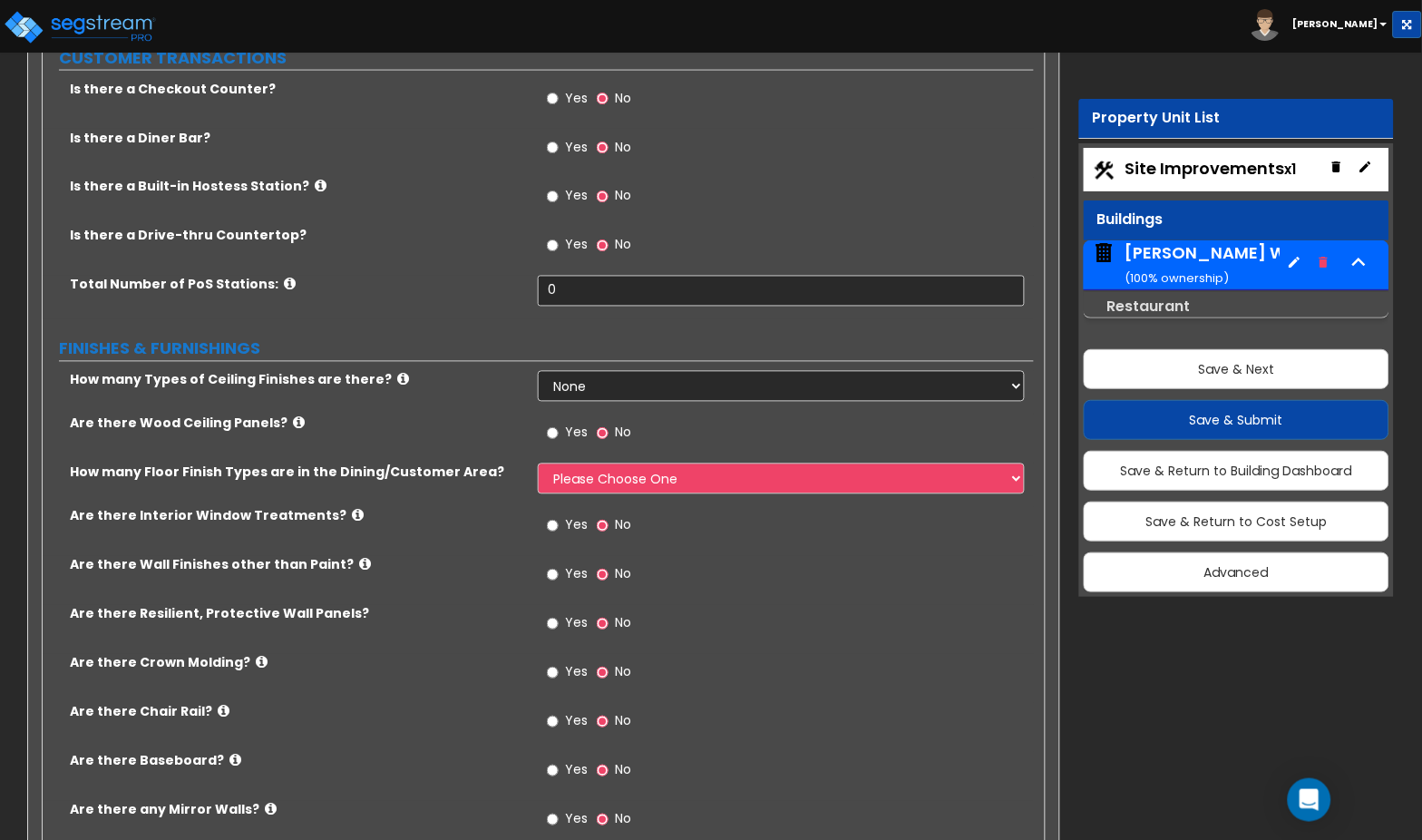
scroll to position [2196, 0]
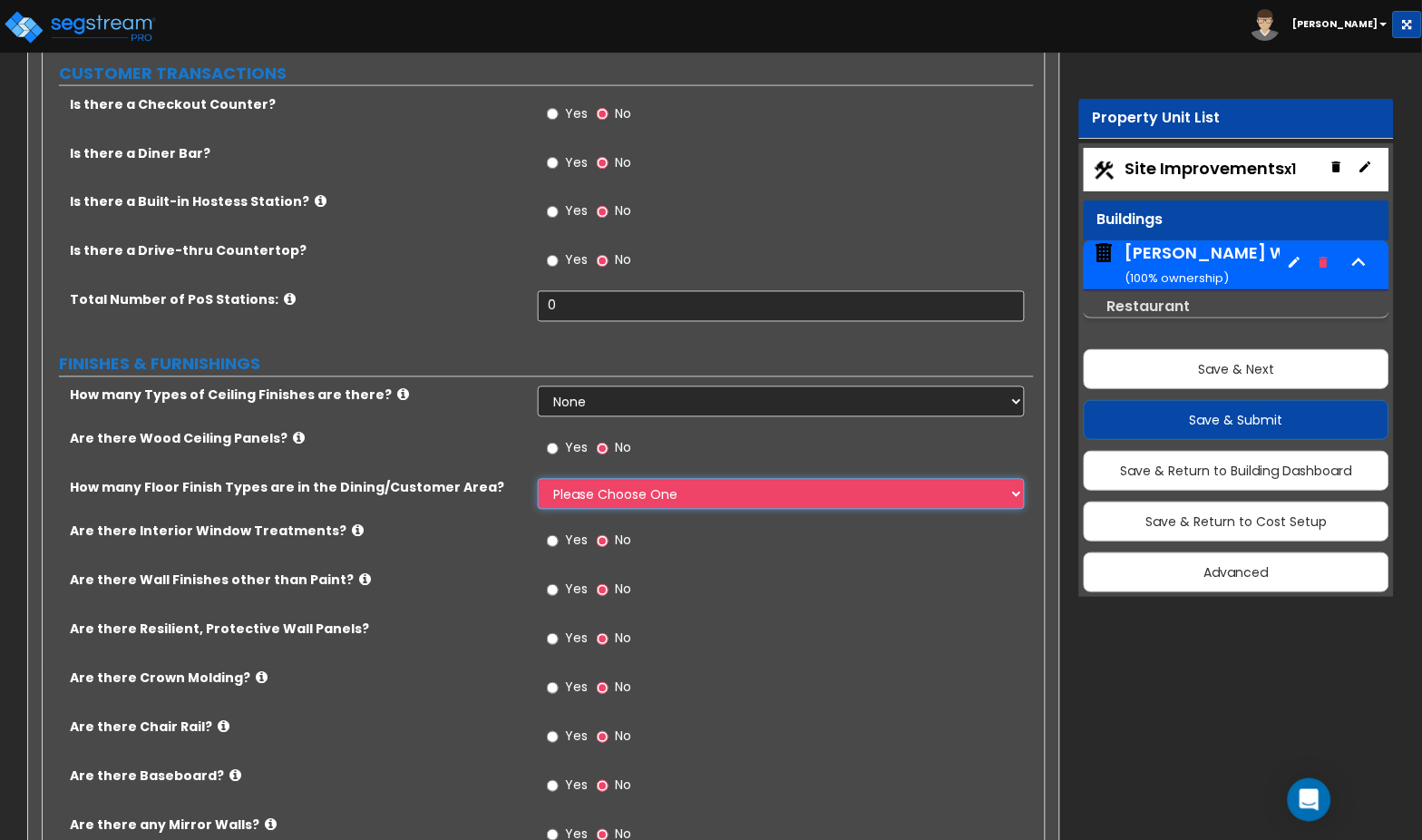
click at [647, 479] on select "Please Choose One 1 2 3" at bounding box center [781, 494] width 487 height 31
select select "1"
click at [538, 479] on select "Please Choose One 1 2 3" at bounding box center [781, 494] width 487 height 31
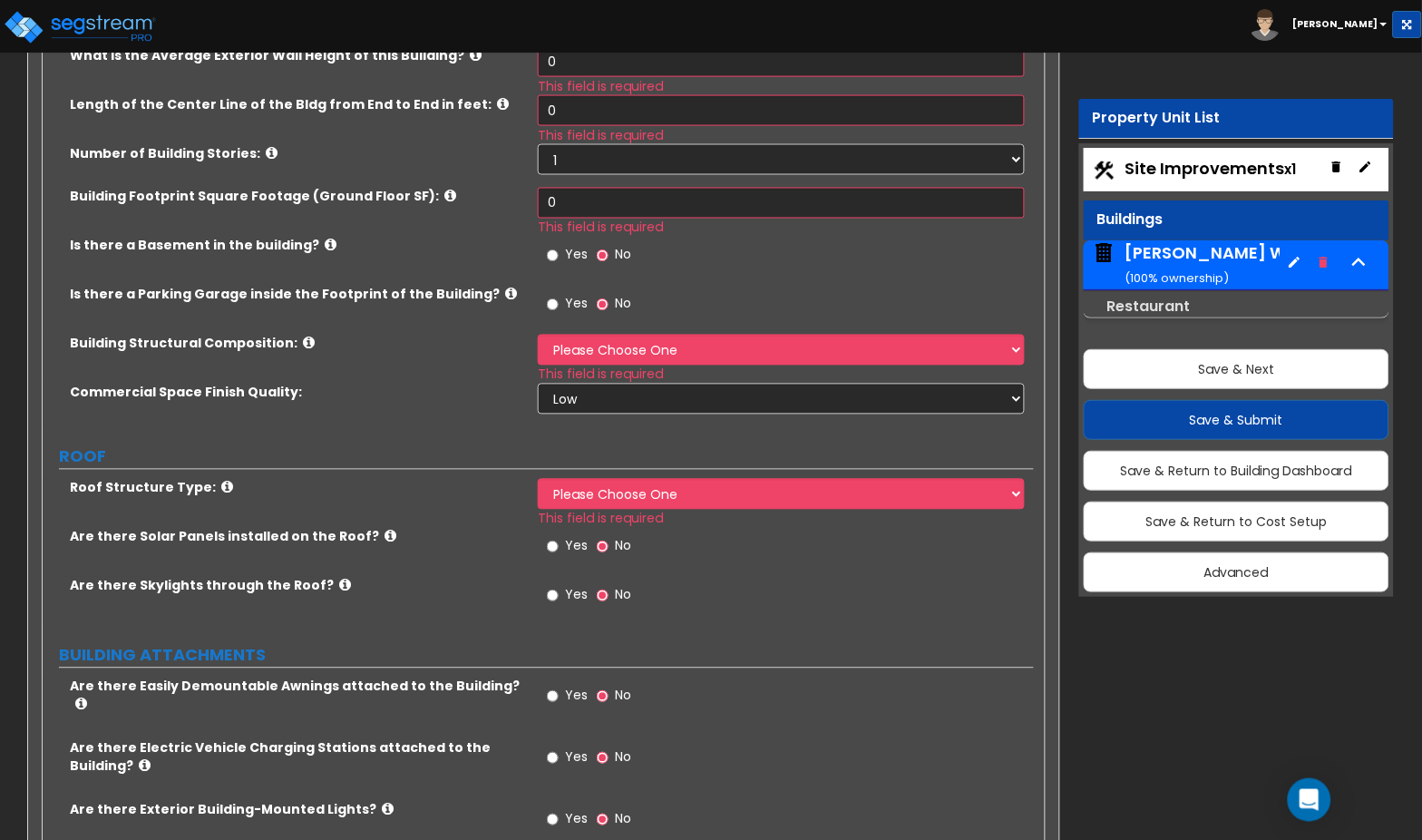
scroll to position [535, 0]
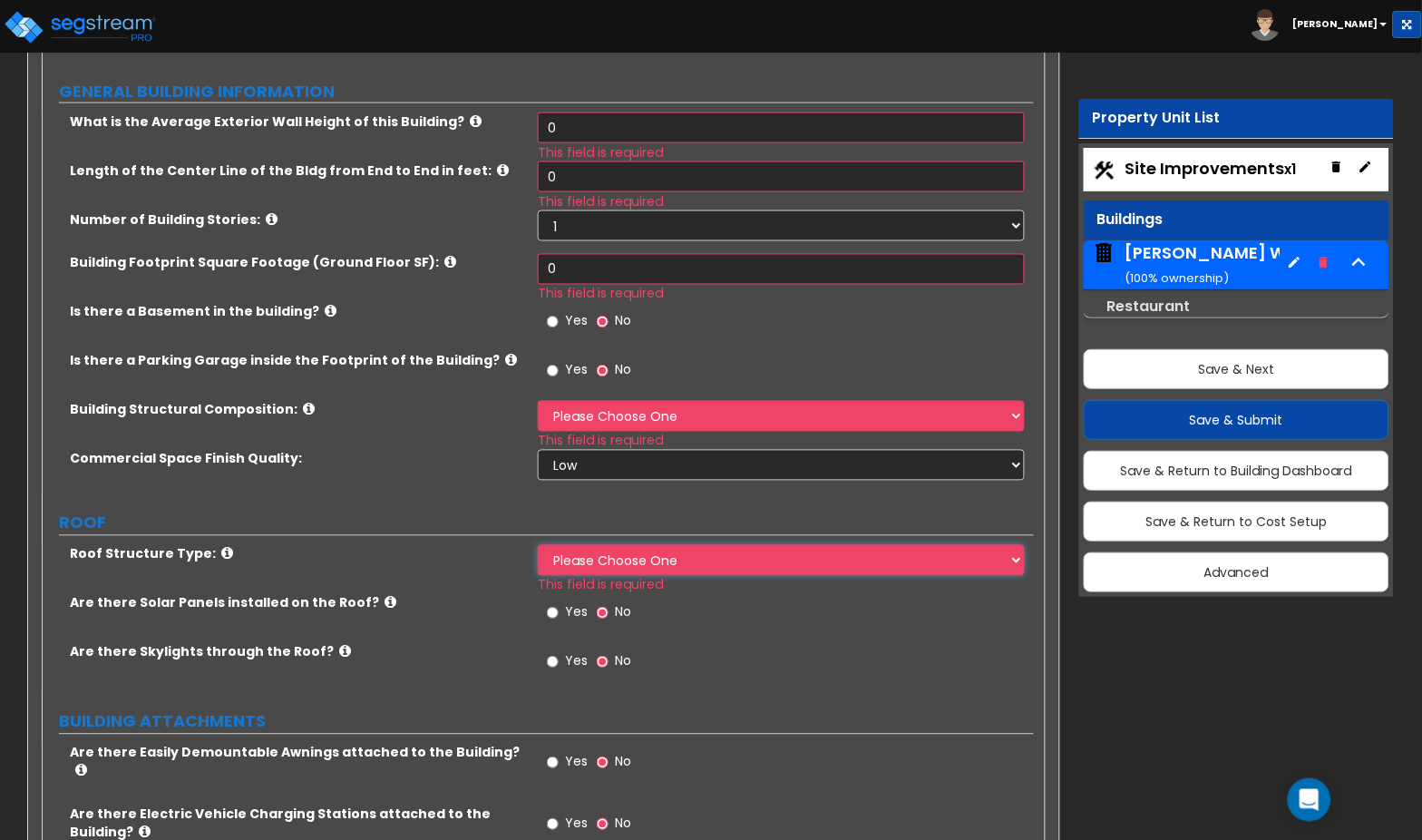
click at [638, 545] on select "Please Choose One Gable Roof Flat Roof Hybrid Gable & Flat Roof" at bounding box center [781, 560] width 487 height 31
select select "2"
click at [538, 545] on select "Please Choose One Gable Roof Flat Roof Hybrid Gable & Flat Roof" at bounding box center [781, 560] width 487 height 31
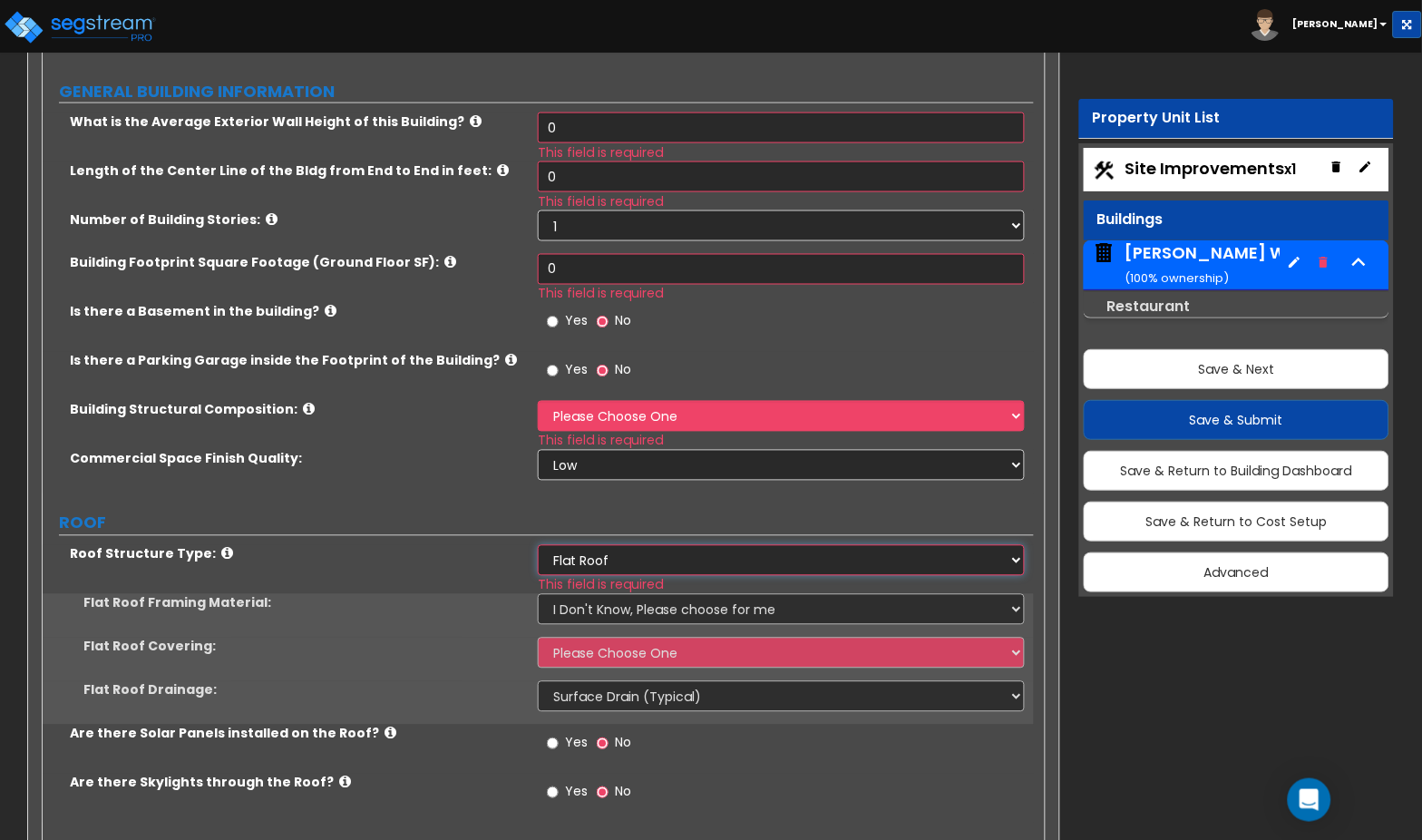
scroll to position [464, 0]
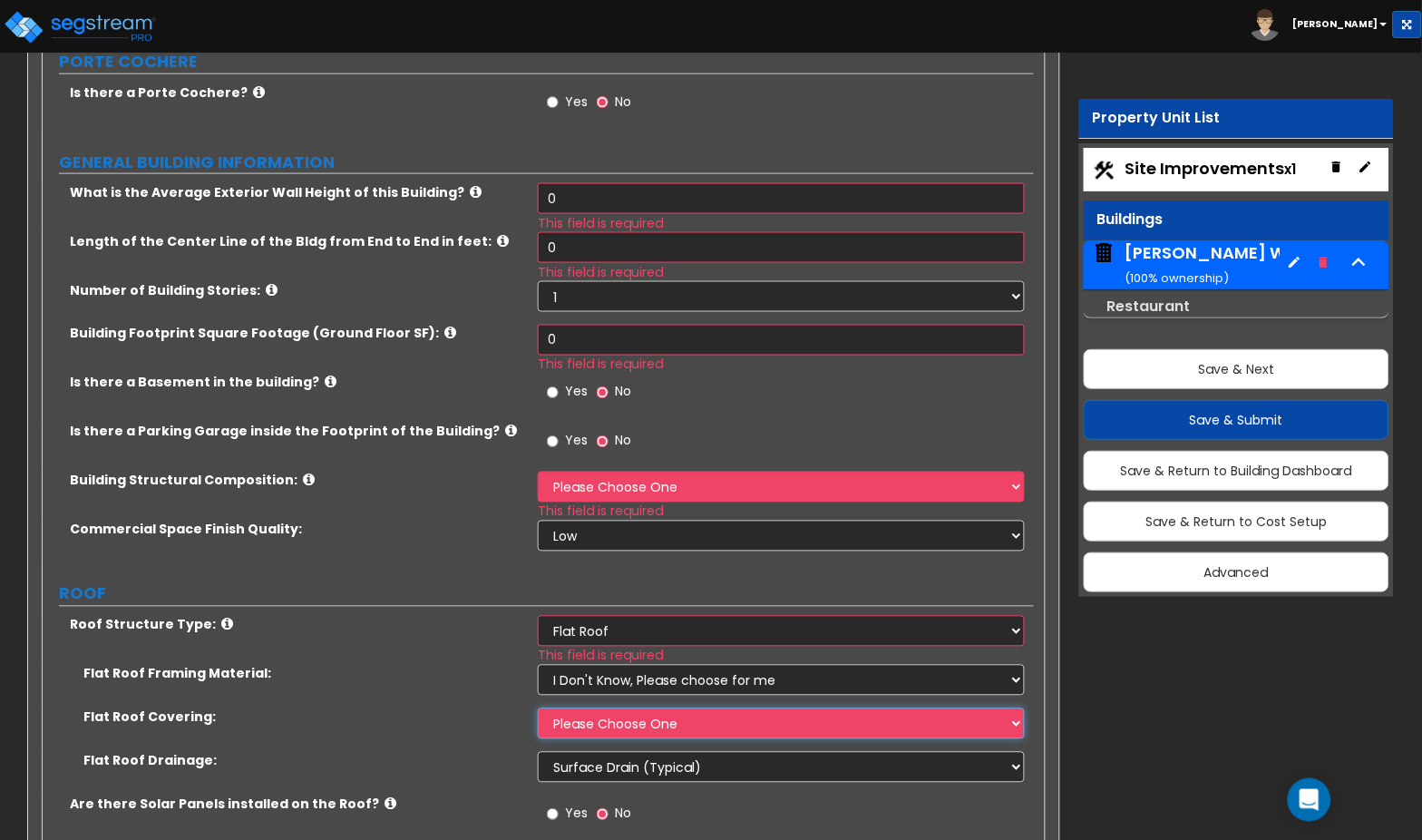
click at [651, 708] on select "Please Choose One Rolled Asphalt PVC Membrane Plastic (EPDM) Membrane Asphalt F…" at bounding box center [781, 723] width 487 height 31
select select "1"
click at [538, 708] on select "Please Choose One Rolled Asphalt PVC Membrane Plastic (EPDM) Membrane Asphalt F…" at bounding box center [781, 723] width 487 height 31
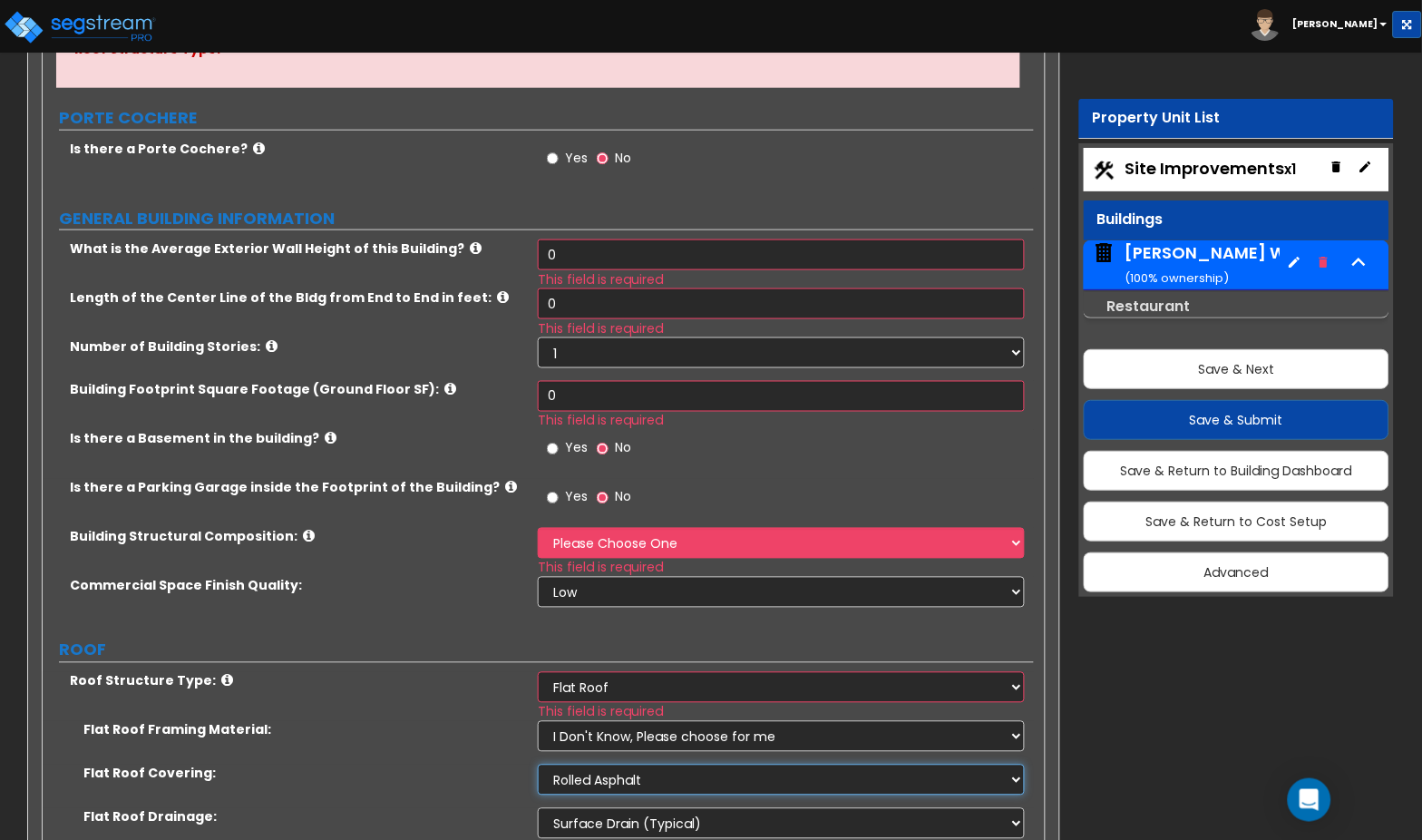
scroll to position [384, 0]
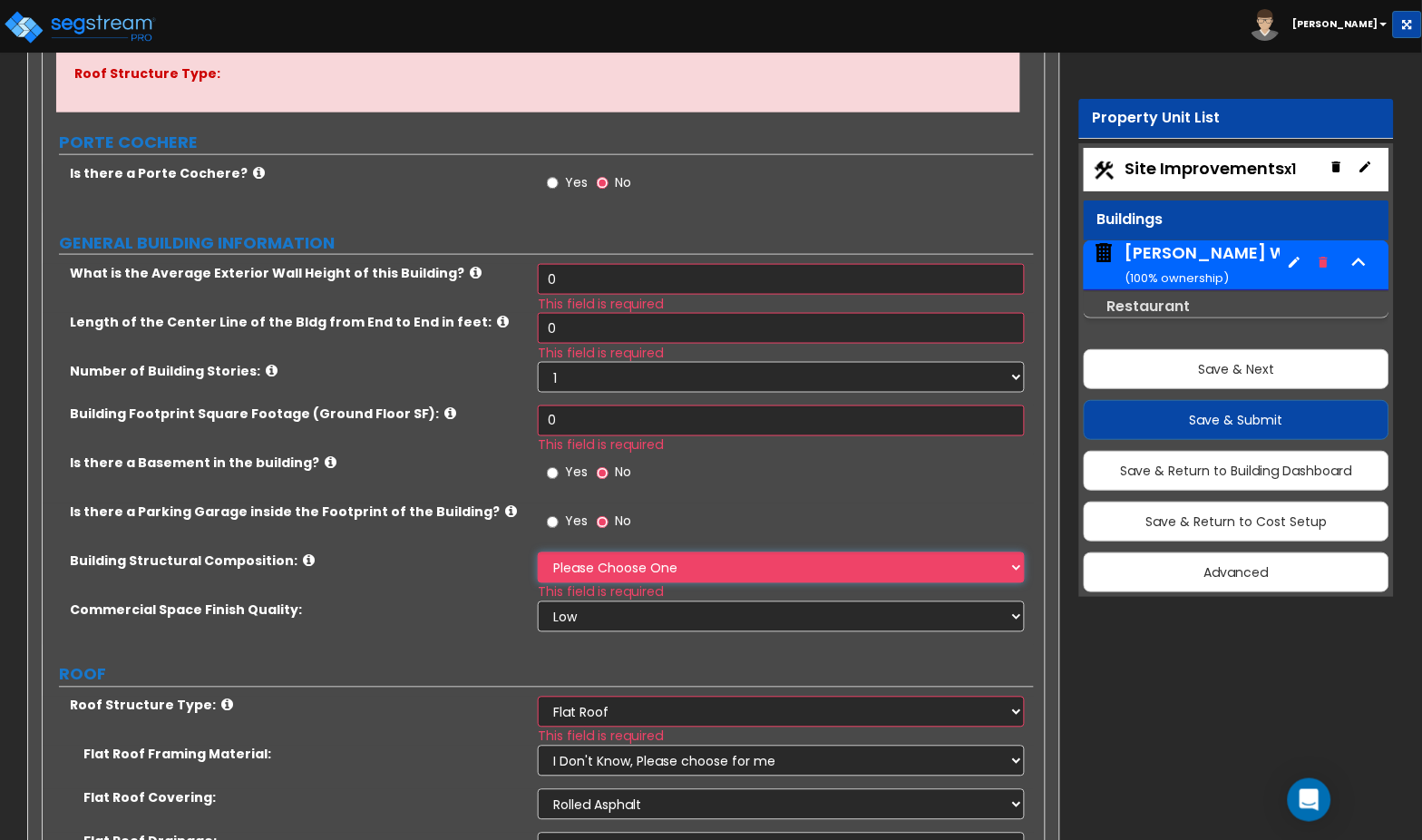
click at [607, 553] on select "Please Choose One Tilt-up Wall Construction Reinforced Concrete Structural Stee…" at bounding box center [781, 568] width 487 height 31
select select "5"
click at [538, 553] on select "Please Choose One Tilt-up Wall Construction Reinforced Concrete Structural Stee…" at bounding box center [781, 568] width 487 height 31
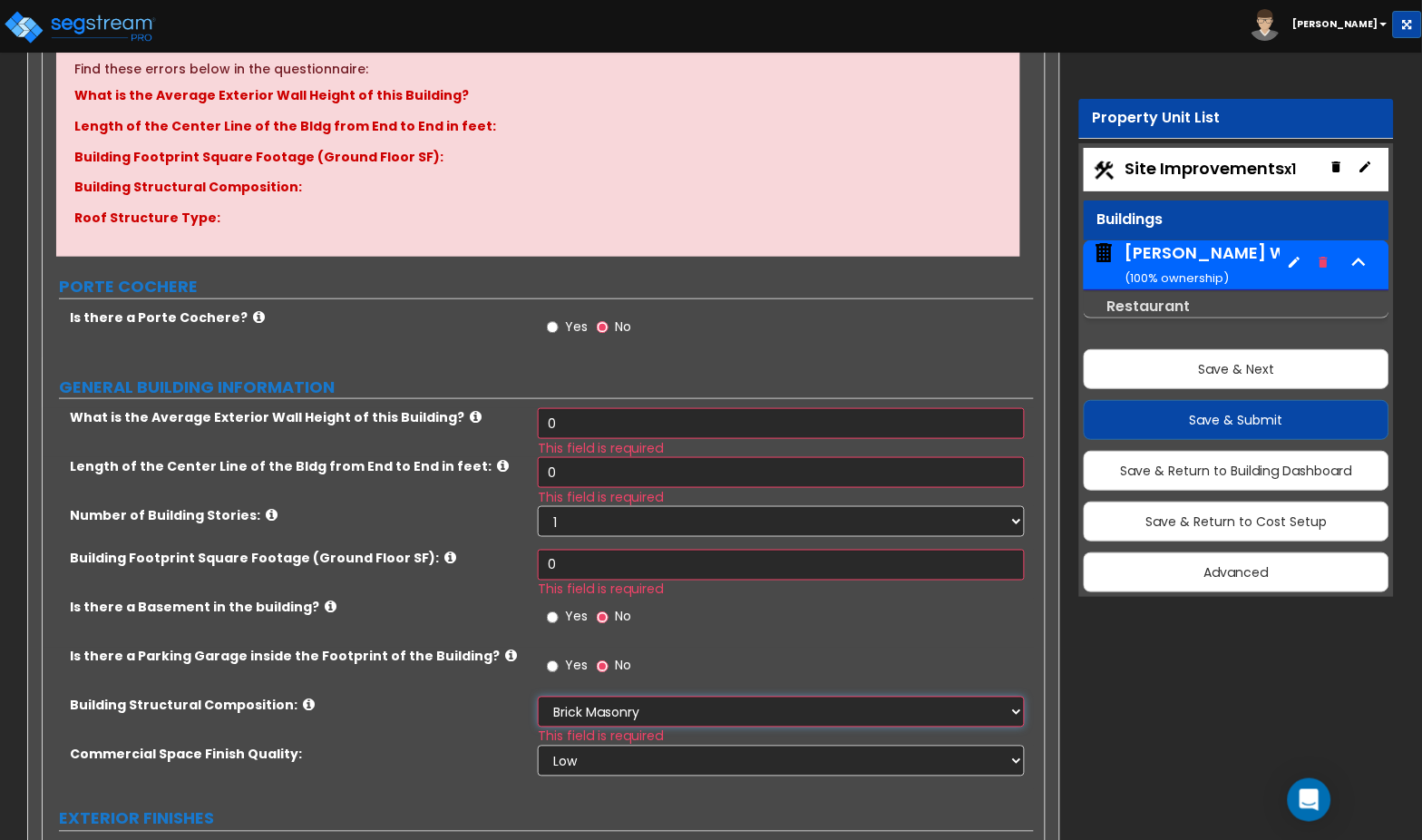
scroll to position [234, 0]
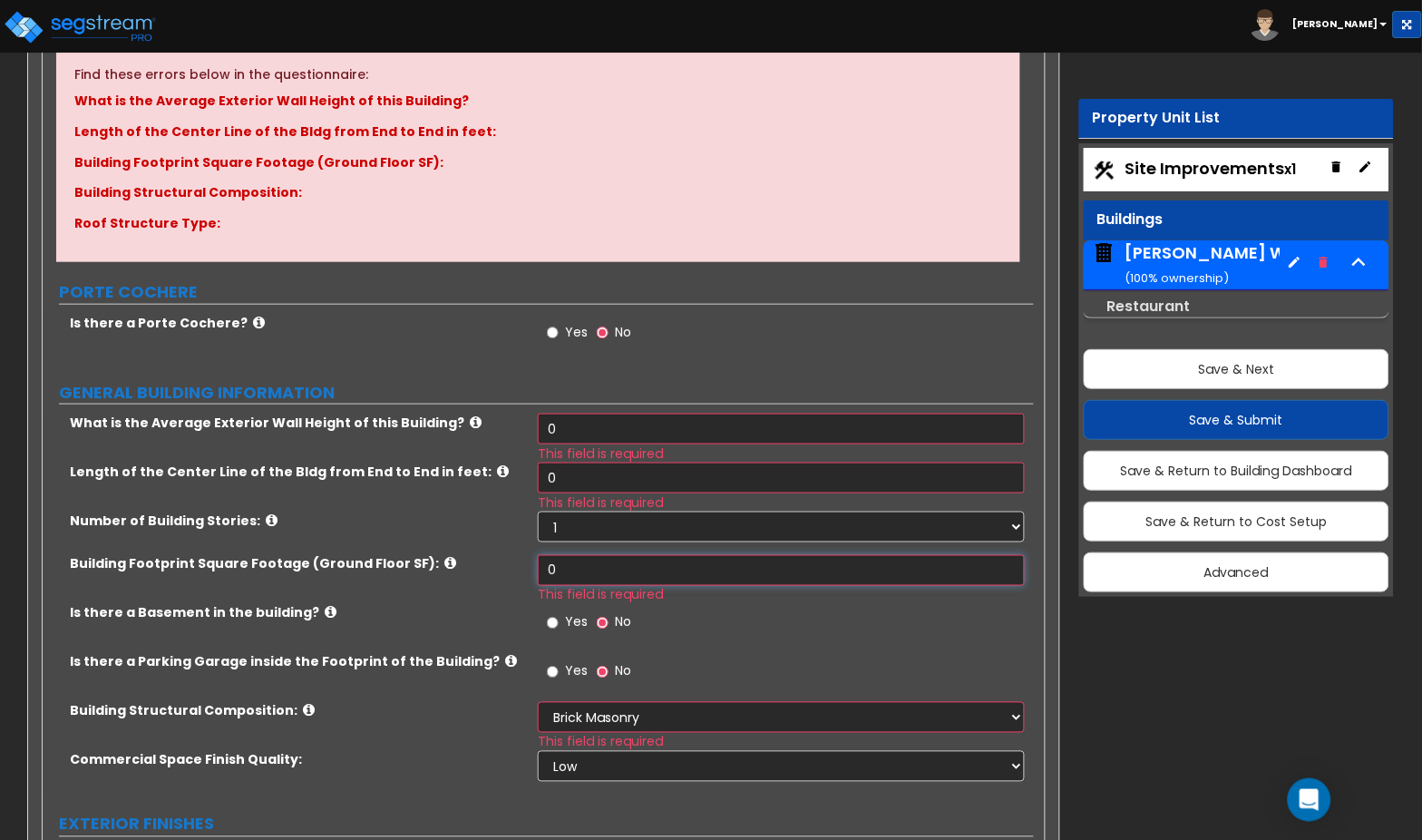
drag, startPoint x: 589, startPoint y: 547, endPoint x: 524, endPoint y: 546, distance: 65.0
click at [525, 555] on div "Building Footprint Square Footage (Ground Floor SF): 0 This field is required" at bounding box center [538, 580] width 992 height 49
type input "10,967"
click at [564, 468] on input "0" at bounding box center [781, 478] width 487 height 31
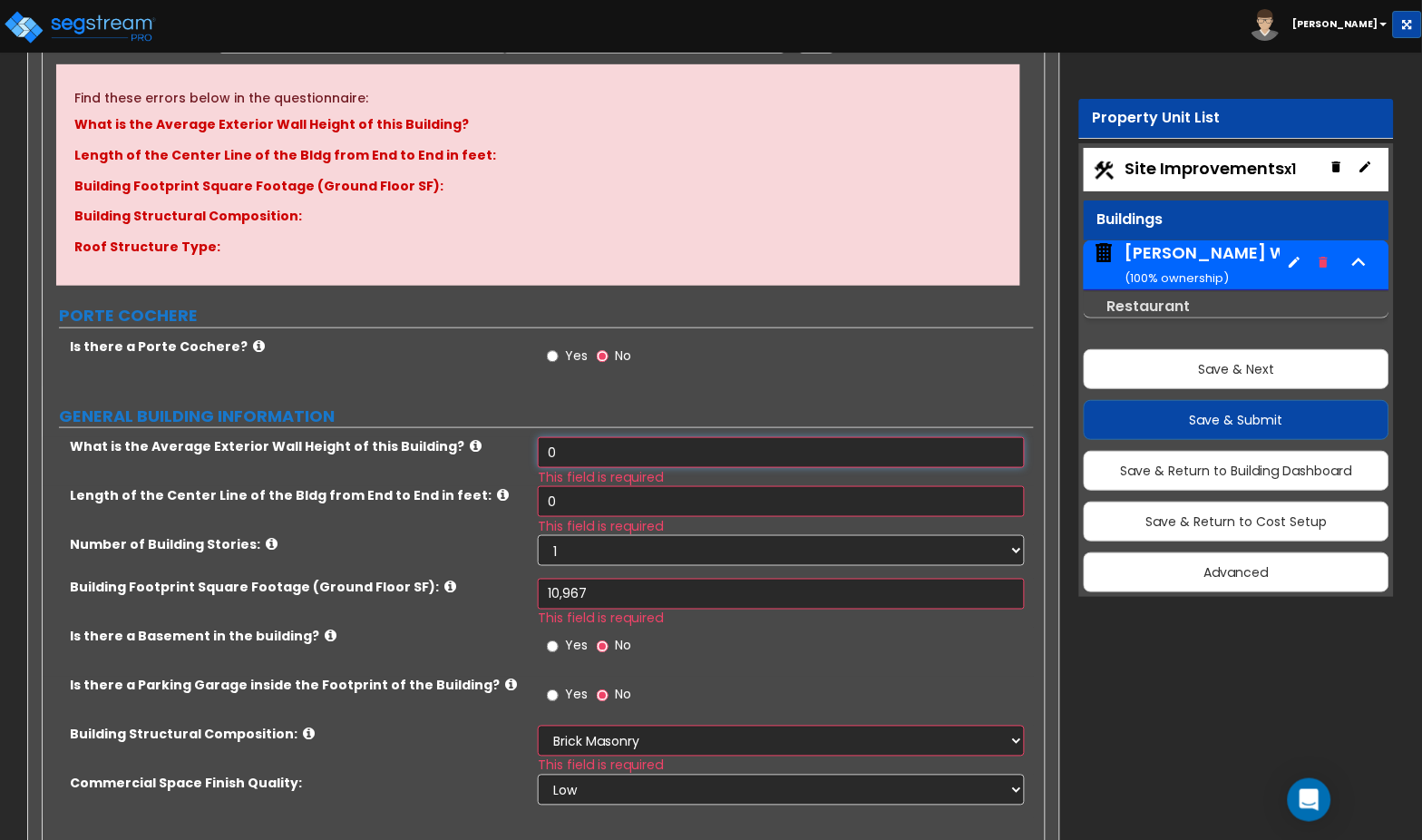
click at [592, 437] on input "0" at bounding box center [781, 453] width 487 height 31
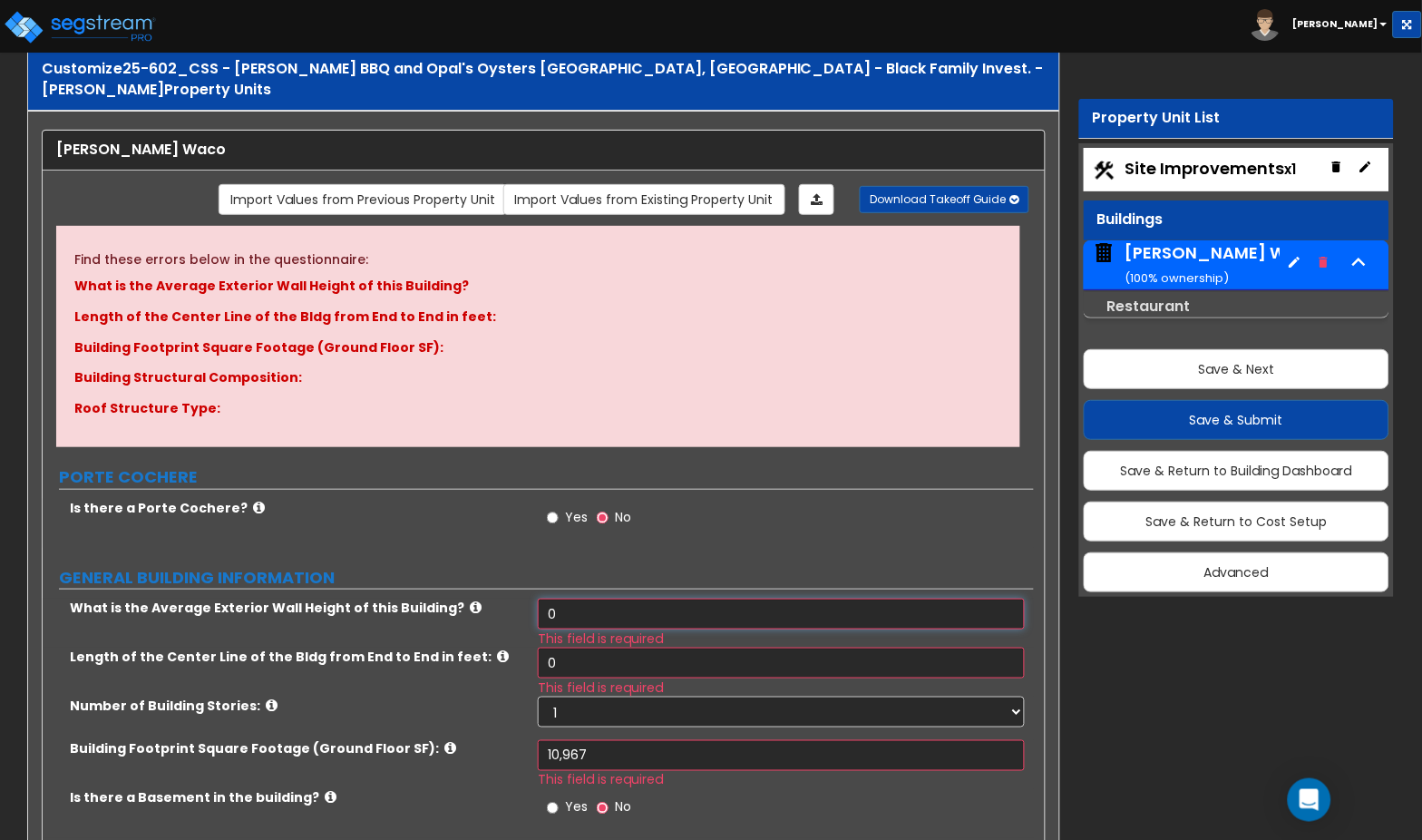
scroll to position [25, 0]
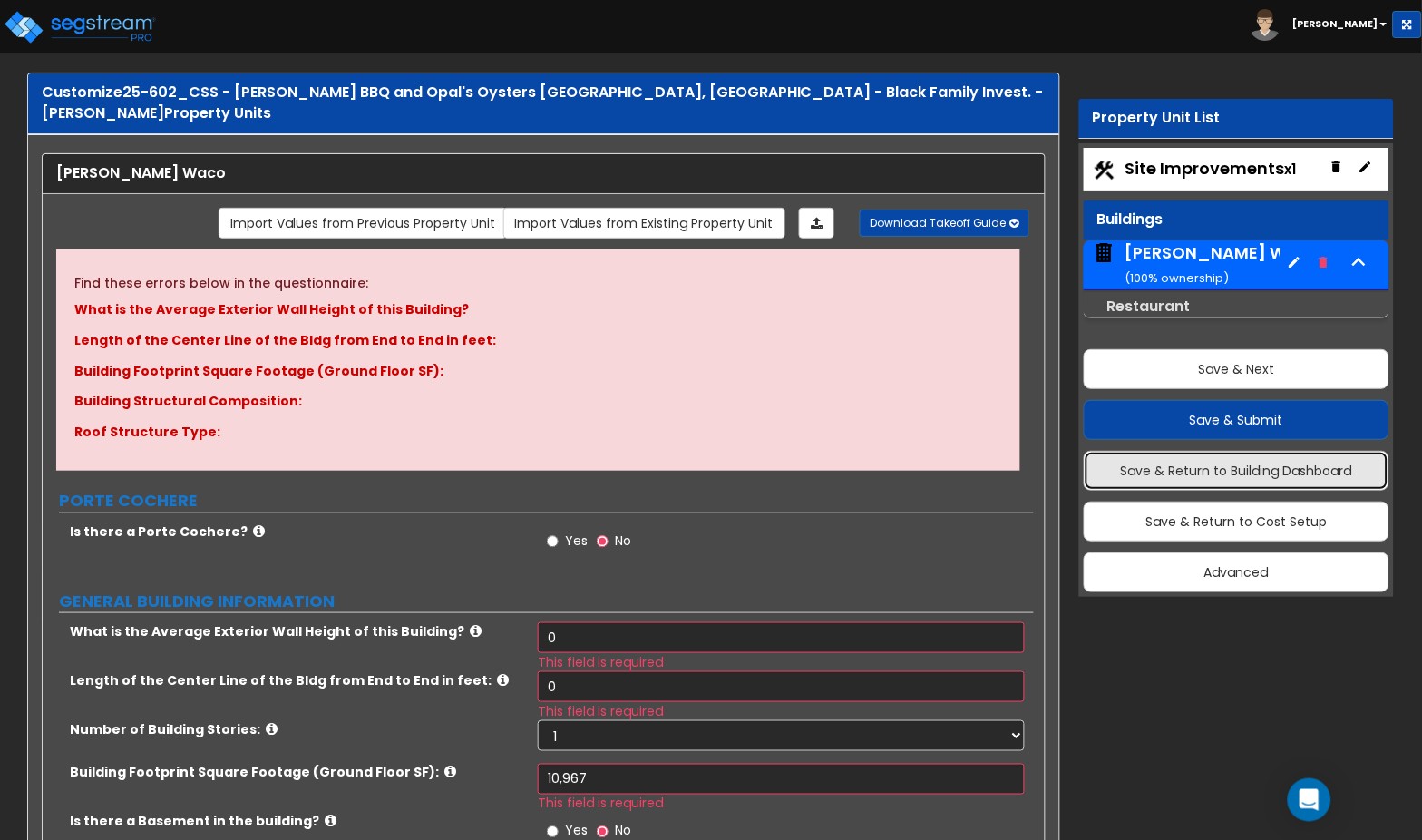
click at [1265, 460] on button "Save & Return to Building Dashboard" at bounding box center [1236, 470] width 306 height 40
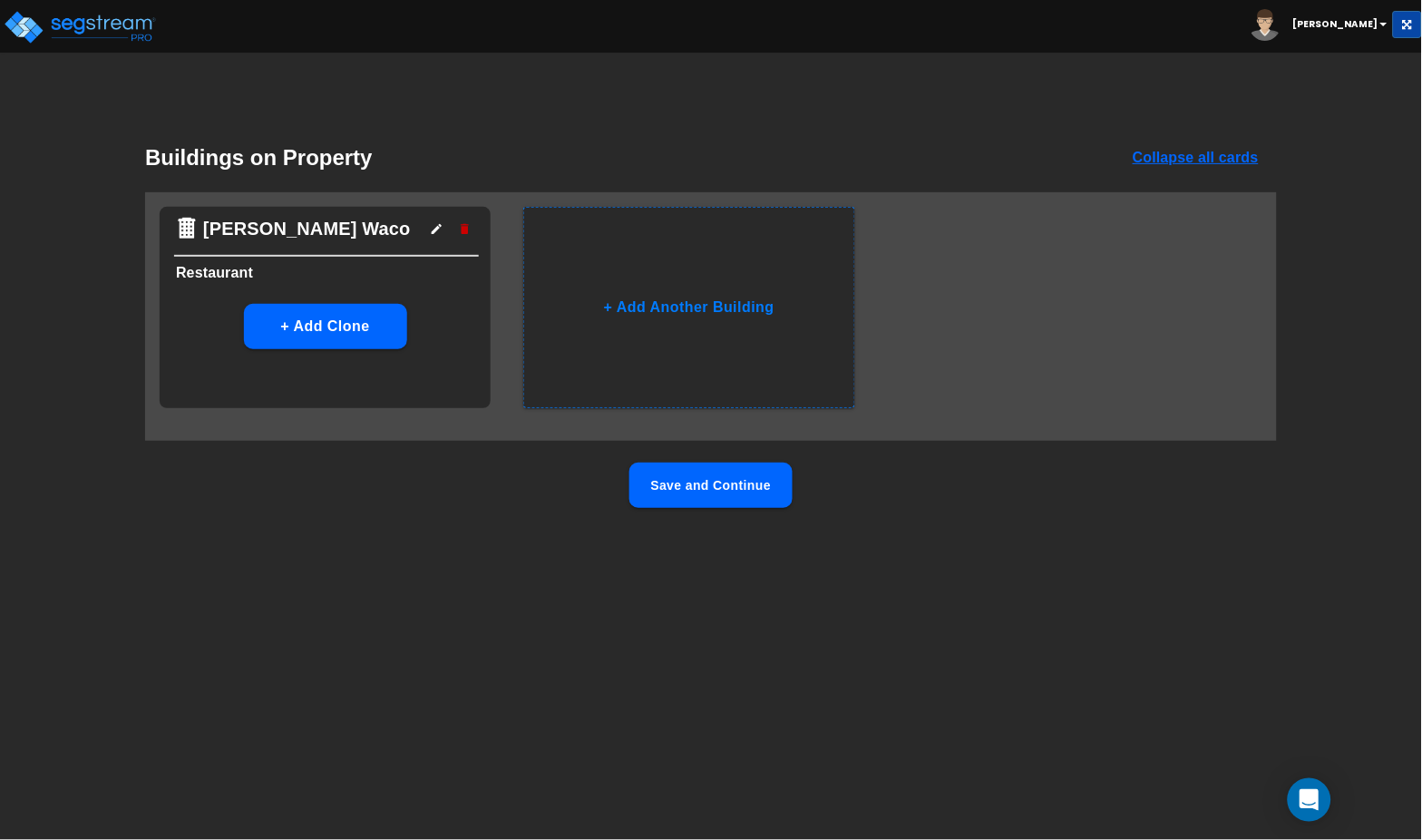
scroll to position [0, 0]
click at [762, 492] on button "Save and Continue" at bounding box center [711, 485] width 163 height 46
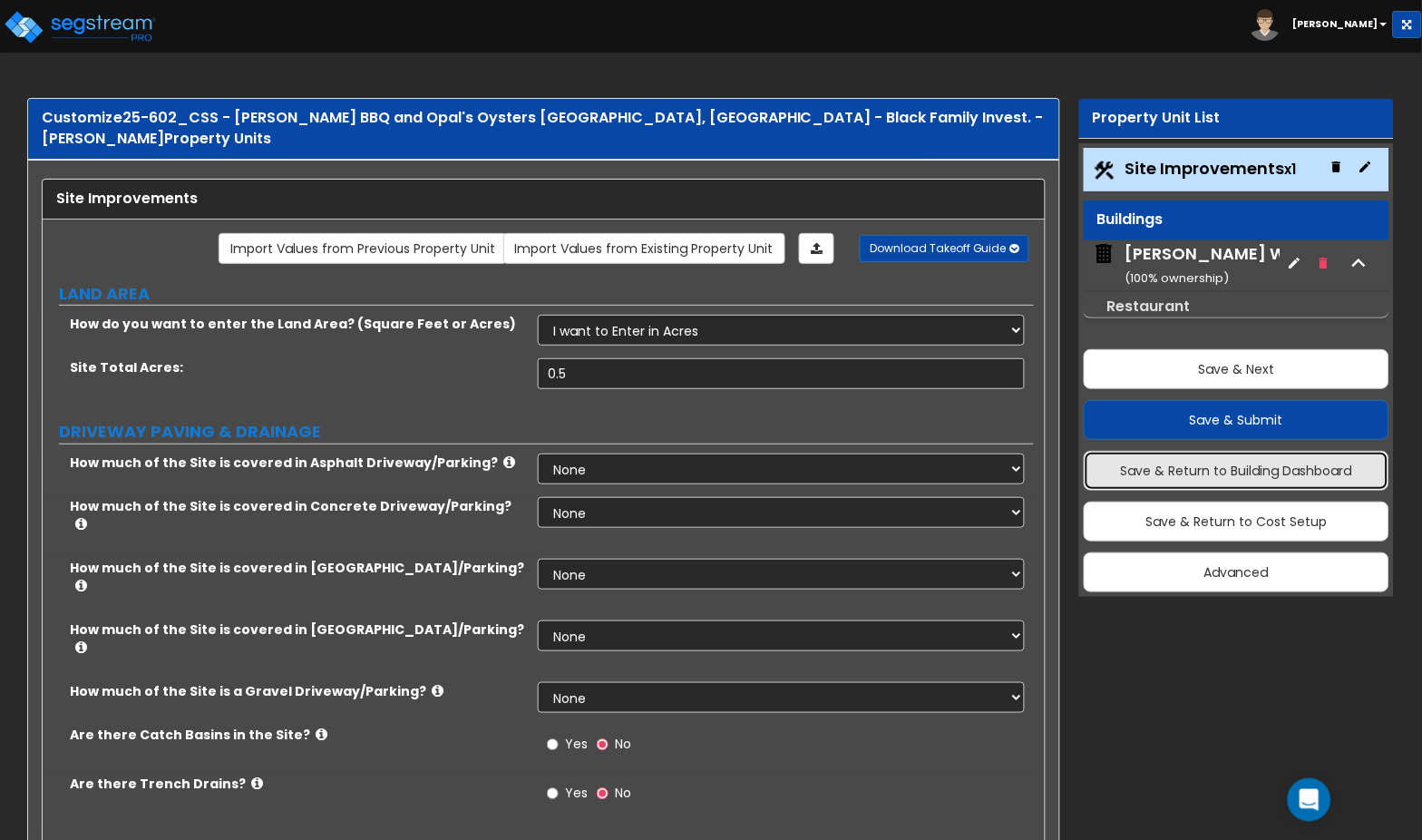
click at [1219, 469] on button "Save & Return to Building Dashboard" at bounding box center [1236, 470] width 306 height 40
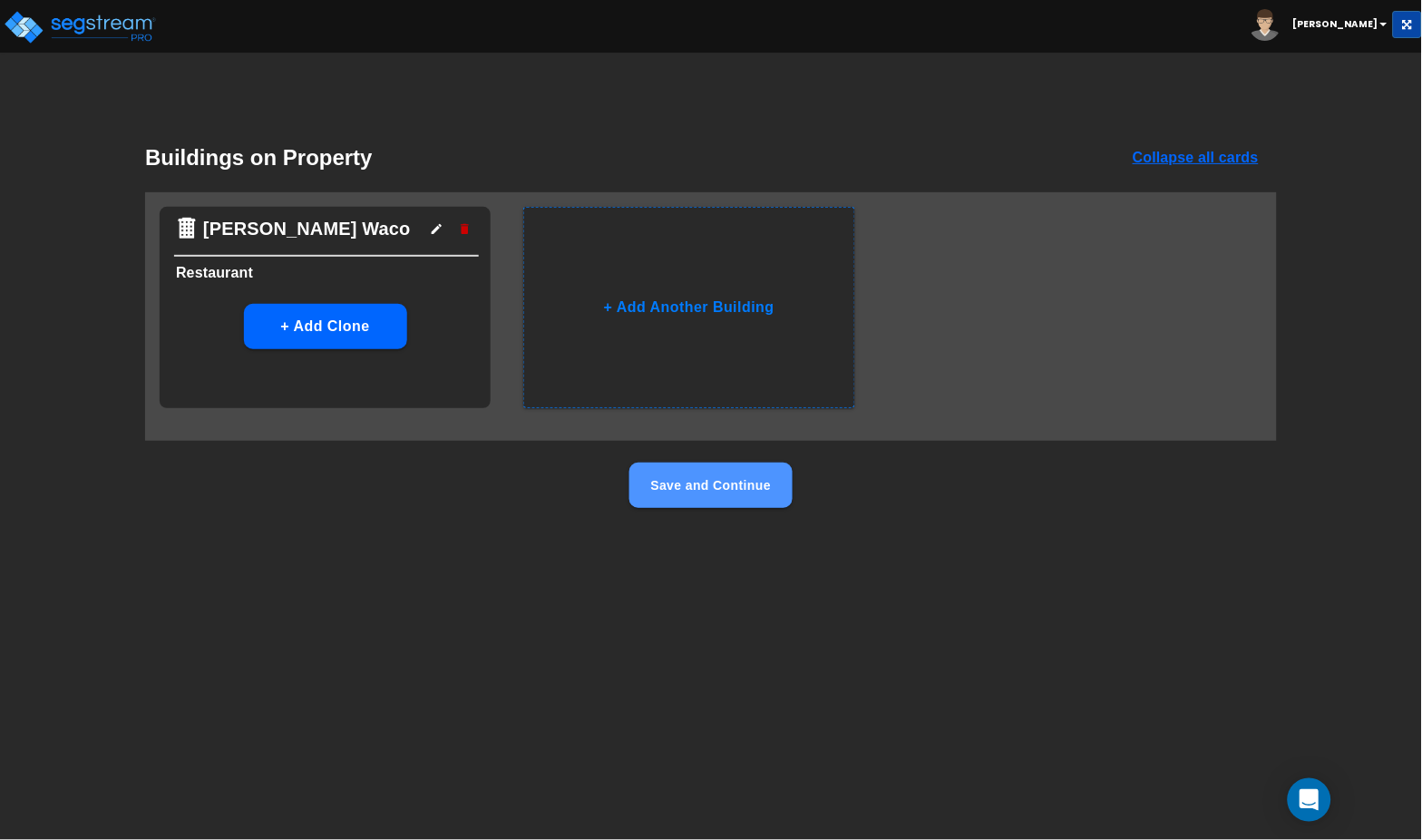
click at [749, 491] on button "Save and Continue" at bounding box center [711, 485] width 163 height 46
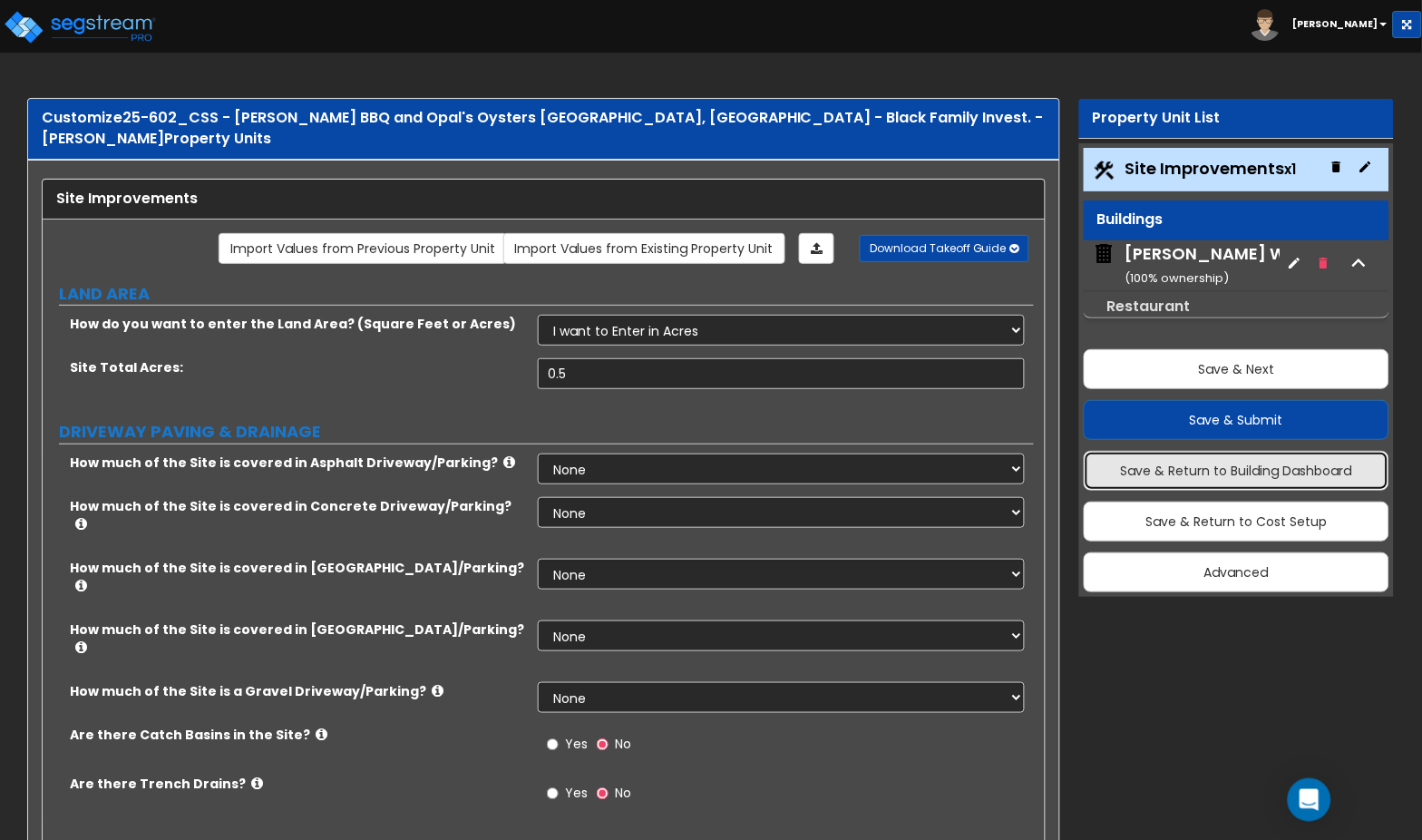
click at [1251, 460] on button "Save & Return to Building Dashboard" at bounding box center [1236, 470] width 306 height 40
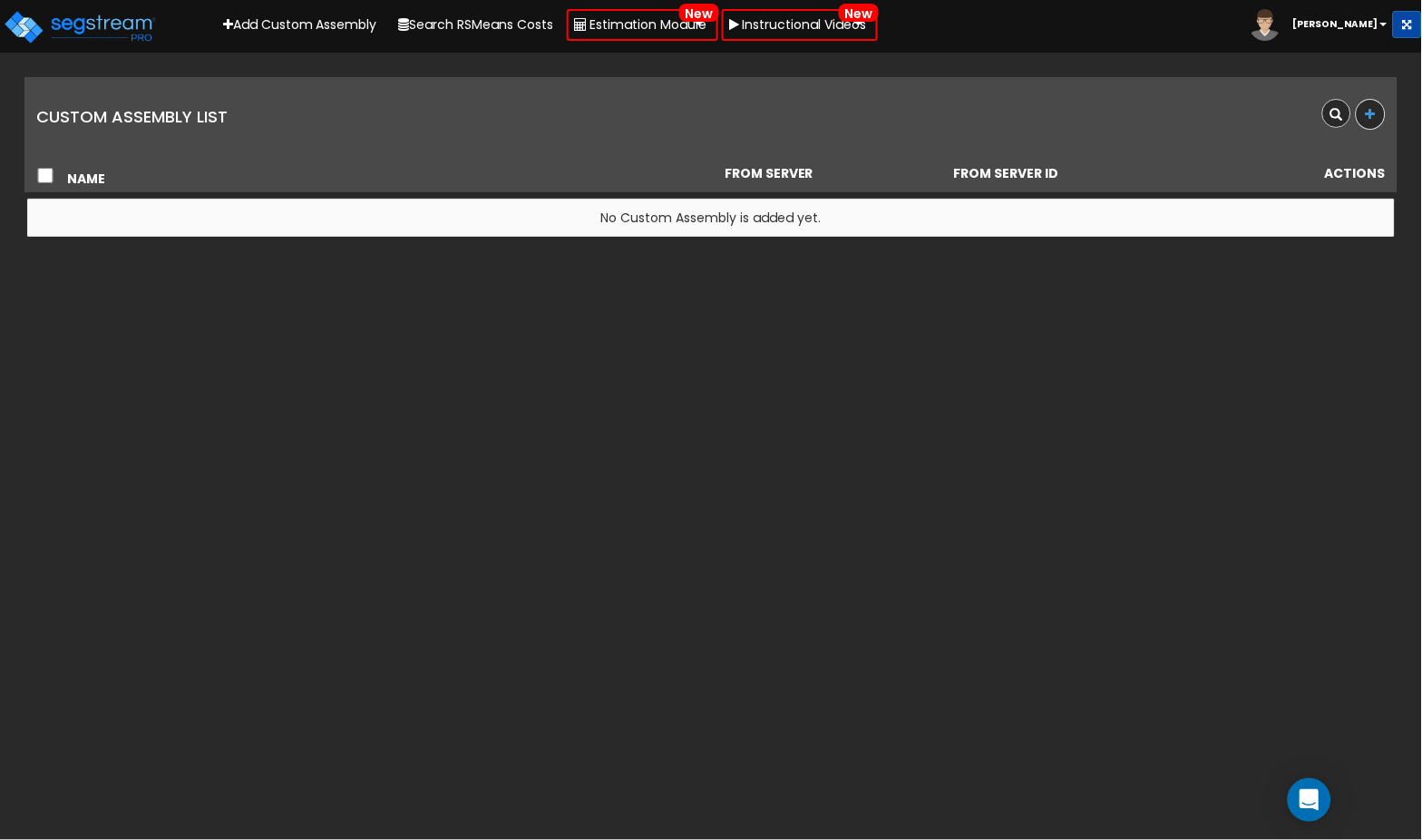
click at [1370, 27] on b "[PERSON_NAME]" at bounding box center [1337, 24] width 85 height 14
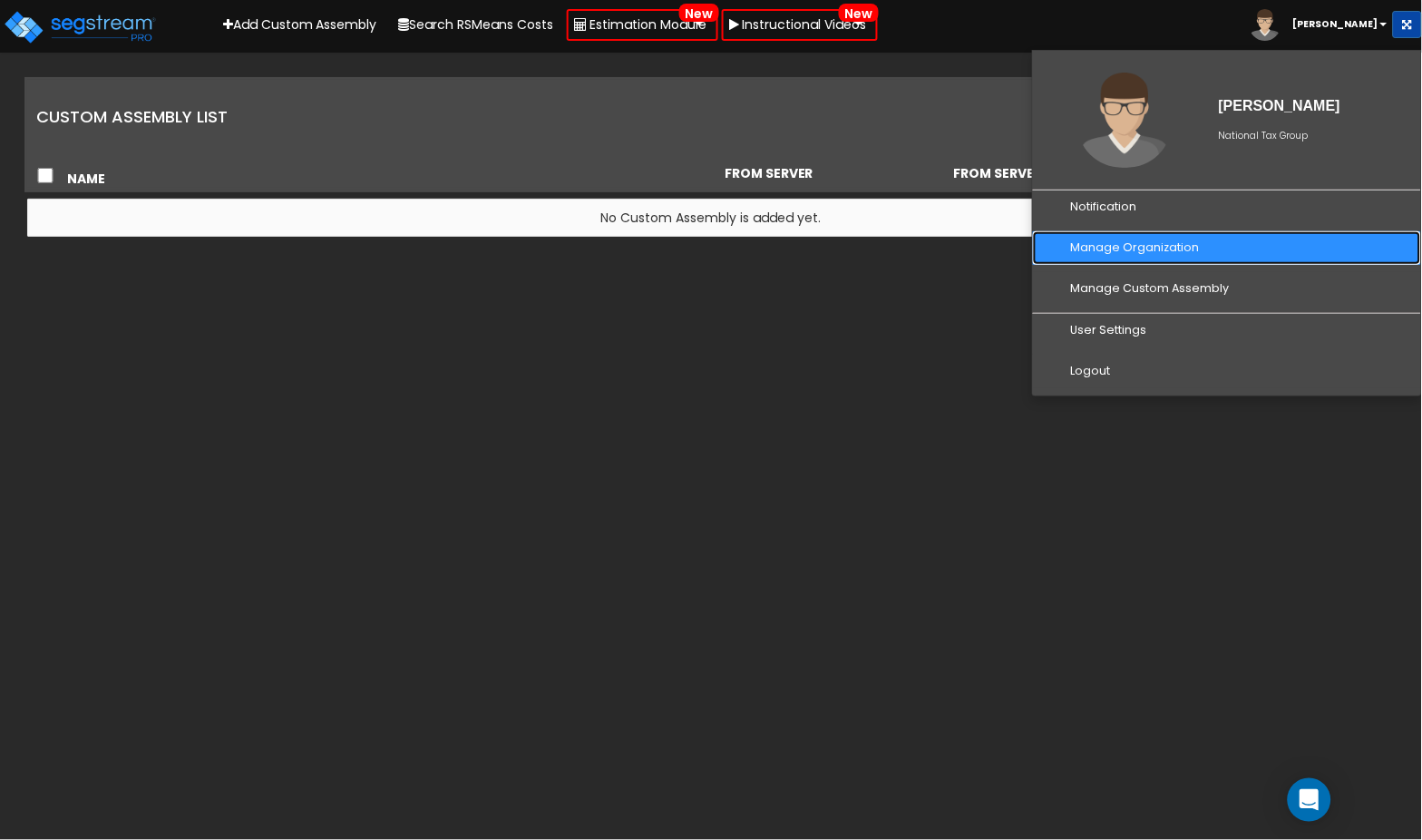
click at [1131, 253] on link "Manage Organization" at bounding box center [1228, 248] width 389 height 34
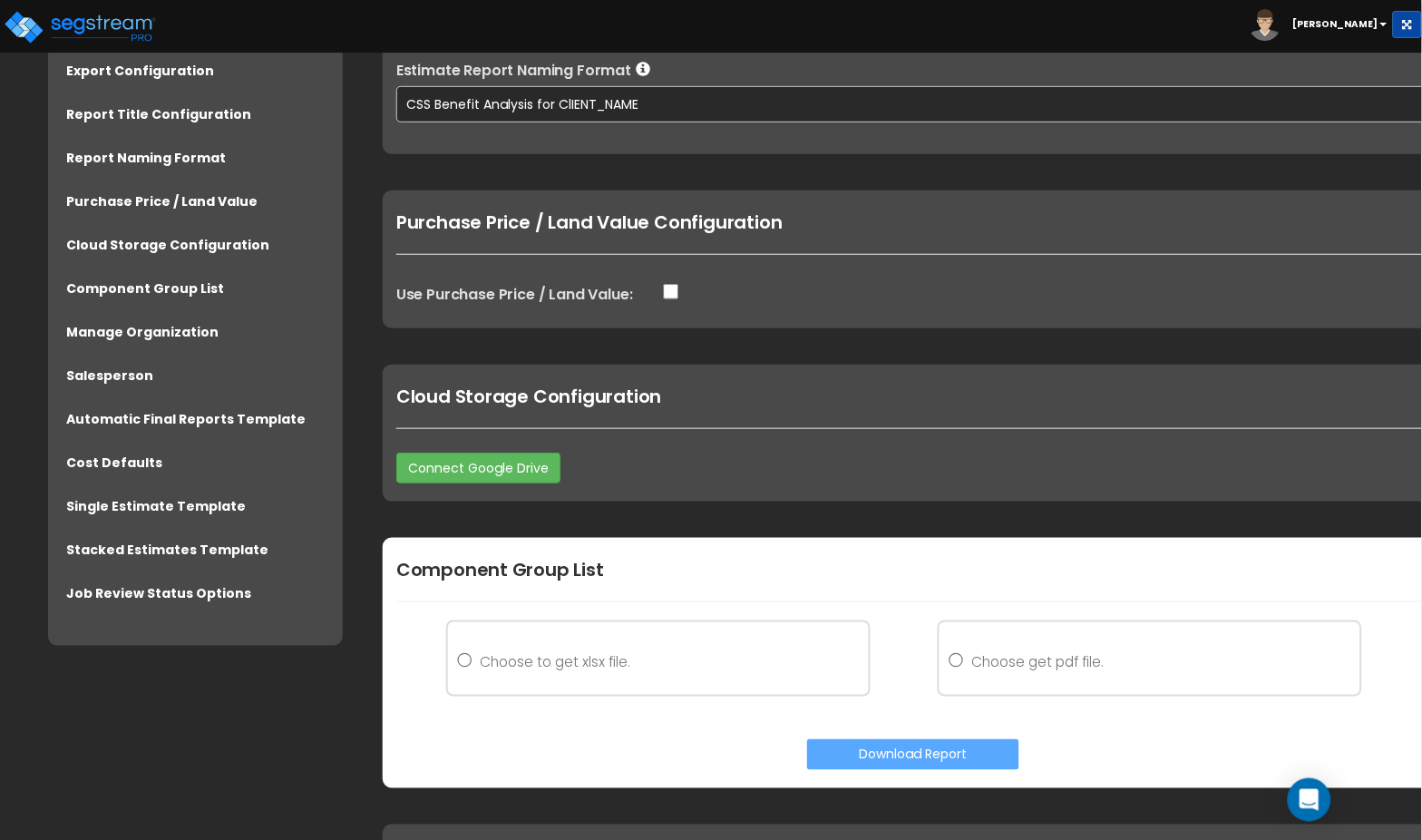
scroll to position [1764, 0]
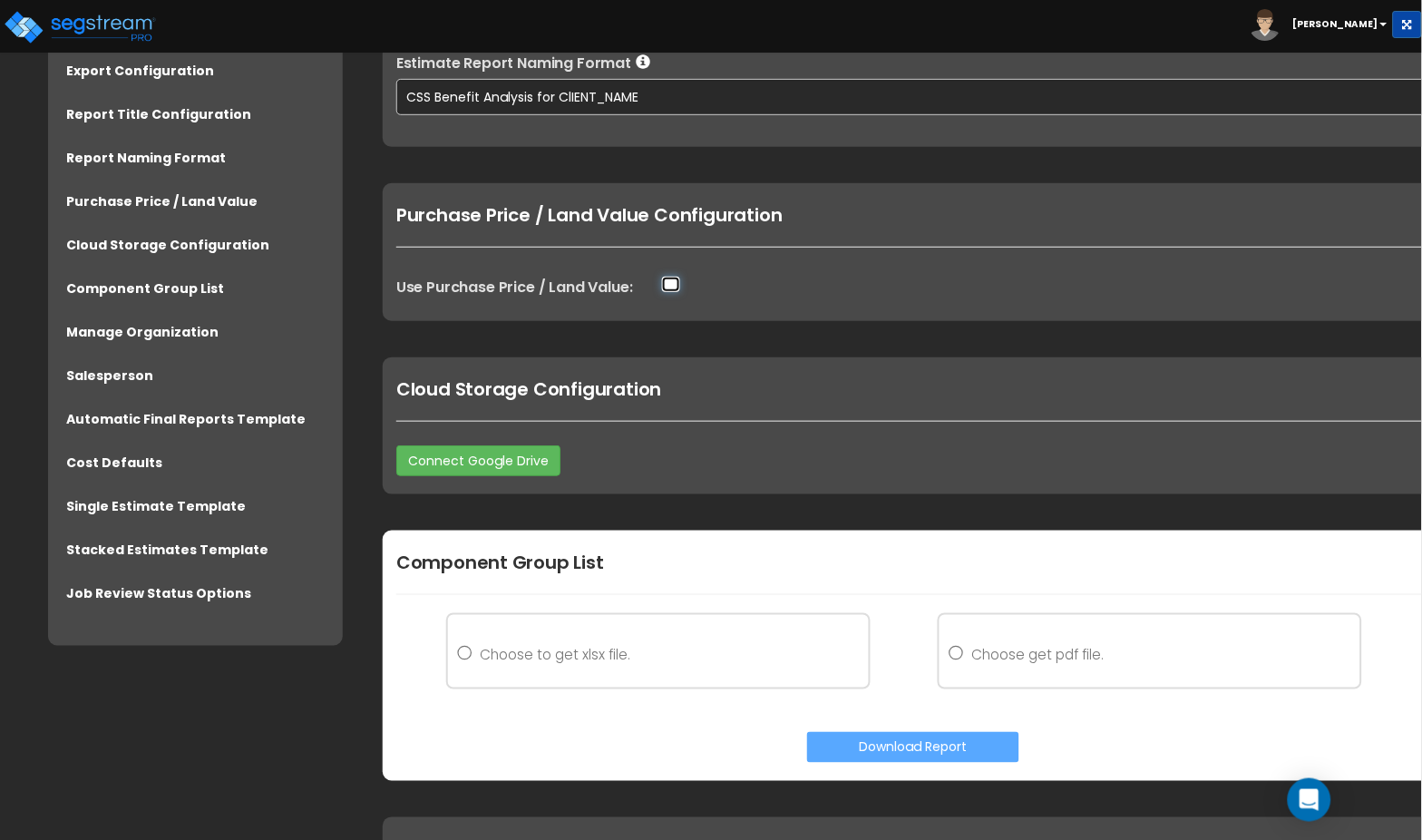
click at [670, 285] on input "Use Purchase Price / Land Value:" at bounding box center [671, 285] width 18 height 16
checkbox input "true"
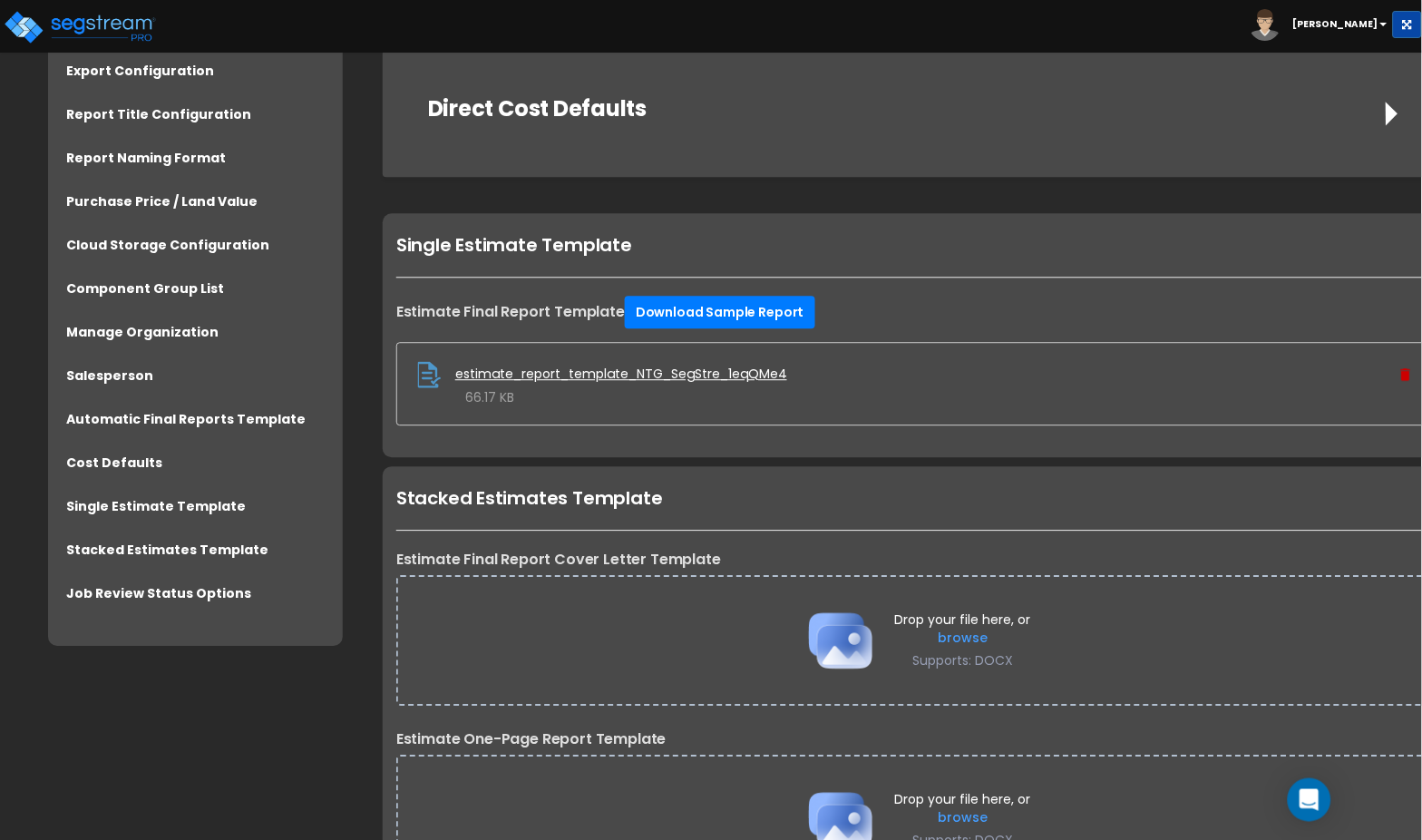
scroll to position [4462, 0]
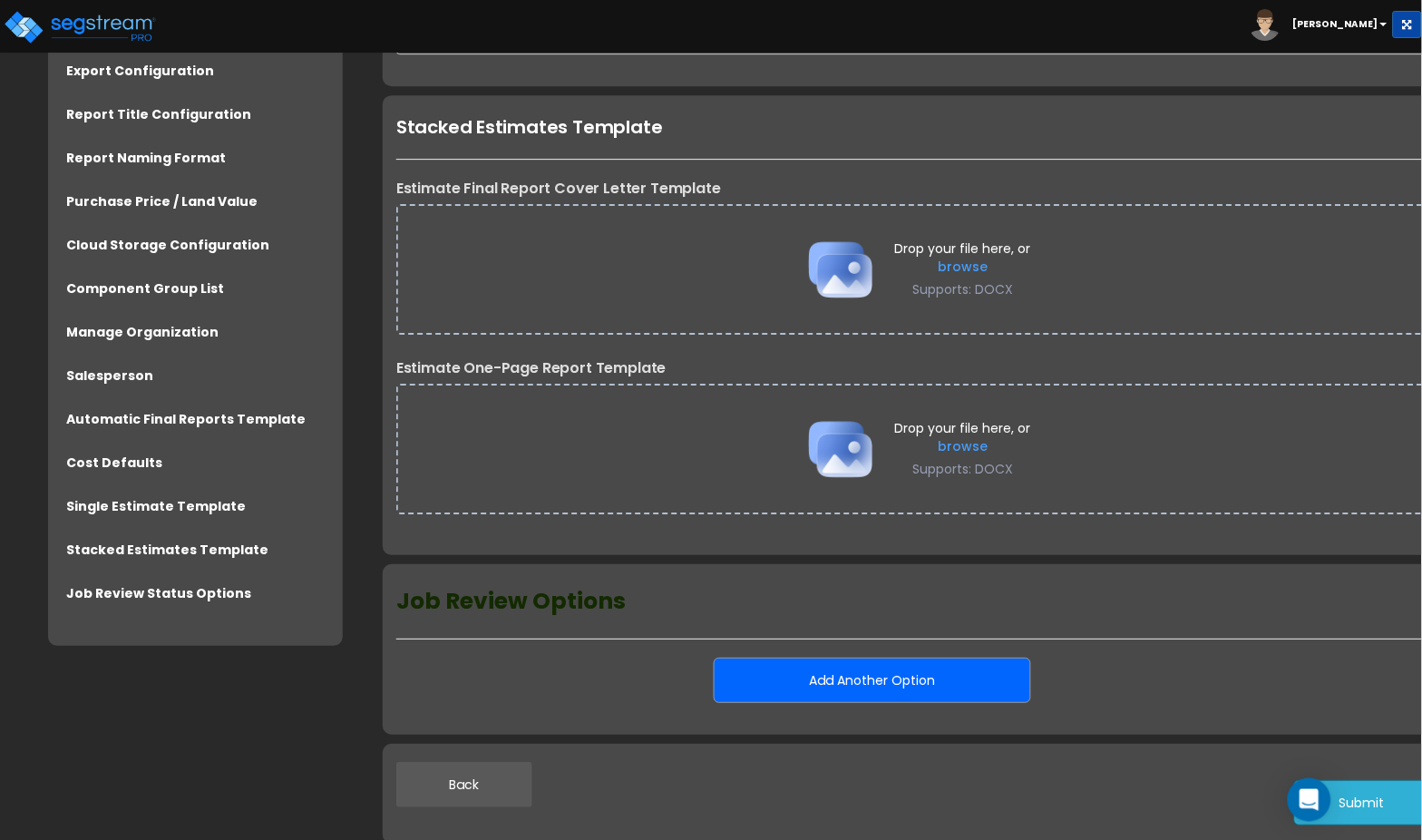
click at [1367, 801] on button "Submit" at bounding box center [1363, 802] width 136 height 46
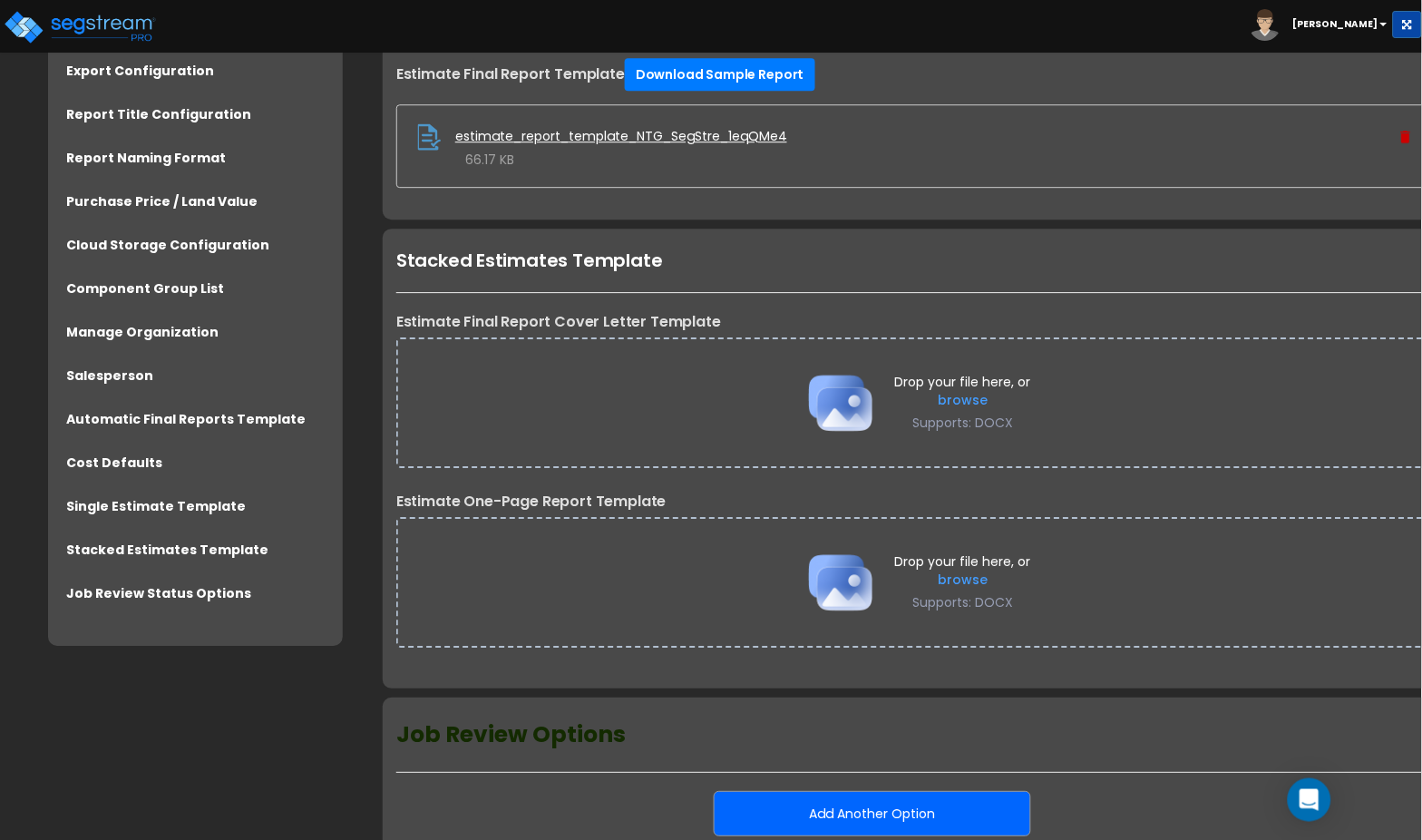
scroll to position [4259, 0]
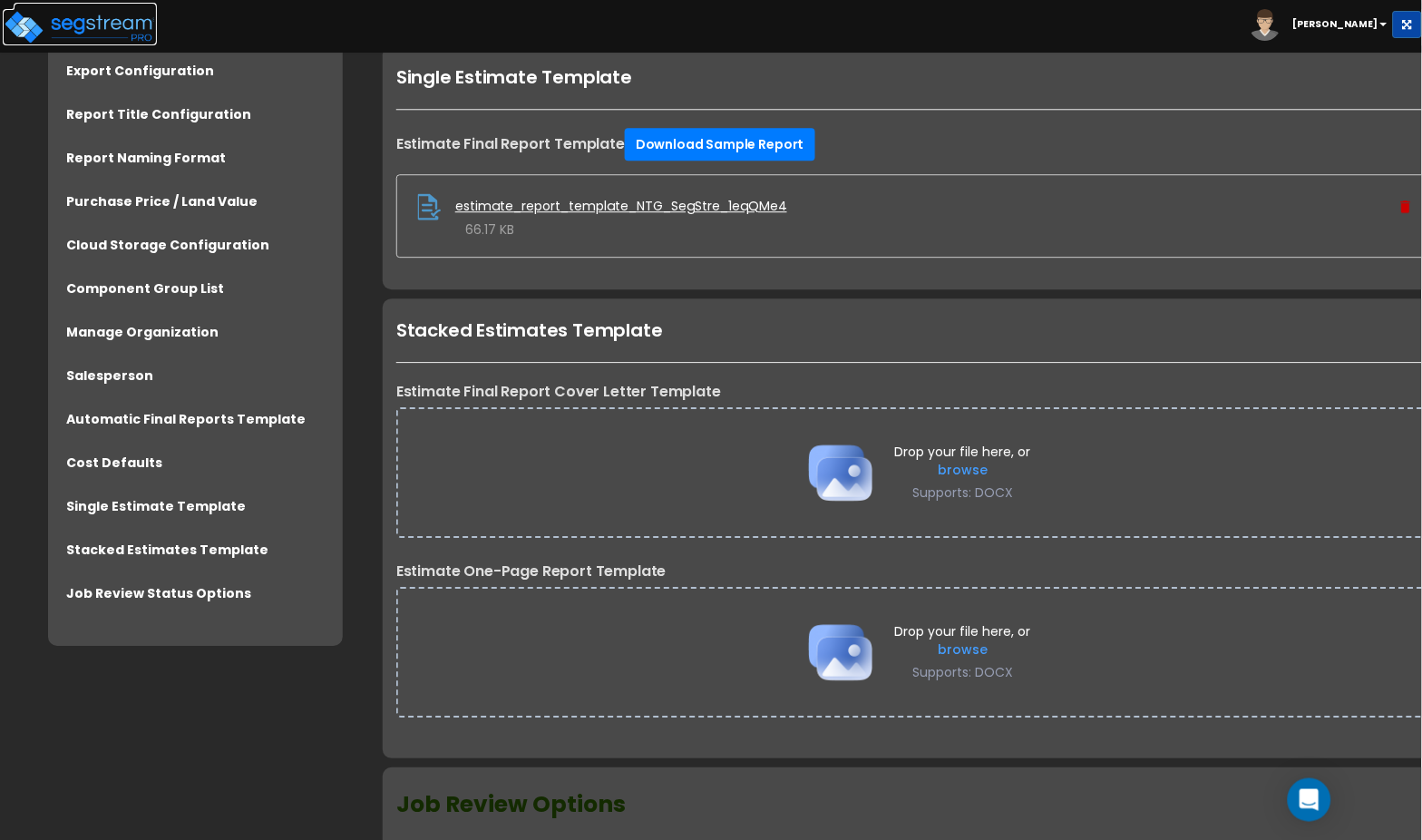
click at [113, 29] on img at bounding box center [80, 26] width 154 height 36
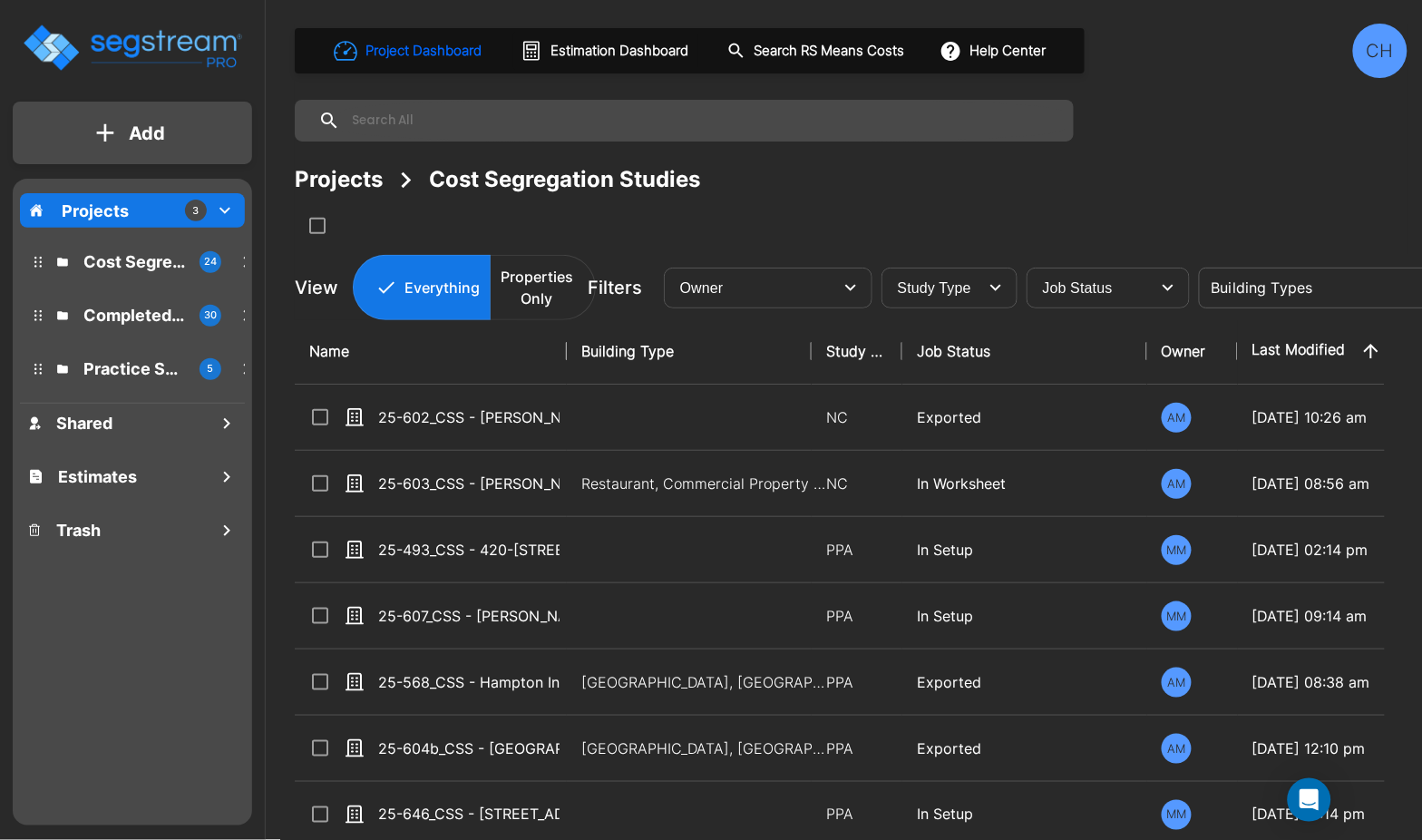
scroll to position [0, 25]
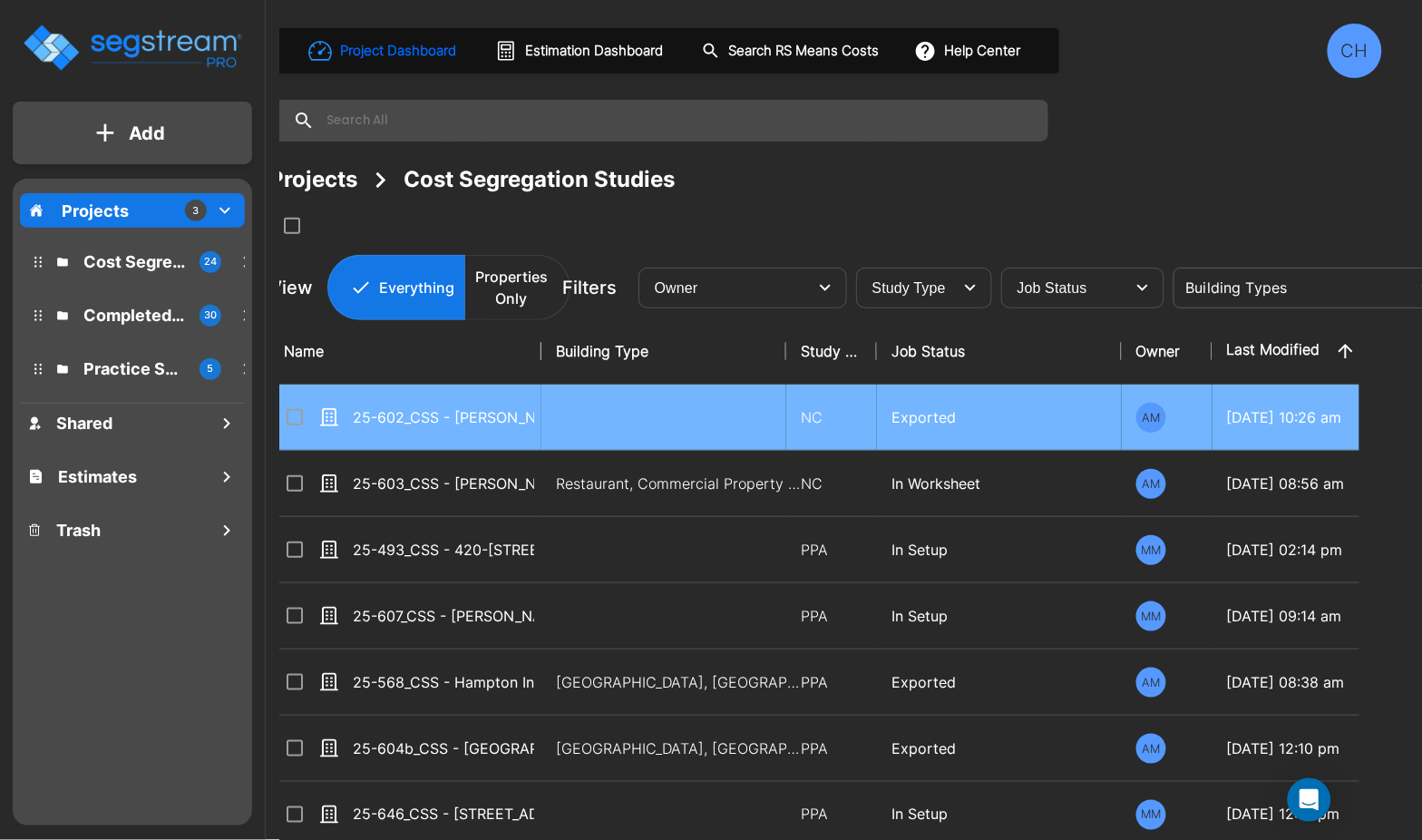
drag, startPoint x: 293, startPoint y: 417, endPoint x: 367, endPoint y: 414, distance: 74.1
click at [292, 417] on input "select row 25-602_CSS - Terry Black's BBQ and Opal's Oysters Waco, TX - Black F…" at bounding box center [292, 414] width 18 height 16
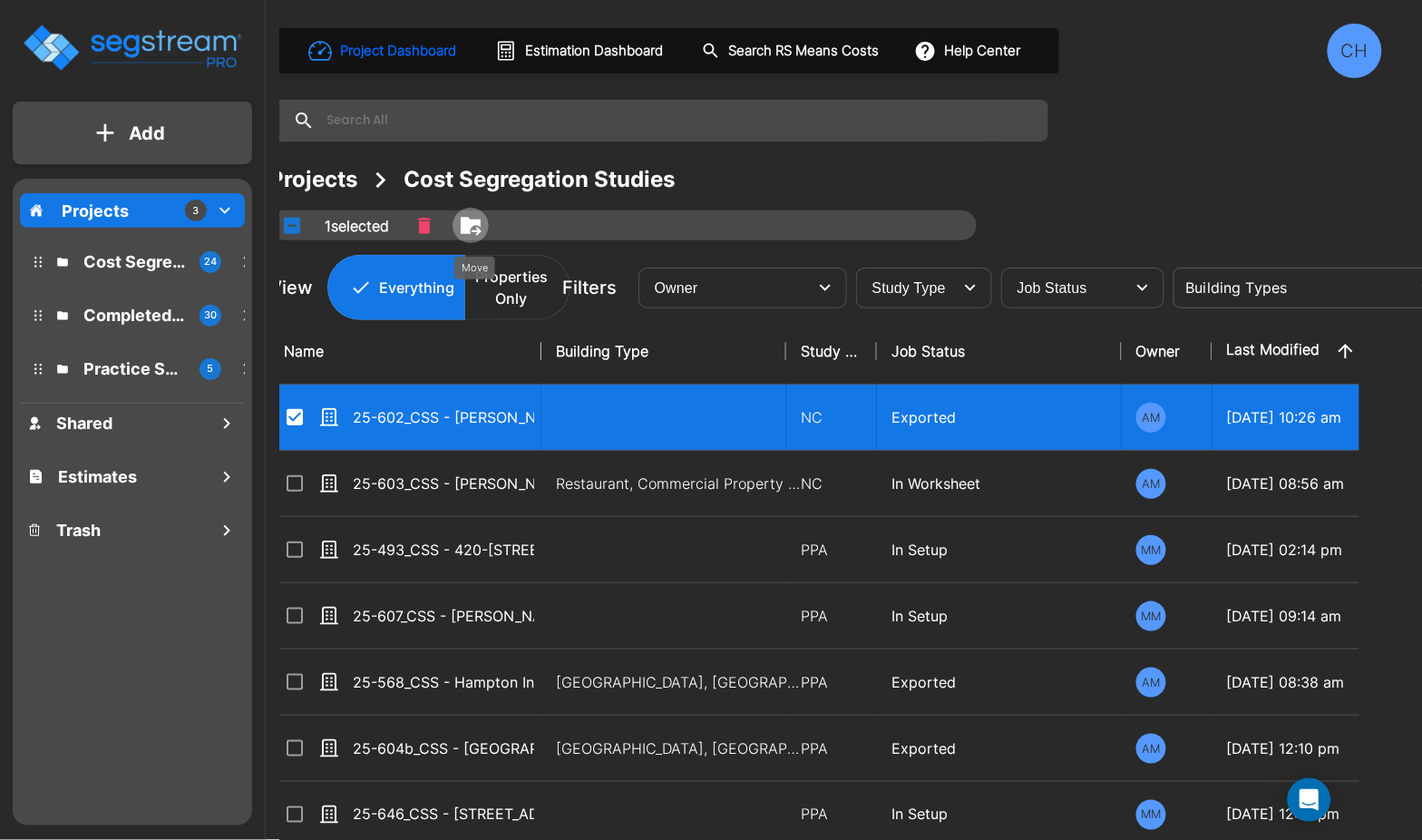
click at [482, 227] on icon "Move" at bounding box center [470, 225] width 21 height 21
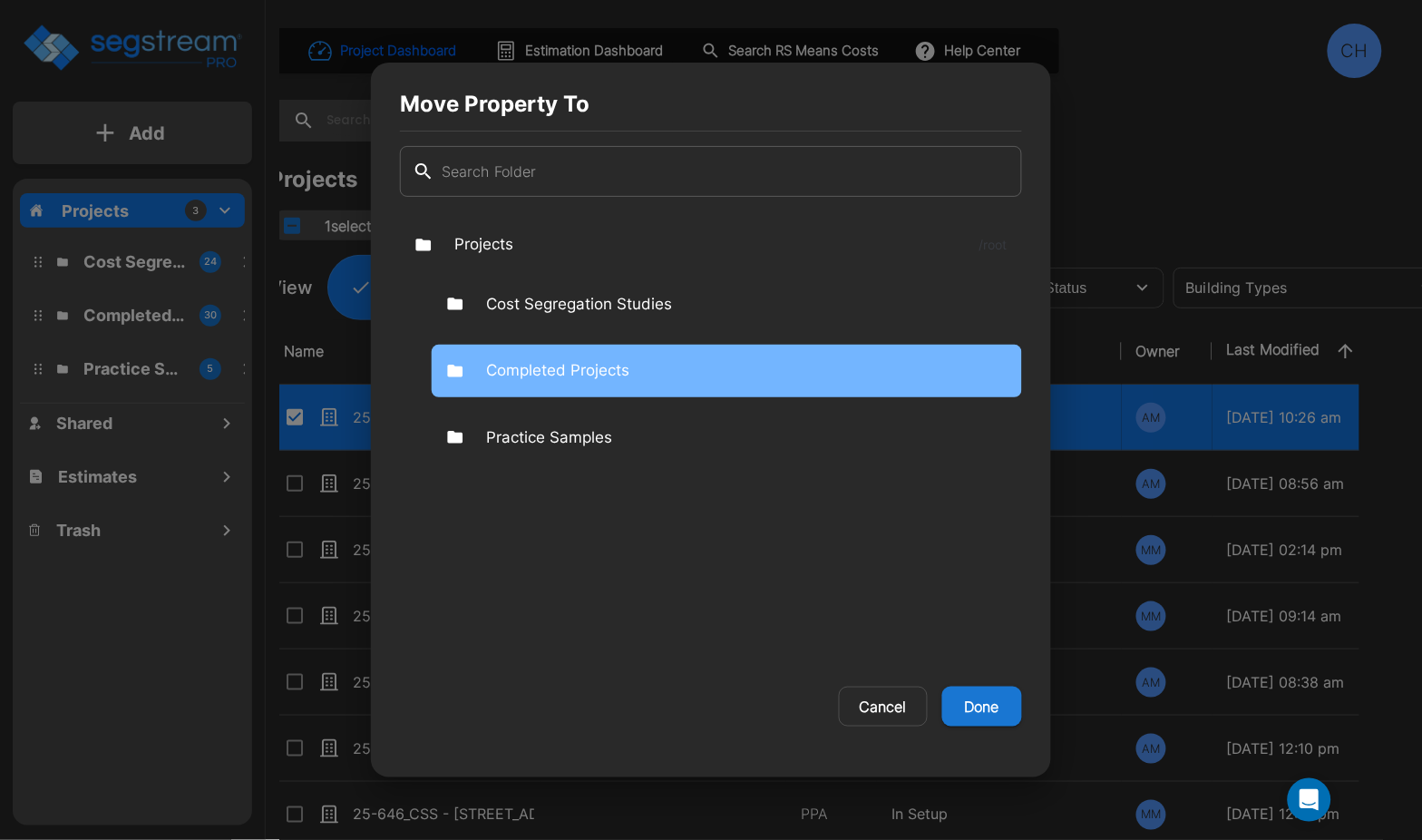
click at [556, 372] on p "Completed Projects" at bounding box center [559, 371] width 144 height 23
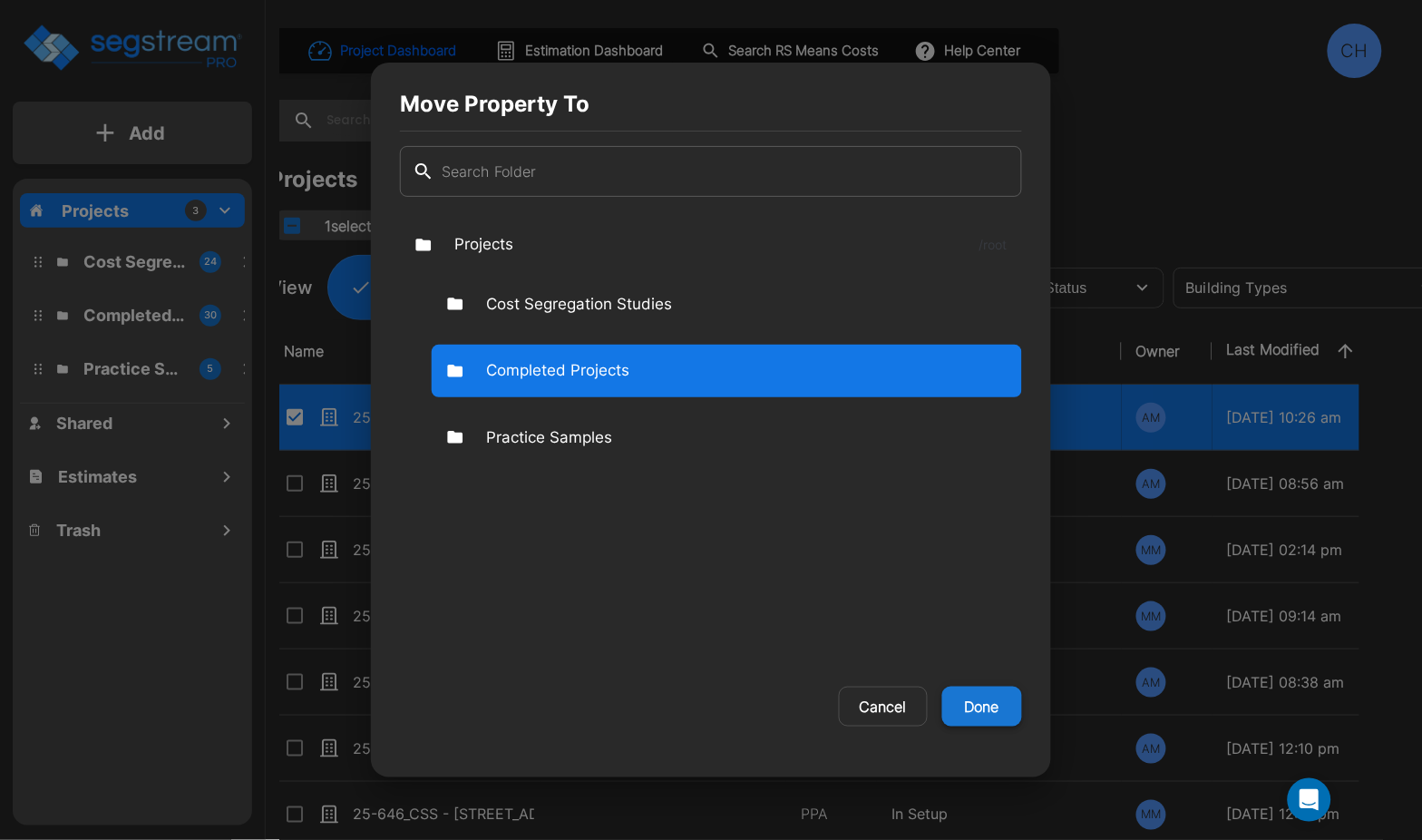
click at [983, 708] on button "Done" at bounding box center [982, 706] width 80 height 40
checkbox input "false"
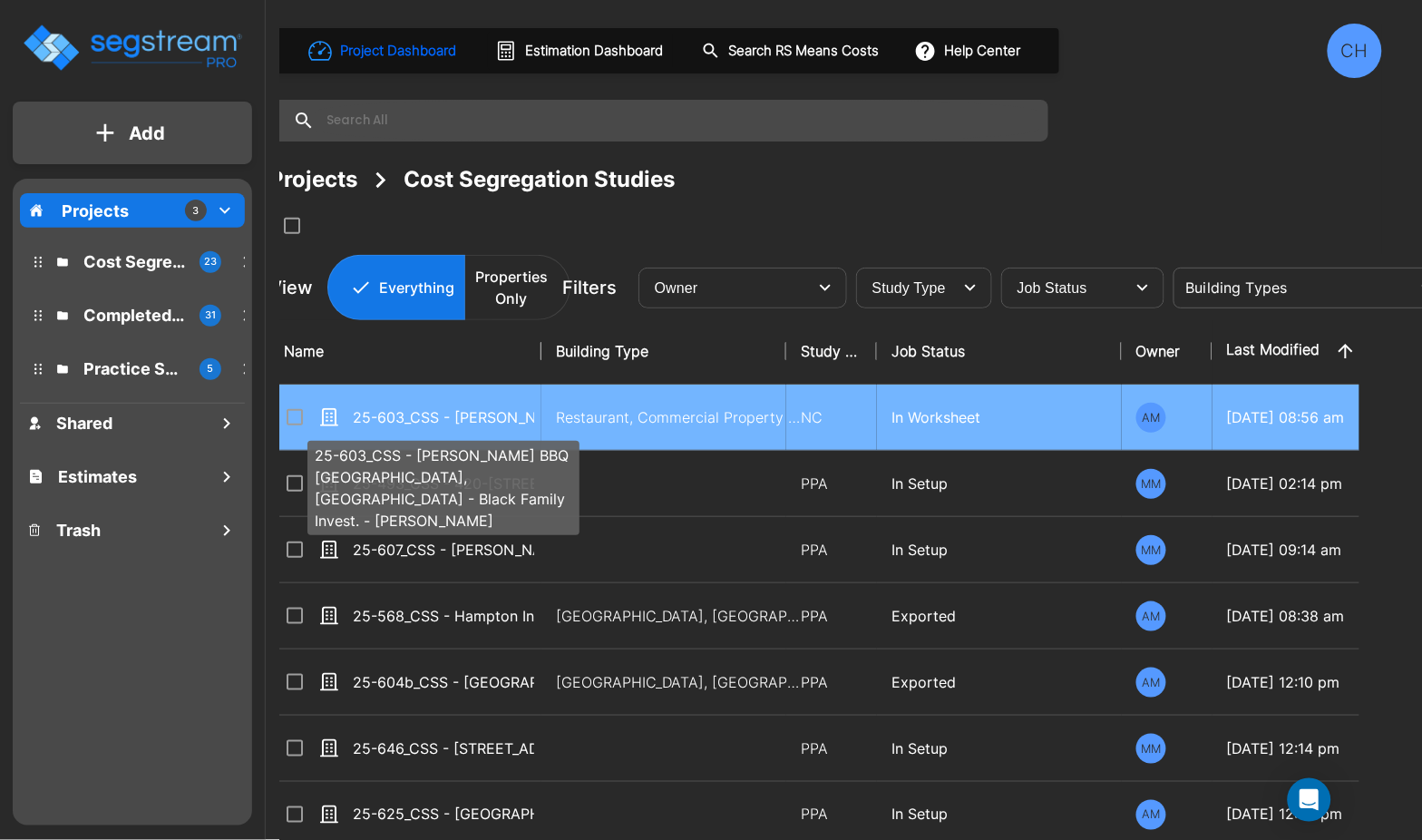
click at [527, 419] on p "25-603_CSS - [PERSON_NAME] BBQ [GEOGRAPHIC_DATA], [GEOGRAPHIC_DATA] - Black Fam…" at bounding box center [443, 417] width 182 height 21
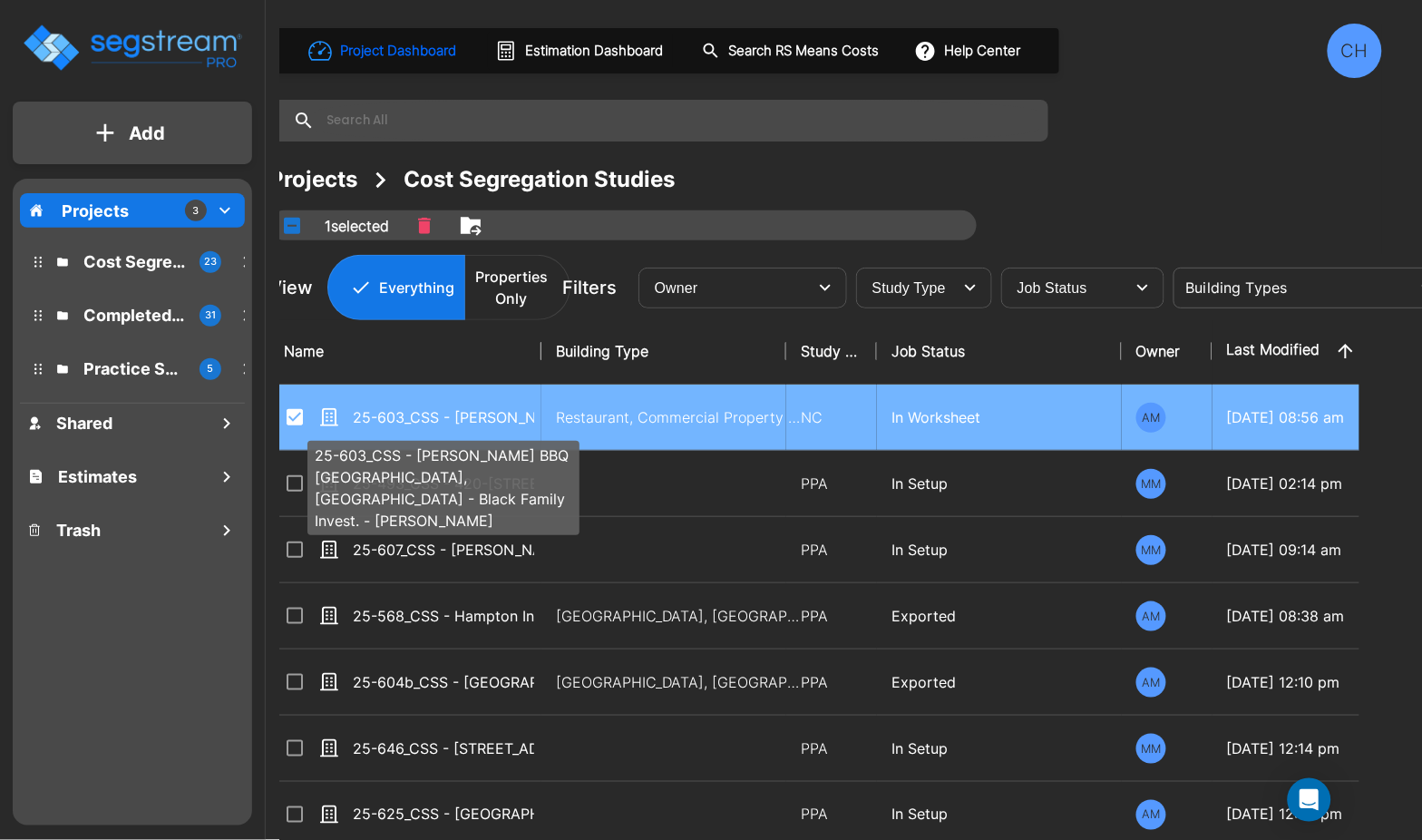
checkbox input "true"
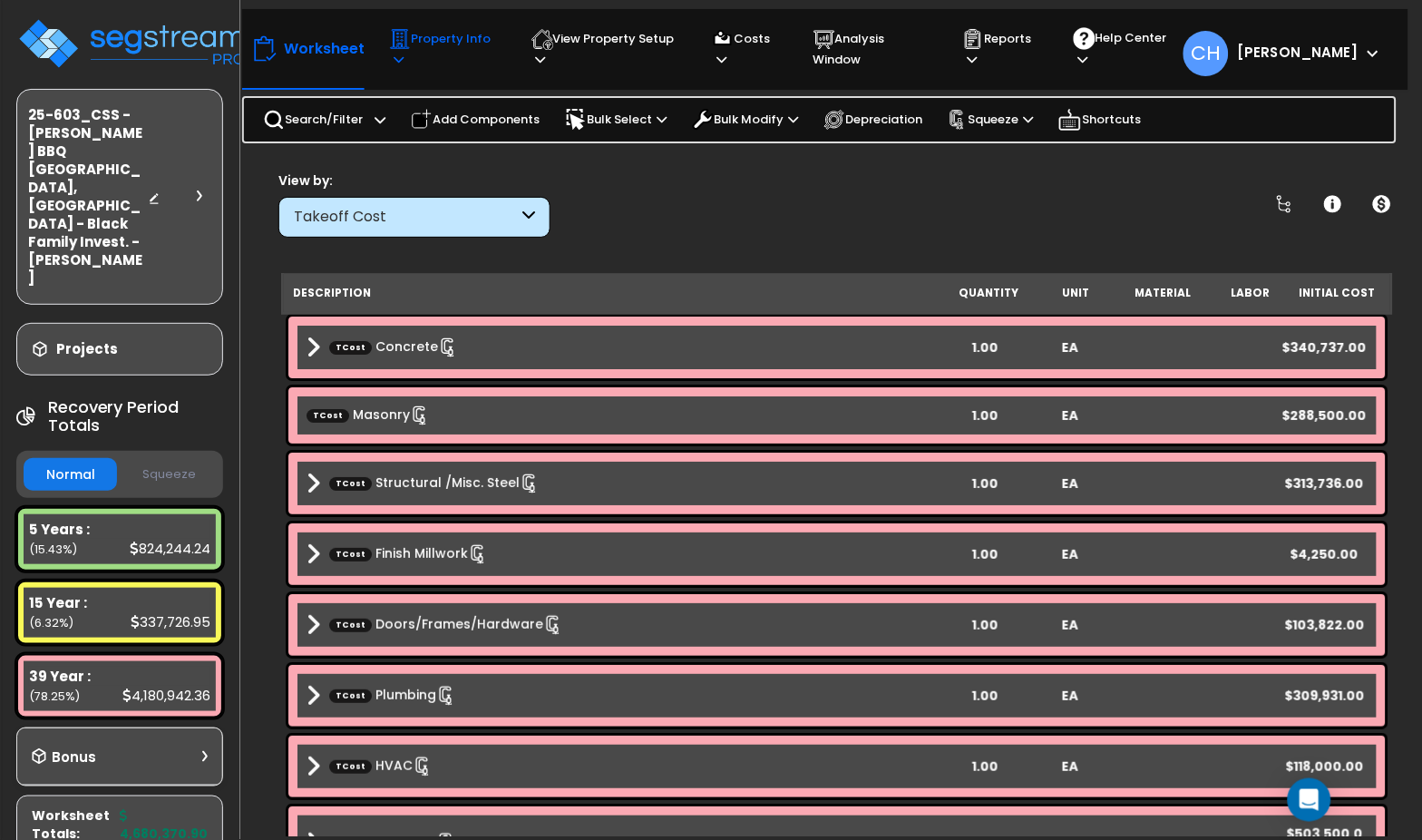
click at [397, 56] on icon at bounding box center [398, 59] width 10 height 12
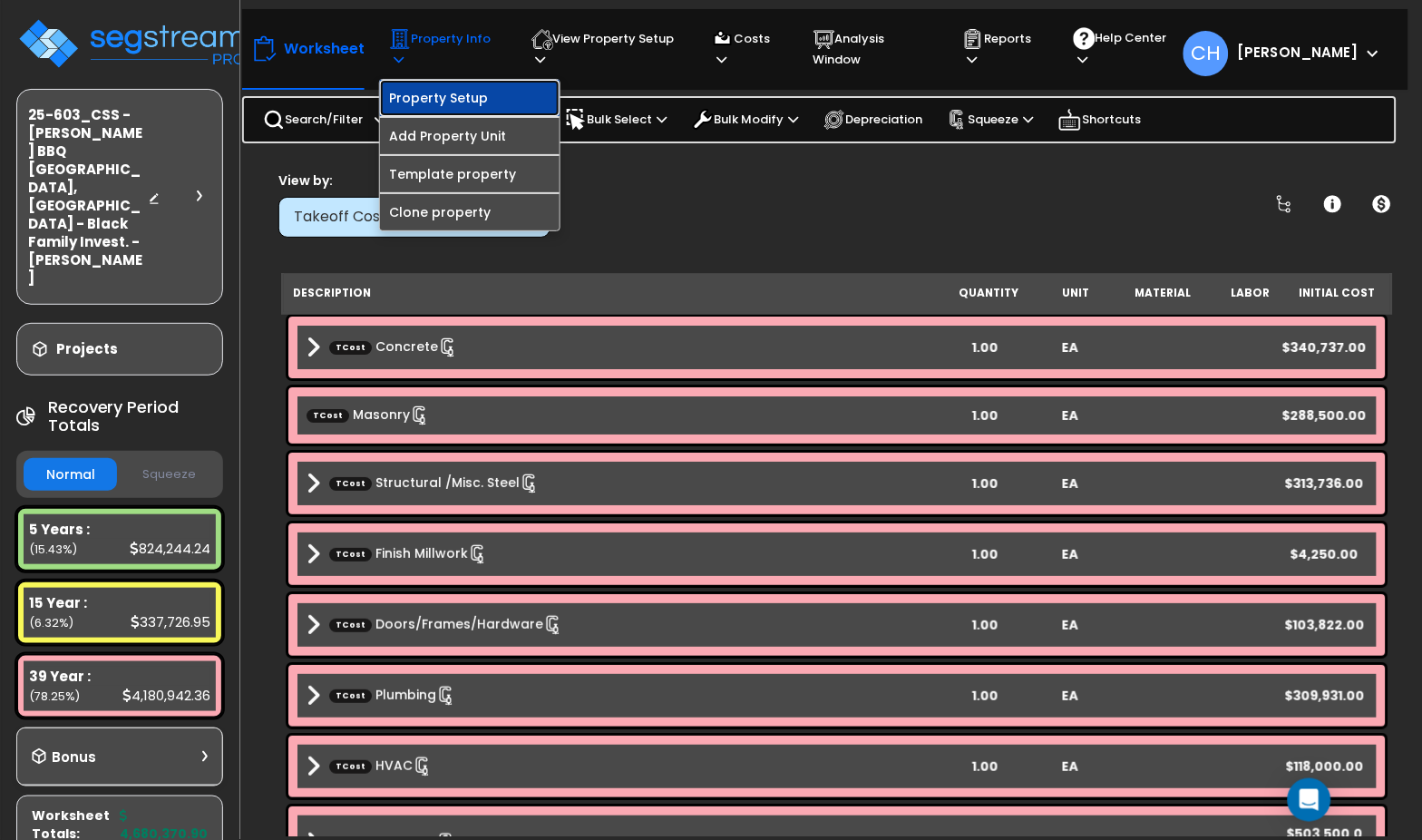
click at [464, 91] on link "Property Setup" at bounding box center [469, 97] width 180 height 36
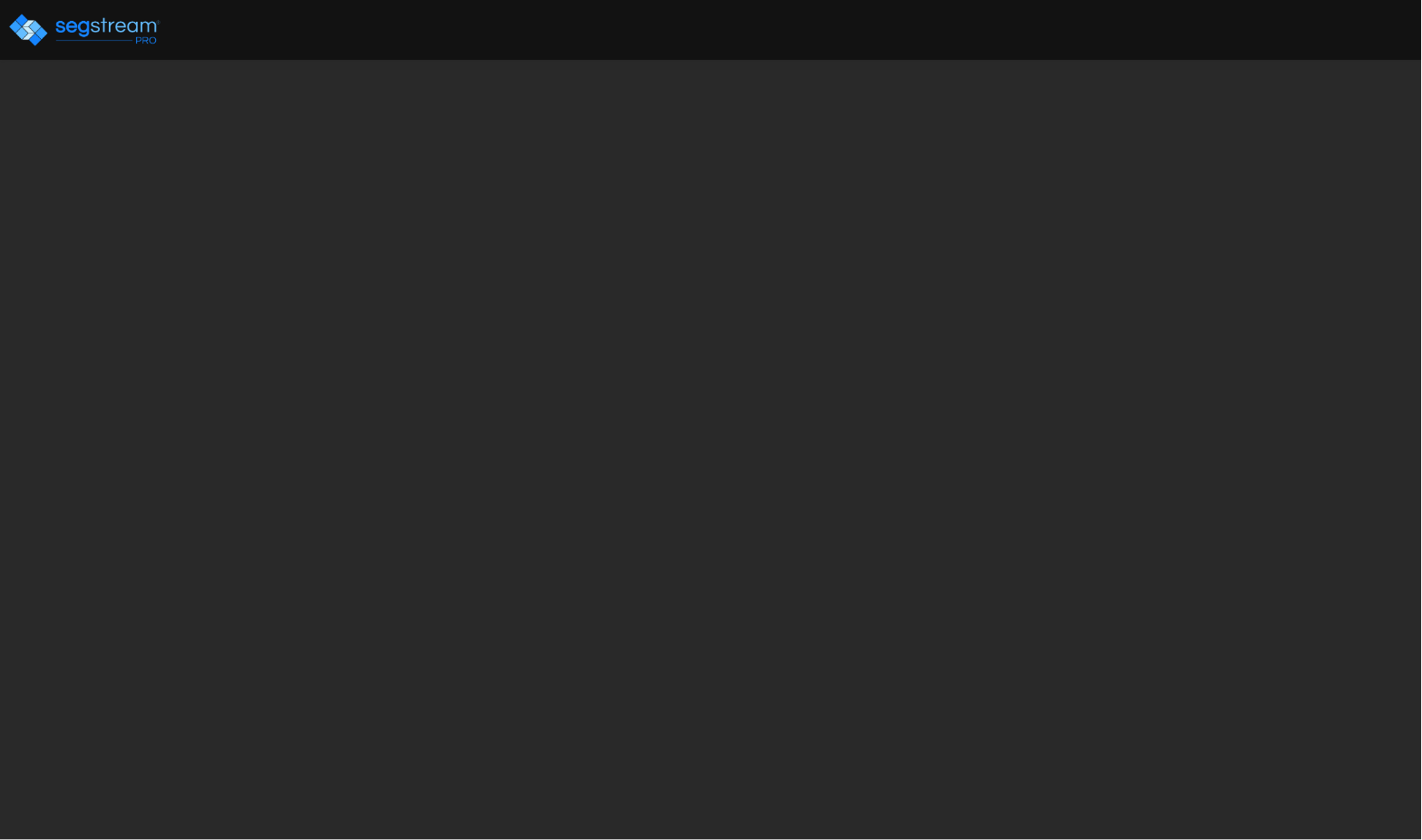
select select "2024"
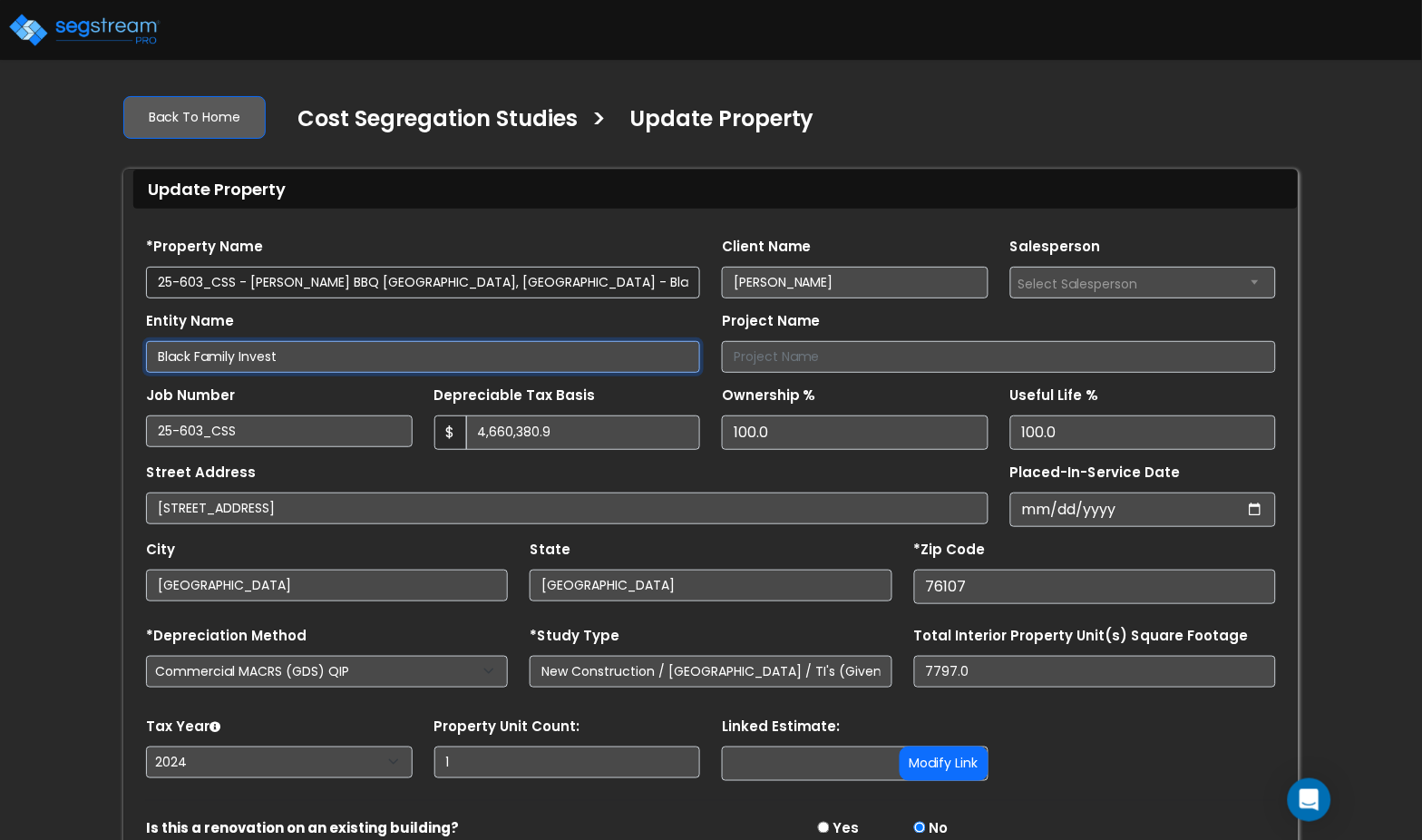
drag, startPoint x: 299, startPoint y: 359, endPoint x: -5, endPoint y: 348, distance: 304.2
click at [0, 348] on html "Notification x View All [PERSON_NAME] National Tax Group" at bounding box center [711, 477] width 1422 height 954
type input "2926 W 7th, LLC"
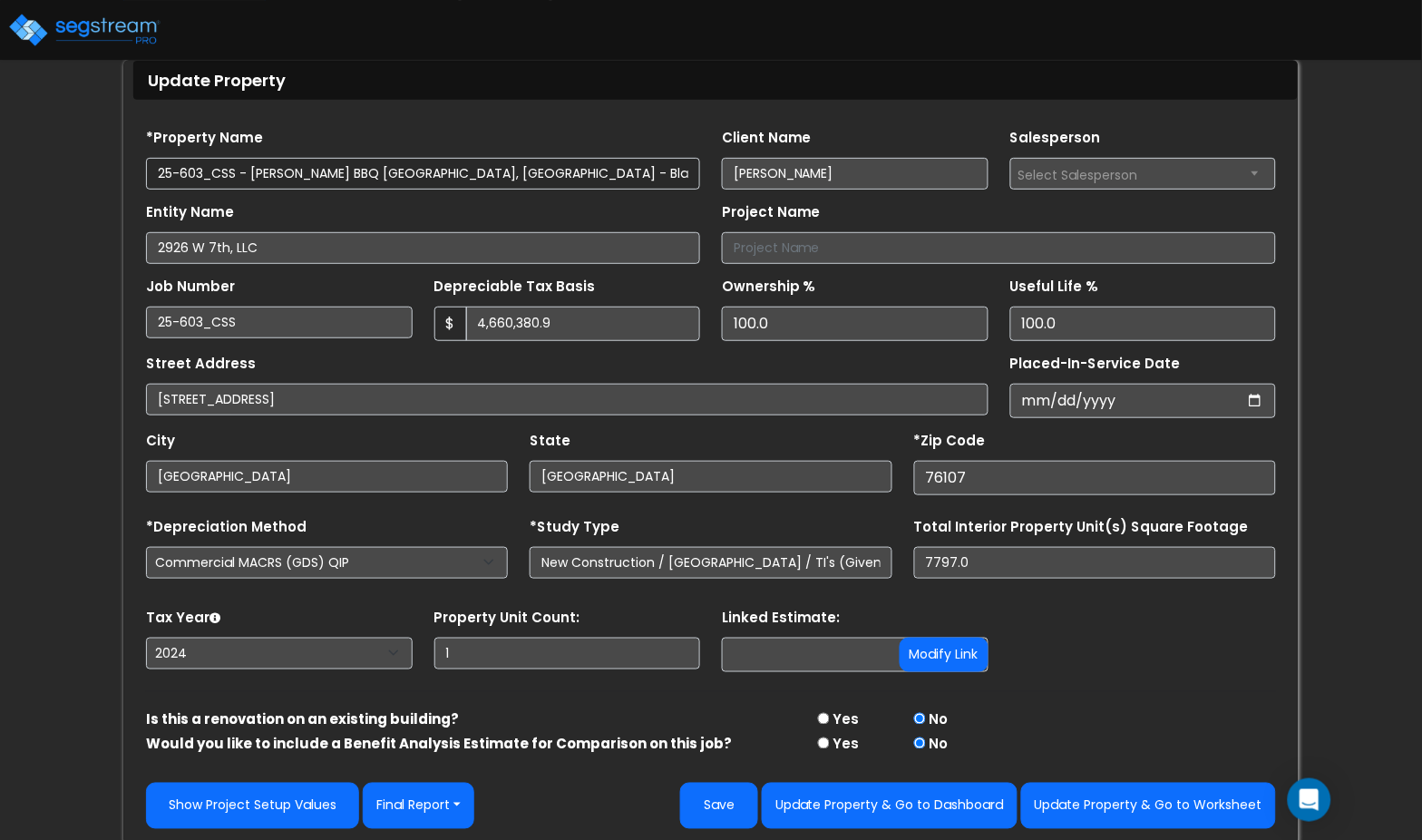
scroll to position [114, 0]
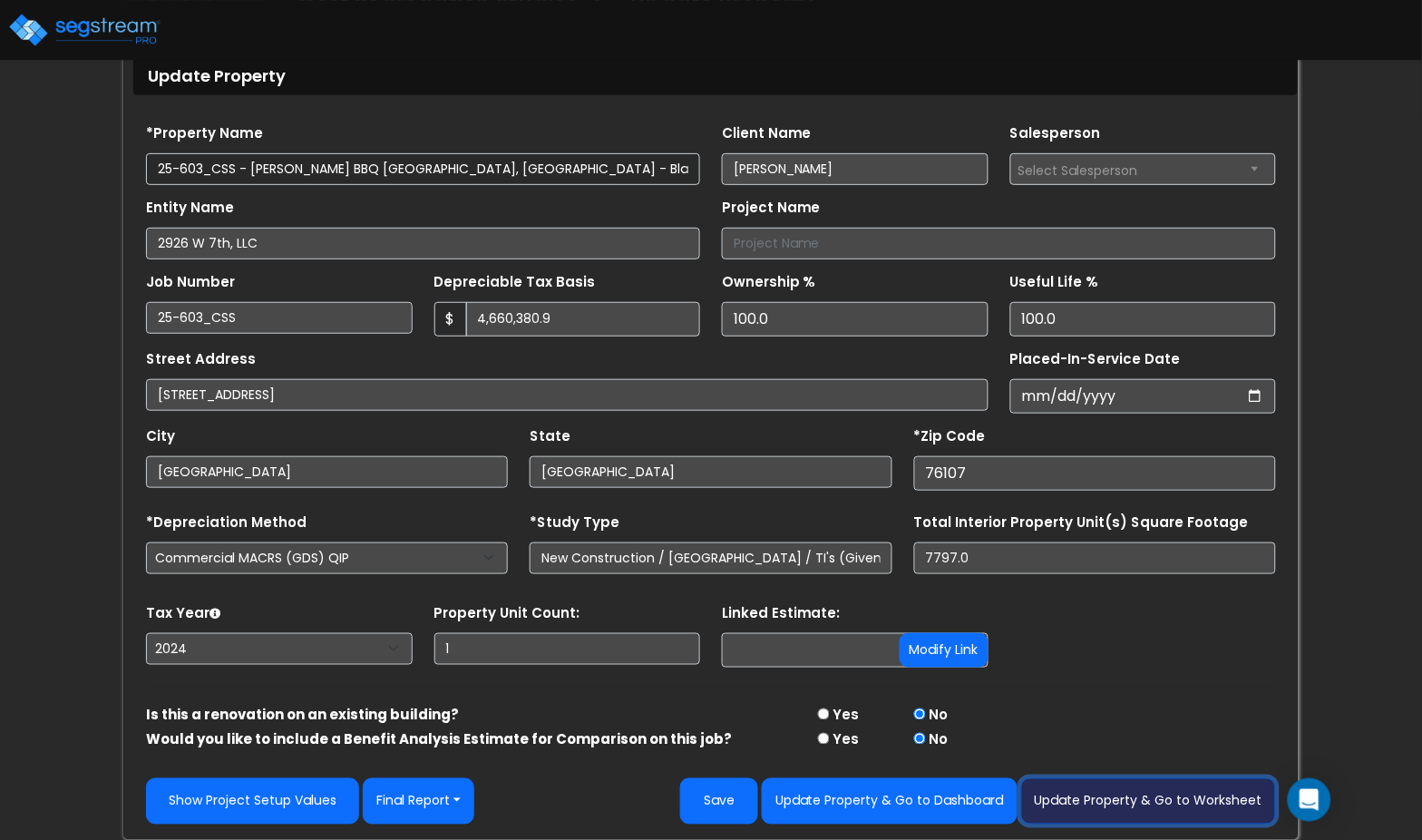
click at [1100, 802] on button "Update Property & Go to Worksheet" at bounding box center [1149, 801] width 254 height 47
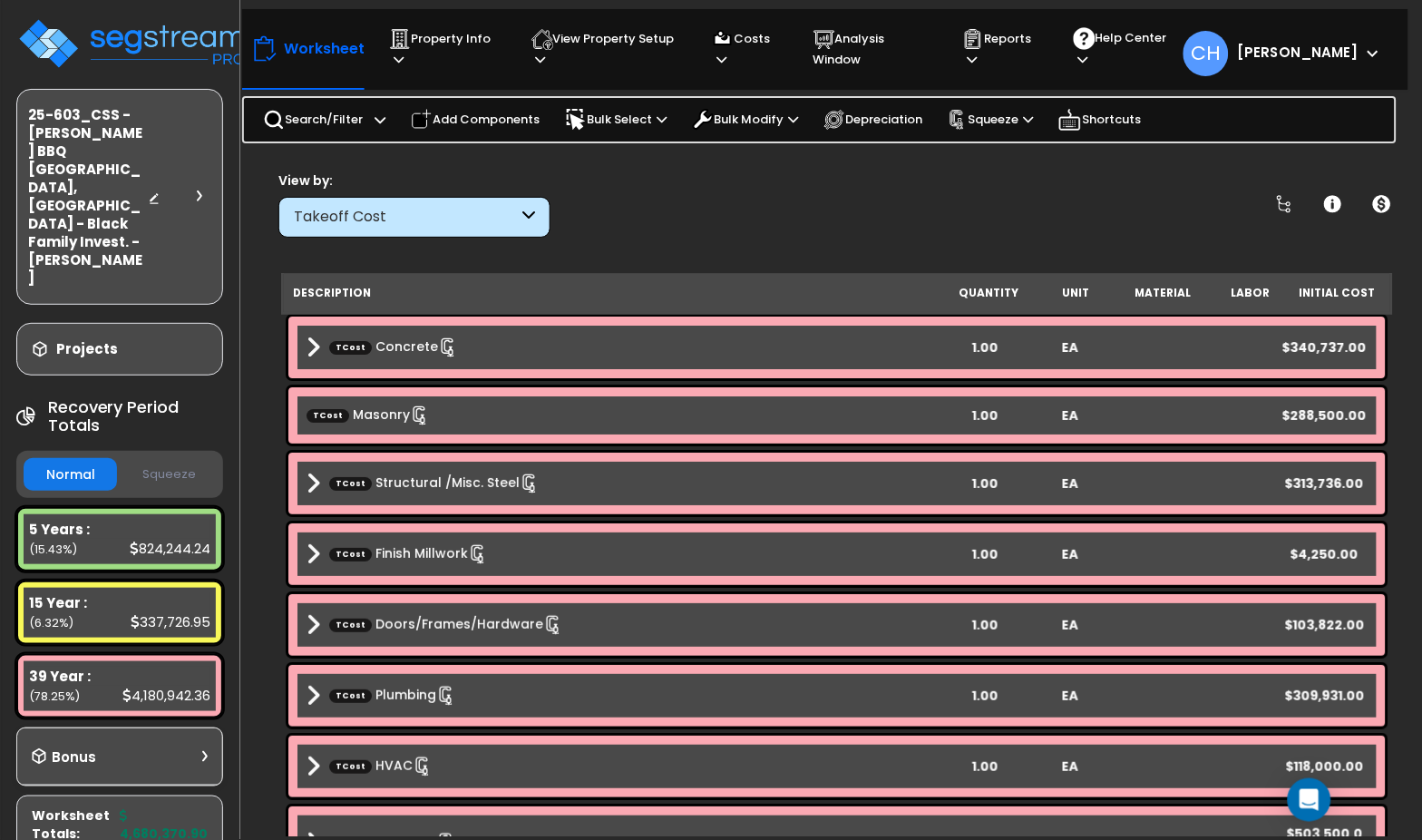
click at [173, 459] on button "Squeeze" at bounding box center [168, 475] width 93 height 32
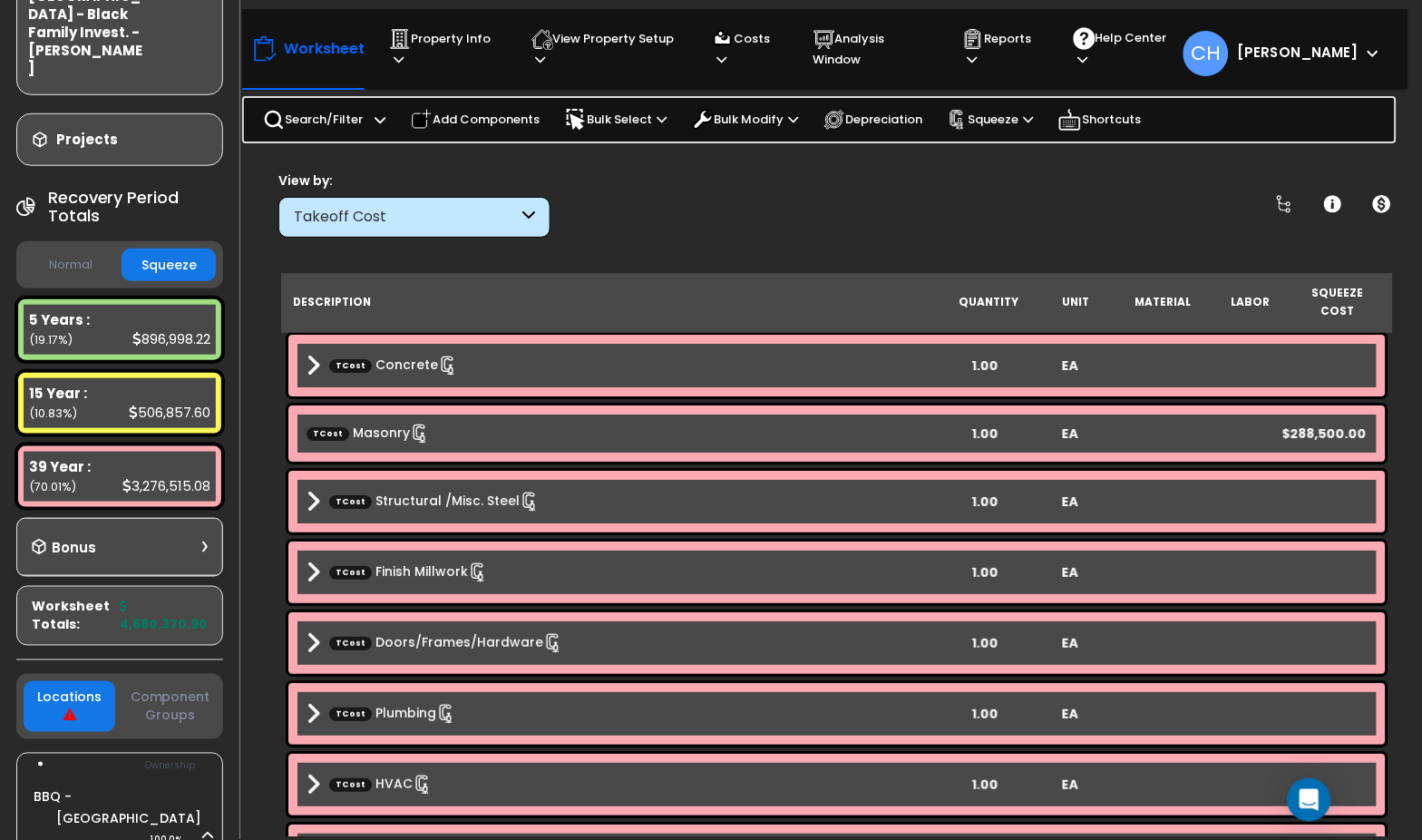
scroll to position [198, 0]
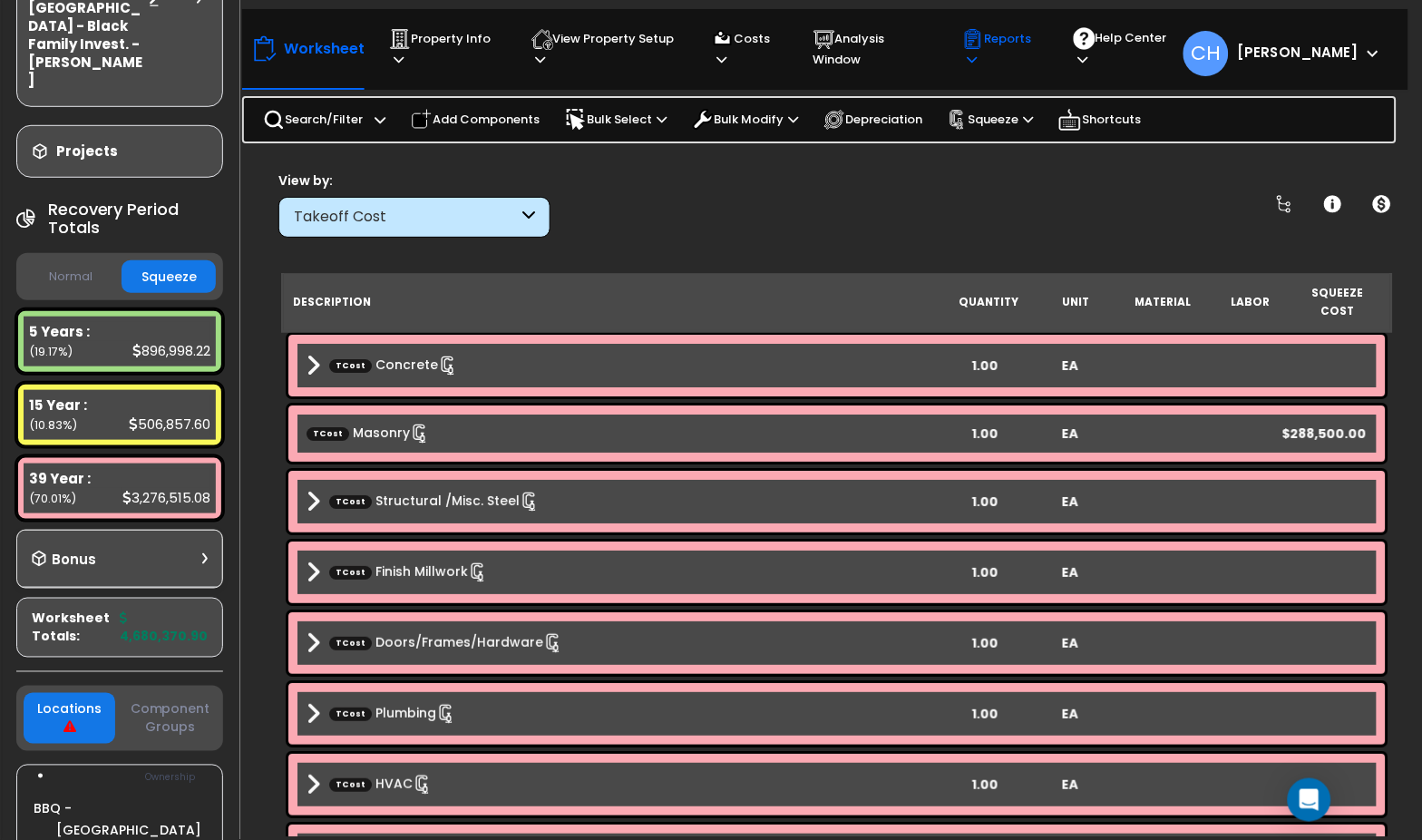
click at [1016, 59] on p "Reports" at bounding box center [1000, 49] width 77 height 42
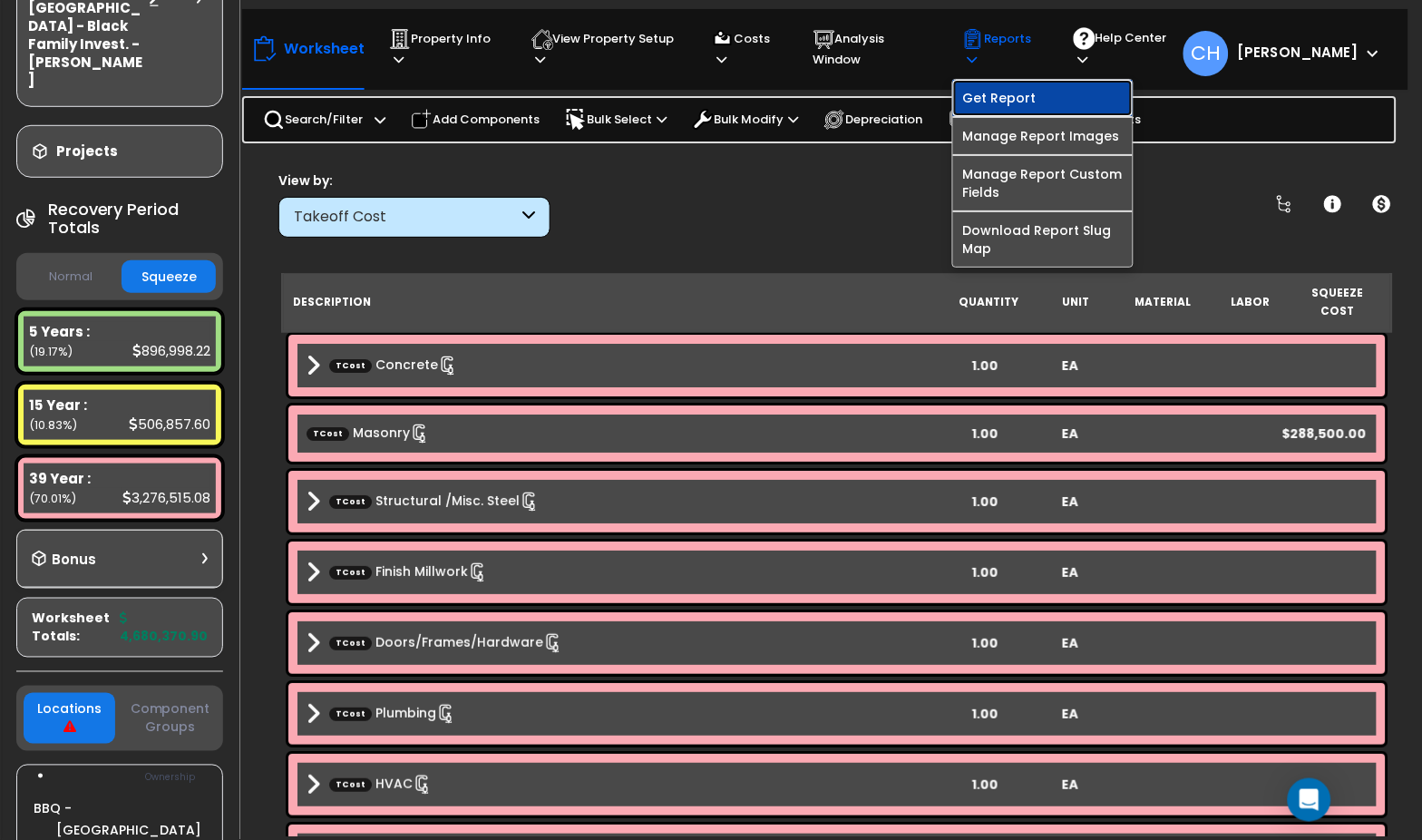
click at [1019, 95] on link "Get Report" at bounding box center [1043, 97] width 180 height 36
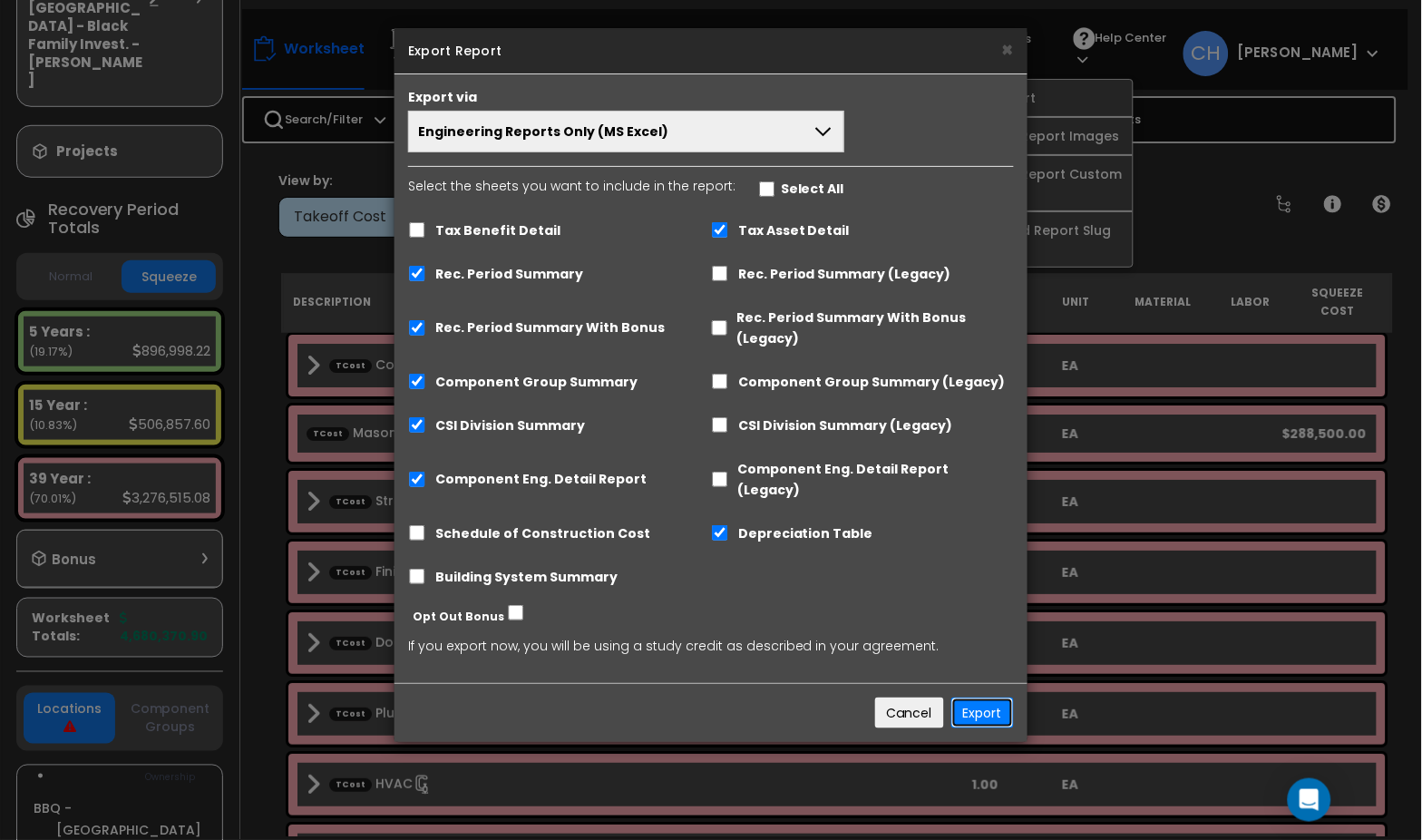
click at [971, 697] on button "Export" at bounding box center [983, 713] width 62 height 31
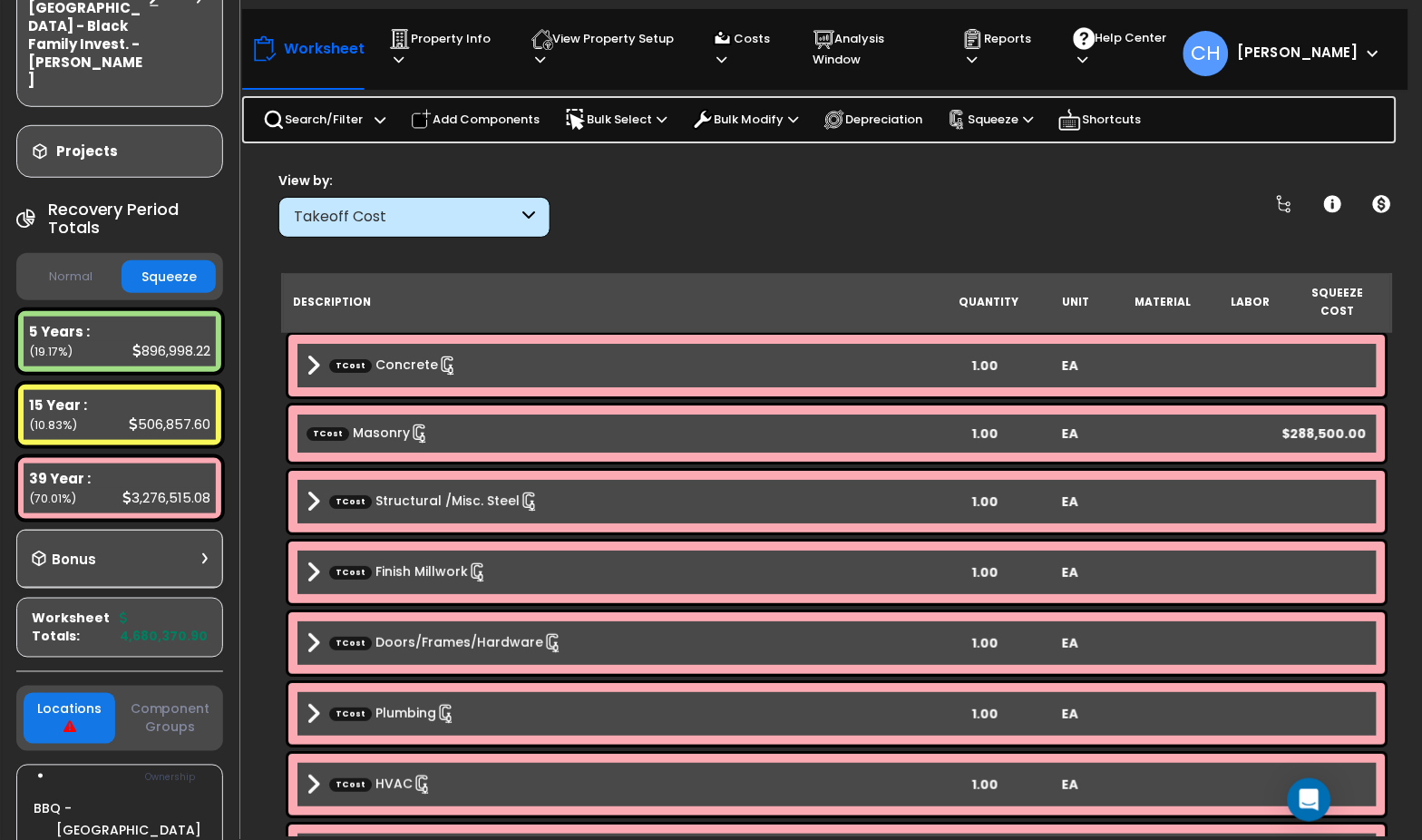
click at [70, 261] on button "Normal" at bounding box center [70, 277] width 93 height 32
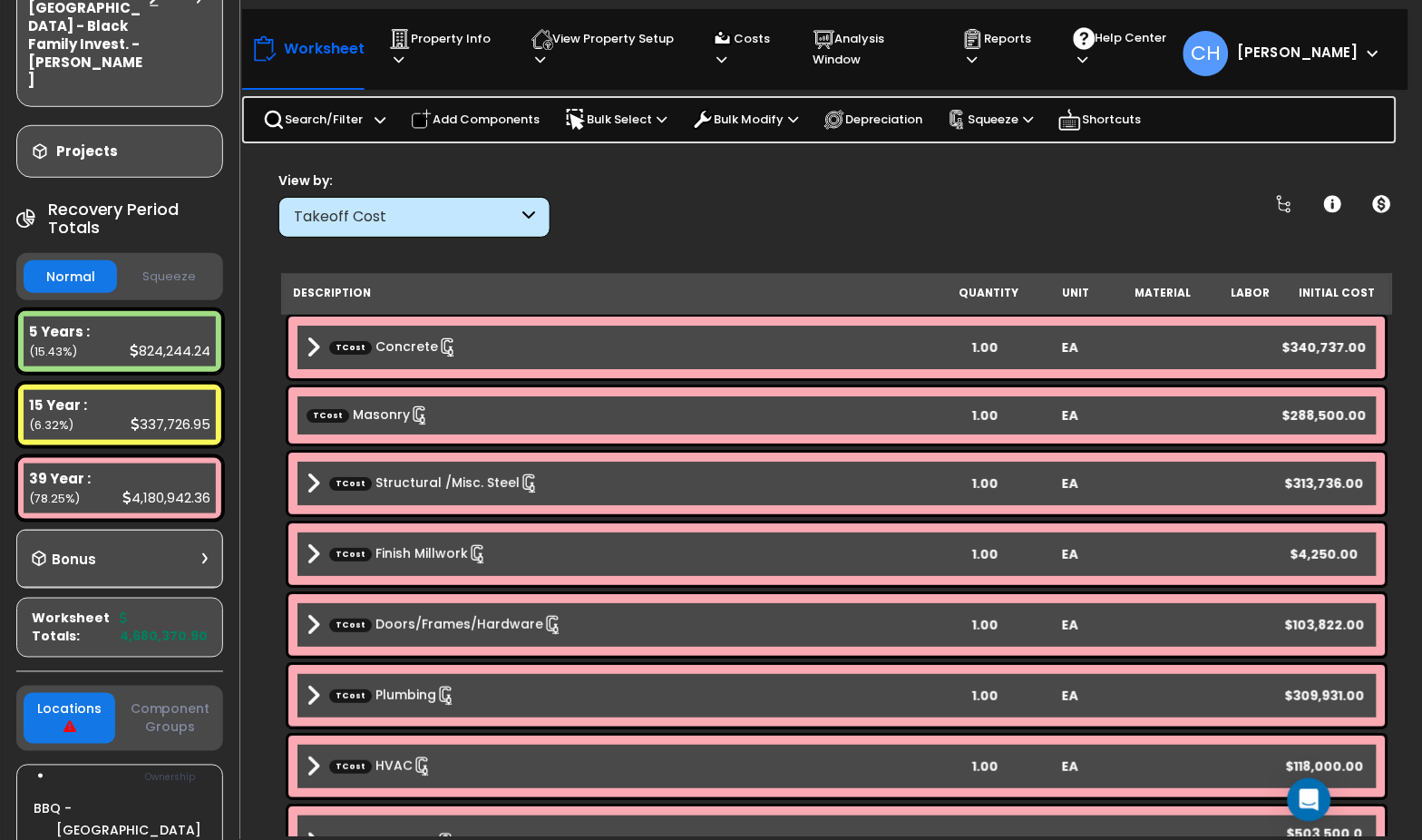
click at [168, 261] on button "Squeeze" at bounding box center [168, 277] width 93 height 32
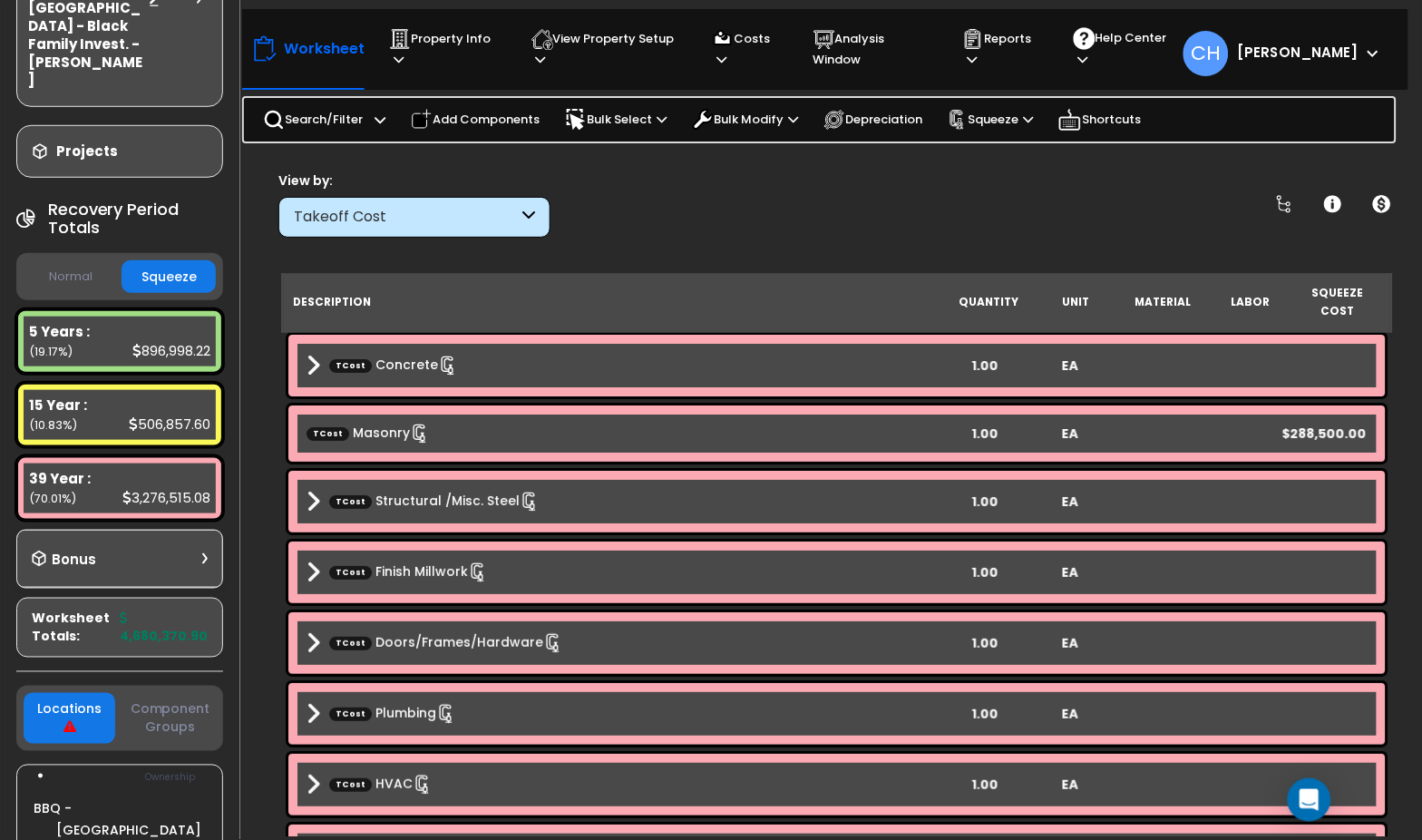
click at [48, 261] on button "Normal" at bounding box center [70, 277] width 93 height 32
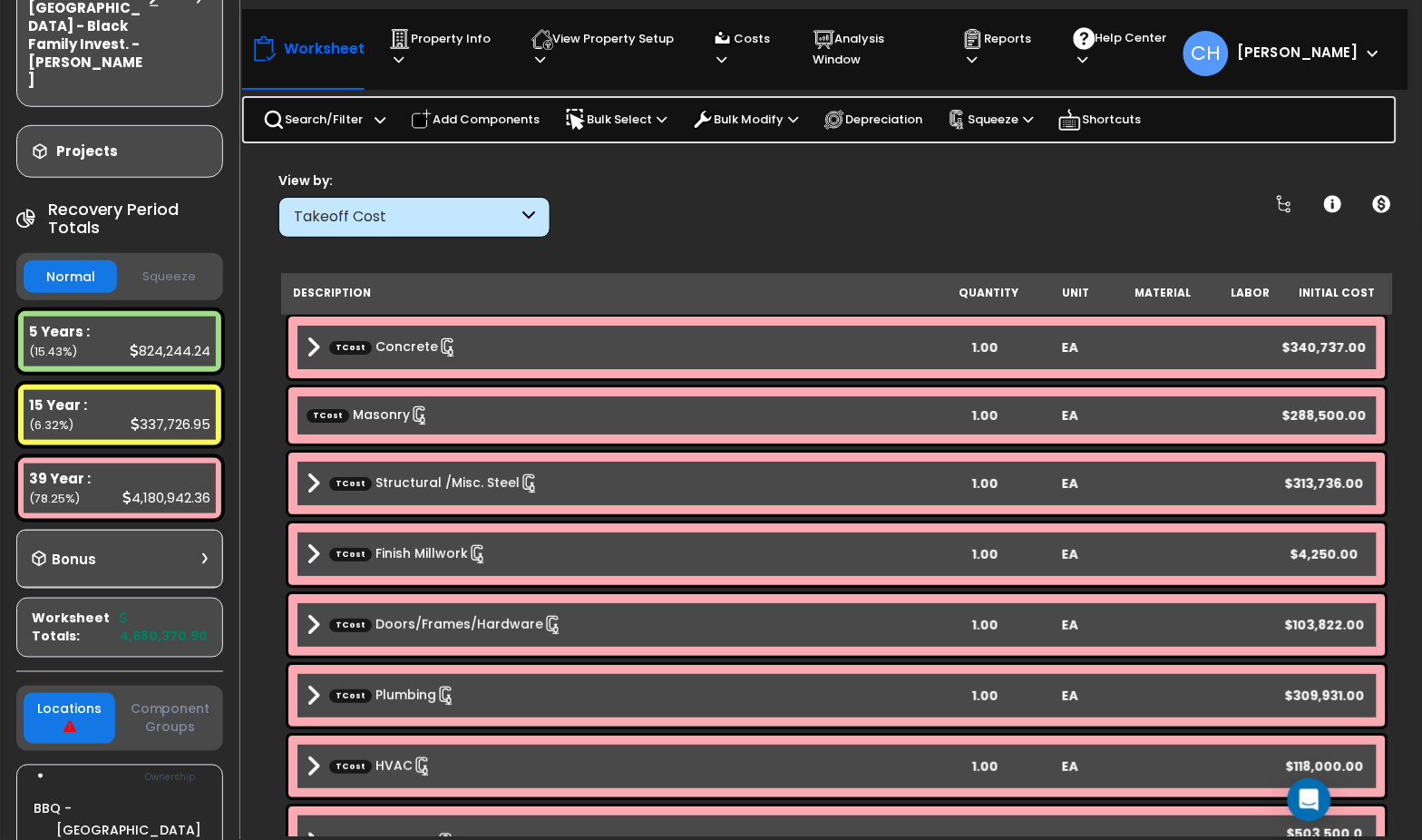
click at [186, 261] on button "Squeeze" at bounding box center [168, 277] width 93 height 32
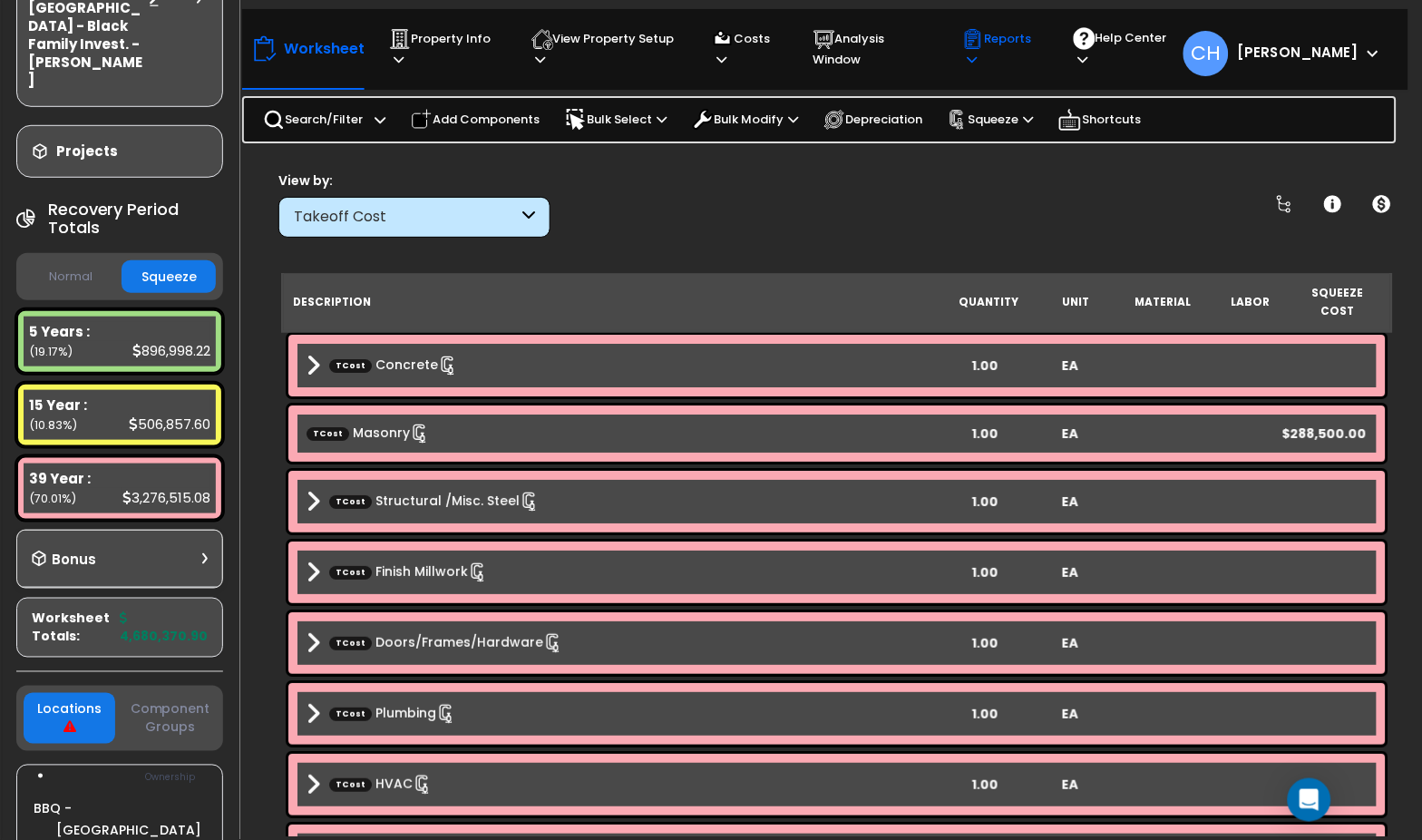
click at [977, 53] on icon at bounding box center [972, 59] width 10 height 12
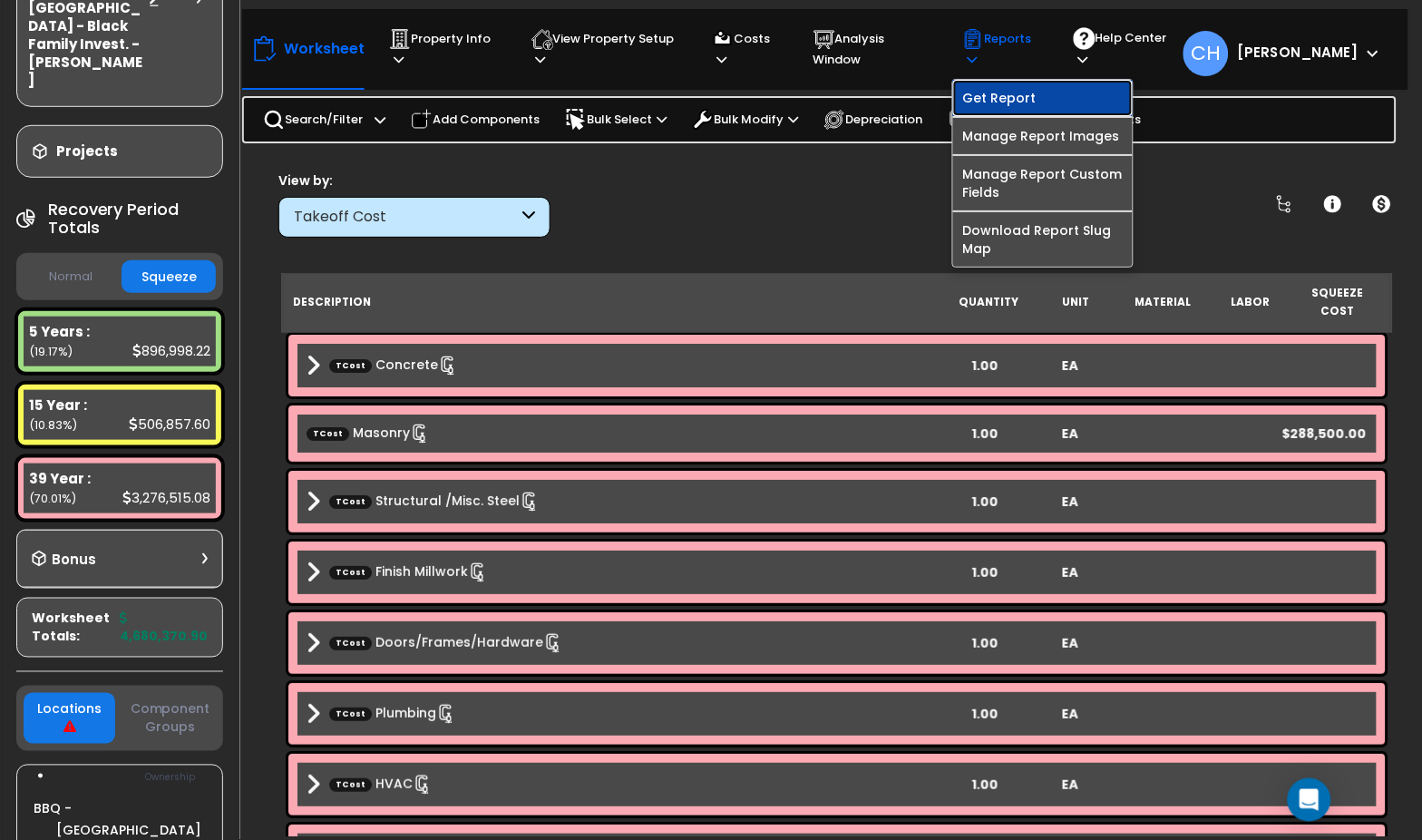
click at [1033, 106] on link "Get Report" at bounding box center [1043, 97] width 180 height 36
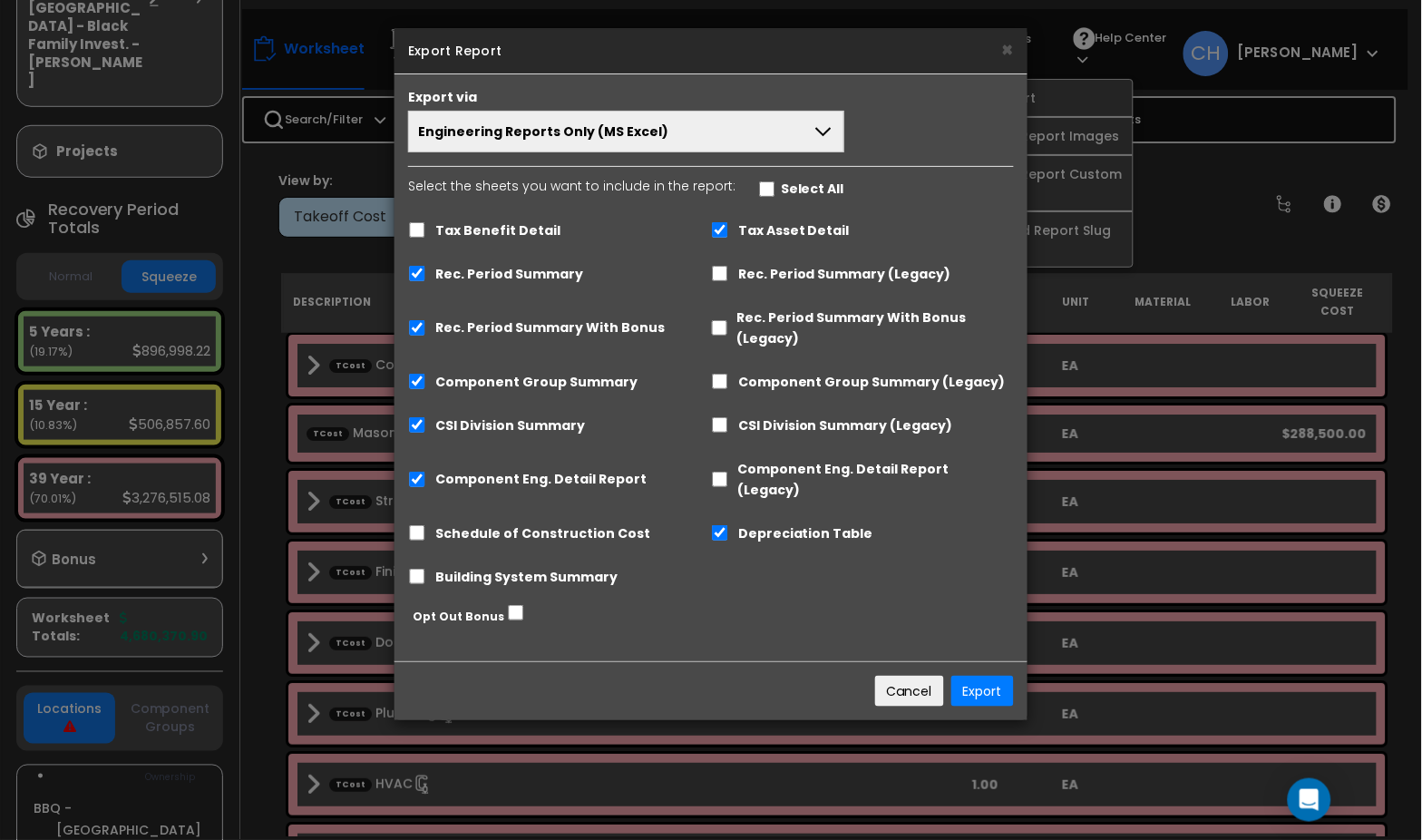
click at [714, 144] on button "Engineering Reports Only (MS Excel)" at bounding box center [626, 131] width 436 height 42
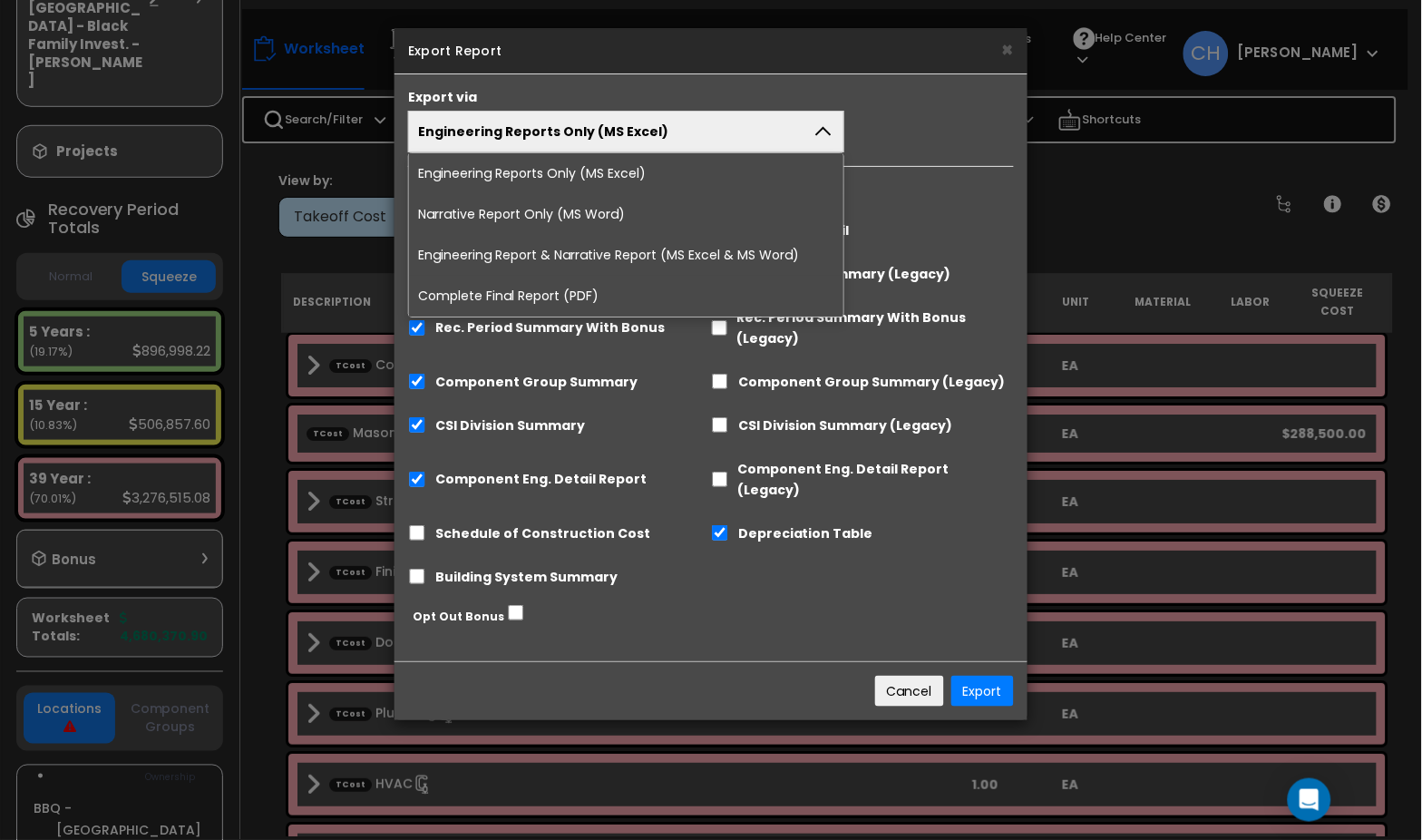
click at [651, 294] on li "Complete Final Report (PDF)" at bounding box center [626, 296] width 434 height 41
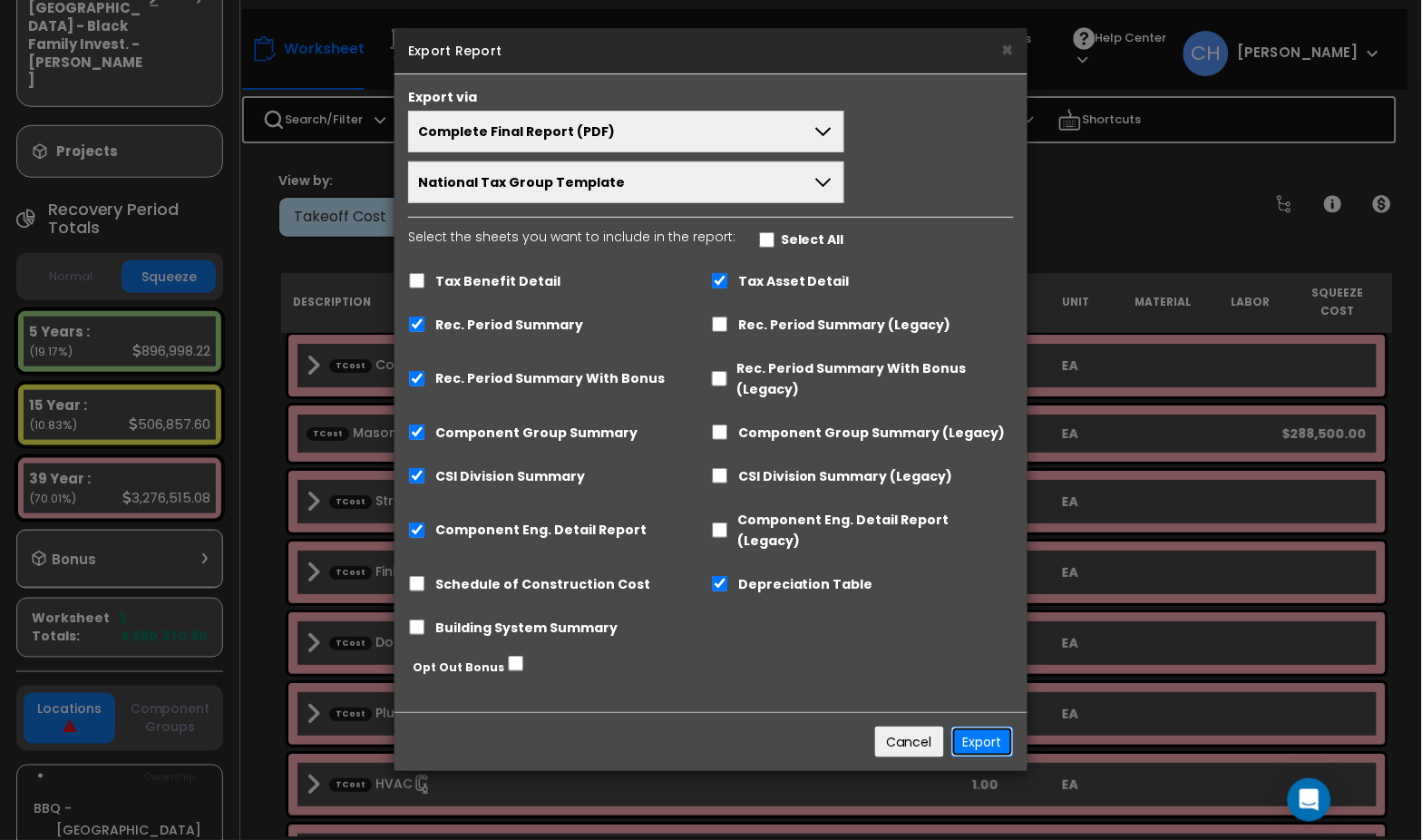
click at [976, 726] on button "Export" at bounding box center [983, 742] width 62 height 31
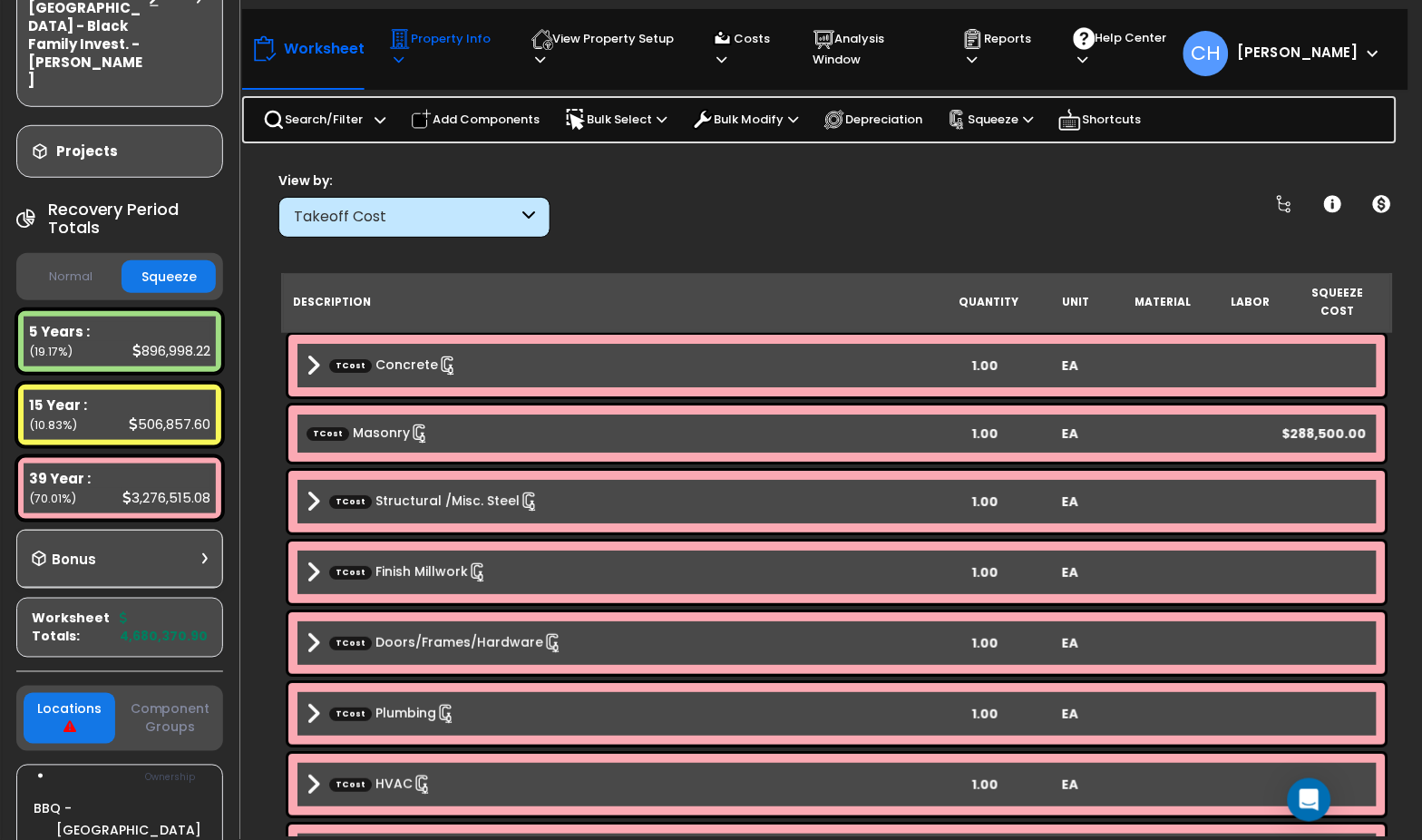
click at [406, 44] on icon at bounding box center [400, 39] width 21 height 21
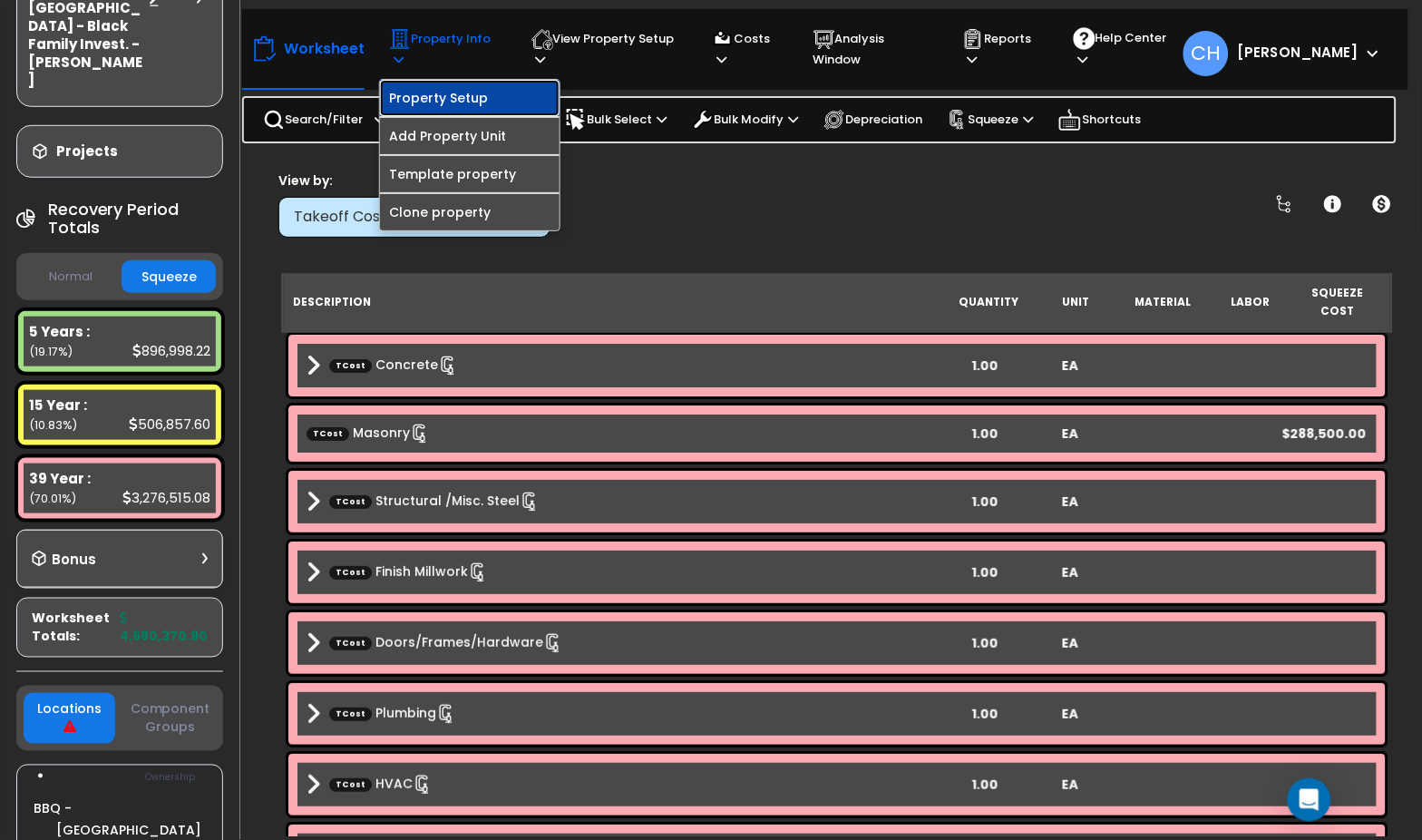
click at [452, 101] on link "Property Setup" at bounding box center [469, 97] width 180 height 36
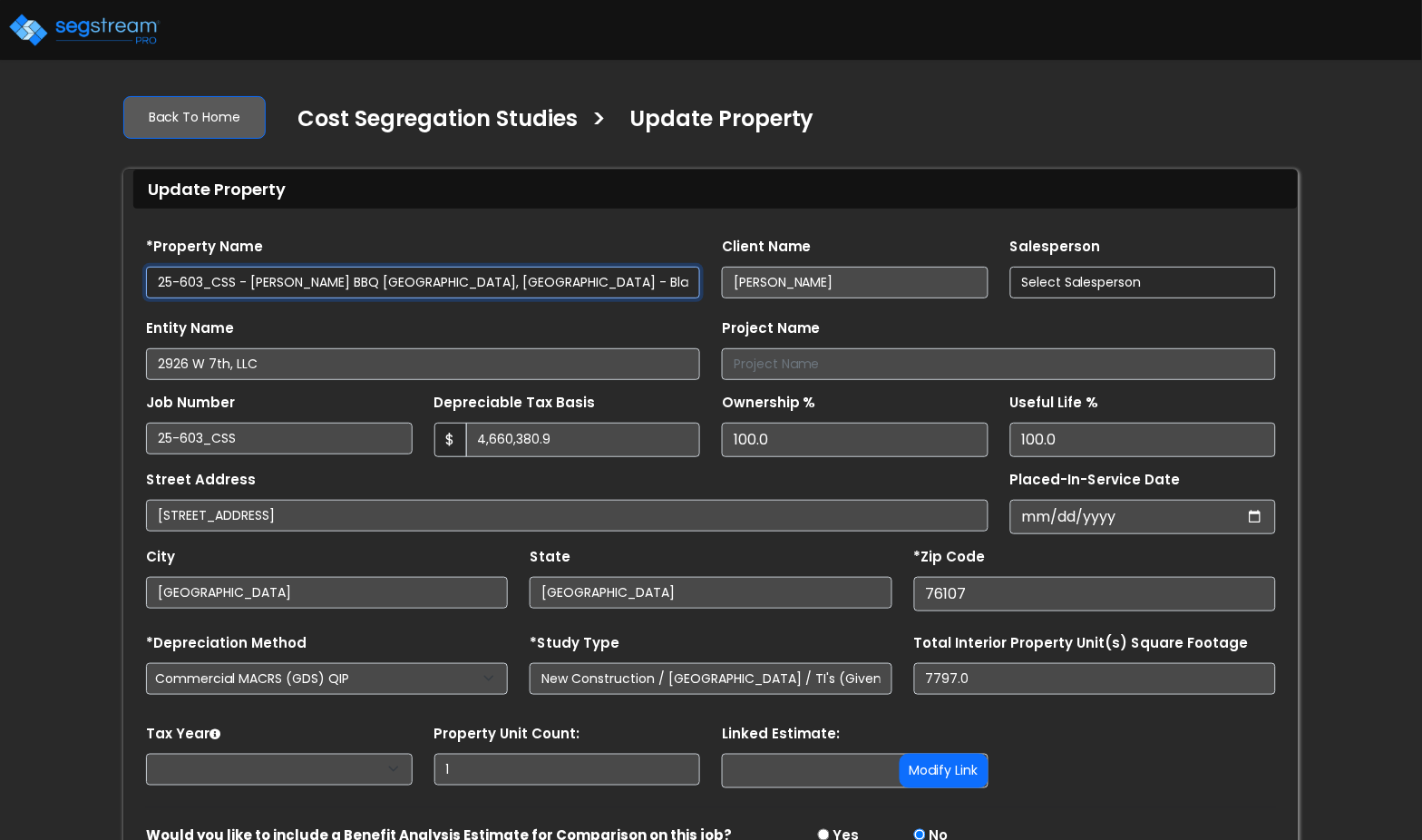
select select "2024"
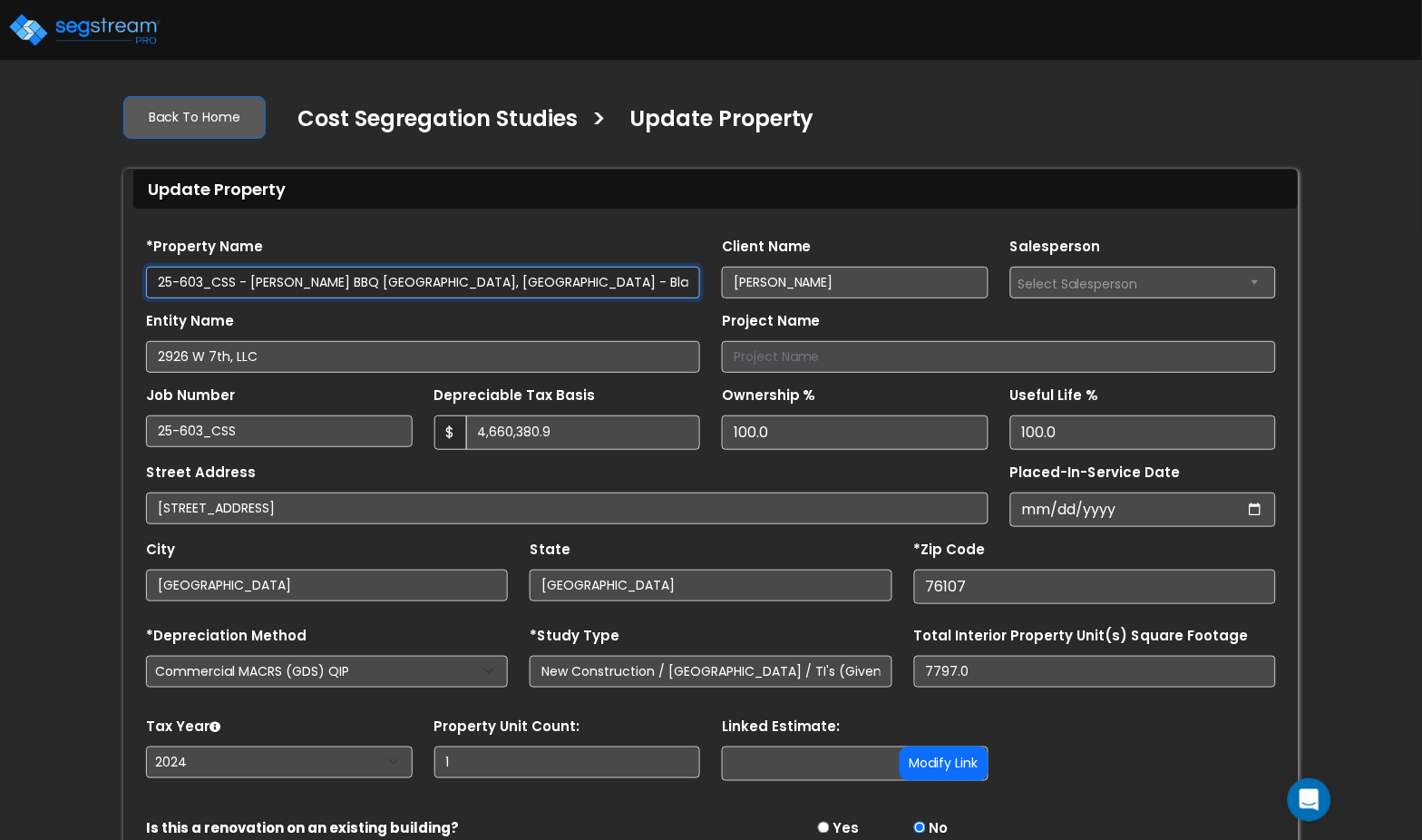
drag, startPoint x: 583, startPoint y: 285, endPoint x: 465, endPoint y: 286, distance: 118.0
click at [465, 286] on input "25-603_CSS - [PERSON_NAME] BBQ [GEOGRAPHIC_DATA], [GEOGRAPHIC_DATA] - Black Fam…" at bounding box center [423, 283] width 555 height 32
click at [586, 288] on input "25-603_CSS - [PERSON_NAME] BBQ [GEOGRAPHIC_DATA], [GEOGRAPHIC_DATA] - Black Fam…" at bounding box center [423, 283] width 555 height 32
type input "25-603_CSS - [PERSON_NAME] BBQ [GEOGRAPHIC_DATA], [GEOGRAPHIC_DATA] - Black Fam…"
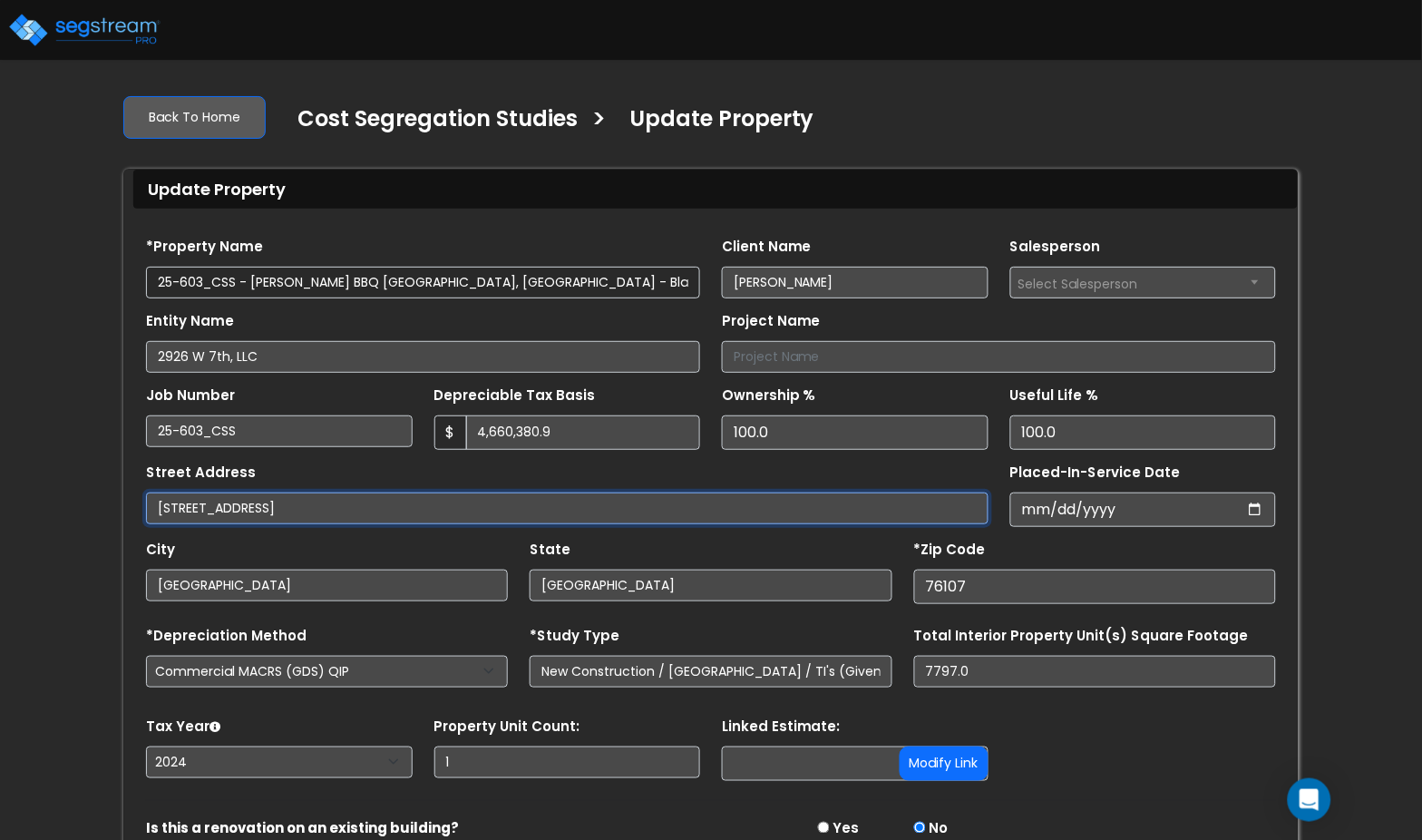
drag, startPoint x: 202, startPoint y: 515, endPoint x: 254, endPoint y: 505, distance: 53.0
click at [202, 515] on input "[STREET_ADDRESS]" at bounding box center [567, 508] width 843 height 32
drag, startPoint x: 256, startPoint y: 510, endPoint x: 336, endPoint y: 513, distance: 80.1
click at [256, 511] on input "2926 West 7th street fort worth" at bounding box center [567, 508] width 843 height 32
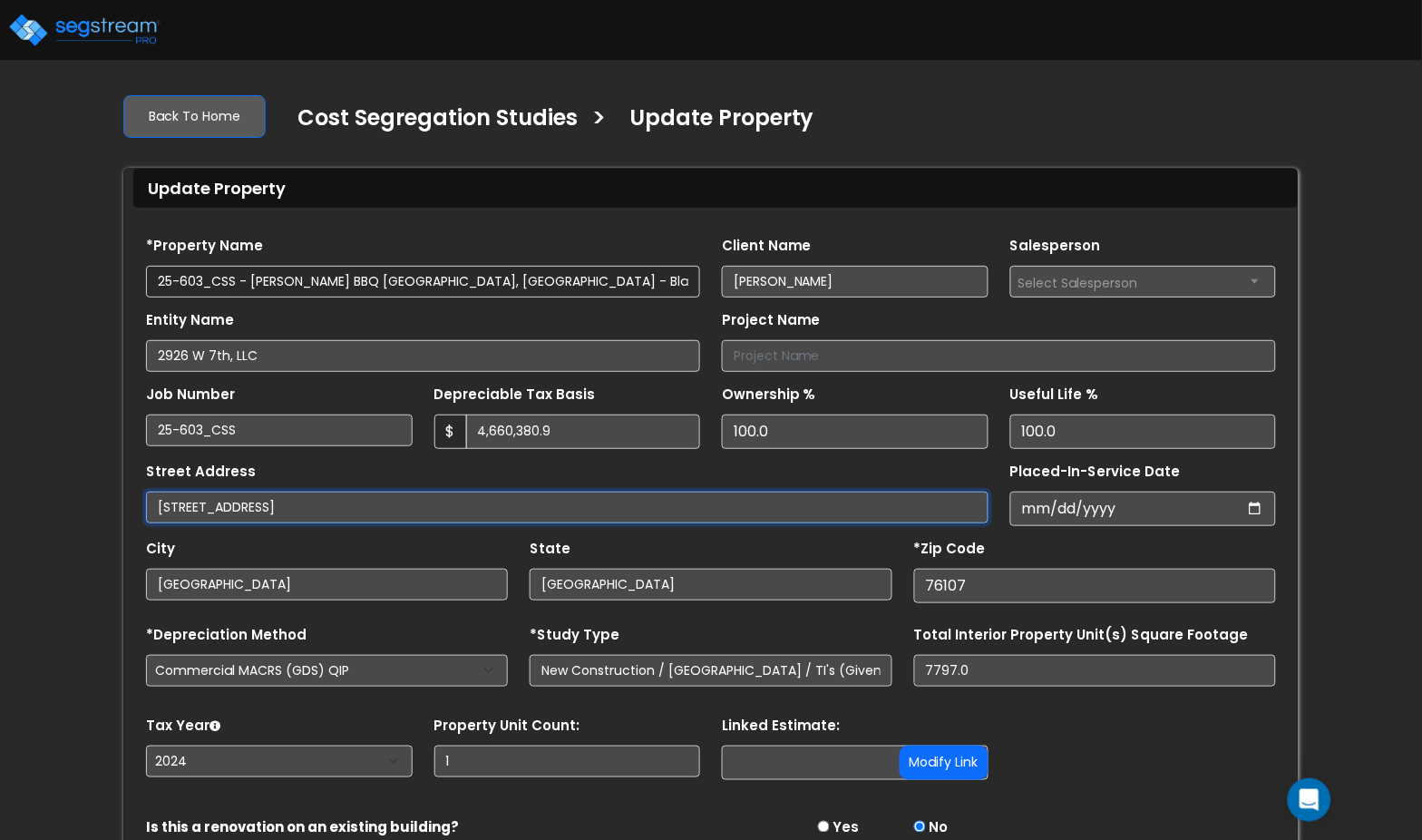
drag, startPoint x: 289, startPoint y: 514, endPoint x: 433, endPoint y: 505, distance: 144.3
click at [433, 505] on input "2926 West 7th Street fort worth" at bounding box center [567, 507] width 843 height 32
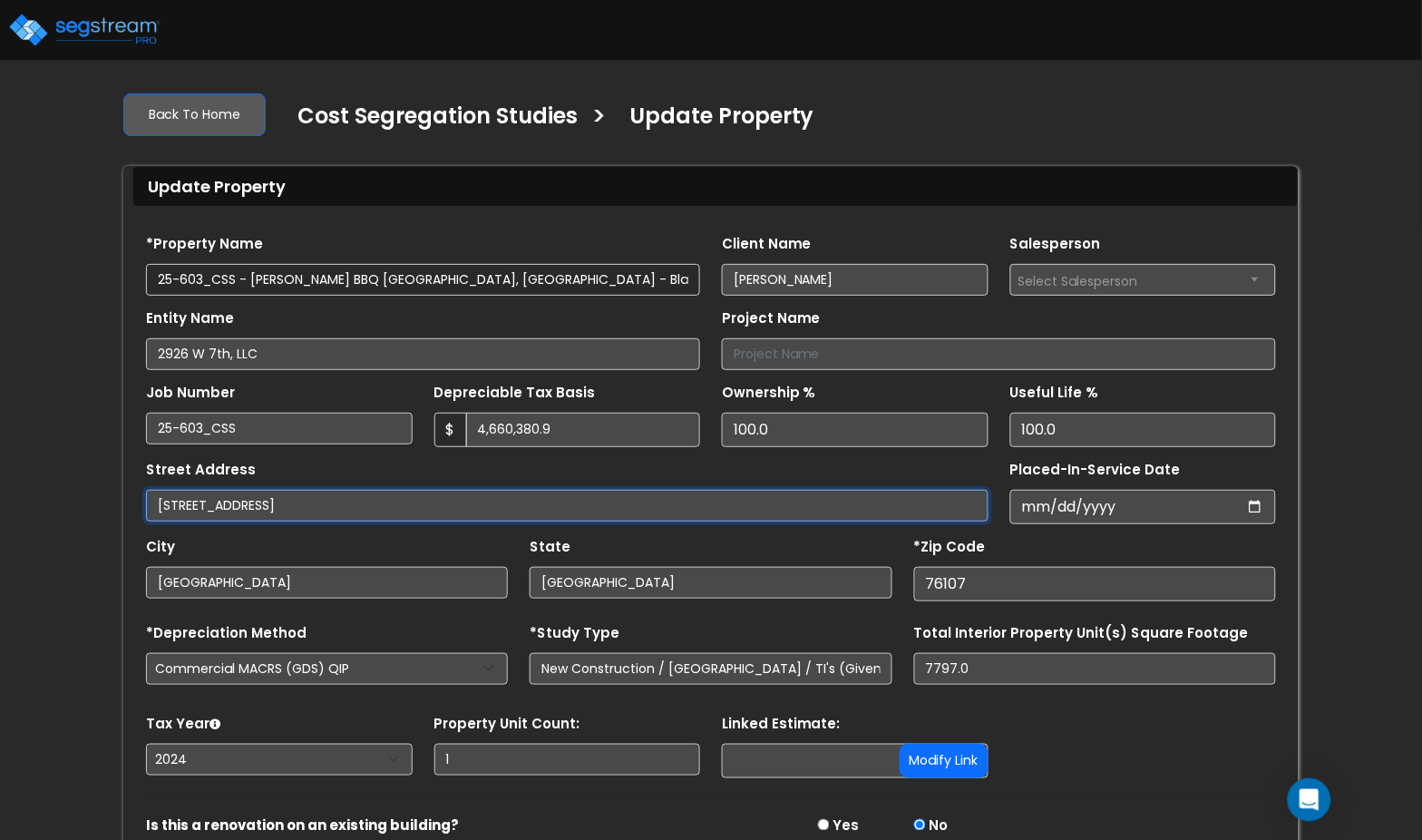
drag, startPoint x: 289, startPoint y: 504, endPoint x: 350, endPoint y: 507, distance: 61.1
click at [379, 504] on input "2926 West 7th Street fort worth" at bounding box center [567, 505] width 843 height 32
drag, startPoint x: 290, startPoint y: 509, endPoint x: 411, endPoint y: 505, distance: 121.1
click at [411, 505] on input "2926 West 7th Street fort worth" at bounding box center [567, 505] width 843 height 32
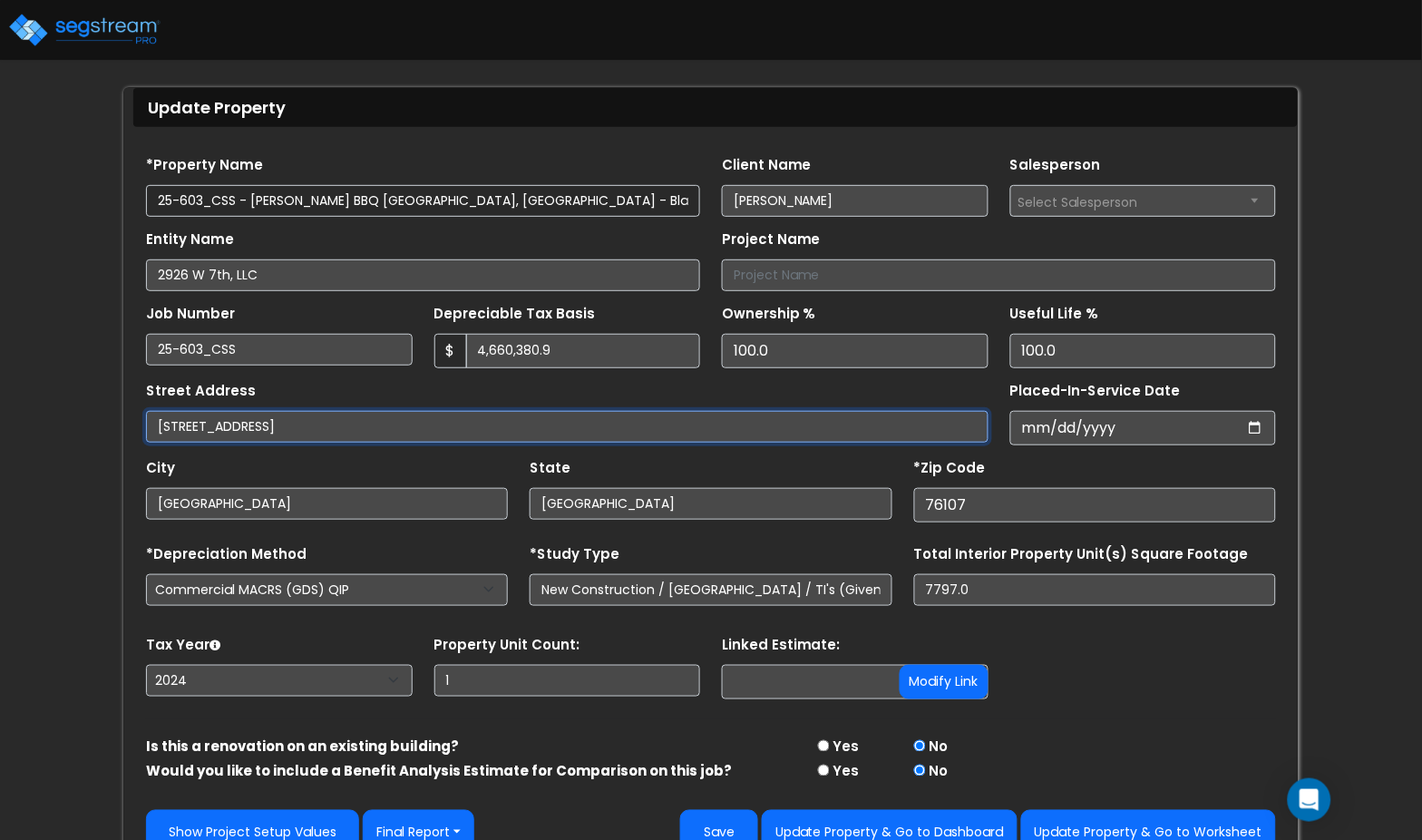
scroll to position [114, 0]
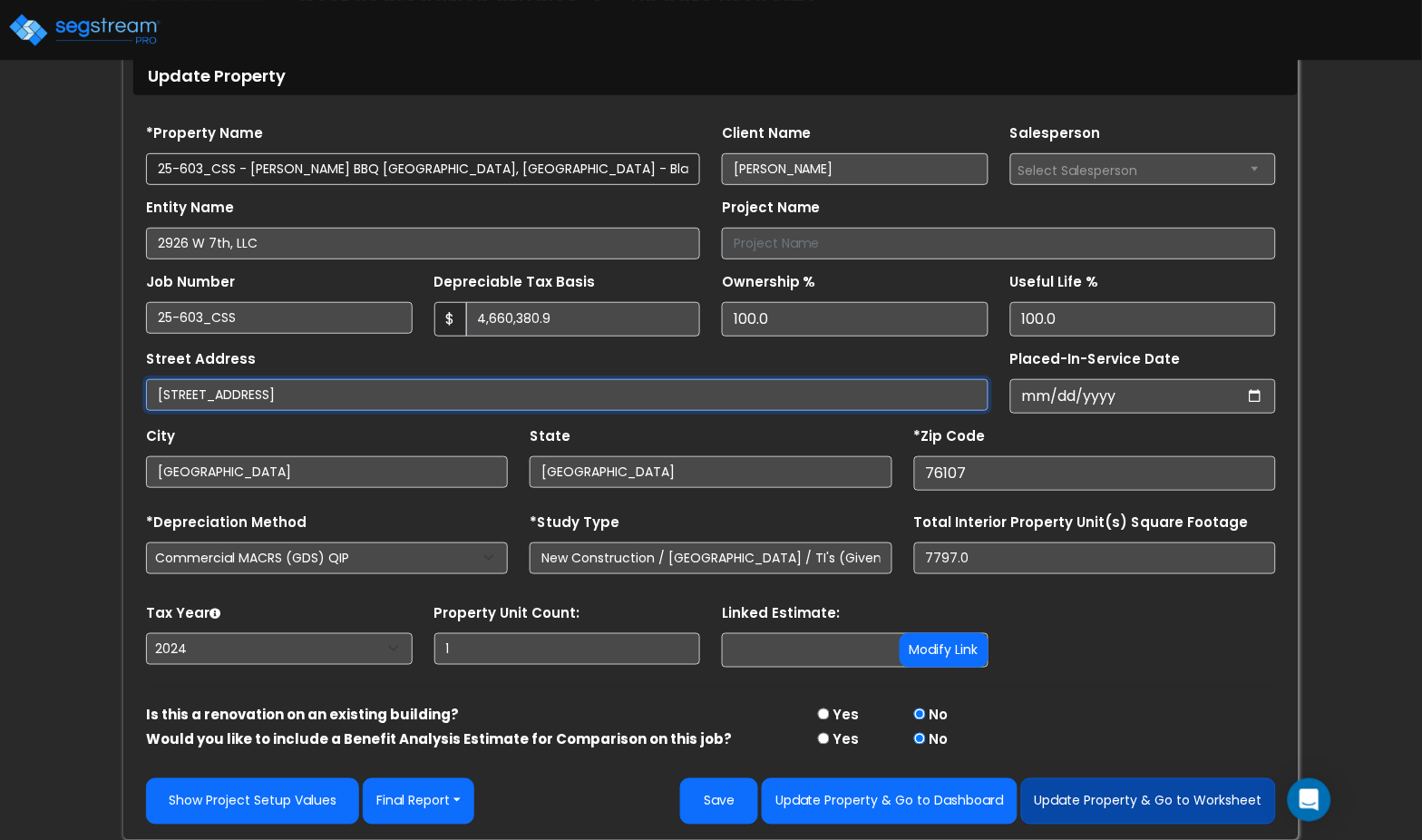
type input "[STREET_ADDRESS]"
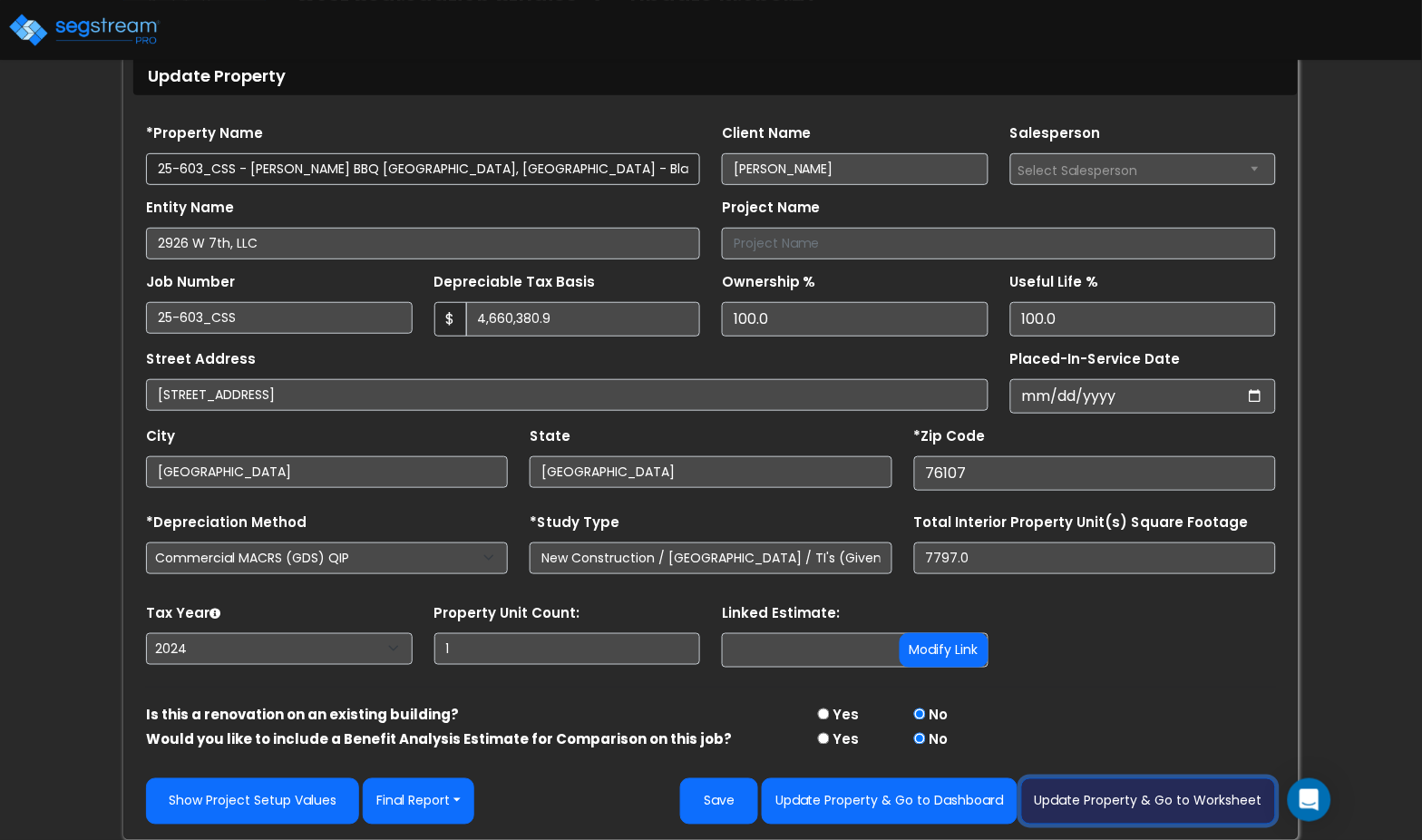
click at [1113, 799] on button "Update Property & Go to Worksheet" at bounding box center [1149, 801] width 254 height 47
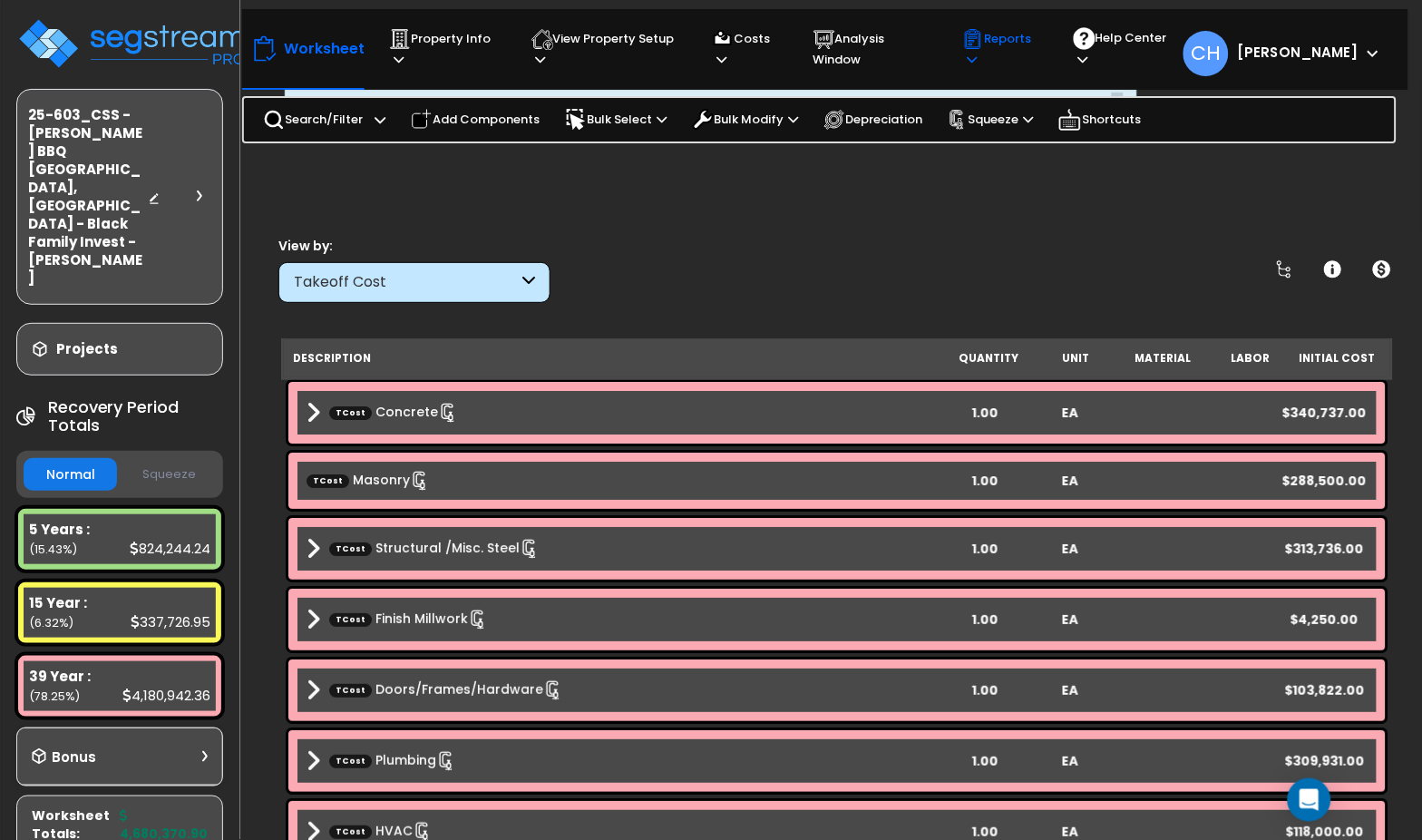
click at [981, 47] on icon at bounding box center [974, 39] width 16 height 19
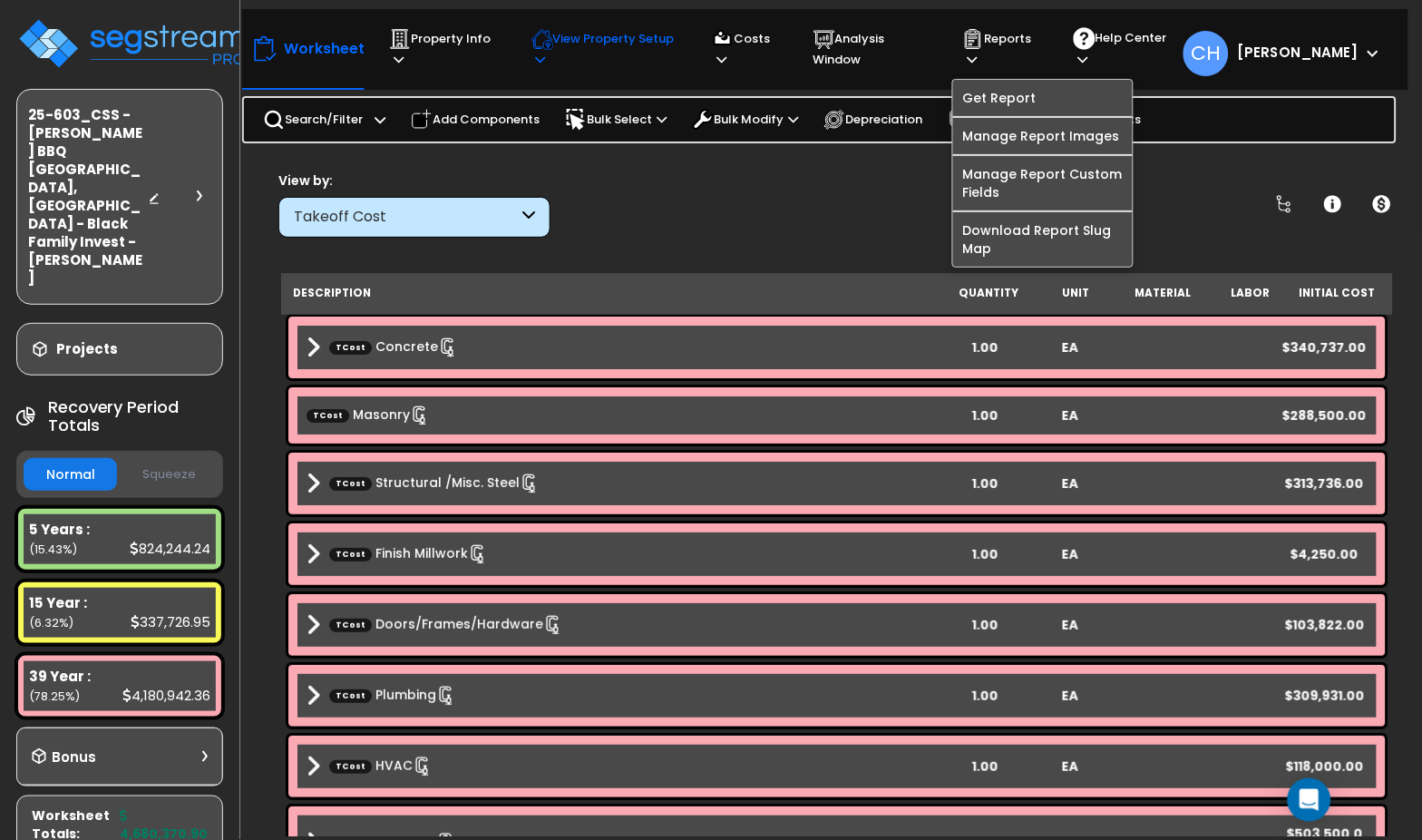
click at [538, 64] on p "View Property Setup" at bounding box center [604, 49] width 147 height 42
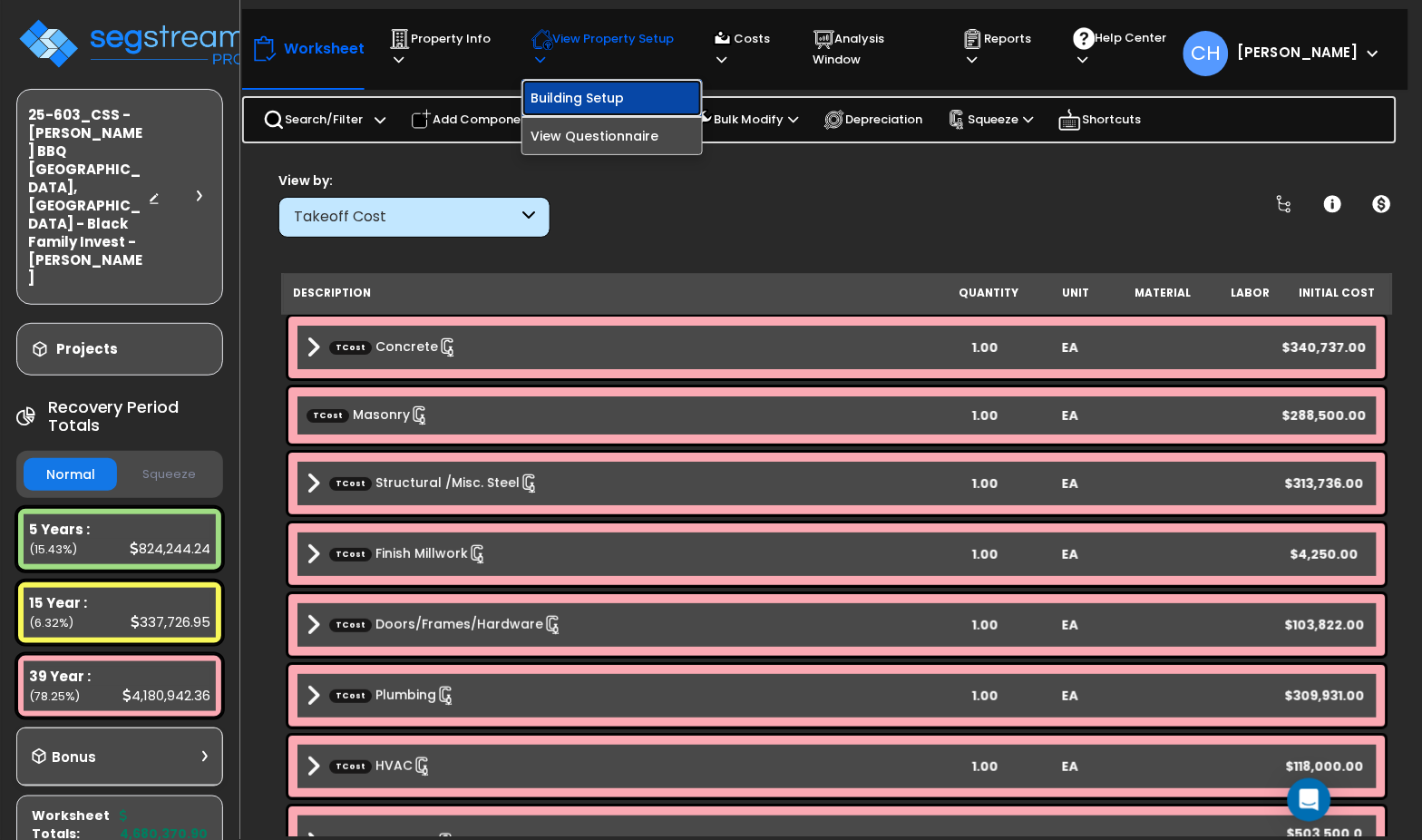
click at [571, 103] on link "Building Setup" at bounding box center [612, 97] width 180 height 36
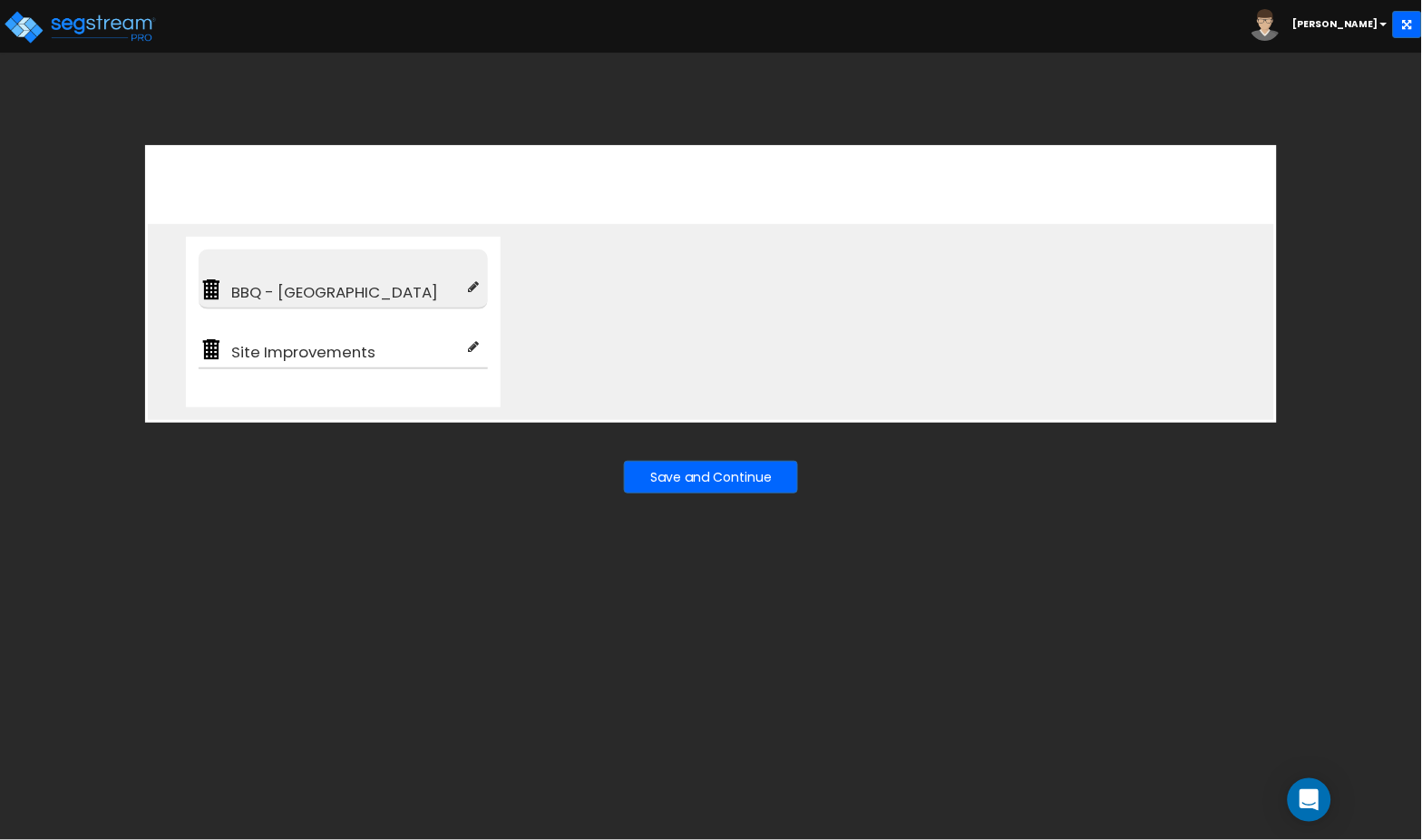
click at [469, 287] on icon at bounding box center [473, 286] width 11 height 13
type input "BBQ - [GEOGRAPHIC_DATA]"
type input "Restaurant"
checkbox input "true"
type input "100"
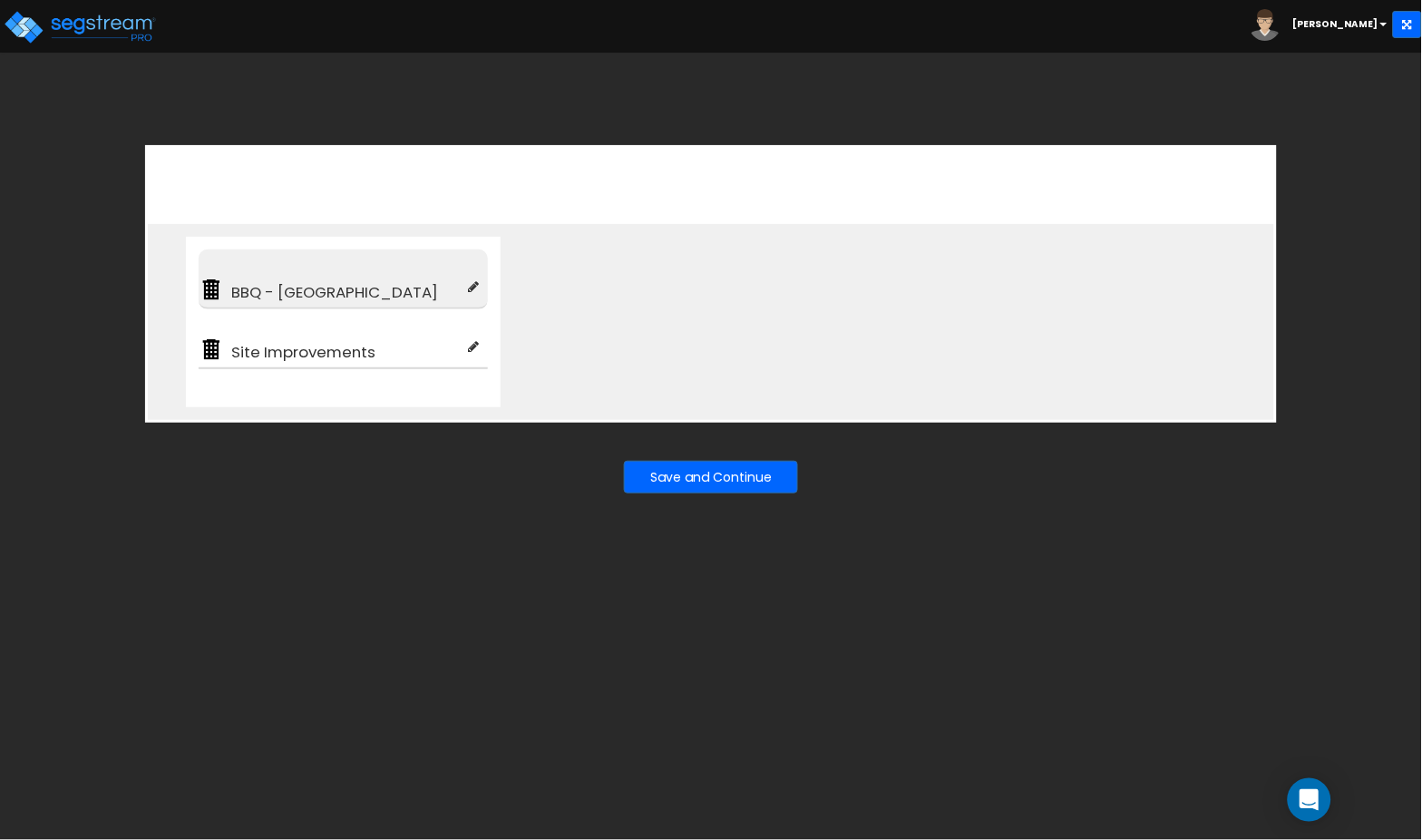
type input "100"
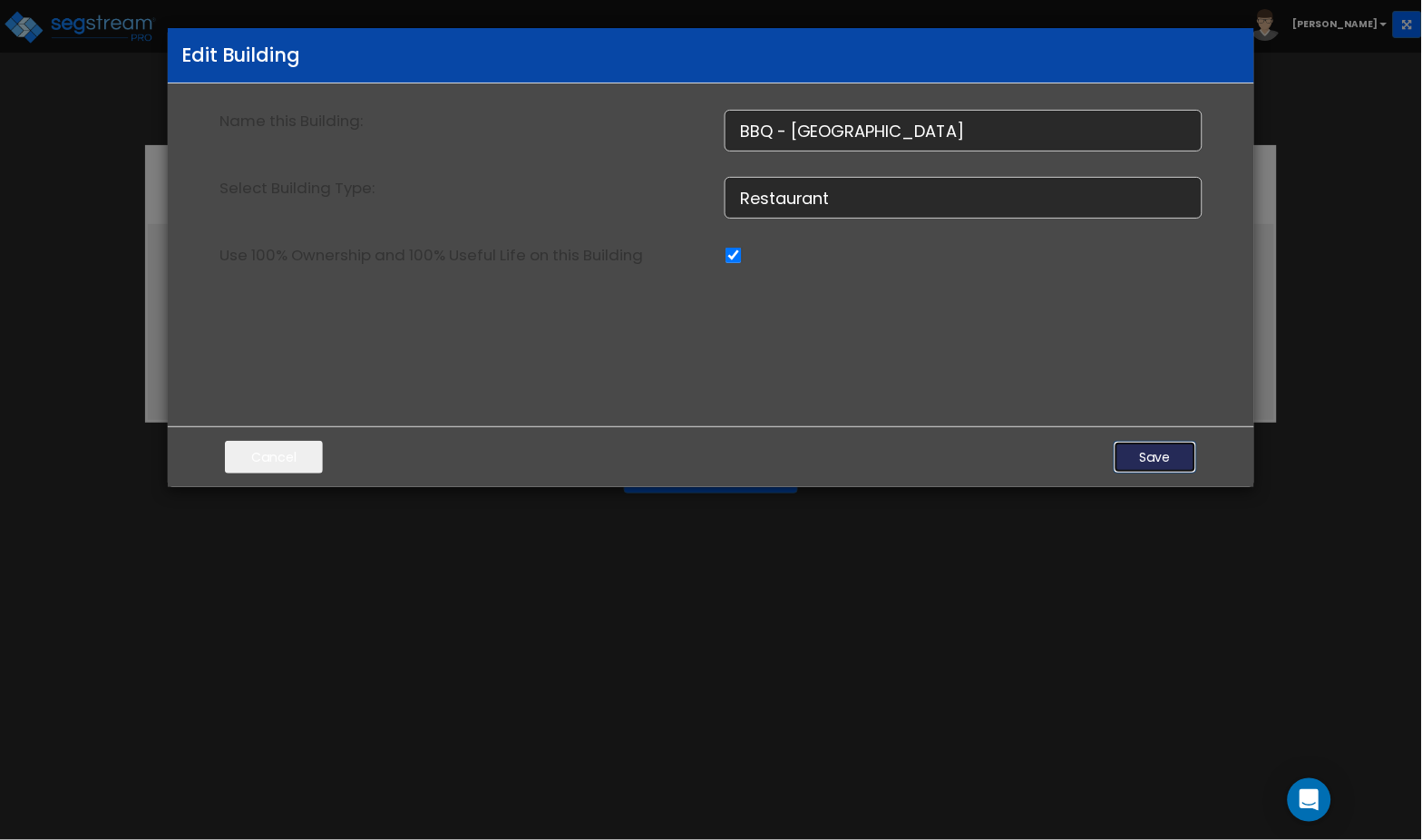
click at [1170, 463] on button "Save" at bounding box center [1156, 457] width 84 height 33
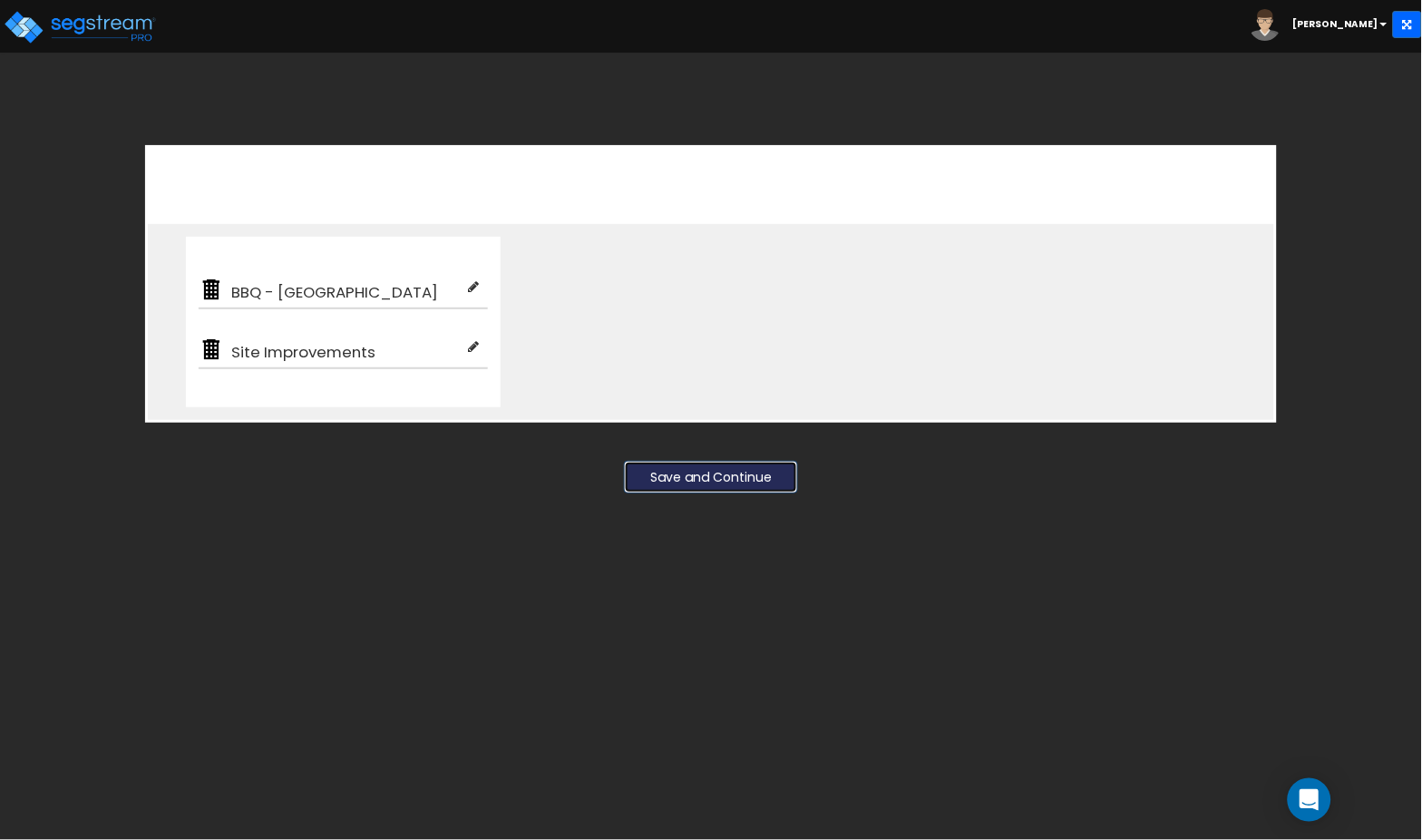
click at [751, 476] on button "Save and Continue" at bounding box center [711, 477] width 174 height 33
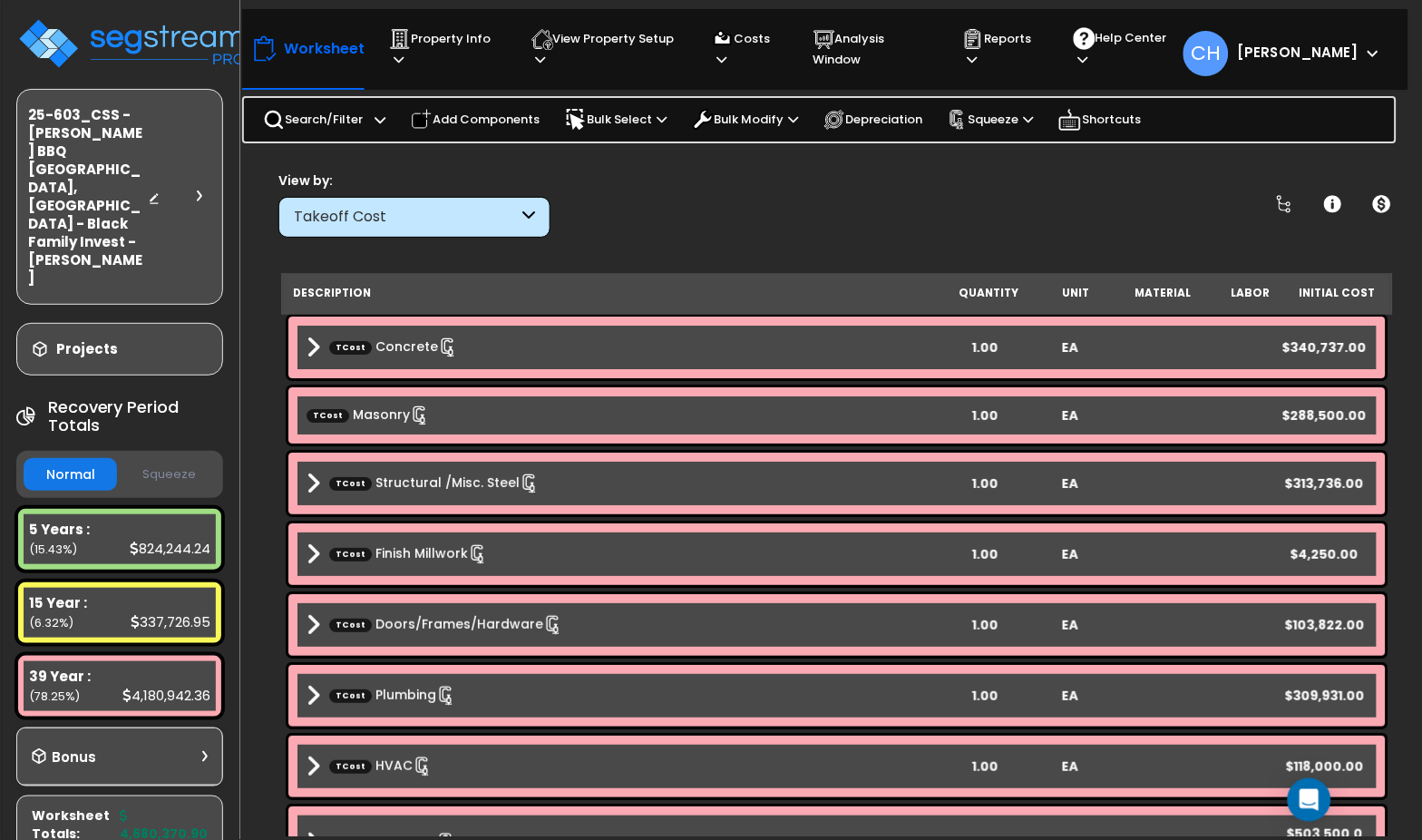
click at [158, 459] on button "Squeeze" at bounding box center [168, 475] width 93 height 32
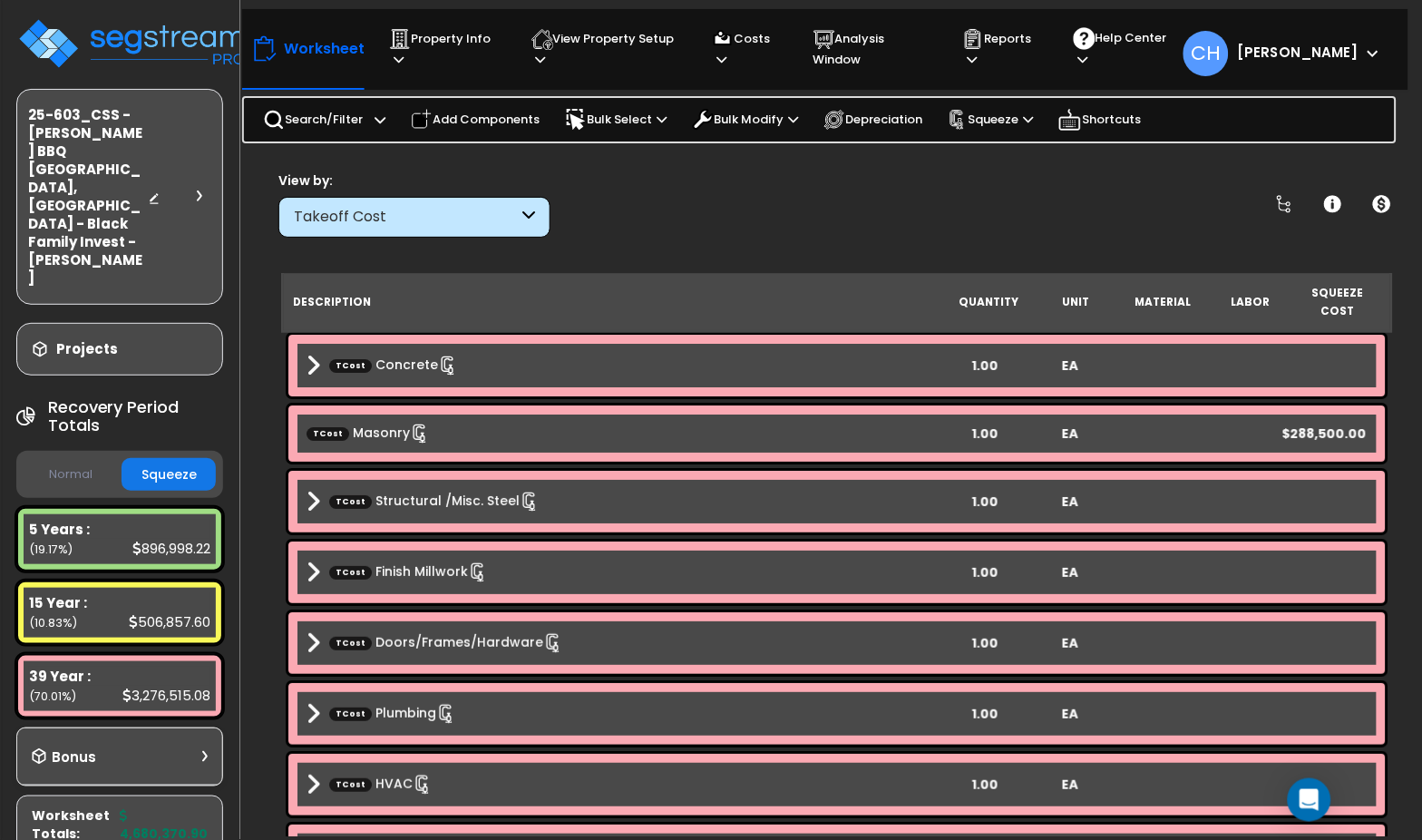
click at [78, 459] on button "Normal" at bounding box center [70, 475] width 93 height 32
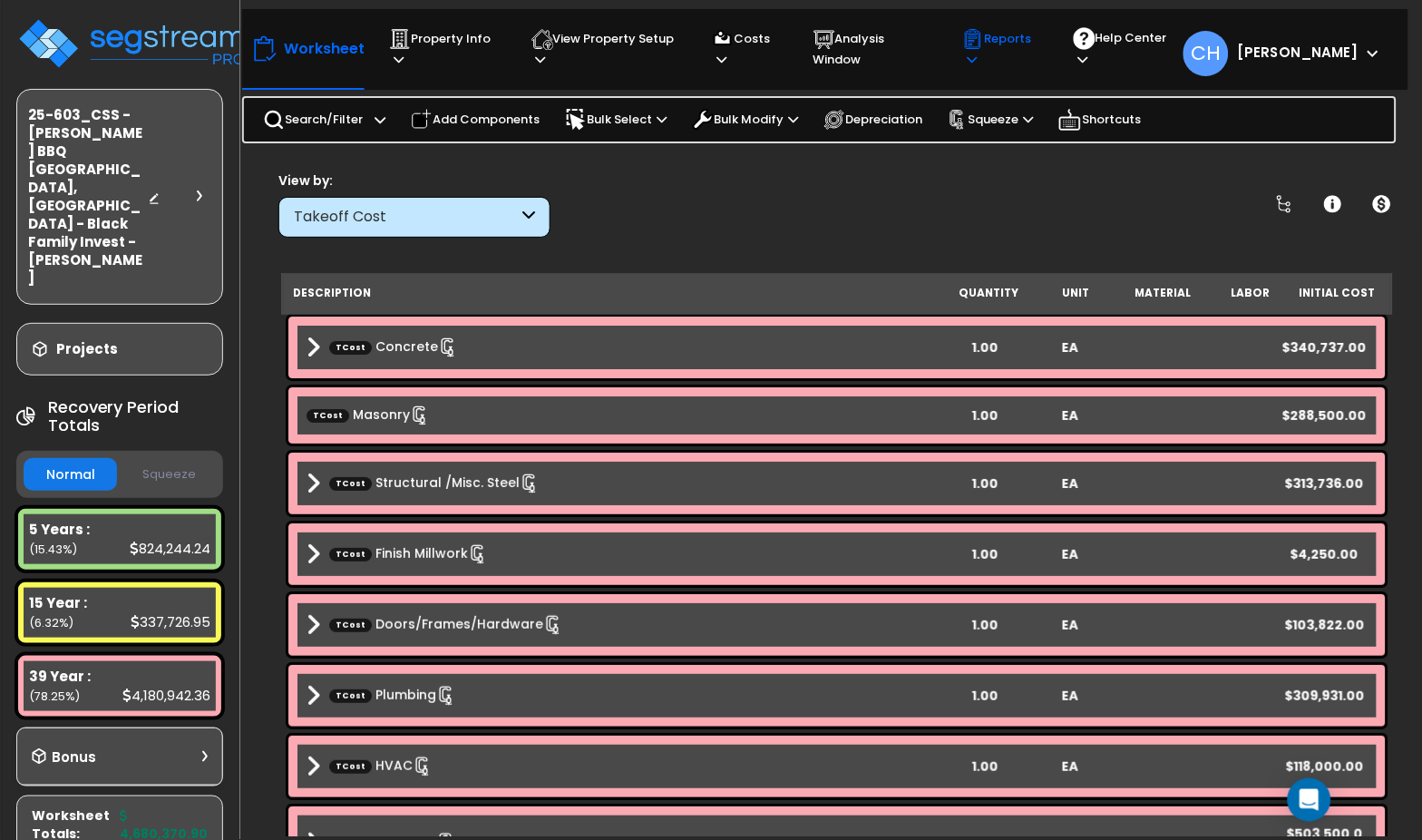
click at [1014, 56] on p "Reports" at bounding box center [1000, 49] width 77 height 42
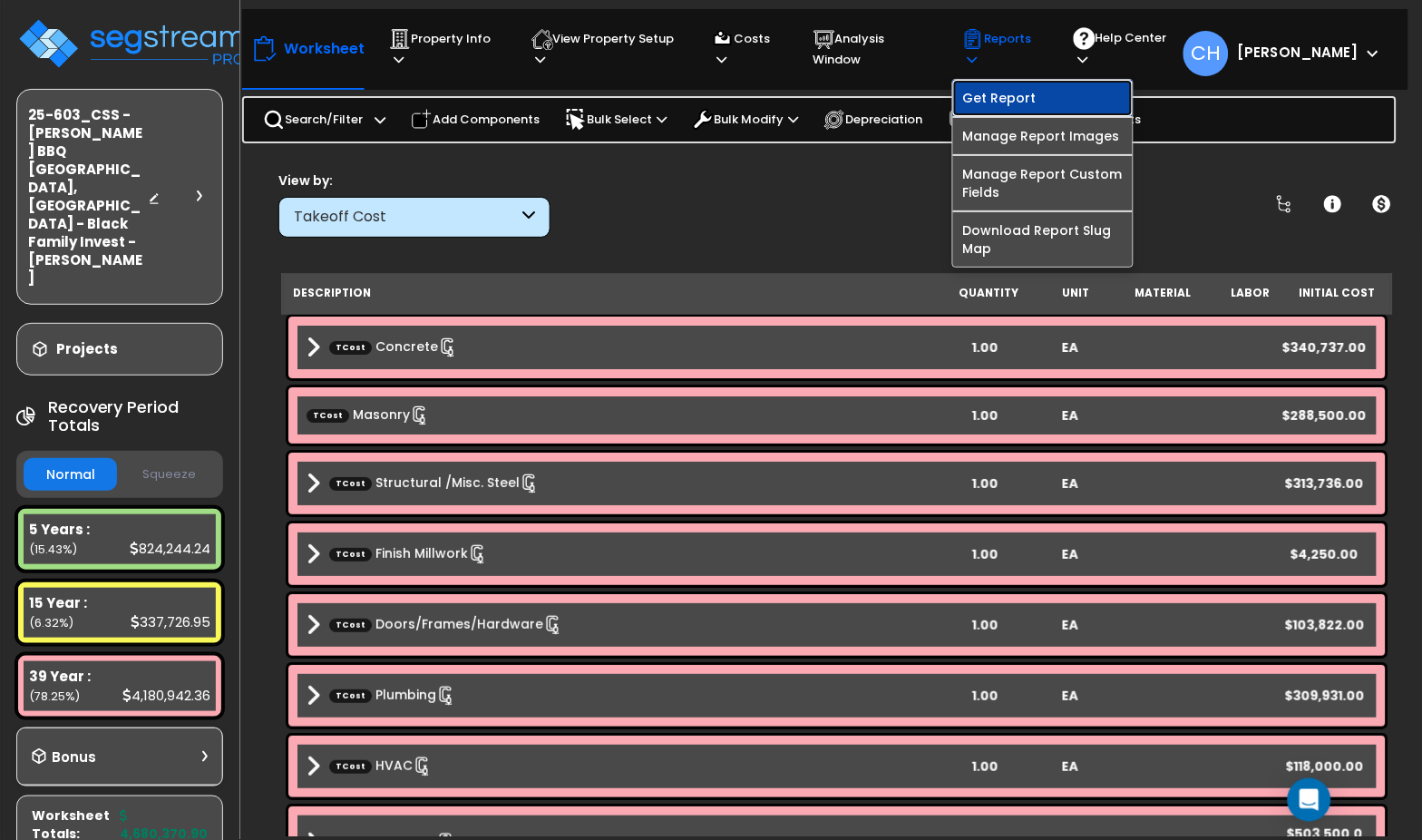
click at [1032, 103] on link "Get Report" at bounding box center [1043, 97] width 180 height 36
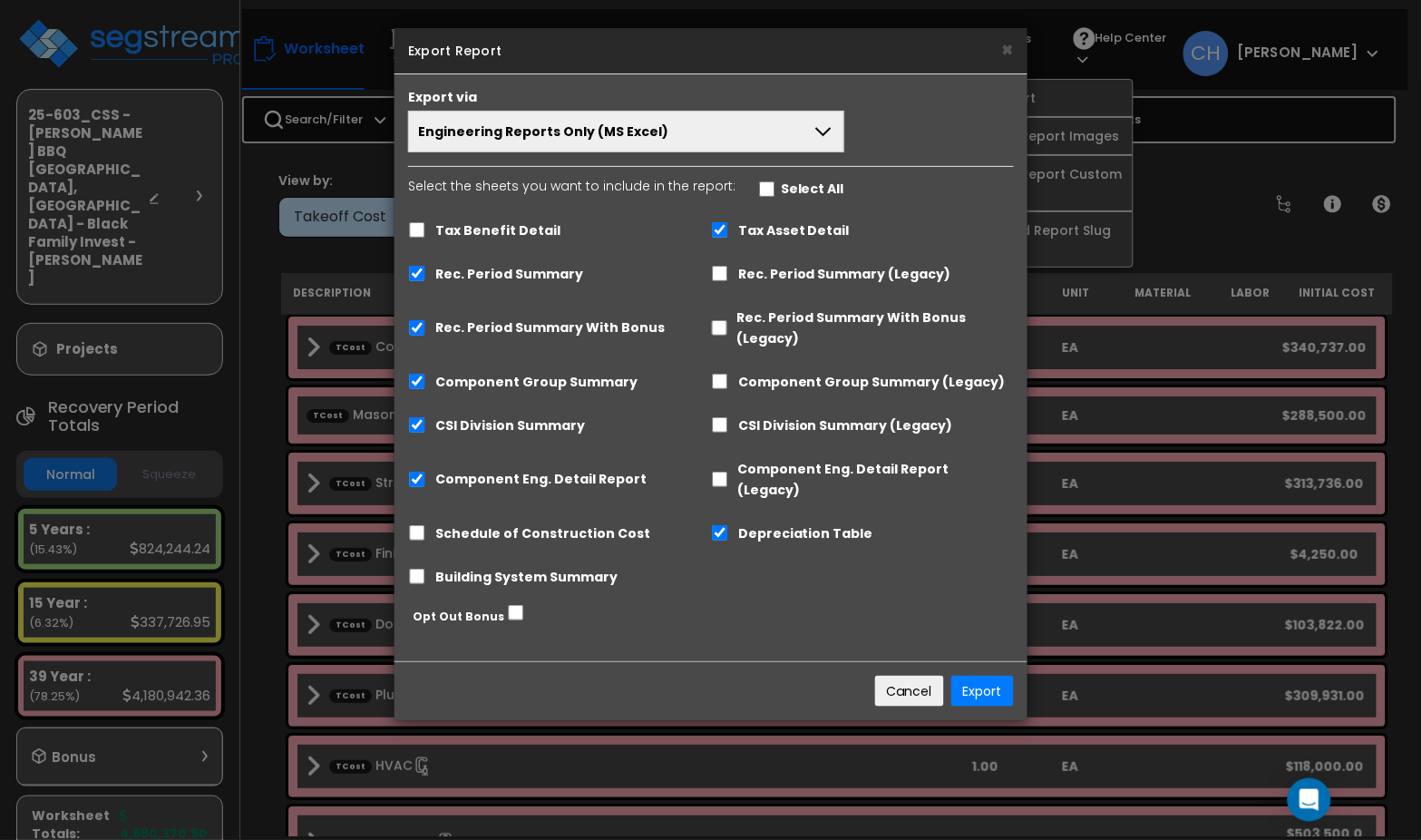
click at [810, 124] on button "Engineering Reports Only (MS Excel)" at bounding box center [626, 131] width 436 height 42
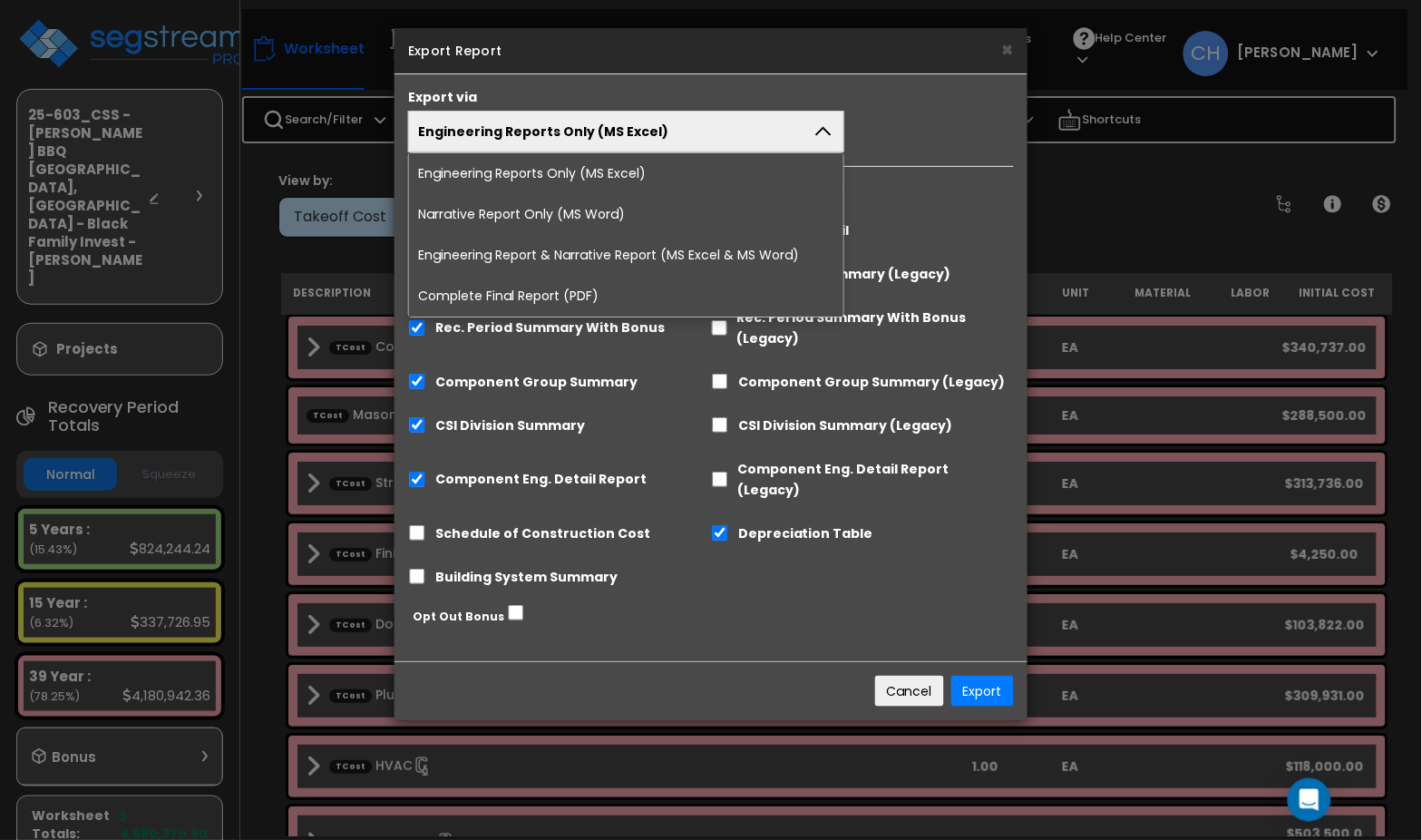
click at [543, 306] on li "Complete Final Report (PDF)" at bounding box center [626, 296] width 434 height 41
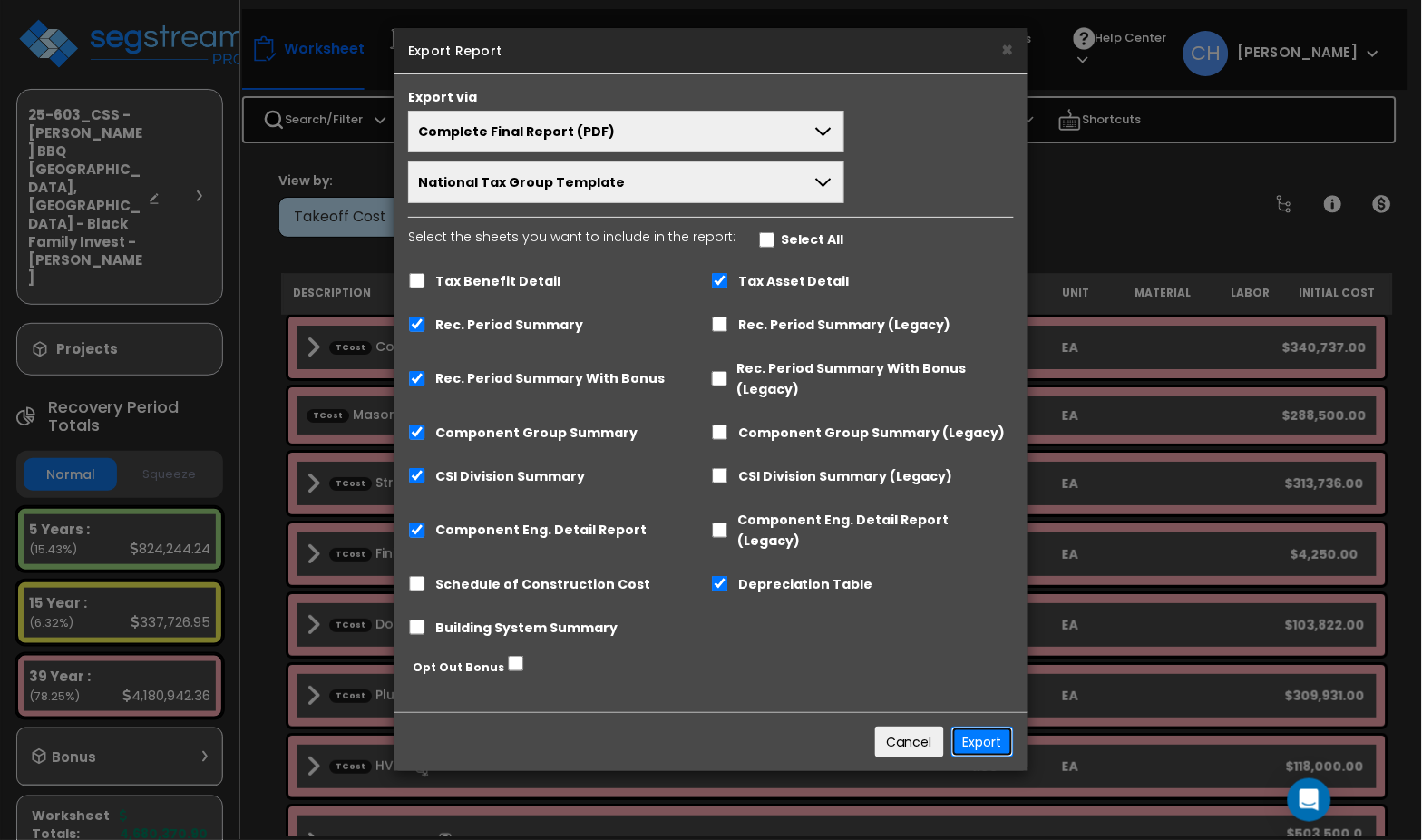
click at [986, 730] on button "Export" at bounding box center [983, 742] width 62 height 31
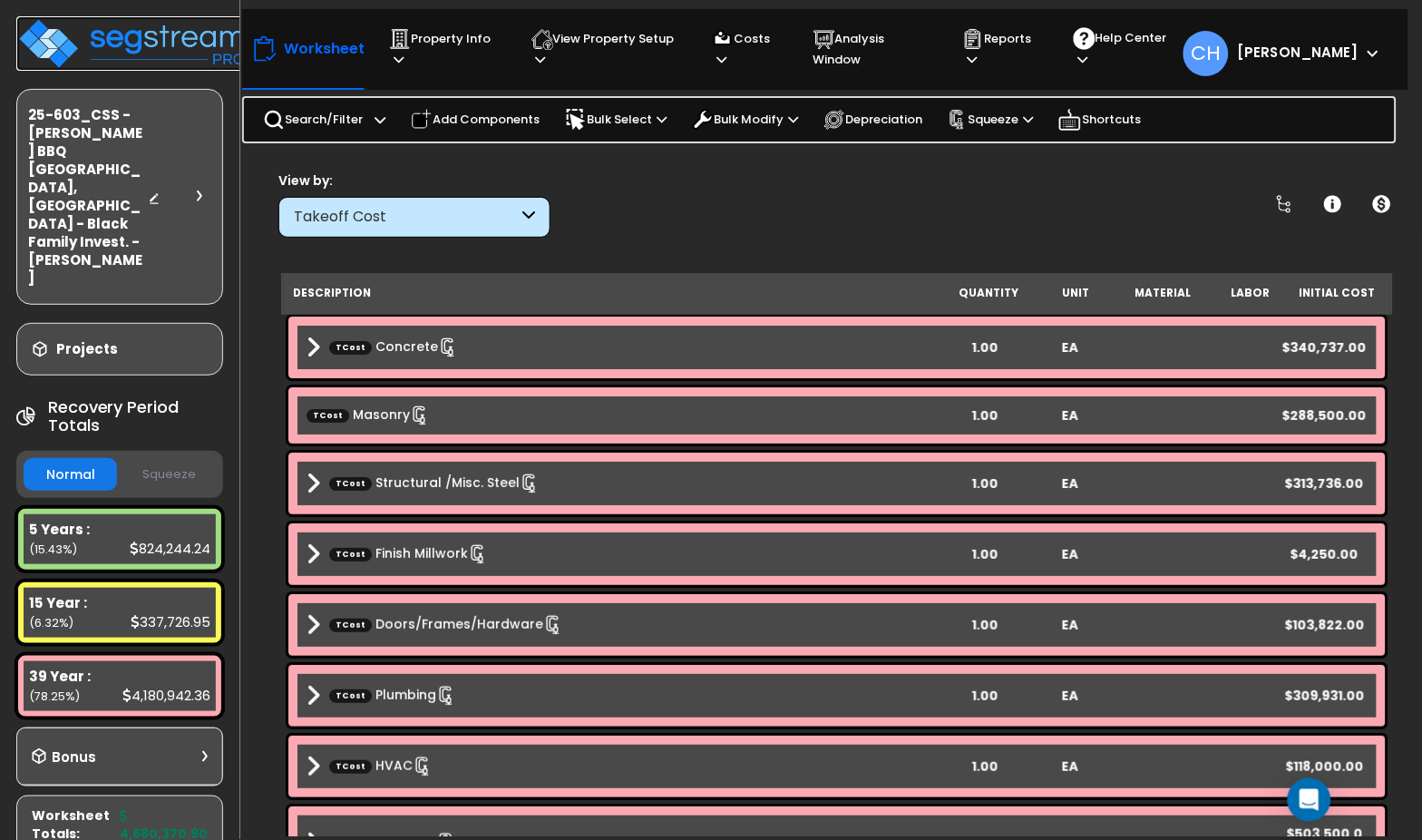
drag, startPoint x: 153, startPoint y: 33, endPoint x: 268, endPoint y: 7, distance: 117.9
click at [153, 33] on img at bounding box center [134, 44] width 236 height 54
